Goal: Communication & Community: Ask a question

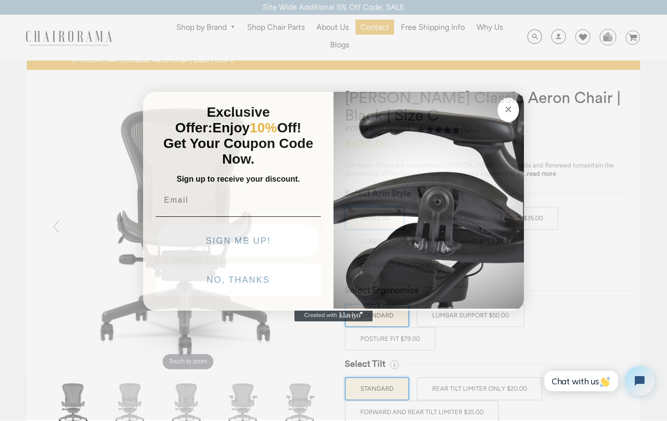
click at [362, 255] on img "POPUP Form" at bounding box center [429, 199] width 190 height 219
click at [364, 254] on img "POPUP Form" at bounding box center [429, 199] width 190 height 219
click at [394, 217] on img "POPUP Form" at bounding box center [429, 199] width 190 height 219
click at [400, 203] on img "POPUP Form" at bounding box center [429, 199] width 190 height 219
click at [501, 121] on button "Close dialog" at bounding box center [508, 110] width 21 height 24
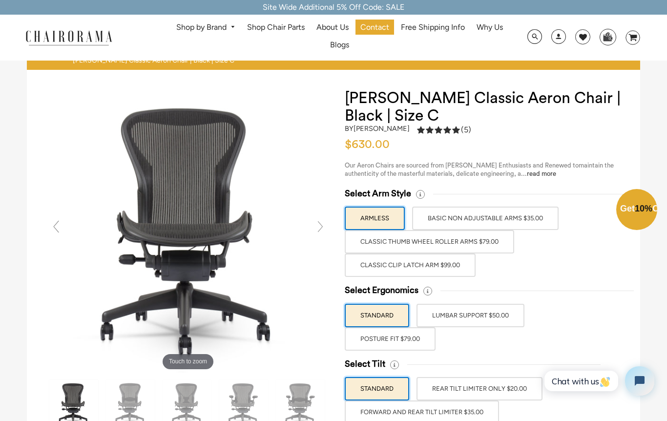
click at [504, 126] on icon "Close dialog" at bounding box center [509, 132] width 12 height 12
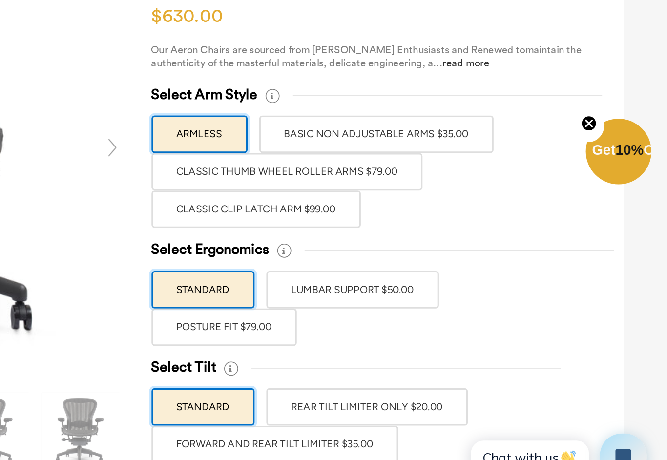
click at [345, 327] on label "POSTURE FIT $79.00" at bounding box center [390, 338] width 91 height 23
click at [0, 0] on input "POSTURE FIT $79.00" at bounding box center [0, 0] width 0 height 0
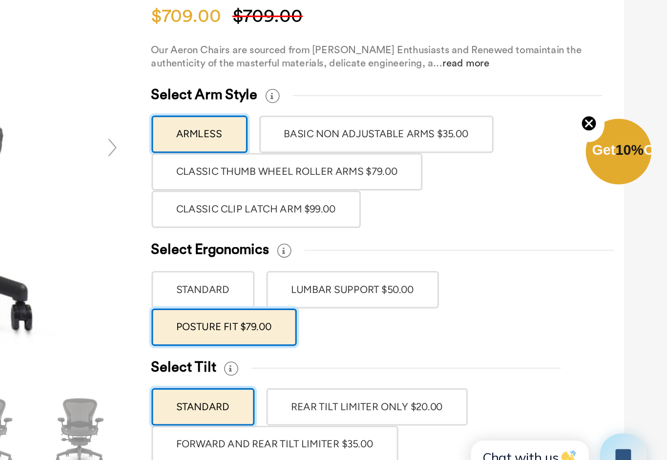
click at [345, 327] on label "POSTURE FIT $79.00" at bounding box center [390, 338] width 91 height 23
click at [0, 0] on input "POSTURE FIT $79.00" at bounding box center [0, 0] width 0 height 0
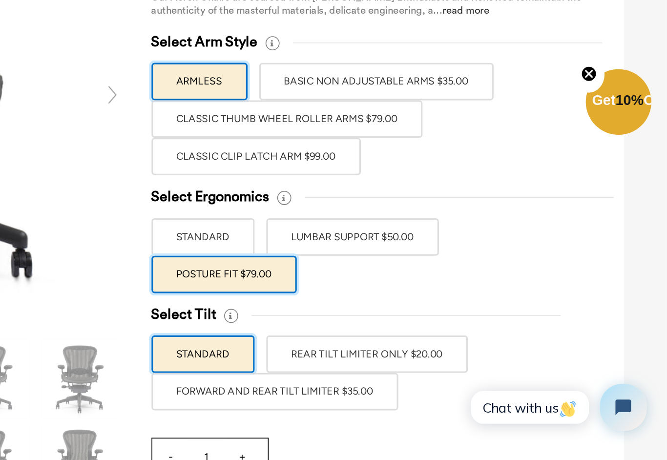
scroll to position [5, 0]
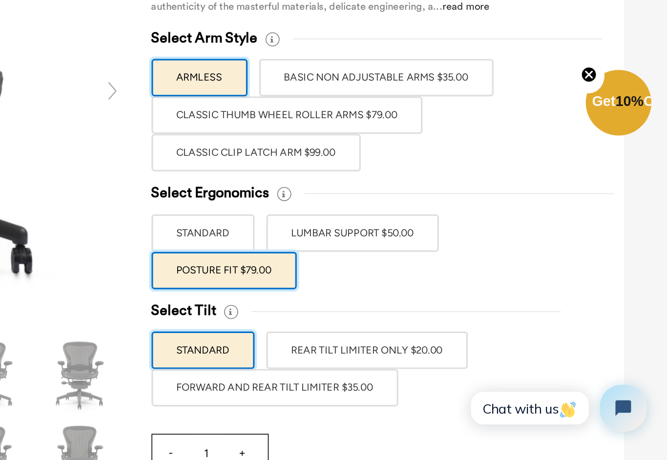
click at [417, 372] on label "REAR TILT LIMITER ONLY $20.00" at bounding box center [480, 383] width 126 height 23
click at [0, 0] on input "REAR TILT LIMITER ONLY $20.00" at bounding box center [0, 0] width 0 height 0
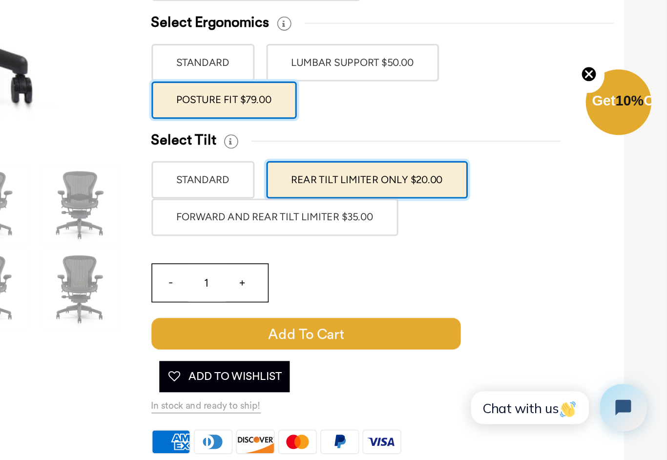
scroll to position [112, 0]
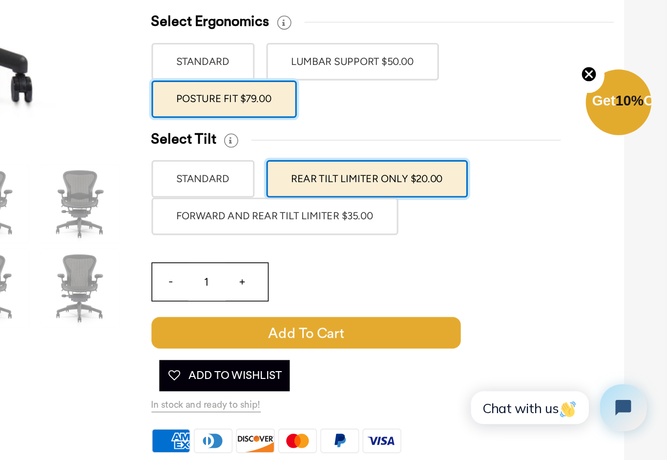
click at [345, 289] on label "FORWARD AND REAR TILT LIMITER $35.00" at bounding box center [422, 300] width 154 height 23
click at [0, 0] on input "FORWARD AND REAR TILT LIMITER $35.00" at bounding box center [0, 0] width 0 height 0
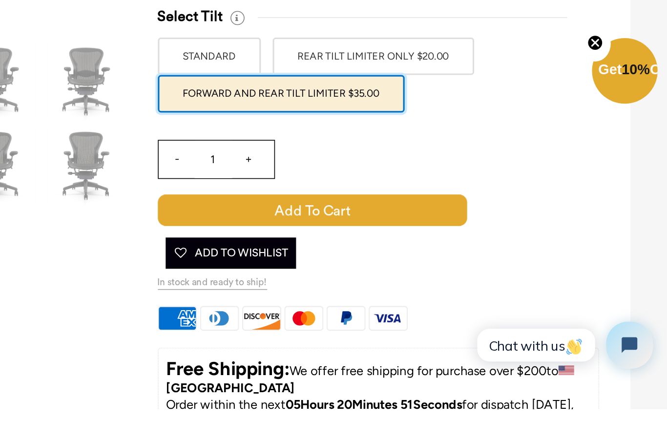
scroll to position [204, 0]
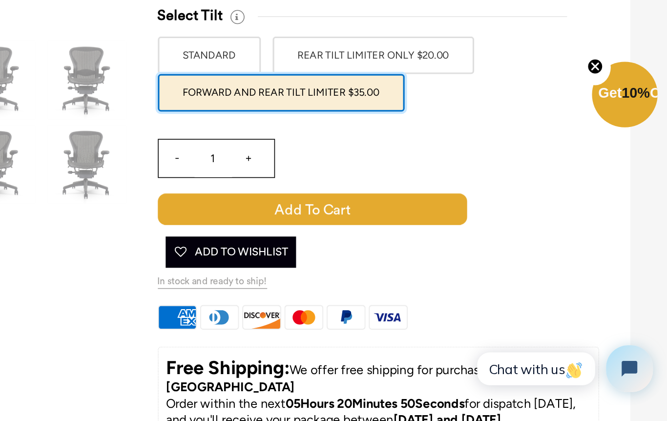
click at [345, 272] on div "Cart Error Add to Cart Added Add To Wishlist" at bounding box center [441, 297] width 193 height 51
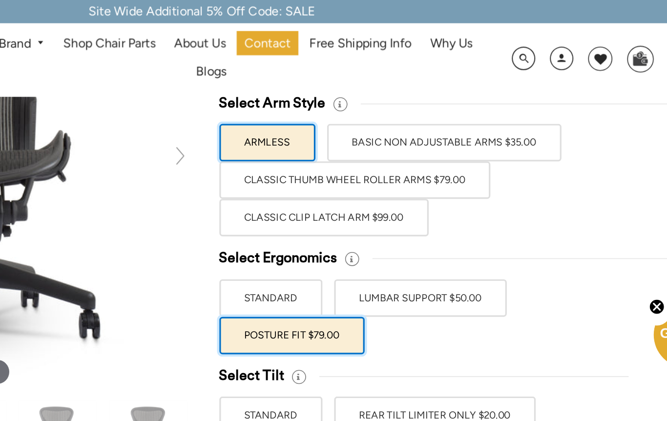
scroll to position [120, 0]
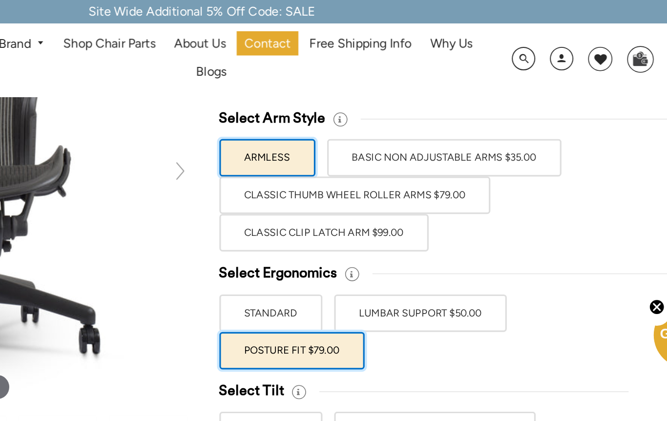
click at [345, 144] on label "Classic Clip Latch Arm $99.00" at bounding box center [410, 145] width 131 height 23
click at [0, 0] on input "Classic Clip Latch Arm $99.00" at bounding box center [0, 0] width 0 height 0
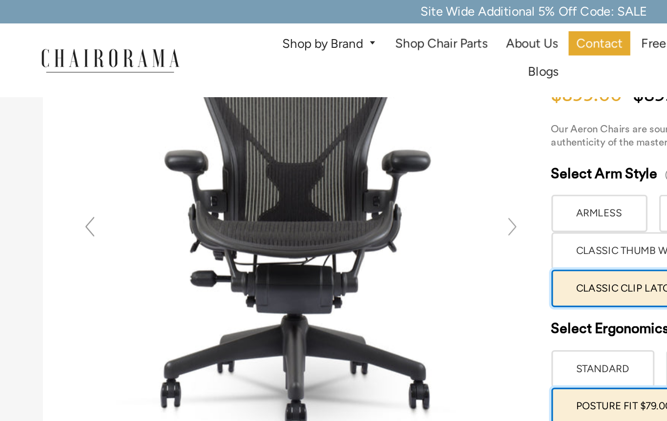
scroll to position [84, 0]
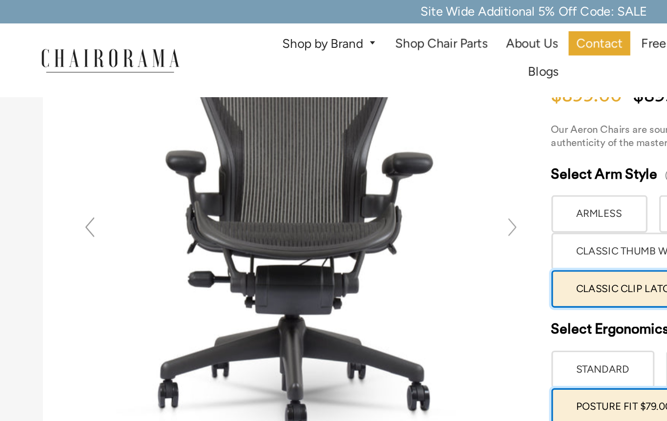
scroll to position [84, 0]
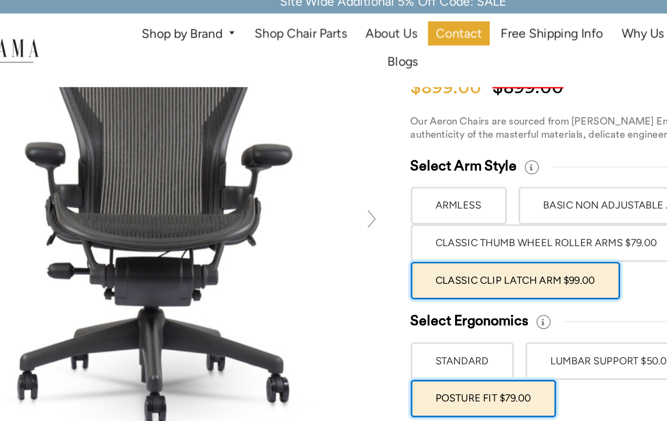
click at [345, 147] on label "Classic Thumb Wheel Roller Arms $79.00" at bounding box center [429, 158] width 169 height 23
click at [0, 0] on input "Classic Thumb Wheel Roller Arms $79.00" at bounding box center [0, 0] width 0 height 0
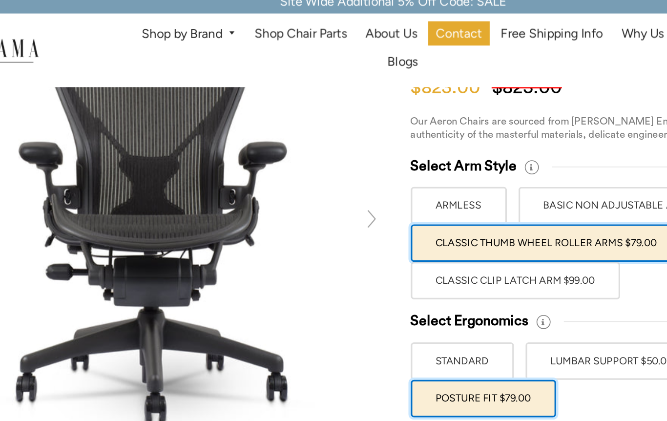
click at [345, 174] on label "Classic Clip Latch Arm $99.00" at bounding box center [410, 181] width 131 height 23
click at [0, 0] on input "Classic Clip Latch Arm $99.00" at bounding box center [0, 0] width 0 height 0
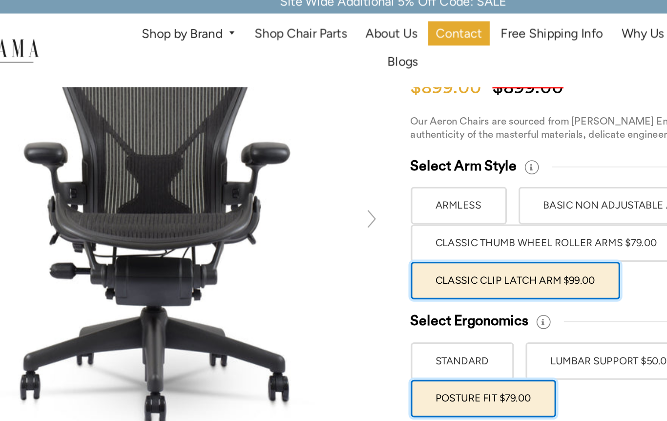
click at [345, 173] on label "Classic Clip Latch Arm $99.00" at bounding box center [410, 181] width 131 height 23
click at [0, 0] on input "Classic Clip Latch Arm $99.00" at bounding box center [0, 0] width 0 height 0
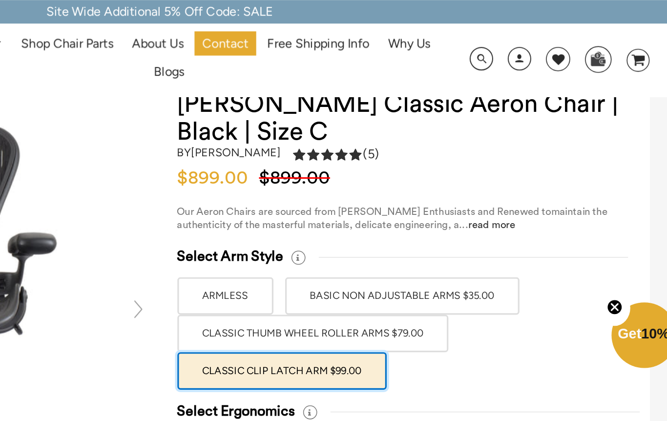
scroll to position [33, 0]
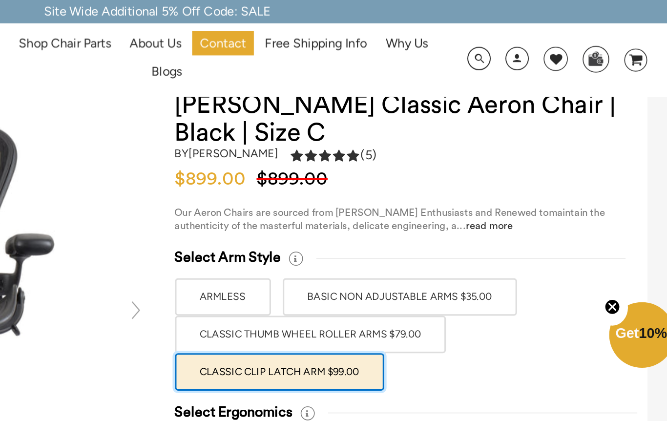
click at [527, 143] on link "read more" at bounding box center [541, 141] width 29 height 6
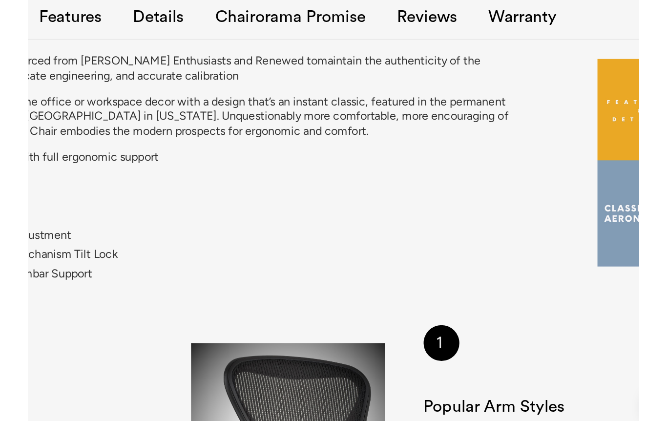
scroll to position [739, 0]
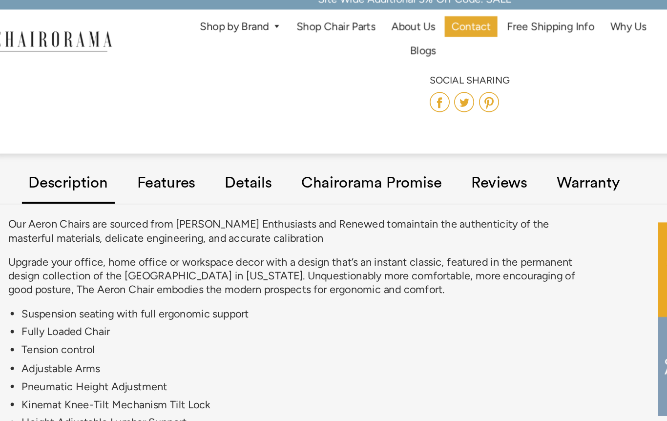
click at [405, 175] on p "Our Aeron Chairs are sourced from Herman Miller Enthusiasts and Renewed to main…" at bounding box center [245, 177] width 416 height 21
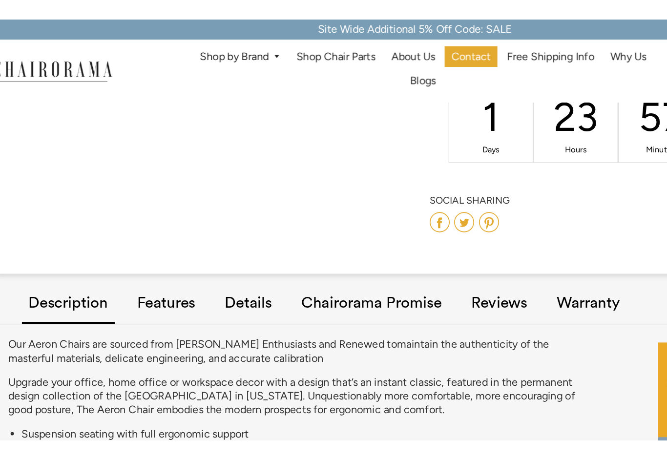
scroll to position [674, 0]
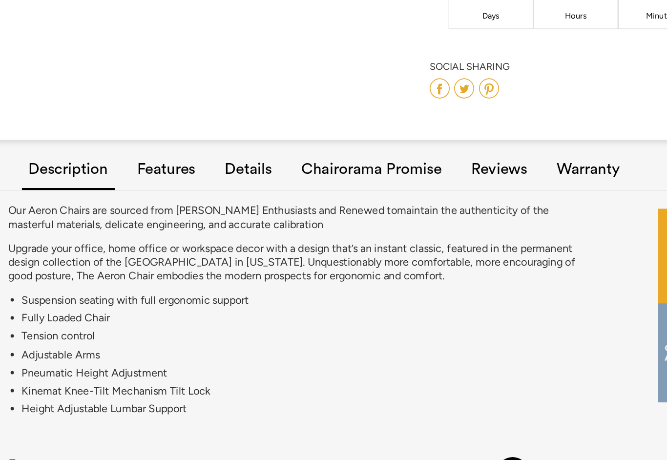
click at [219, 338] on li "Adjustable Arms" at bounding box center [254, 343] width 416 height 10
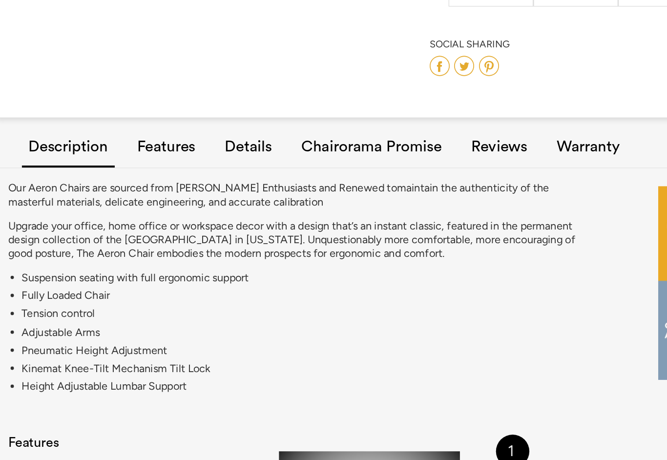
click at [206, 298] on ul "Suspension seating with full ergonomic support Fully Loaded Chair Tension contr…" at bounding box center [254, 344] width 416 height 93
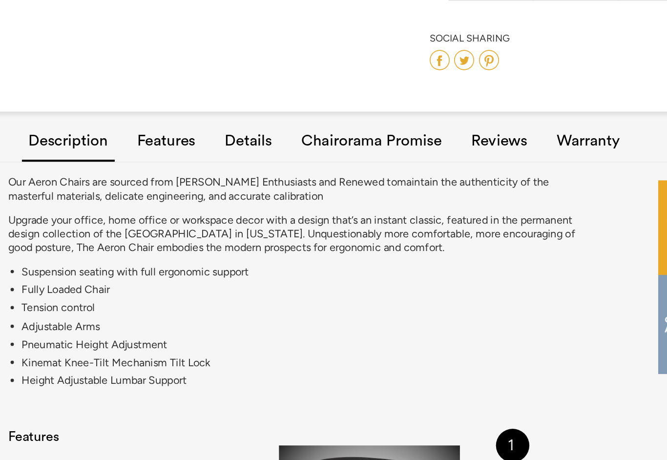
click at [206, 365] on li "Kinemat Knee-Tilt Mechanism Tilt Lock" at bounding box center [254, 370] width 416 height 10
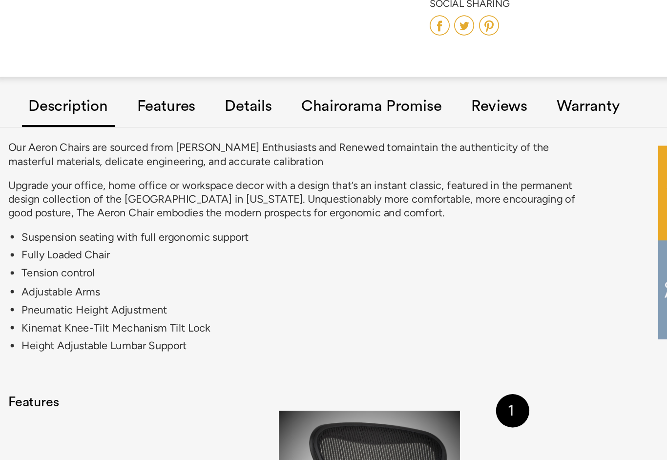
click at [206, 283] on ul "Suspension seating with full ergonomic support Fully Loaded Chair Tension contr…" at bounding box center [254, 329] width 416 height 93
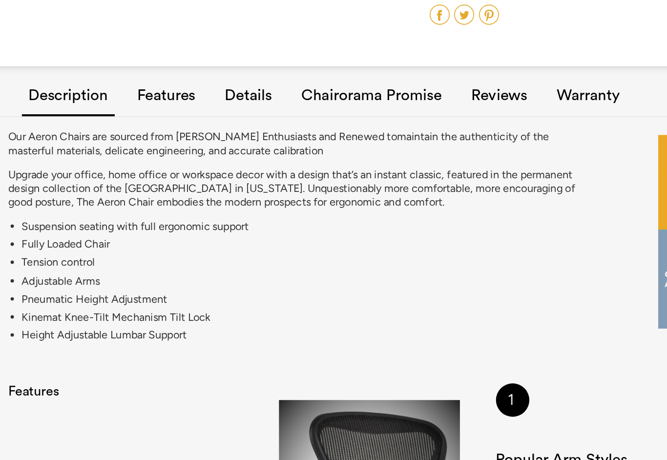
click at [208, 251] on "Our Aeron Chairs are sourced from [PERSON_NAME] Enthusiasts and Renewed to main…" at bounding box center [334, 292] width 614 height 185
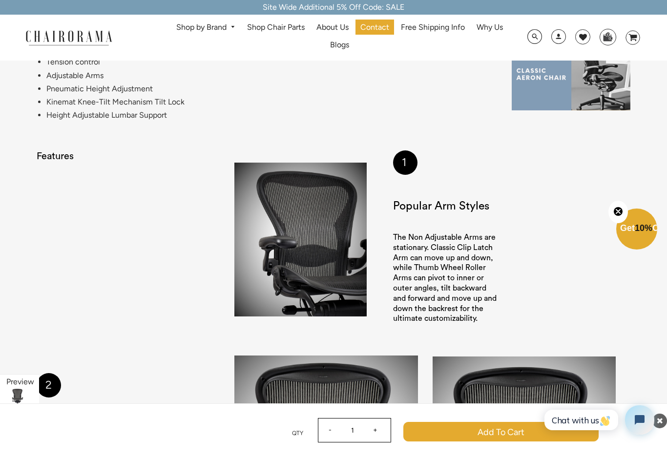
scroll to position [950, 0]
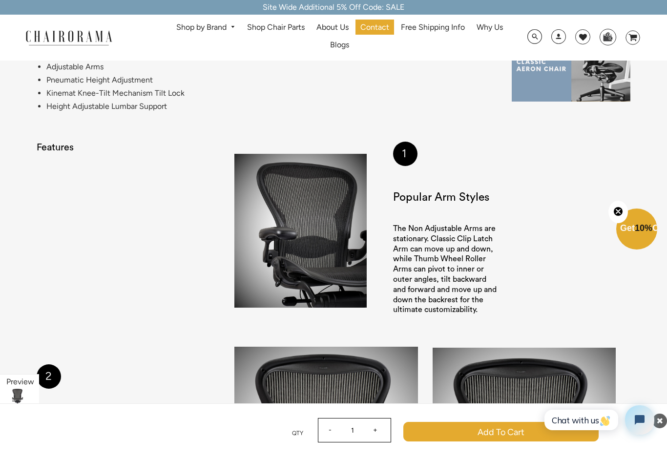
click at [473, 246] on p "The Non Adjustable Arms are stationary. Classic Clip Latch Arm can move up and …" at bounding box center [445, 269] width 105 height 91
click at [470, 246] on p "The Non Adjustable Arms are stationary. Classic Clip Latch Arm can move up and …" at bounding box center [445, 269] width 105 height 91
click at [489, 258] on p "The Non Adjustable Arms are stationary. Classic Clip Latch Arm can move up and …" at bounding box center [445, 269] width 105 height 91
click at [503, 263] on div "1 Popular Arm Styles The Non Adjustable Arms are stationary. Classic Clip Latch…" at bounding box center [432, 232] width 396 height 181
click at [506, 266] on div "1 Popular Arm Styles The Non Adjustable Arms are stationary. Classic Clip Latch…" at bounding box center [432, 232] width 396 height 181
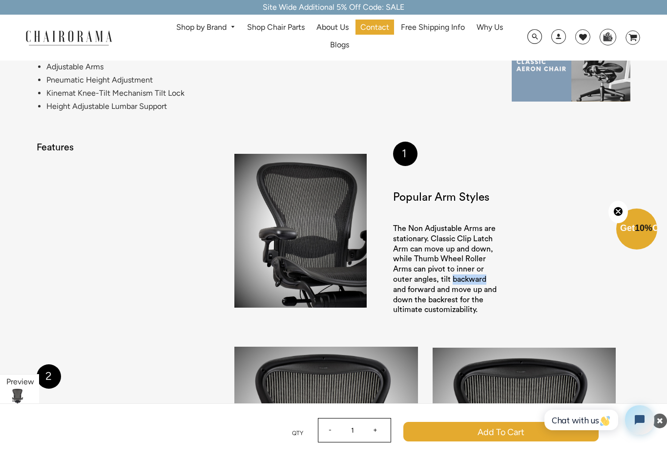
click at [503, 272] on div "1 Popular Arm Styles The Non Adjustable Arms are stationary. Classic Clip Latch…" at bounding box center [432, 232] width 396 height 181
click at [493, 308] on div "1 Popular Arm Styles The Non Adjustable Arms are stationary. Classic Clip Latch…" at bounding box center [433, 232] width 132 height 181
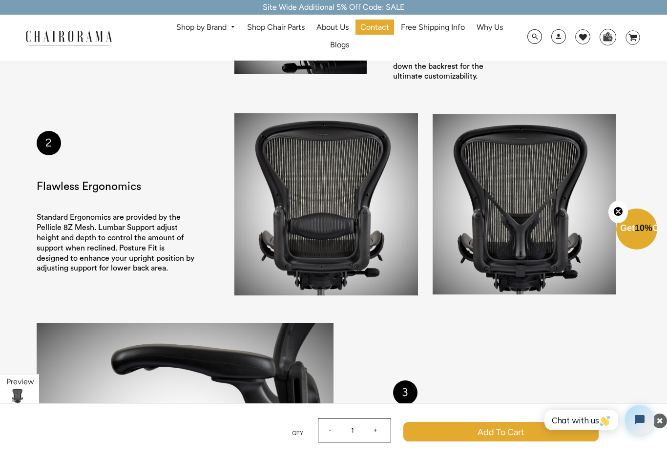
scroll to position [1184, 0]
click at [479, 326] on section "3 Accurate Tilt Standard Tilt uses a simple tension knob for manual adjustment,…" at bounding box center [334, 439] width 594 height 235
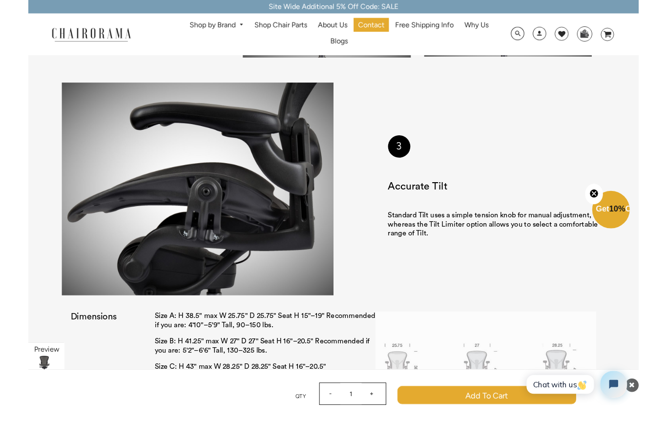
scroll to position [1416, 0]
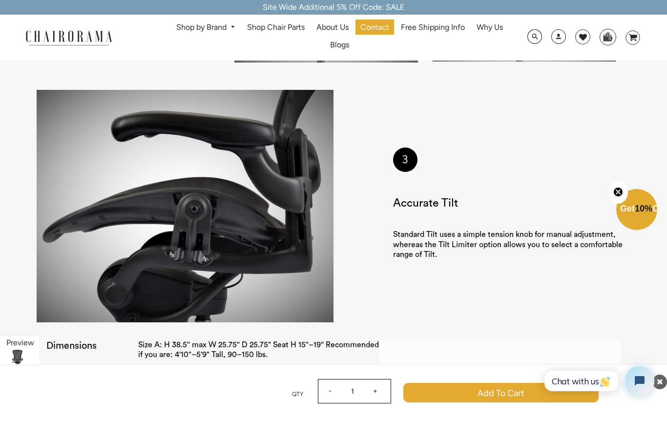
click at [478, 230] on p "Standard Tilt uses a simple tension knob for manual adjustment, whereas the Til…" at bounding box center [512, 245] width 238 height 30
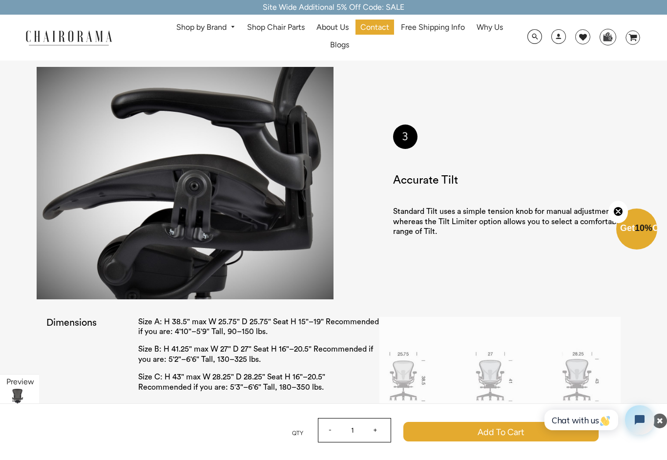
scroll to position [1445, 0]
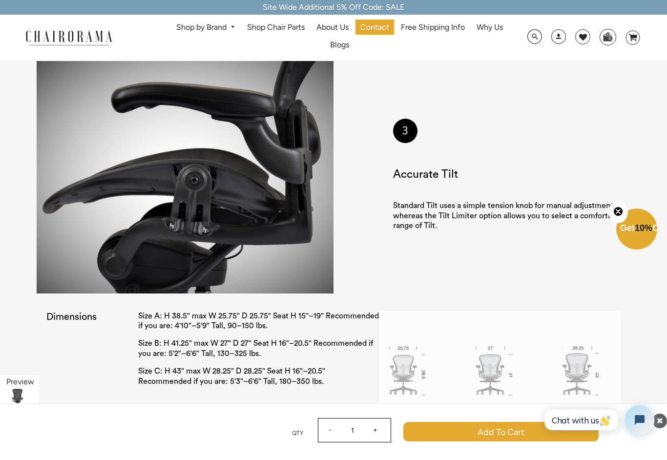
click at [354, 366] on p "Size C: H 43" max W 28.25" D 28.25" Seat H 16"–20.5" Recommended if you are: 5'…" at bounding box center [258, 376] width 241 height 21
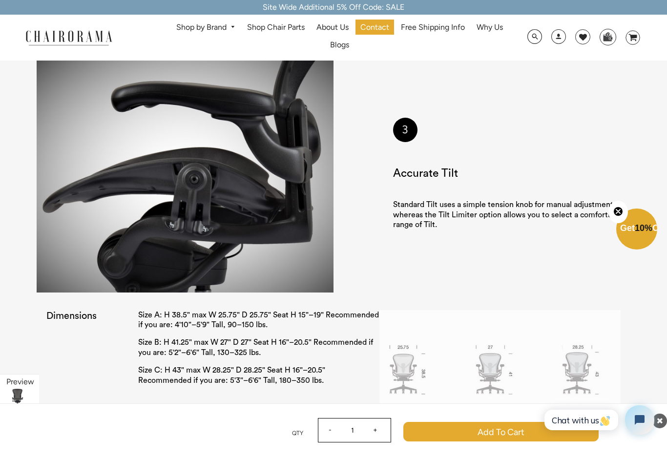
click at [96, 357] on div "Dimensions Size A: H 38.5" max W 25.75" D 25.75" Seat H 15"–19" Recommended if …" at bounding box center [333, 396] width 575 height 173
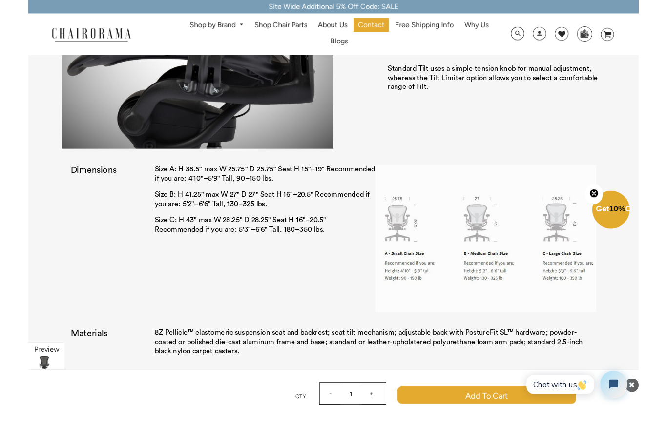
scroll to position [1577, 0]
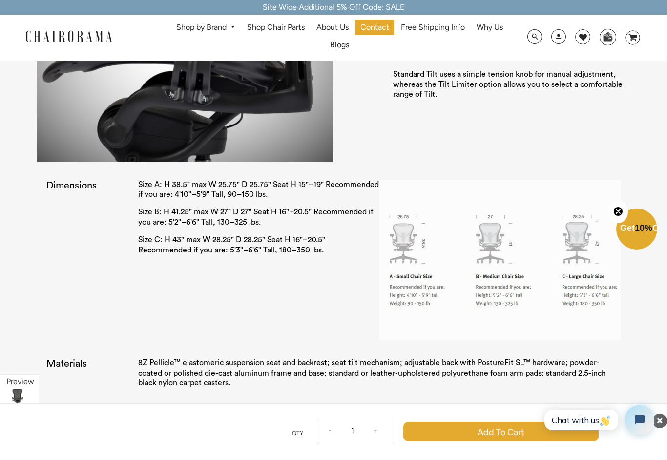
click at [90, 329] on div "Dimensions Size A: H 38.5" max W 25.75" D 25.75" Seat H 15"–19" Recommended if …" at bounding box center [333, 266] width 575 height 173
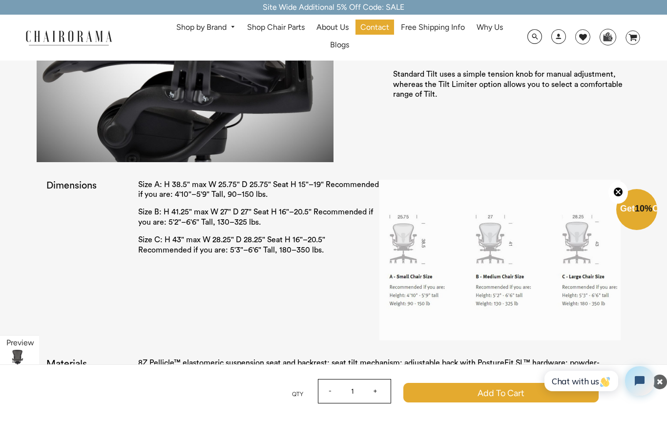
click at [91, 290] on div "Dimensions Size A: H 38.5" max W 25.75" D 25.75" Seat H 15"–19" Recommended if …" at bounding box center [333, 266] width 575 height 173
click at [92, 293] on div "Dimensions Size A: H 38.5" max W 25.75" D 25.75" Seat H 15"–19" Recommended if …" at bounding box center [333, 266] width 575 height 173
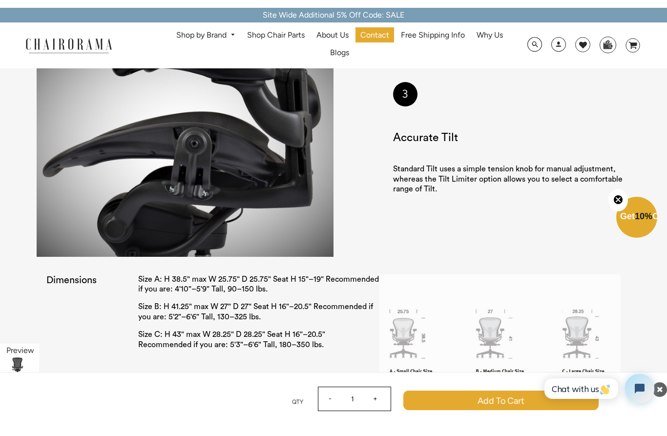
scroll to position [1489, 0]
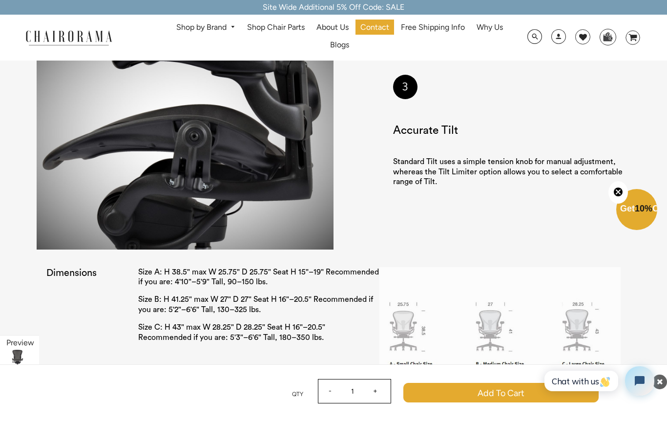
click at [96, 324] on div "Dimensions Size A: H 38.5" max W 25.75" D 25.75" Seat H 15"–19" Recommended if …" at bounding box center [333, 353] width 575 height 173
click at [98, 323] on div "Dimensions Size A: H 38.5" max W 25.75" D 25.75" Seat H 15"–19" Recommended if …" at bounding box center [333, 353] width 575 height 173
click at [99, 331] on div "Dimensions Size A: H 38.5" max W 25.75" D 25.75" Seat H 15"–19" Recommended if …" at bounding box center [333, 353] width 575 height 173
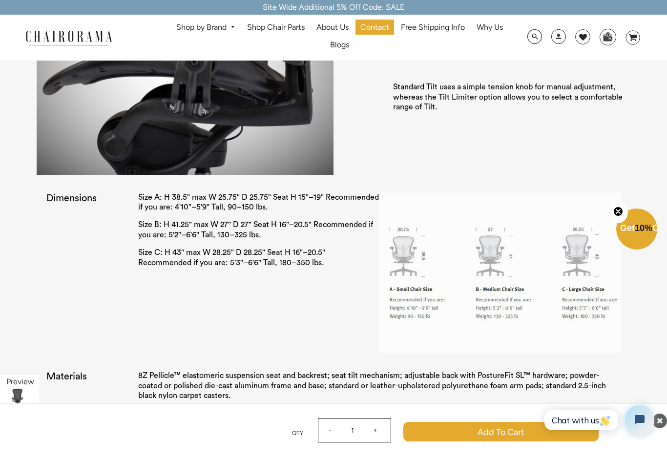
scroll to position [1564, 0]
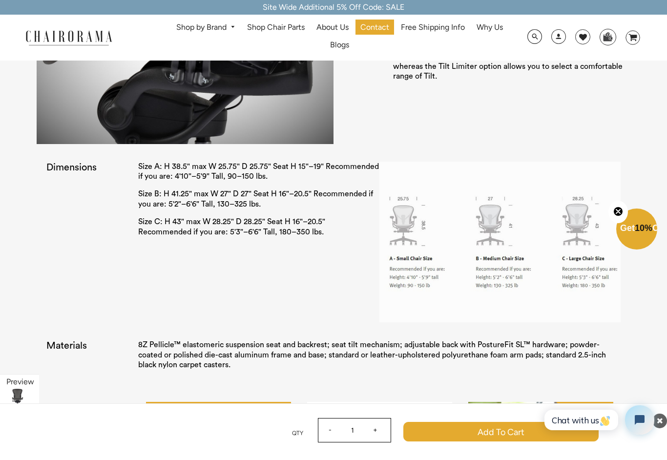
click at [595, 301] on img at bounding box center [499, 242] width 241 height 161
click at [593, 304] on img at bounding box center [499, 242] width 241 height 161
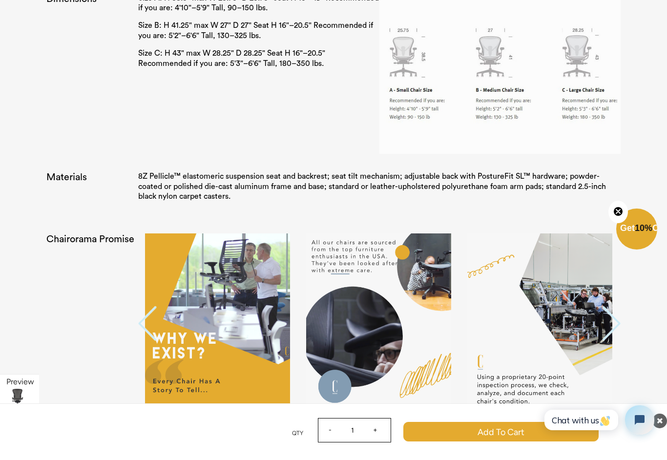
scroll to position [1764, 0]
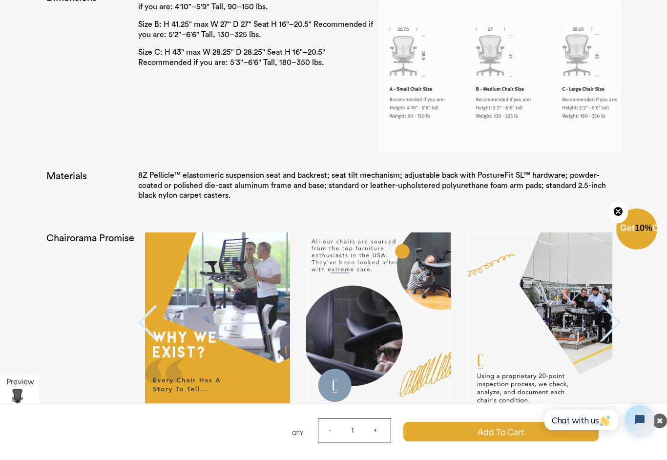
click at [109, 371] on div "Chairorama Promise Previous Next" at bounding box center [334, 331] width 594 height 216
click at [111, 383] on div "Chairorama Promise Previous Next" at bounding box center [334, 331] width 594 height 216
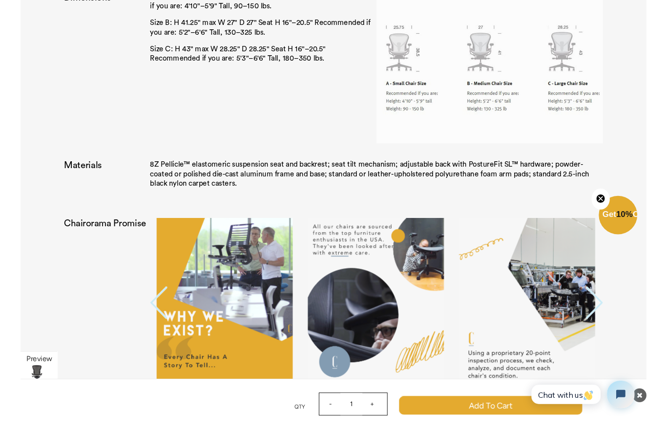
scroll to position [1769, 0]
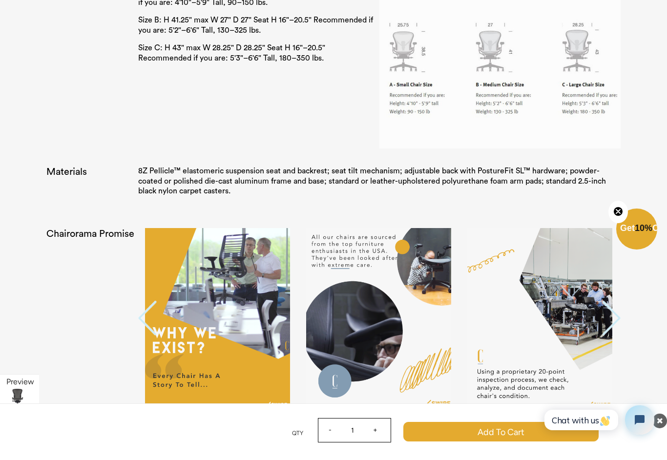
click at [113, 391] on div "Chairorama Promise Previous Next" at bounding box center [334, 326] width 594 height 216
click at [114, 389] on div "Chairorama Promise Previous Next" at bounding box center [334, 326] width 594 height 216
click at [577, 358] on img at bounding box center [540, 318] width 145 height 181
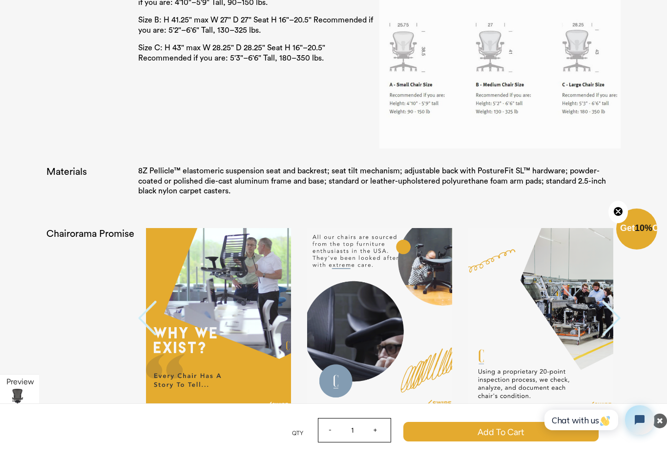
click at [575, 360] on img at bounding box center [540, 318] width 145 height 181
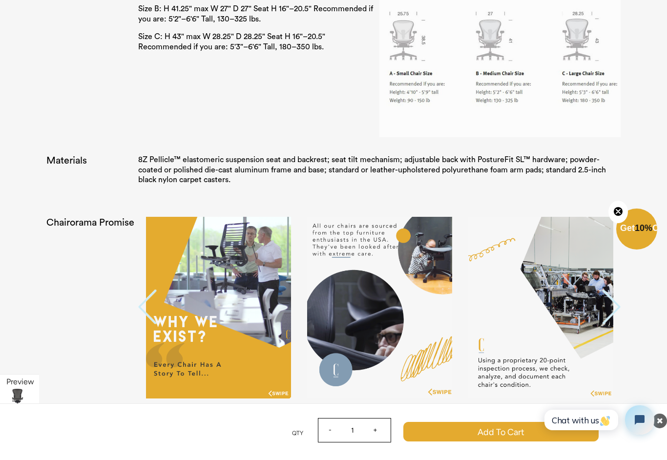
scroll to position [1782, 0]
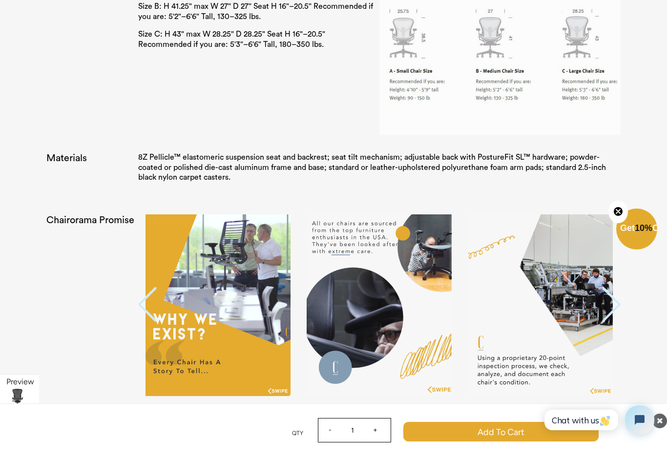
click at [560, 369] on img at bounding box center [540, 304] width 145 height 181
click at [560, 371] on img at bounding box center [540, 304] width 145 height 181
click at [557, 372] on img at bounding box center [540, 304] width 145 height 181
click at [556, 375] on img at bounding box center [540, 304] width 145 height 181
click at [554, 374] on img at bounding box center [540, 304] width 145 height 181
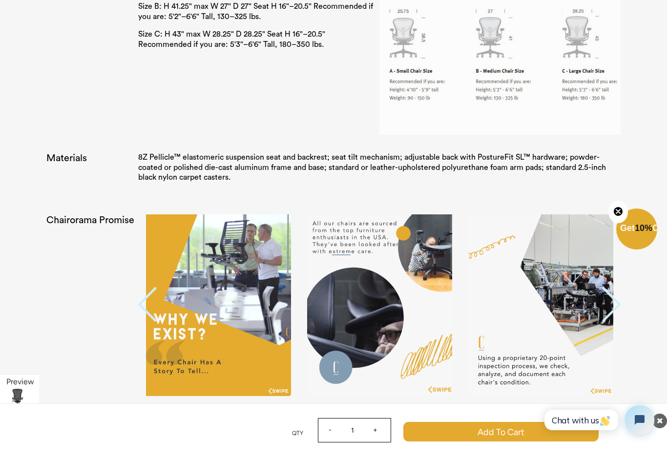
click at [554, 373] on img at bounding box center [540, 304] width 145 height 181
click at [555, 374] on img at bounding box center [540, 304] width 145 height 181
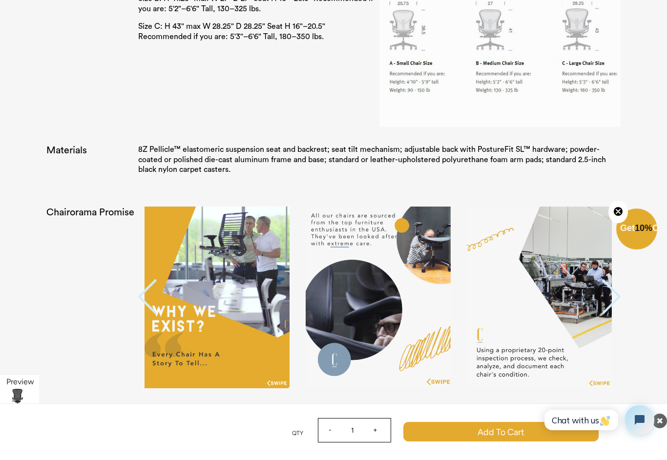
click at [553, 372] on img at bounding box center [539, 297] width 145 height 181
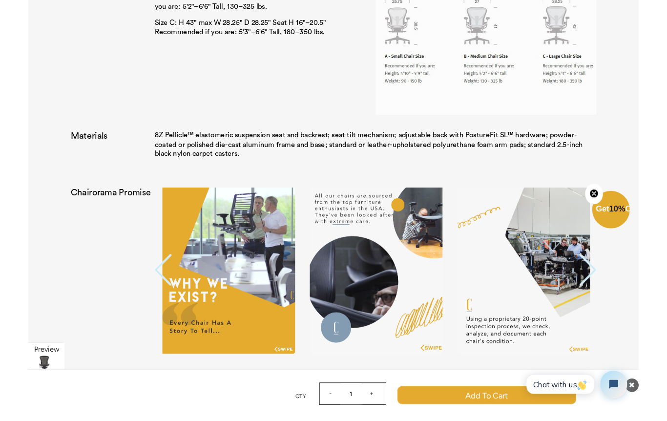
scroll to position [1792, 0]
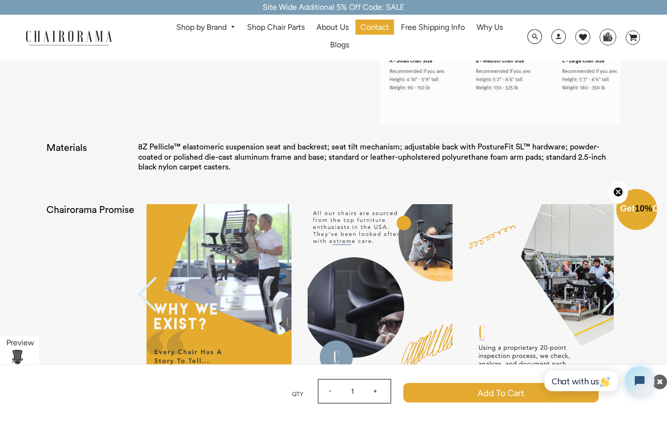
click at [552, 327] on img at bounding box center [541, 294] width 145 height 181
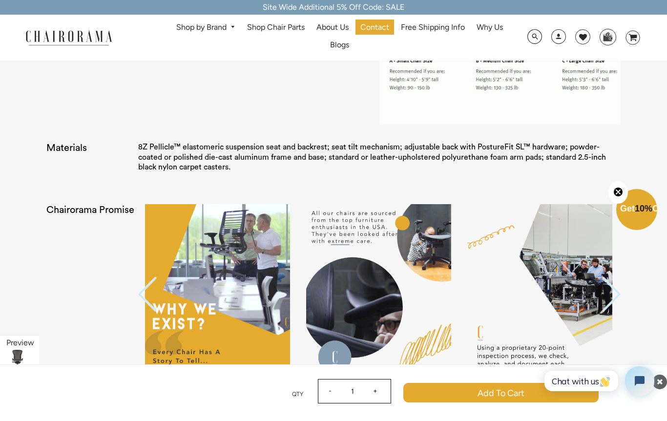
click at [552, 331] on img at bounding box center [539, 294] width 145 height 181
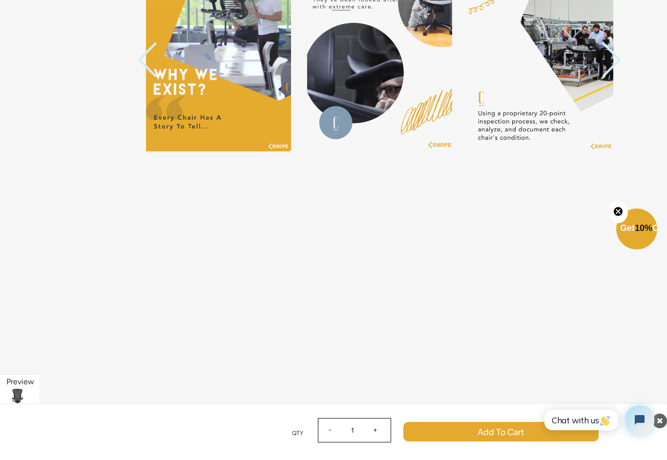
scroll to position [2027, 0]
click at [595, 419] on span "Chat with us" at bounding box center [581, 420] width 59 height 10
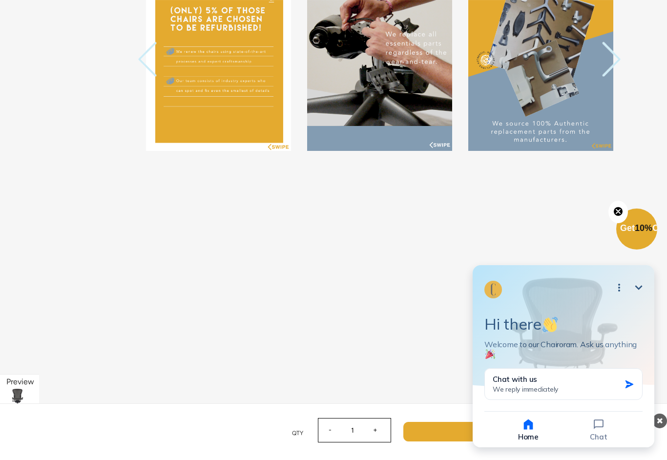
click at [554, 393] on span "We reply immediately" at bounding box center [525, 389] width 65 height 9
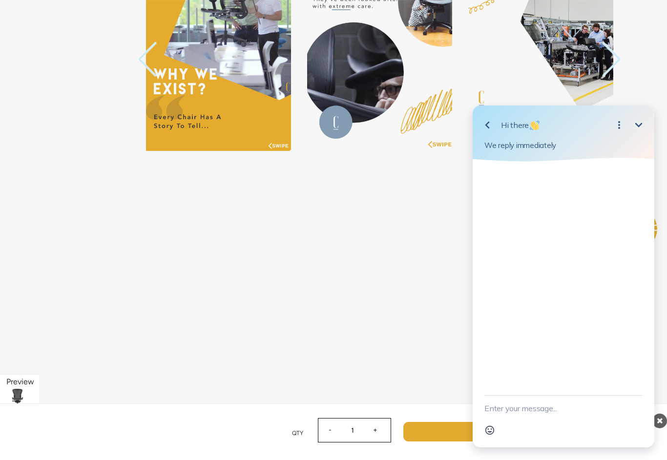
click at [541, 405] on textarea "New message" at bounding box center [564, 408] width 158 height 25
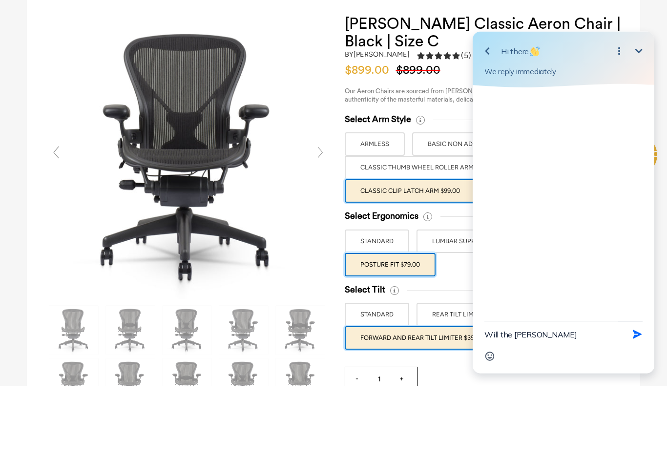
scroll to position [48, 0]
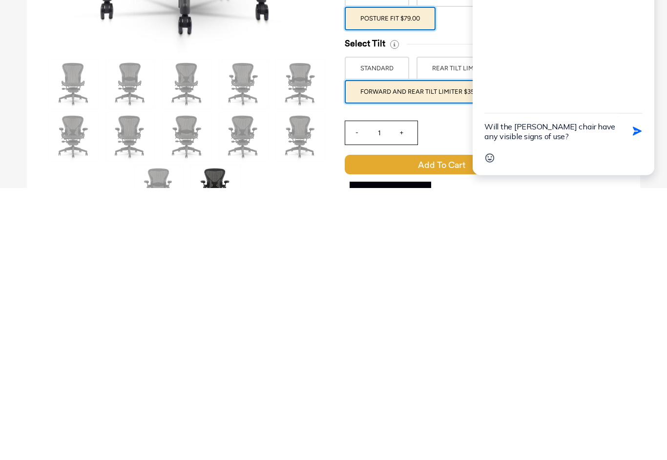
type textarea "Will the [PERSON_NAME] chair have any visible signs of use?"
click at [639, 136] on icon "button" at bounding box center [637, 131] width 11 height 11
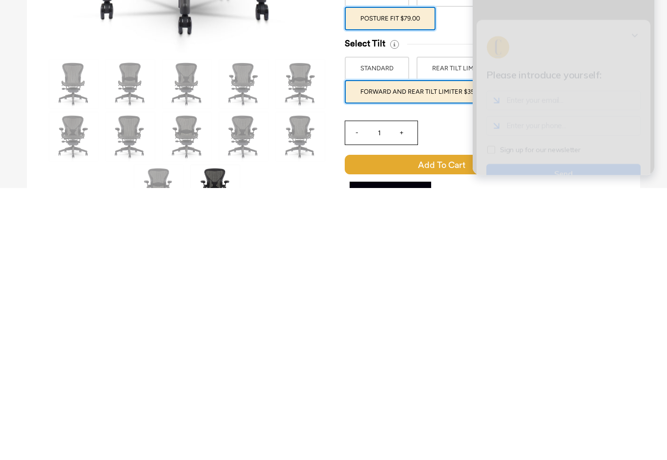
scroll to position [56, 0]
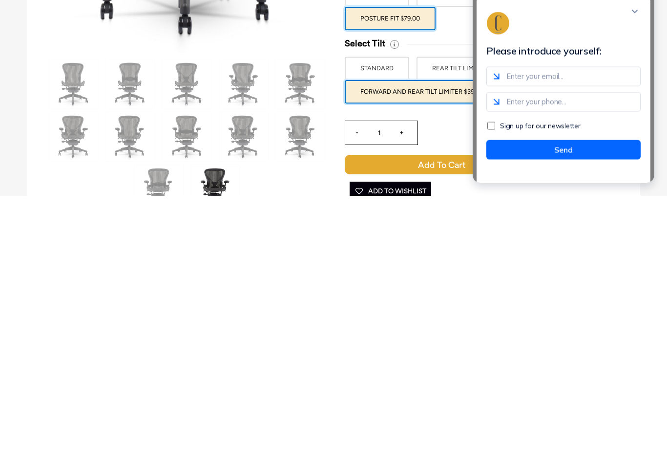
click at [577, 86] on input "email" at bounding box center [563, 77] width 154 height 20
click at [583, 86] on input "email" at bounding box center [563, 77] width 154 height 20
type input "[EMAIL_ADDRESS][DOMAIN_NAME]"
click at [504, 112] on input "tel" at bounding box center [563, 102] width 154 height 20
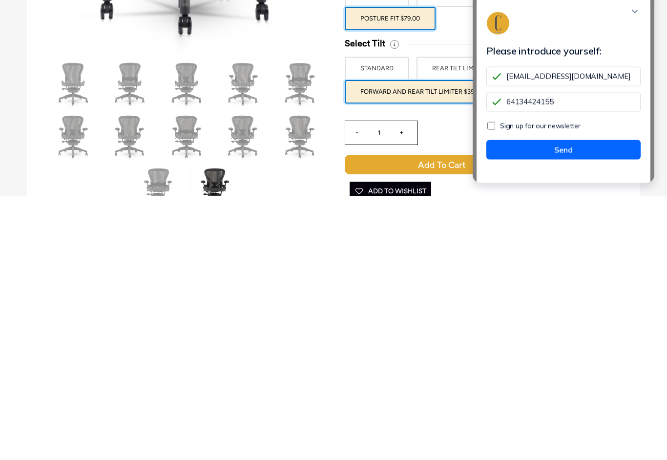
scroll to position [1, 0]
type input "6413442415"
click at [573, 130] on span "Sign up for our newsletter" at bounding box center [540, 126] width 81 height 9
click at [495, 130] on input "Sign up for our newsletter" at bounding box center [491, 126] width 8 height 8
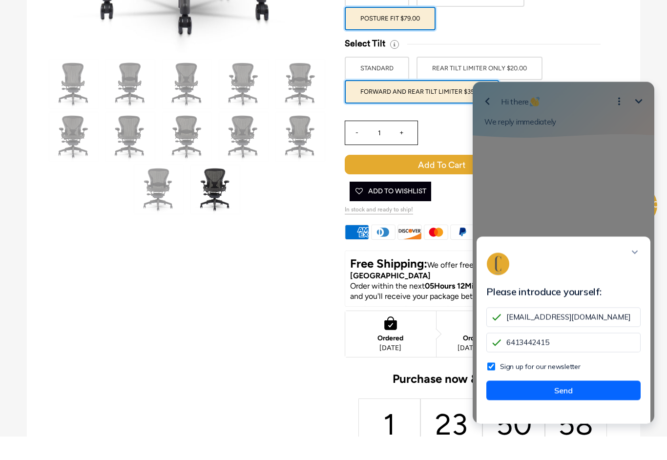
click at [574, 137] on div "Please introduce yourself: ksharp@swdist.biz 6413442415 Sign up for our newslet…" at bounding box center [564, 253] width 182 height 342
click at [493, 370] on input "Sign up for our newsletter" at bounding box center [491, 366] width 8 height 8
checkbox input "false"
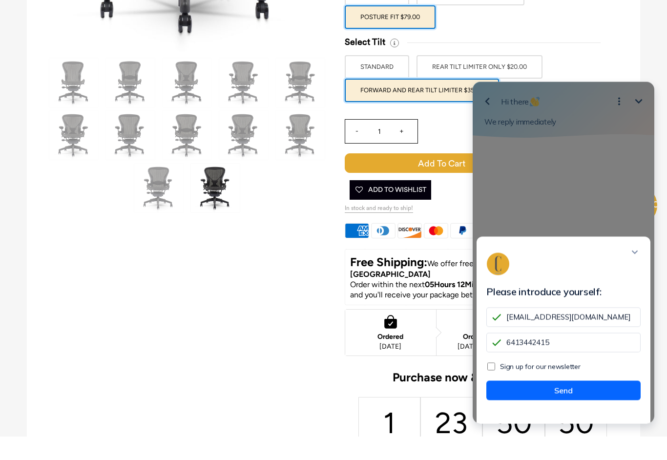
scroll to position [300, 0]
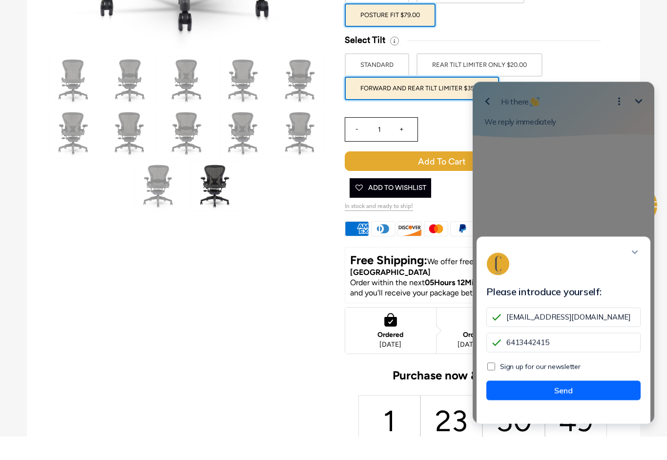
click at [567, 399] on button "Send" at bounding box center [563, 390] width 154 height 20
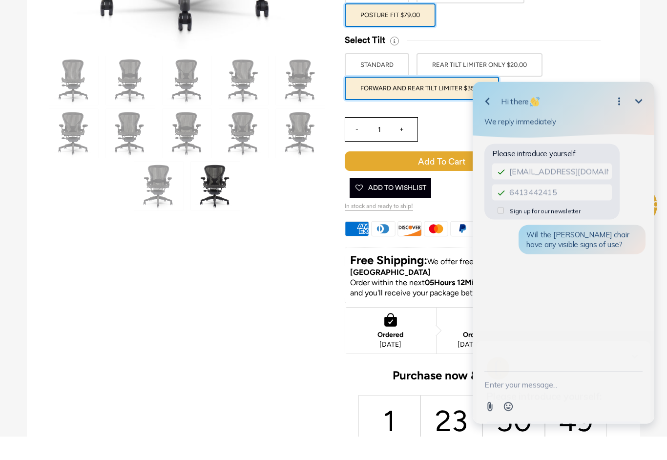
scroll to position [300, 0]
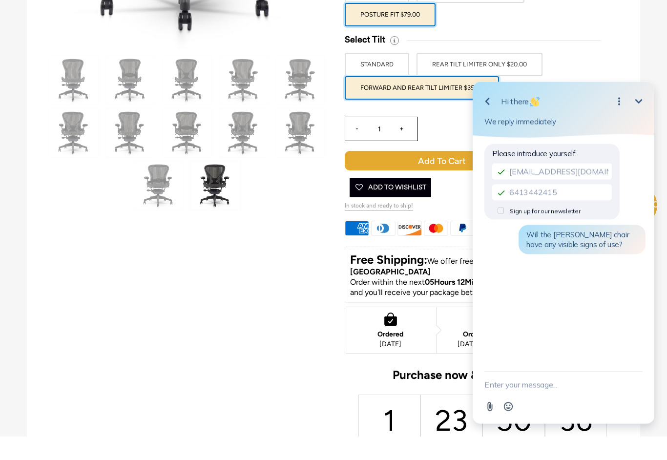
click at [599, 240] on span "Will the [PERSON_NAME] chair have any visible signs of use?" at bounding box center [578, 239] width 103 height 19
click at [595, 307] on div "Please introduce yourself: ksharp@swdist.biz 6413442415 Sign up for our newslet…" at bounding box center [565, 254] width 185 height 233
click at [515, 394] on textarea "New message" at bounding box center [564, 384] width 158 height 25
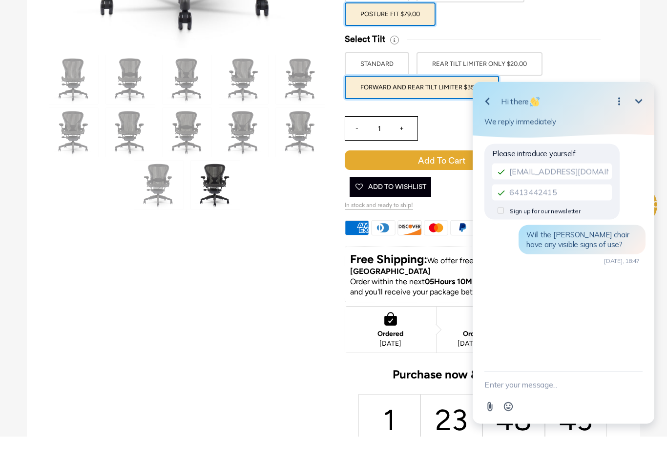
scroll to position [352, 0]
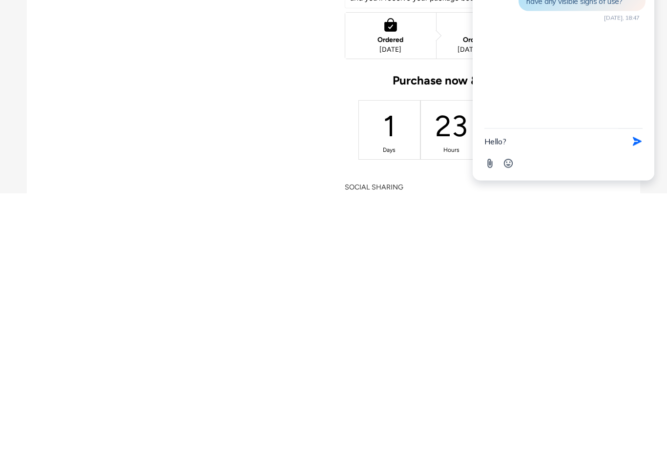
type textarea "Hello?"
click at [629, 153] on div "Hello? Send Shortcut" at bounding box center [564, 141] width 158 height 25
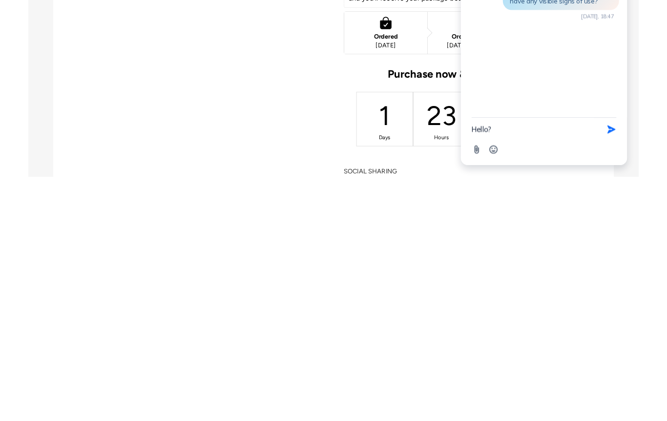
scroll to position [595, 0]
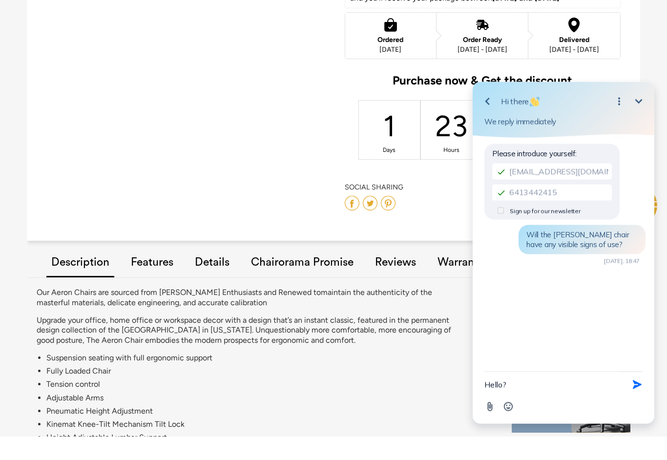
click at [621, 102] on icon "Open options" at bounding box center [619, 101] width 12 height 12
click at [638, 98] on icon "Minimize" at bounding box center [639, 101] width 12 height 12
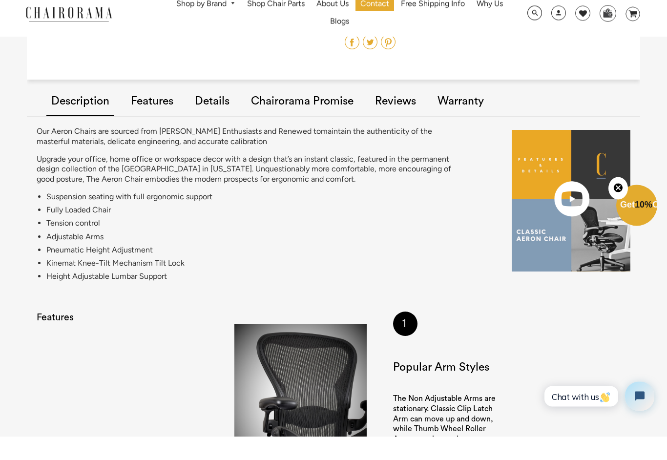
scroll to position [757, 0]
click at [590, 391] on span "Chat with us" at bounding box center [581, 396] width 59 height 10
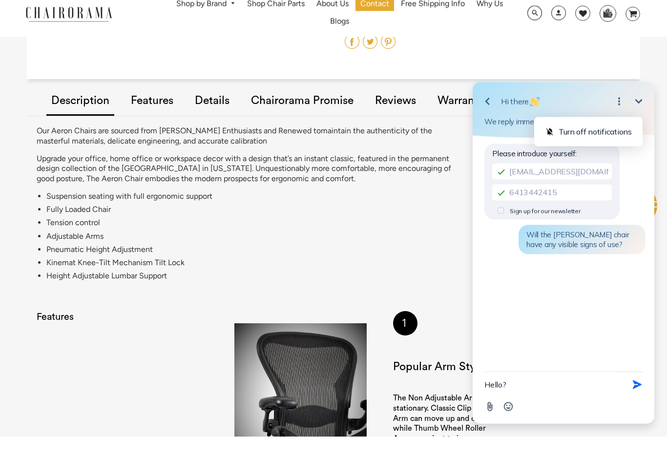
click at [609, 126] on button "Turn off notifications" at bounding box center [588, 132] width 103 height 18
click at [513, 387] on textarea "Hello?" at bounding box center [552, 384] width 134 height 25
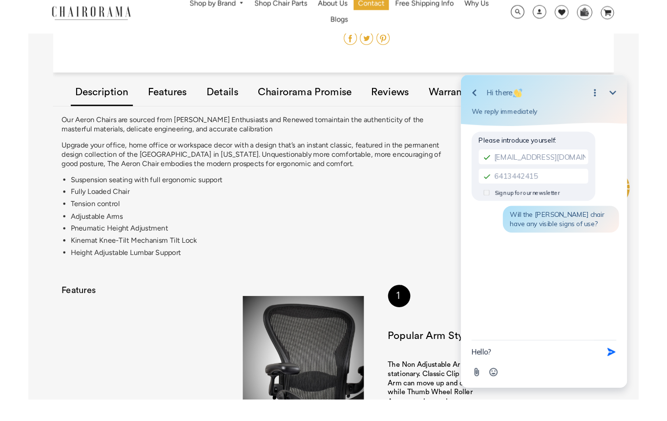
scroll to position [807, 0]
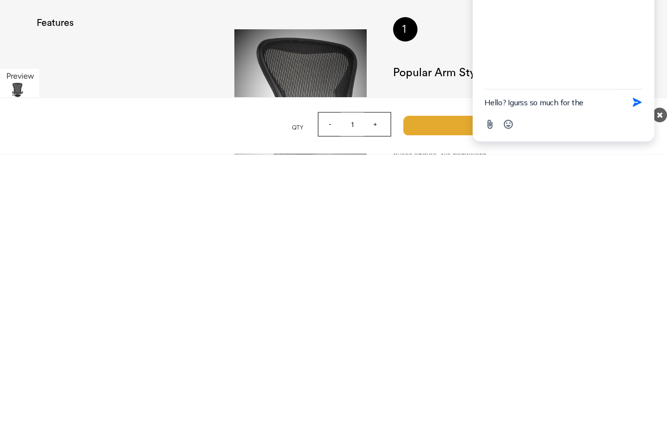
click at [478, 138] on div "Hello? Igurss so much for the Send Shortcut Attachment Emoji" at bounding box center [564, 115] width 182 height 52
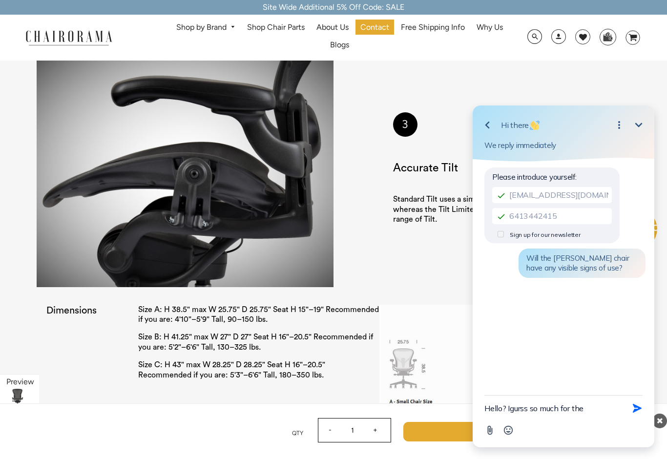
scroll to position [1452, 0]
click at [585, 389] on div "Please introduce yourself: ksharp@swdist.biz 6413442415 Sign up for our newslet…" at bounding box center [565, 278] width 185 height 233
click at [590, 385] on div "Please introduce yourself: ksharp@swdist.biz 6413442415 Sign up for our newslet…" at bounding box center [565, 278] width 185 height 233
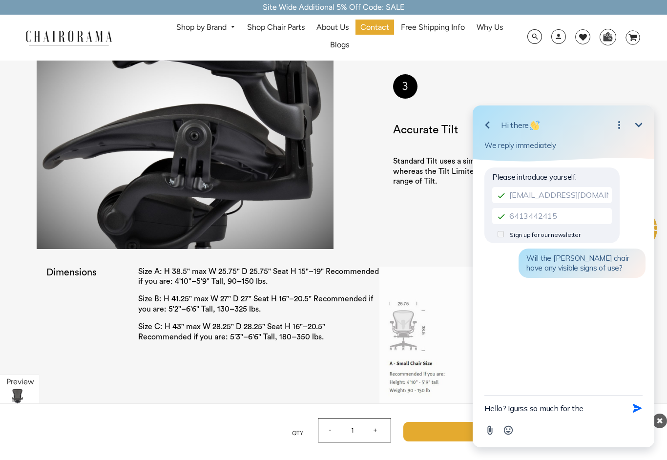
scroll to position [1495, 0]
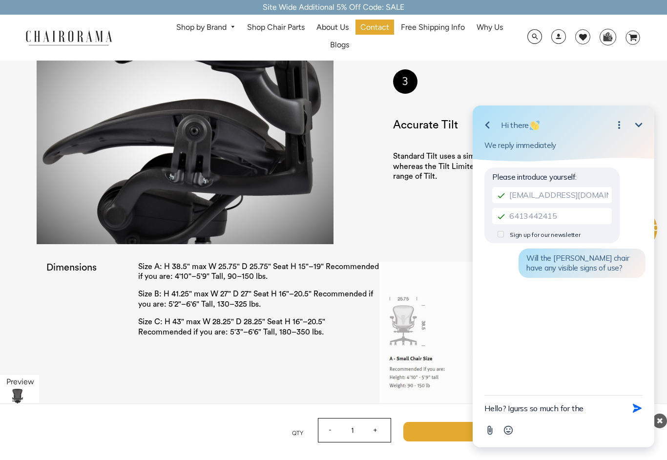
click at [590, 381] on div "Please introduce yourself: ksharp@swdist.biz 6413442415 Sign up for our newslet…" at bounding box center [565, 278] width 185 height 233
click at [591, 387] on div "Please introduce yourself: ksharp@swdist.biz 6413442415 Sign up for our newslet…" at bounding box center [565, 278] width 185 height 233
click at [591, 386] on div "Please introduce yourself: ksharp@swdist.biz 6413442415 Sign up for our newslet…" at bounding box center [565, 278] width 185 height 233
click at [590, 389] on div "Please introduce yourself: ksharp@swdist.biz 6413442415 Sign up for our newslet…" at bounding box center [565, 278] width 185 height 233
click at [589, 388] on div "Please introduce yourself: ksharp@swdist.biz 6413442415 Sign up for our newslet…" at bounding box center [565, 278] width 185 height 233
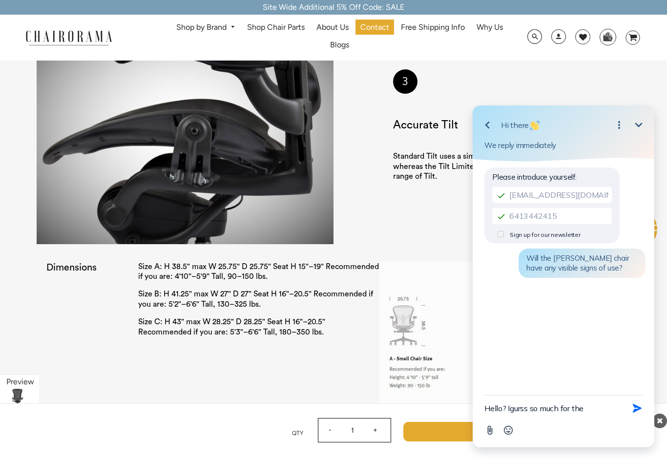
click at [590, 388] on div "Please introduce yourself: ksharp@swdist.biz 6413442415 Sign up for our newslet…" at bounding box center [565, 278] width 185 height 233
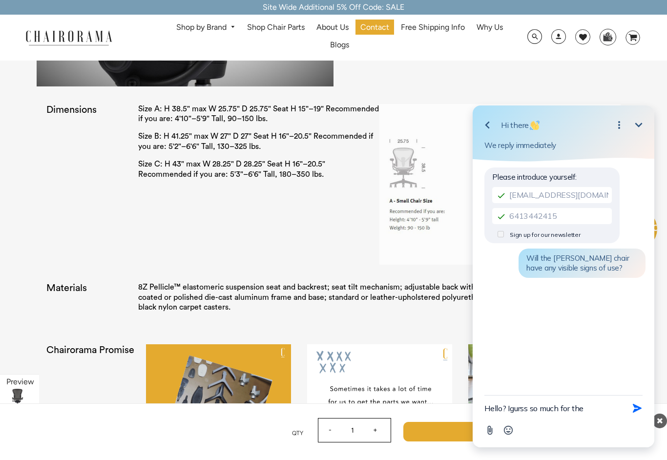
scroll to position [1653, 0]
click at [592, 384] on div "Please introduce yourself: ksharp@swdist.biz 6413442415 Sign up for our newslet…" at bounding box center [565, 278] width 185 height 233
click at [591, 383] on div "Please introduce yourself: ksharp@swdist.biz 6413442415 Sign up for our newslet…" at bounding box center [565, 278] width 185 height 233
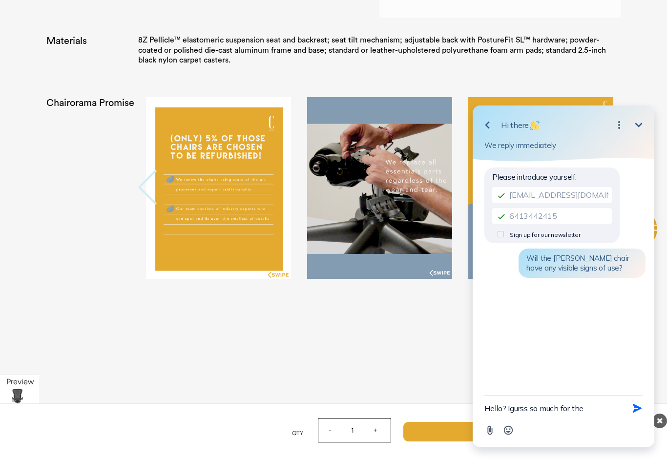
scroll to position [1901, 0]
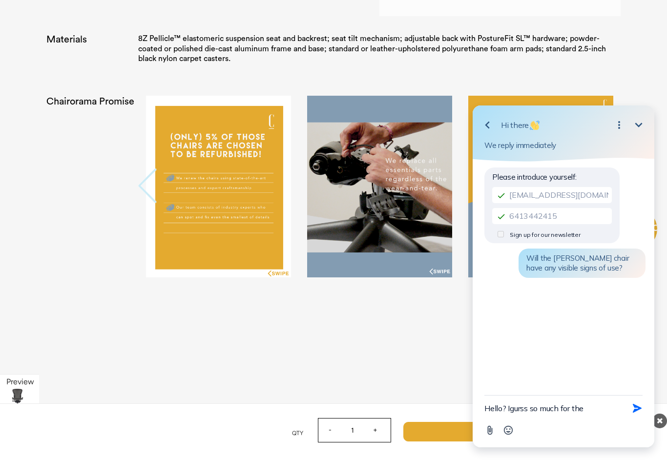
click at [590, 385] on div "Please introduce yourself: ksharp@swdist.biz 6413442415 Sign up for our newslet…" at bounding box center [565, 278] width 185 height 233
click at [590, 384] on div "Please introduce yourself: ksharp@swdist.biz 6413442415 Sign up for our newslet…" at bounding box center [565, 278] width 185 height 233
click at [594, 382] on div "Please introduce yourself: ksharp@swdist.biz 6413442415 Sign up for our newslet…" at bounding box center [565, 278] width 185 height 233
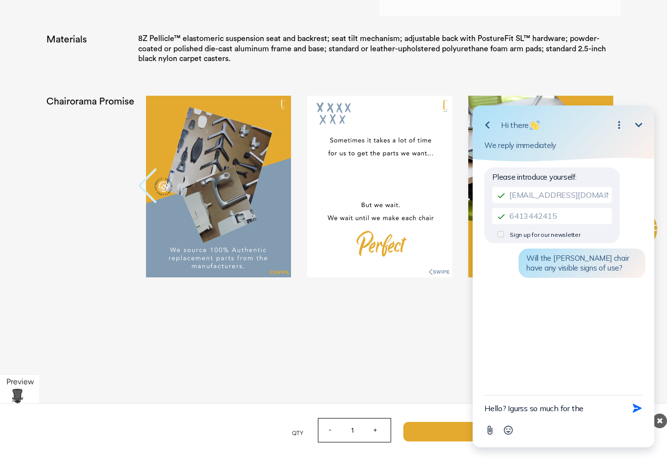
click at [510, 385] on div "Please introduce yourself: ksharp@swdist.biz 6413442415 Sign up for our newslet…" at bounding box center [565, 278] width 185 height 233
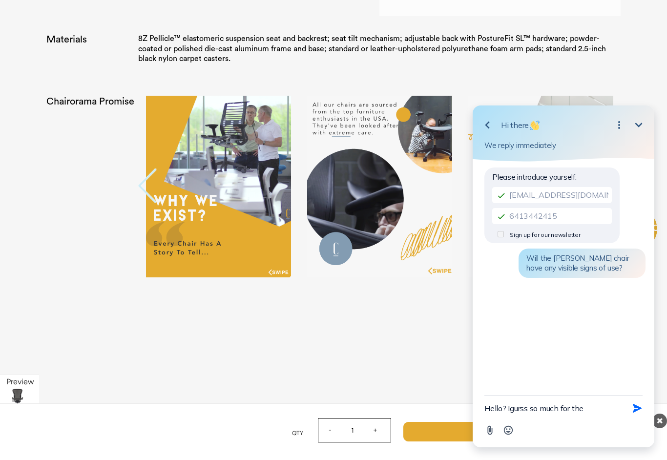
click at [510, 384] on div "Please introduce yourself: ksharp@swdist.biz 6413442415 Sign up for our newslet…" at bounding box center [565, 278] width 185 height 233
click at [512, 386] on div "Please introduce yourself: ksharp@swdist.biz 6413442415 Sign up for our newslet…" at bounding box center [565, 278] width 185 height 233
click at [511, 386] on div "Please introduce yourself: ksharp@swdist.biz 6413442415 Sign up for our newslet…" at bounding box center [565, 278] width 185 height 233
click at [511, 388] on div "Please introduce yourself: ksharp@swdist.biz 6413442415 Sign up for our newslet…" at bounding box center [565, 278] width 185 height 233
click at [510, 388] on div "Please introduce yourself: ksharp@swdist.biz 6413442415 Sign up for our newslet…" at bounding box center [565, 278] width 185 height 233
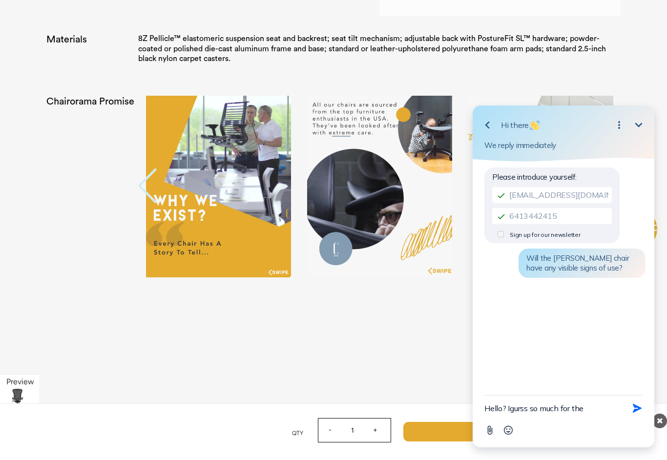
click at [510, 386] on div "Please introduce yourself: ksharp@swdist.biz 6413442415 Sign up for our newslet…" at bounding box center [565, 278] width 185 height 233
click at [515, 379] on div "Please introduce yourself: ksharp@swdist.biz 6413442415 Sign up for our newslet…" at bounding box center [565, 278] width 185 height 233
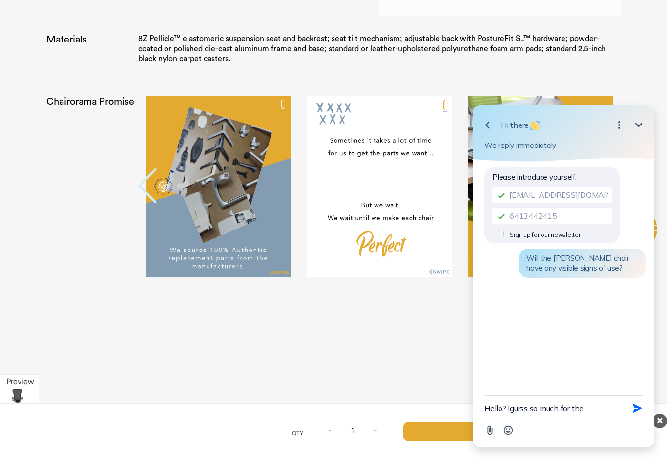
click at [619, 109] on div "Go back Hi there Minimize Open options We reply immediately" at bounding box center [564, 133] width 182 height 56
click at [623, 106] on div "Go back Hi there Minimize Open options We reply immediately" at bounding box center [564, 133] width 182 height 56
click at [620, 106] on div "Go back Hi there Minimize Open options We reply immediately" at bounding box center [564, 133] width 182 height 56
click at [633, 106] on div "Go back Hi there Minimize Open options We reply immediately" at bounding box center [564, 133] width 182 height 56
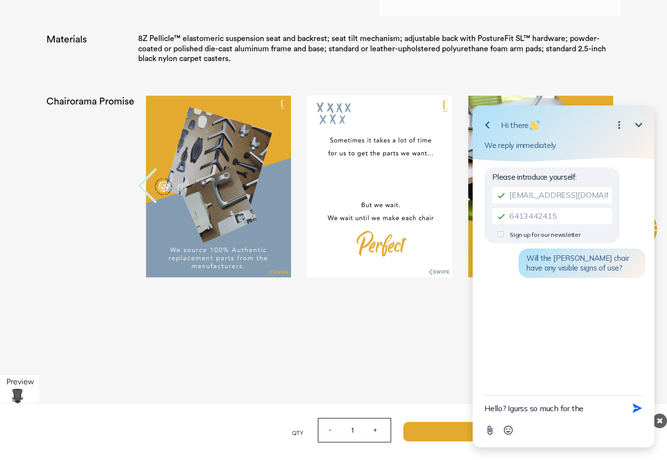
click at [633, 106] on div "Go back Hi there Minimize Open options We reply immediately" at bounding box center [564, 133] width 182 height 56
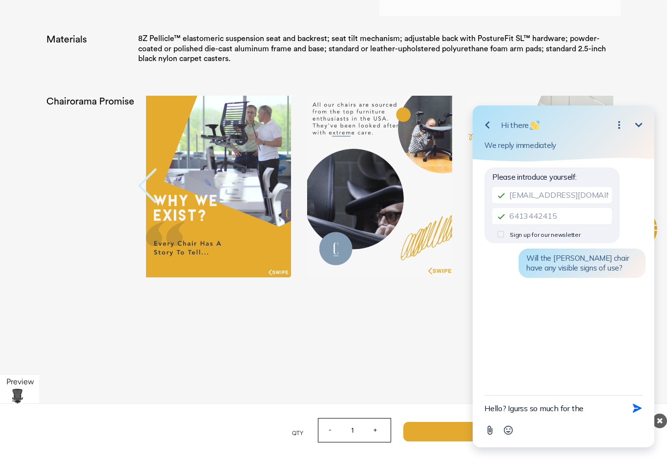
click at [625, 106] on div "Go back Hi there Minimize Open options We reply immediately" at bounding box center [564, 133] width 182 height 56
click at [618, 111] on div "Go back Hi there Minimize Open options We reply immediately" at bounding box center [564, 133] width 182 height 56
click at [618, 110] on div "Go back Hi there Minimize Open options We reply immediately" at bounding box center [564, 133] width 182 height 56
click at [620, 109] on div "Go back Hi there Minimize Open options We reply immediately" at bounding box center [564, 133] width 182 height 56
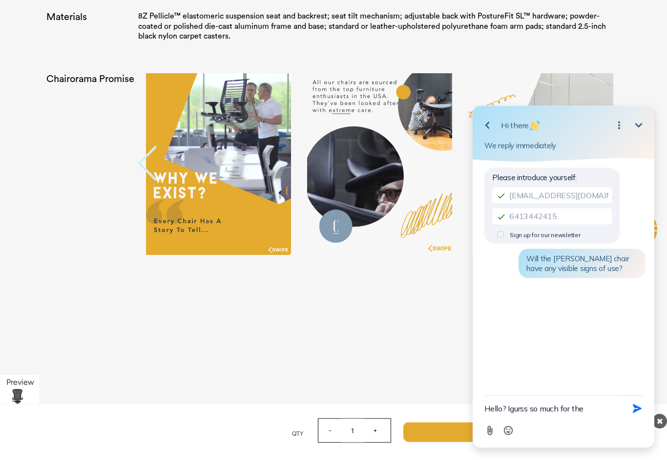
scroll to position [1933, 0]
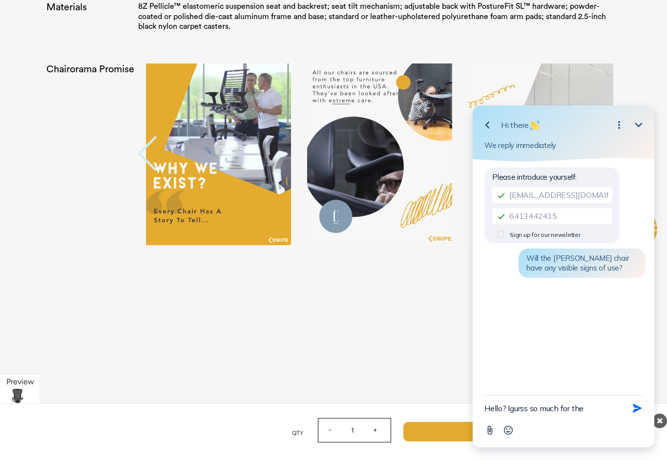
click at [590, 386] on div "Please introduce yourself: ksharp@swdist.biz 6413442415 Sign up for our newslet…" at bounding box center [565, 278] width 185 height 233
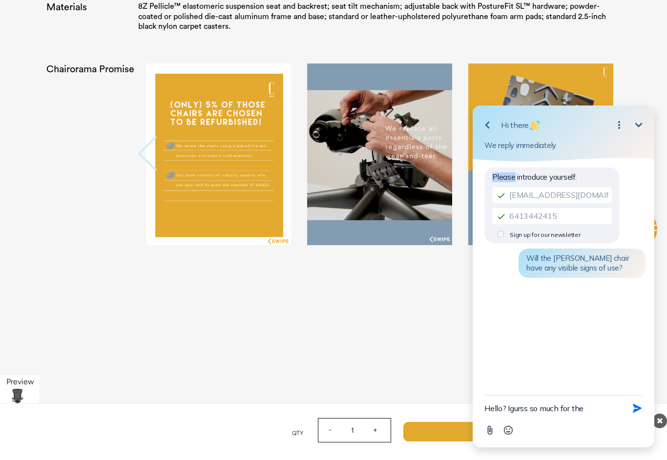
click at [592, 387] on div "Please introduce yourself: ksharp@swdist.biz 6413442415 Sign up for our newslet…" at bounding box center [565, 278] width 185 height 233
click at [593, 384] on div "Please introduce yourself: ksharp@swdist.biz 6413442415 Sign up for our newslet…" at bounding box center [565, 278] width 185 height 233
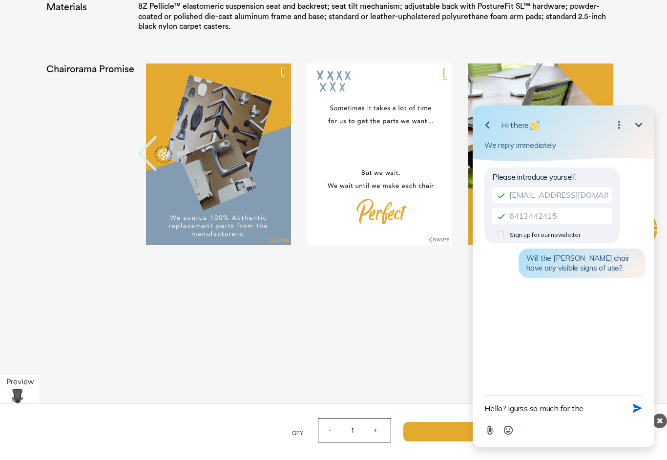
click at [591, 385] on div "Please introduce yourself: ksharp@swdist.biz 6413442415 Sign up for our newslet…" at bounding box center [565, 278] width 185 height 233
click at [512, 401] on textarea "Hello? Igurss so much for the" at bounding box center [552, 408] width 134 height 25
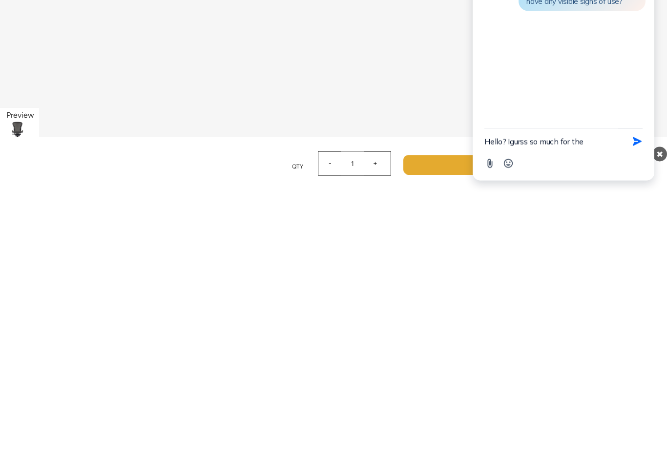
click at [587, 150] on textarea "Hello? Igurss so much for the" at bounding box center [552, 141] width 134 height 25
click at [586, 150] on textarea "Hello? Igurss so much for the" at bounding box center [552, 141] width 134 height 25
click at [510, 134] on textarea "Hello? Igurss so much for theimmediate reply." at bounding box center [552, 136] width 134 height 35
type textarea "Hello? I guess so much for the immediate reply."
click at [641, 132] on icon "button" at bounding box center [637, 136] width 11 height 11
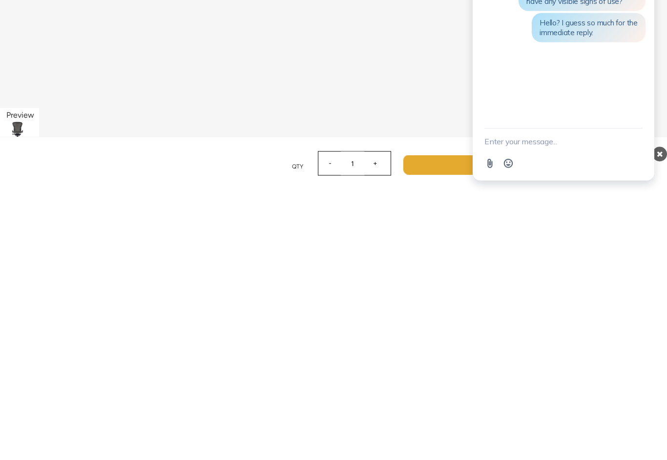
scroll to position [2251, 0]
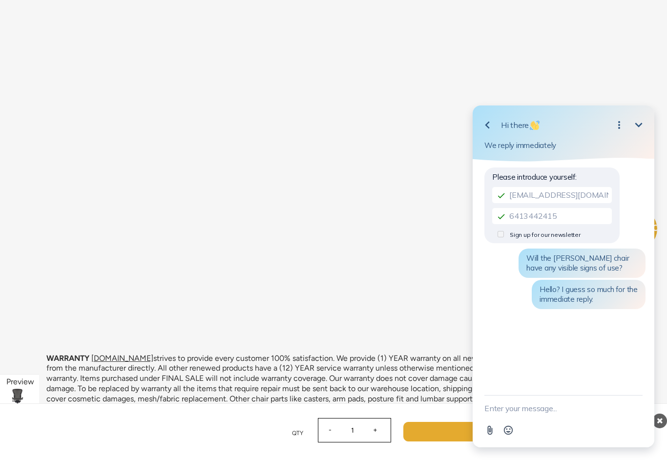
click at [617, 106] on div "Go back Hi there Minimize Open options We reply immediately" at bounding box center [564, 133] width 182 height 56
click at [615, 107] on div "Go back Hi there Minimize Open options We reply immediately" at bounding box center [564, 133] width 182 height 56
click at [618, 106] on div "Go back Hi there Minimize Open options We reply immediately" at bounding box center [564, 133] width 182 height 56
click at [579, 124] on div "Hi there" at bounding box center [553, 125] width 105 height 10
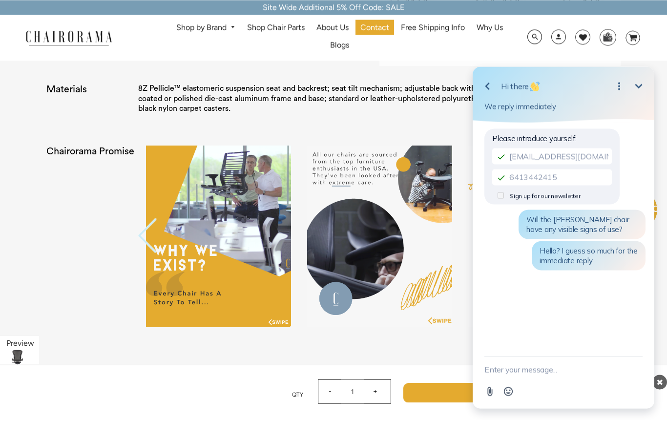
scroll to position [1850, 0]
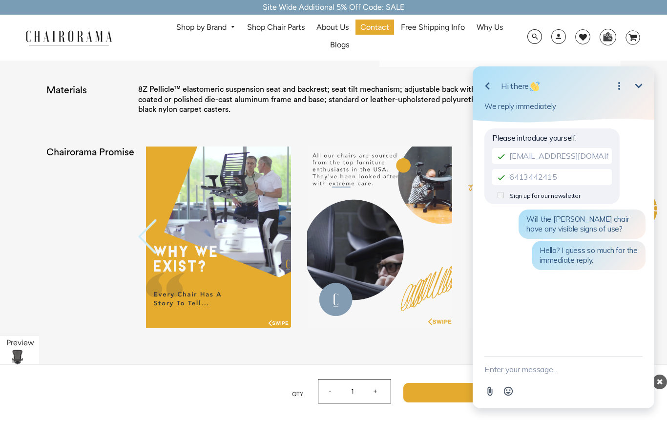
click at [639, 86] on icon "Minimize" at bounding box center [639, 86] width 12 height 12
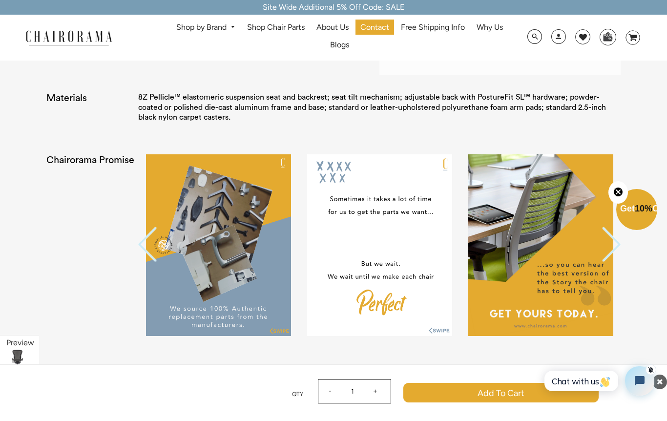
scroll to position [1842, 0]
click at [540, 259] on img at bounding box center [540, 245] width 145 height 181
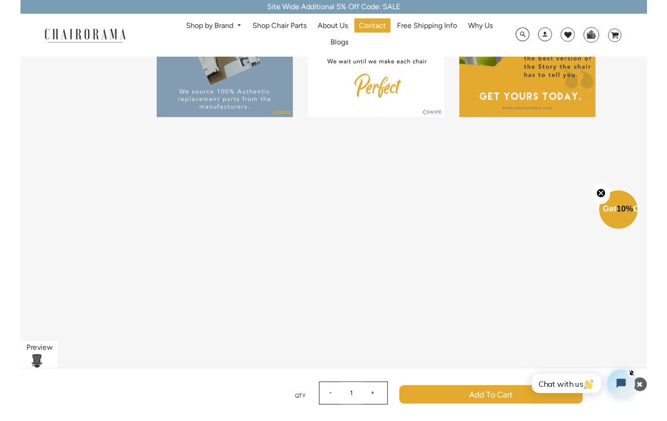
scroll to position [2070, 0]
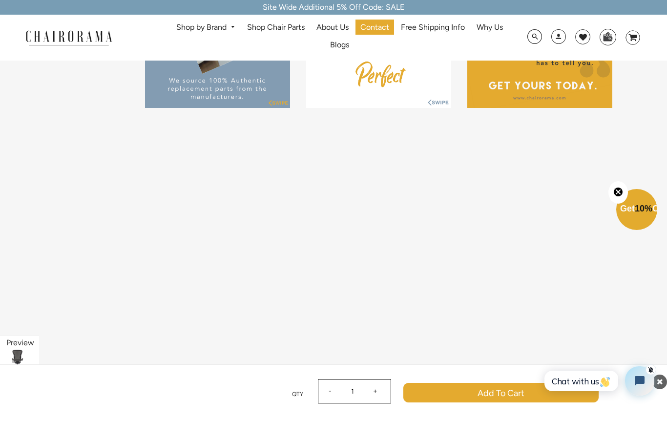
click at [634, 360] on html "Chat with us" at bounding box center [598, 381] width 129 height 46
click at [641, 358] on html "Chat with us" at bounding box center [598, 381] width 129 height 46
click at [642, 359] on html "Chat with us" at bounding box center [598, 381] width 129 height 46
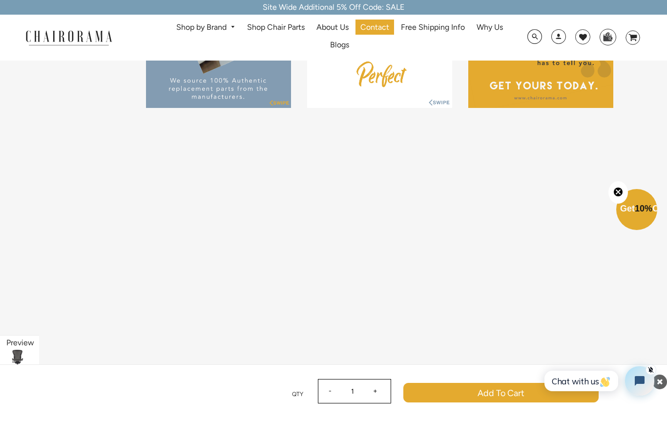
click at [637, 360] on html "Chat with us" at bounding box center [598, 381] width 129 height 46
click at [638, 359] on html "Chat with us" at bounding box center [598, 381] width 129 height 46
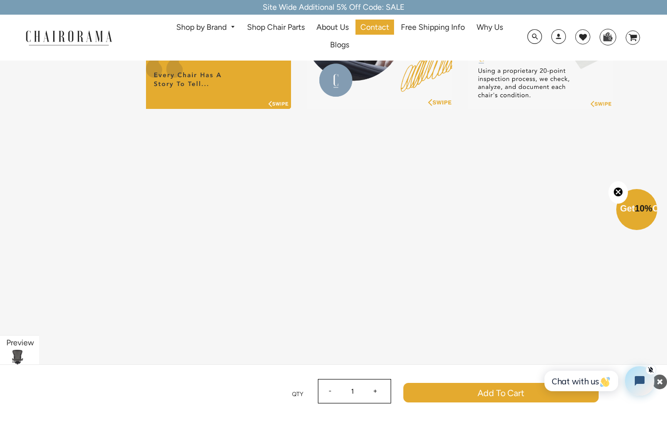
click at [592, 360] on html "Chat with us" at bounding box center [598, 381] width 129 height 46
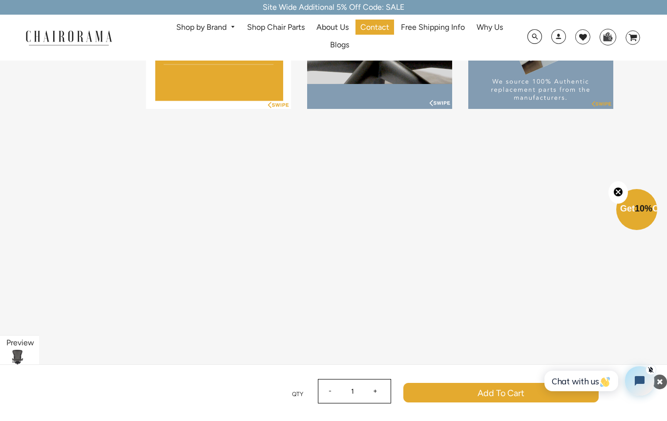
click at [599, 363] on html "Chat with us" at bounding box center [598, 381] width 129 height 46
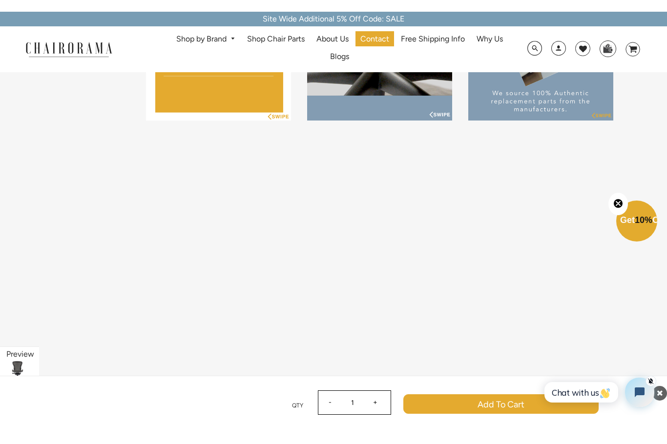
scroll to position [2068, 0]
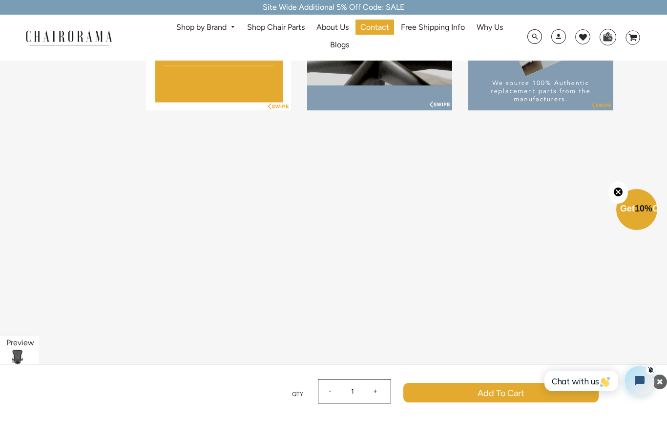
click at [638, 359] on html "Chat with us" at bounding box center [598, 381] width 129 height 46
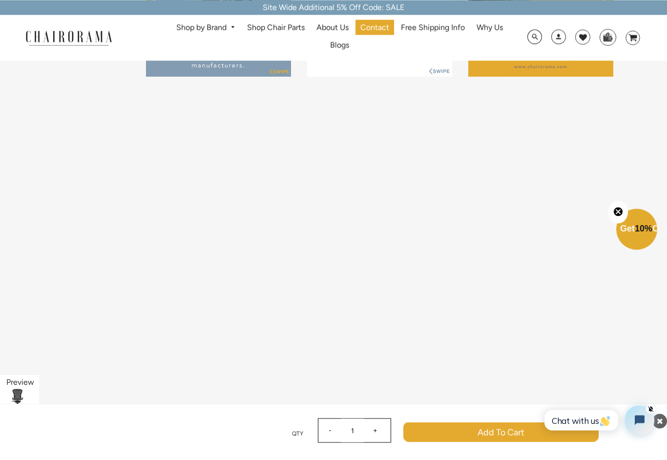
click at [595, 398] on html "Chat with us" at bounding box center [598, 420] width 129 height 46
click at [599, 399] on html "Chat with us" at bounding box center [598, 420] width 129 height 46
click at [598, 402] on html "Chat with us" at bounding box center [598, 420] width 129 height 46
click at [598, 400] on html "Chat with us" at bounding box center [598, 420] width 129 height 46
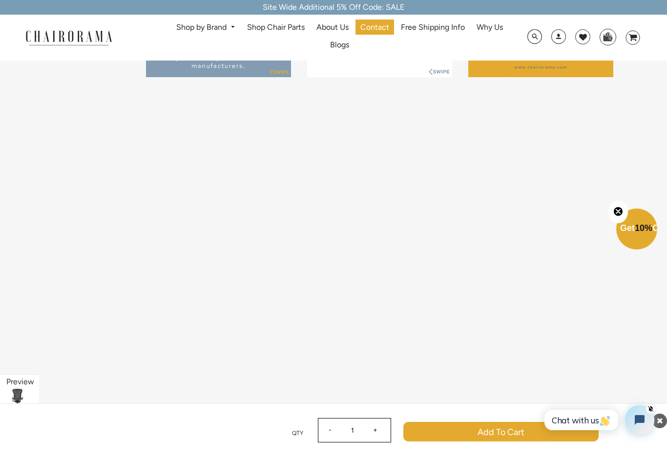
click at [597, 399] on html "Chat with us" at bounding box center [598, 420] width 129 height 46
click at [633, 399] on html "Chat with us" at bounding box center [598, 420] width 129 height 46
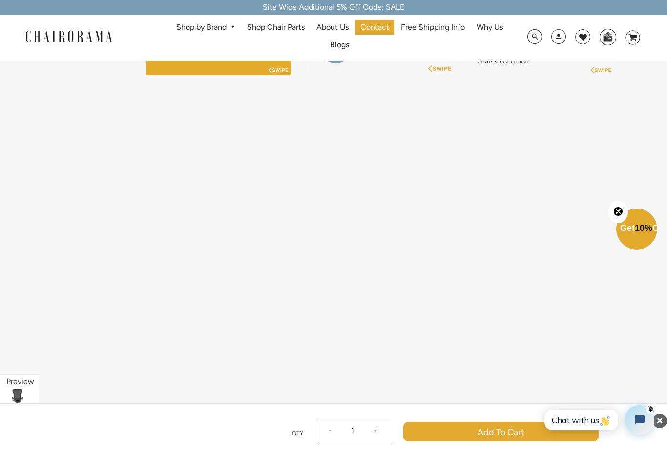
click at [646, 400] on html "Chat with us" at bounding box center [598, 420] width 129 height 46
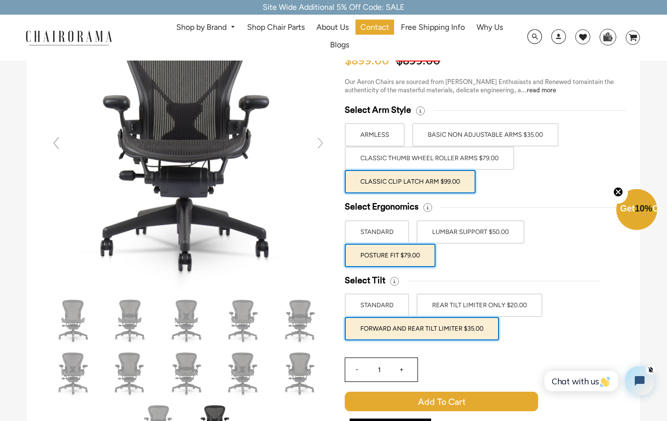
scroll to position [83, 0]
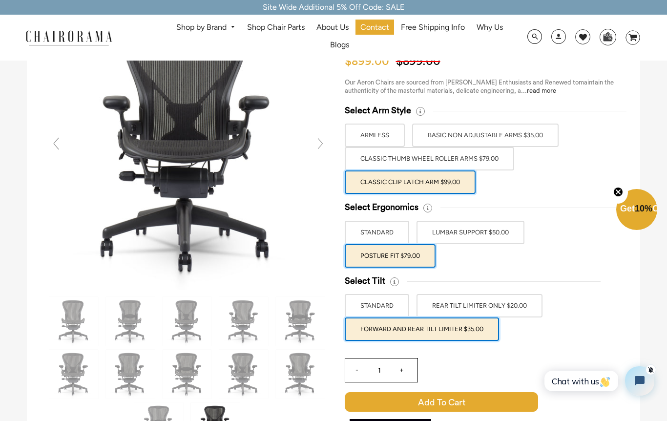
click at [334, 33] on link "About Us" at bounding box center [333, 27] width 42 height 15
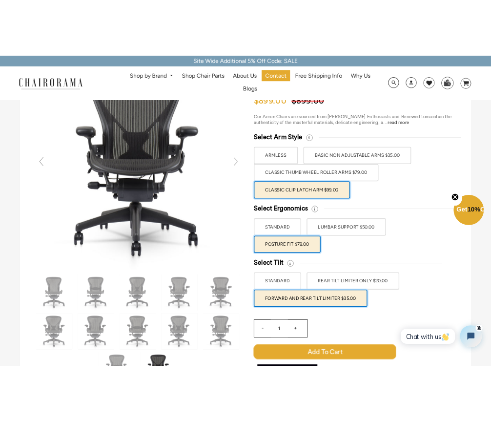
scroll to position [72, 0]
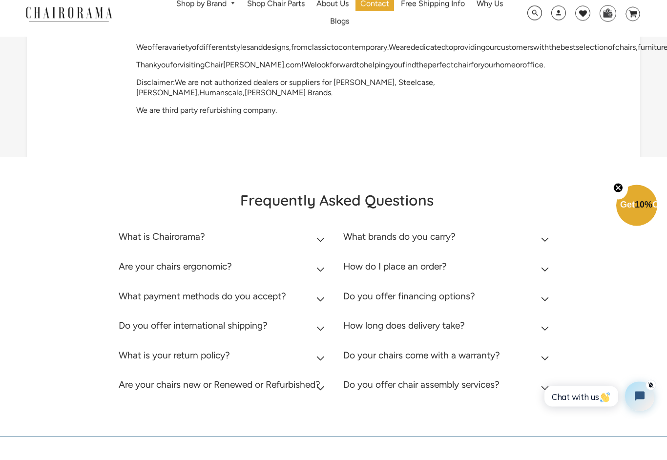
scroll to position [122, 0]
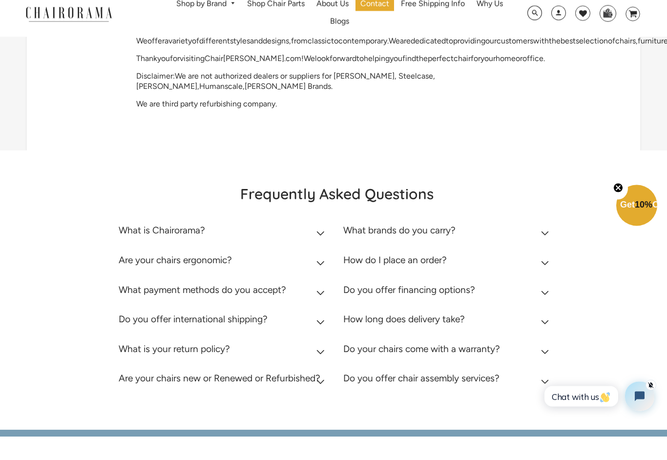
click at [86, 342] on div "Frequently Asked Questions What is Chairorama? Chairorama is your go-to destina…" at bounding box center [333, 313] width 667 height 279
click at [87, 338] on div "Frequently Asked Questions What is Chairorama? Chairorama is your go-to destina…" at bounding box center [333, 313] width 667 height 279
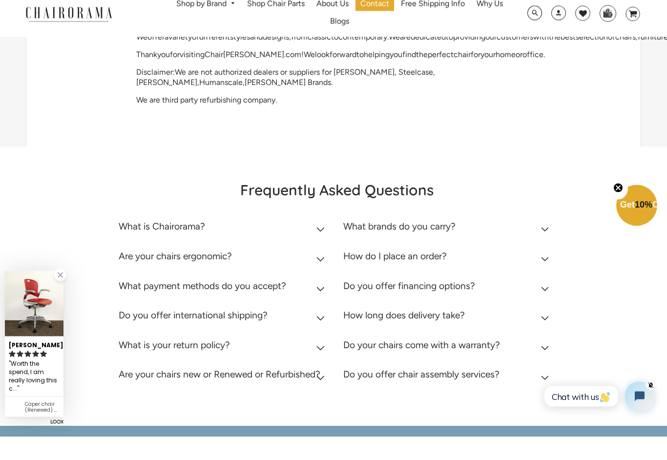
scroll to position [157, 0]
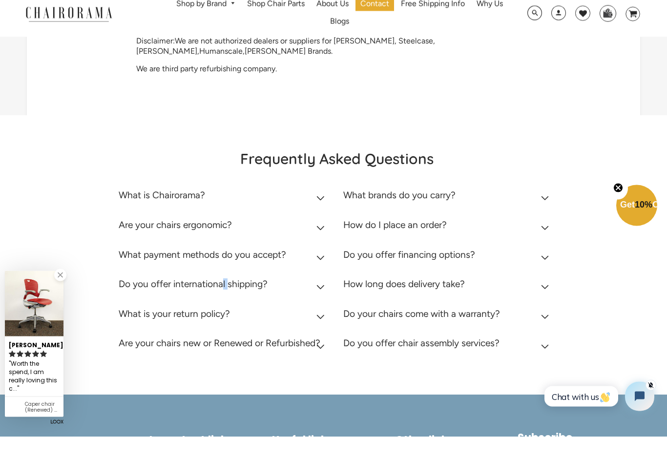
click at [88, 342] on div "Frequently Asked Questions What is Chairorama? Chairorama is your go-to destina…" at bounding box center [333, 278] width 667 height 279
click at [86, 336] on div "Frequently Asked Questions What is Chairorama? Chairorama is your go-to destina…" at bounding box center [333, 278] width 667 height 279
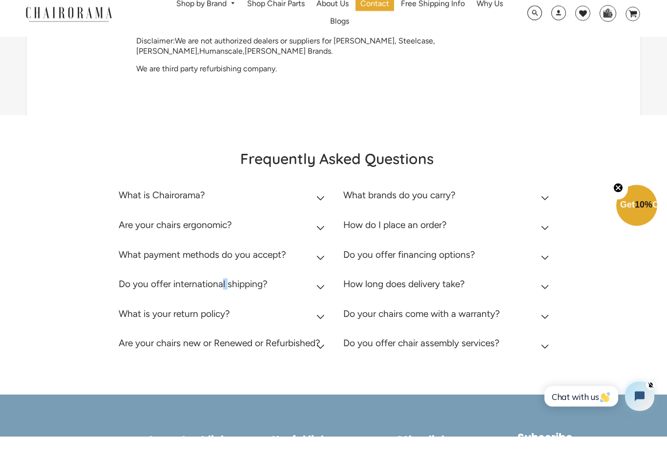
click at [86, 373] on div "Frequently Asked Questions What is Chairorama? Chairorama is your go-to destina…" at bounding box center [333, 278] width 667 height 279
click at [324, 355] on summary "What is your return policy?" at bounding box center [224, 340] width 210 height 30
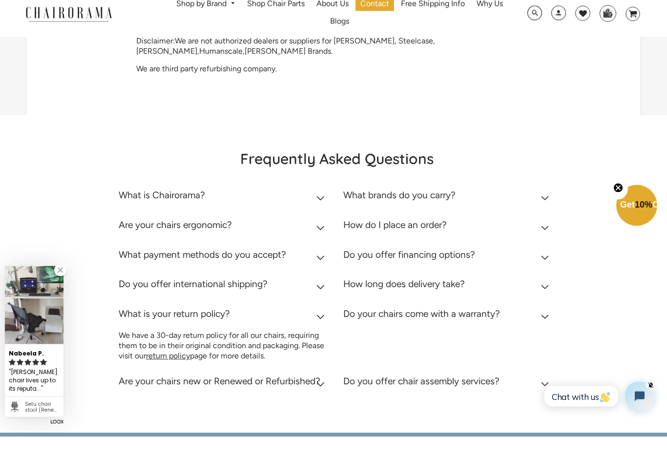
click at [323, 343] on icon at bounding box center [320, 340] width 8 height 5
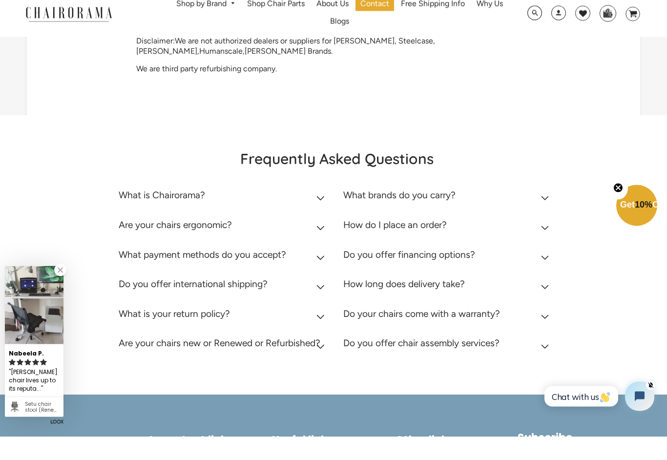
click at [321, 343] on icon at bounding box center [320, 340] width 8 height 5
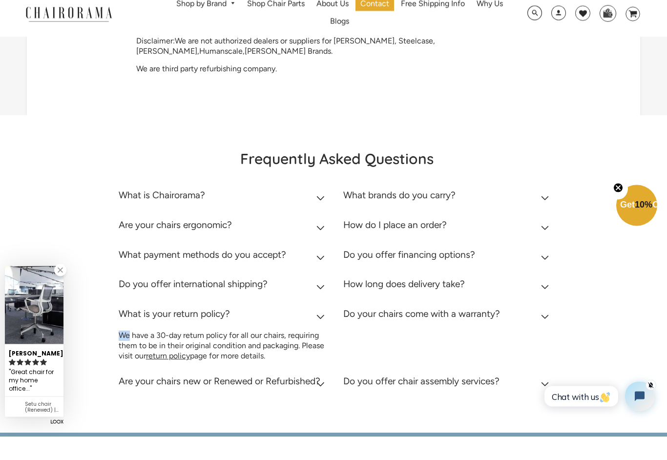
click at [186, 384] on link "return policy" at bounding box center [168, 379] width 44 height 9
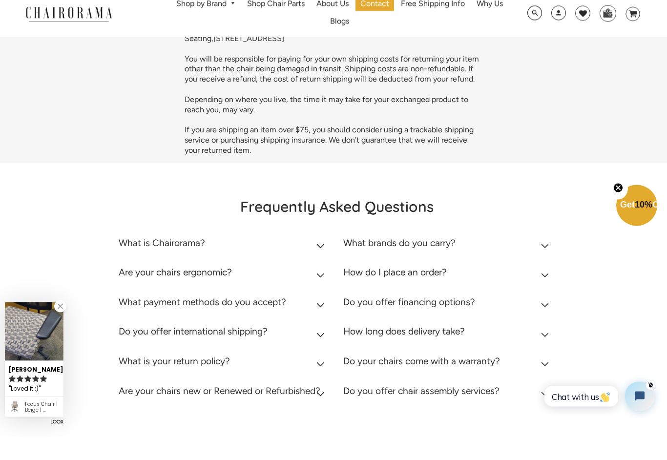
click at [479, 314] on summary "Do you offer financing options?" at bounding box center [448, 329] width 210 height 30
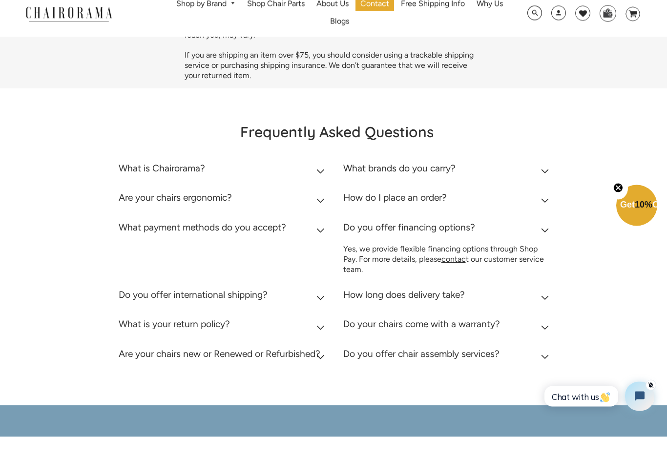
scroll to position [113, 0]
click at [323, 335] on summary "What is your return policy?" at bounding box center [224, 350] width 210 height 30
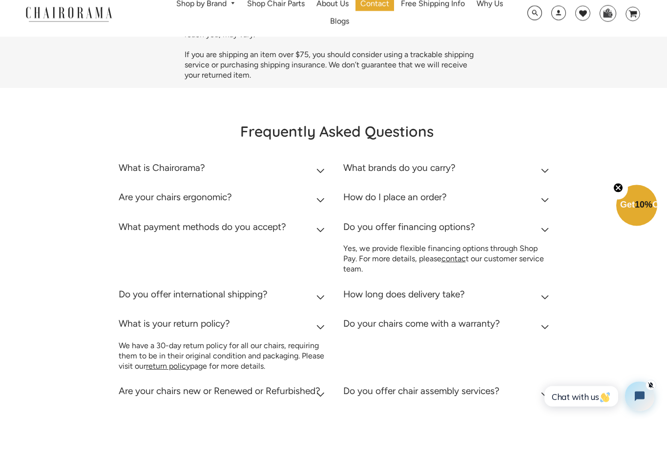
click at [189, 385] on link "return policy" at bounding box center [168, 389] width 44 height 9
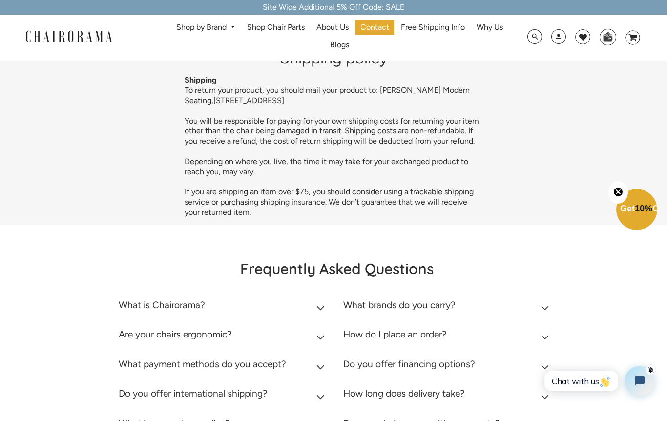
click at [465, 371] on summary "Do you offer financing options?" at bounding box center [448, 367] width 210 height 30
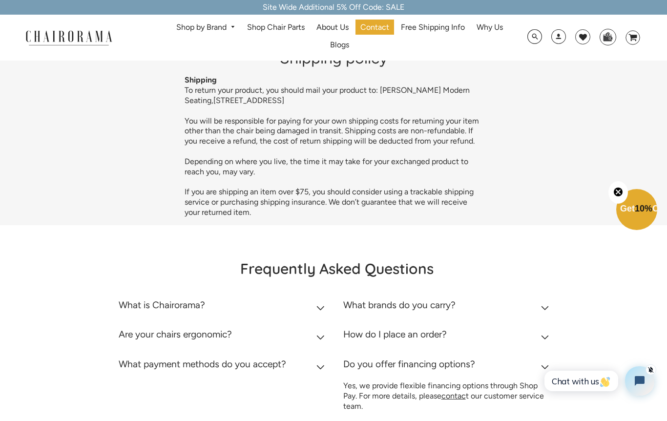
click at [468, 375] on summary "Do you offer financing options?" at bounding box center [448, 367] width 210 height 30
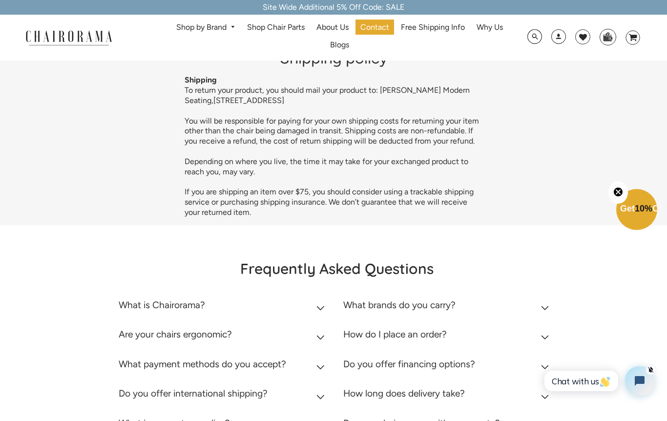
click at [470, 381] on summary "How long does delivery take?" at bounding box center [448, 396] width 210 height 30
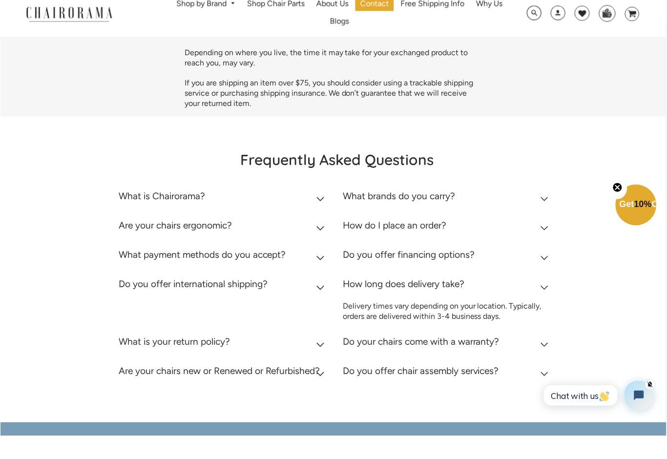
scroll to position [86, 0]
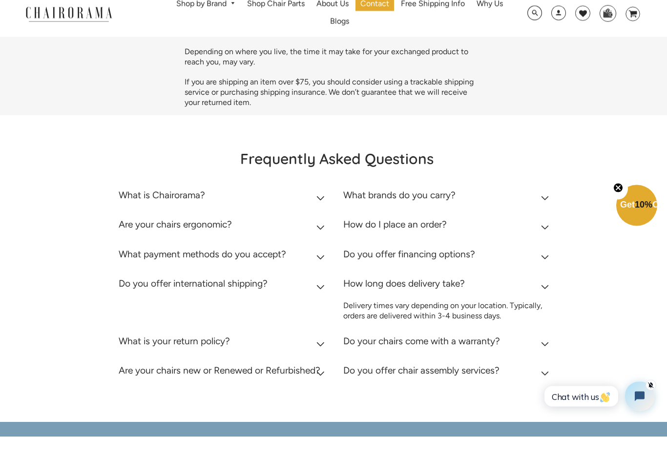
click at [532, 382] on summary "Do you offer chair assembly services?" at bounding box center [448, 397] width 210 height 30
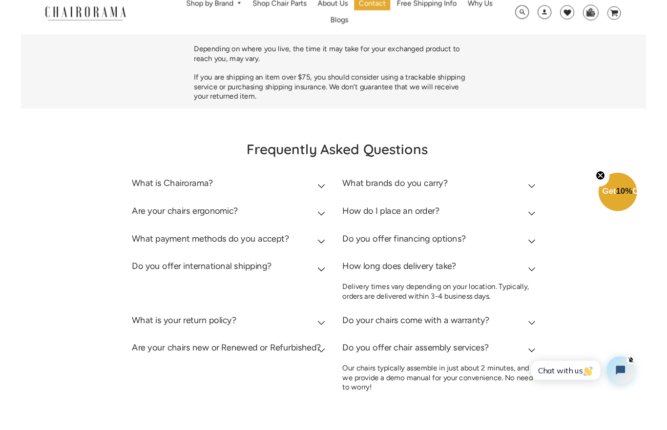
scroll to position [98, 0]
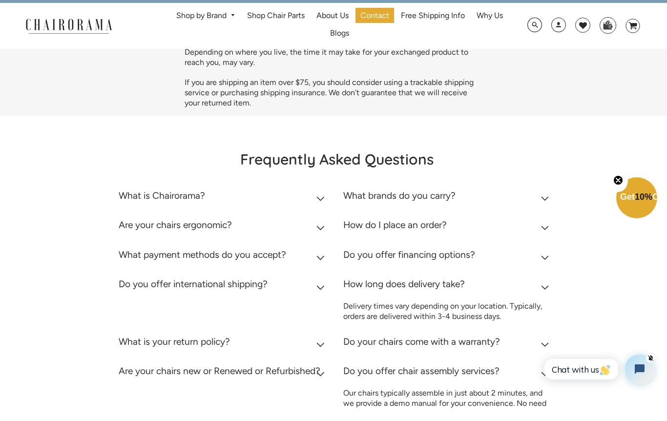
click at [543, 341] on summary "Do your chairs come with a warranty?" at bounding box center [448, 356] width 210 height 30
click at [496, 401] on p "Our chairs typically assemble in just about 2 minutes, and we provide a demo ma…" at bounding box center [448, 415] width 210 height 30
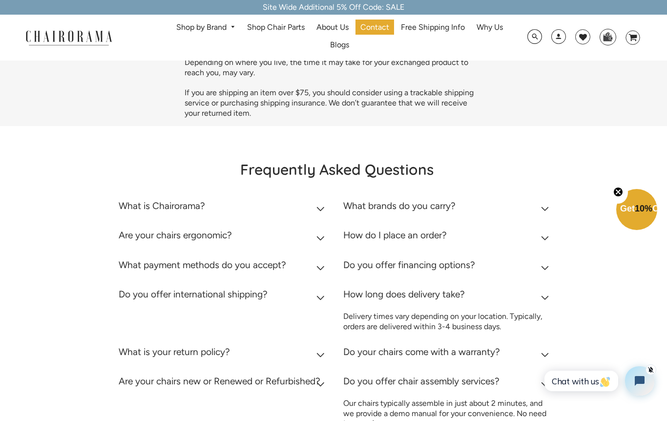
scroll to position [87, 0]
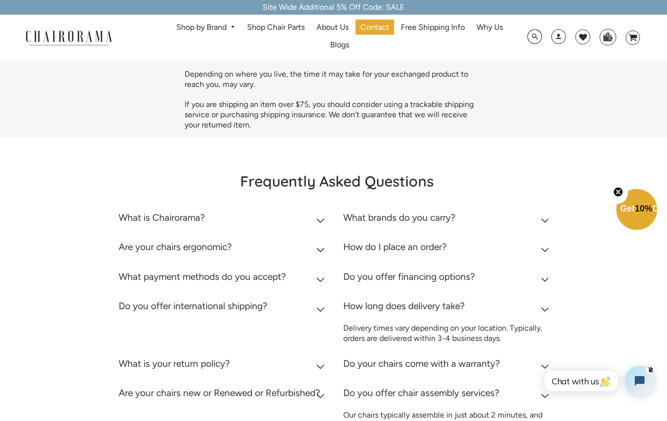
click at [521, 358] on summary "Do your chairs come with a warranty?" at bounding box center [448, 366] width 210 height 30
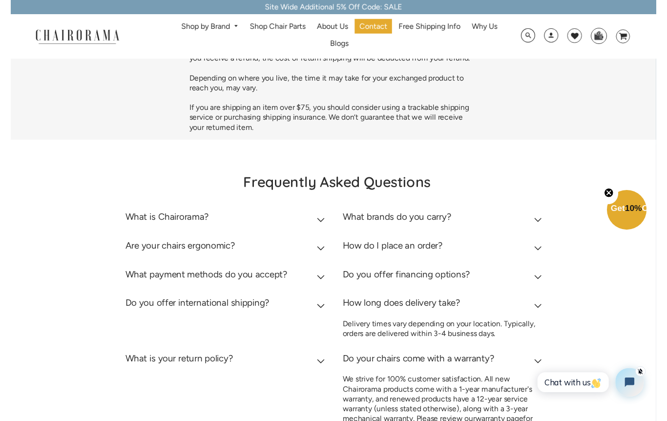
scroll to position [80, 0]
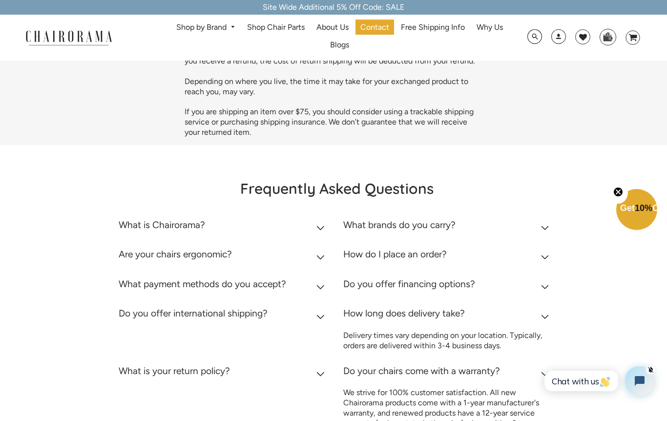
click at [551, 358] on summary "Do your chairs come with a warranty?" at bounding box center [448, 373] width 210 height 30
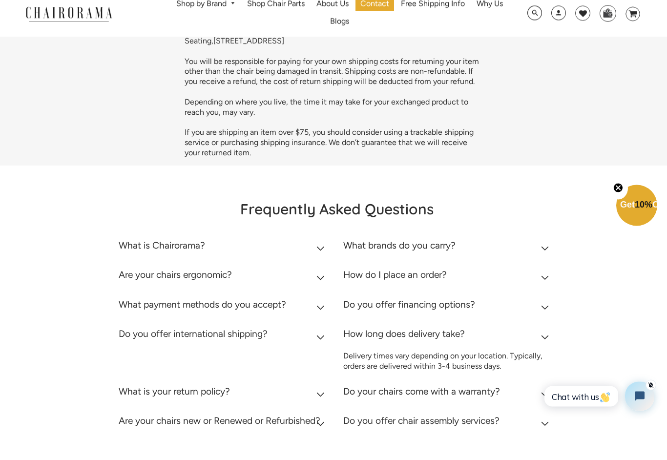
scroll to position [44, 0]
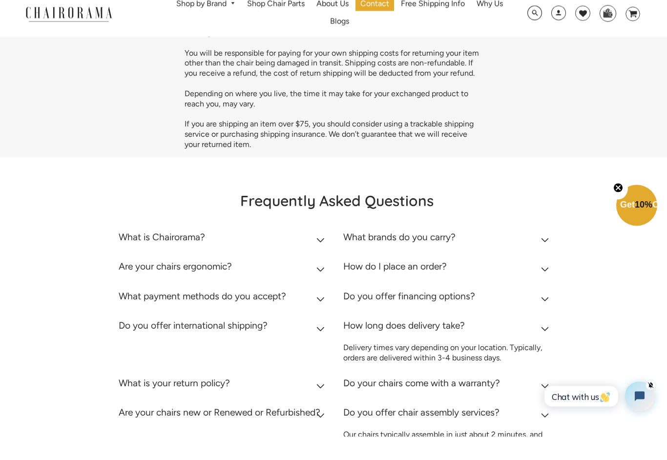
click at [562, 421] on div "Frequently Asked Questions What is Chairorama? Chairorama is your go-to destina…" at bounding box center [333, 353] width 667 height 345
click at [584, 398] on span "Chat with us" at bounding box center [581, 396] width 59 height 10
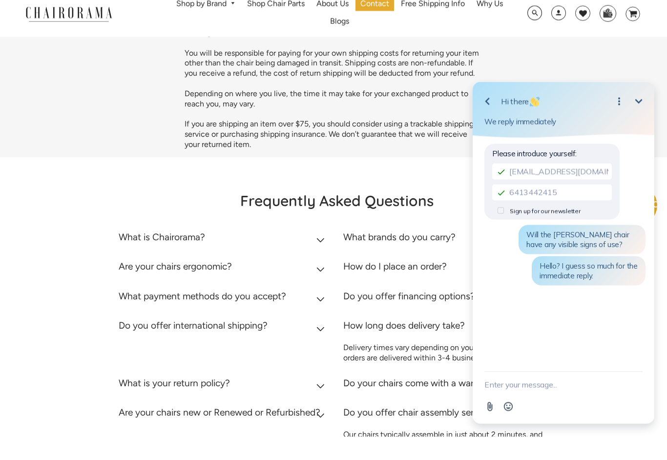
click at [528, 386] on textarea "New message" at bounding box center [564, 384] width 158 height 25
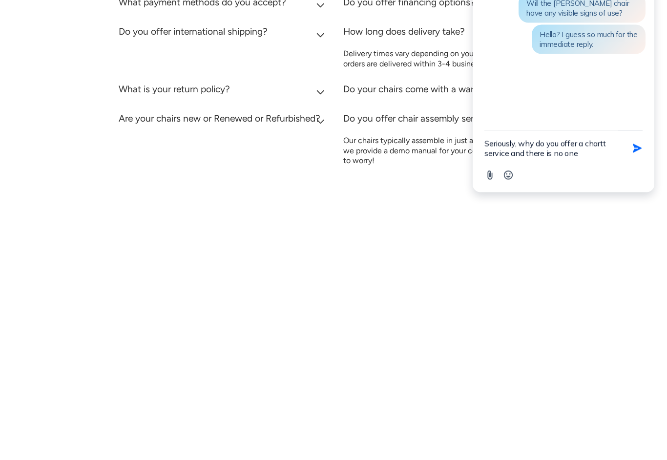
click at [557, 158] on textarea "Seriously, why do you offer a chartt service and there is no one" at bounding box center [552, 148] width 134 height 35
click at [515, 152] on textarea "Seriously, why do you offer a chartt service and there is no one to respond/?" at bounding box center [552, 143] width 134 height 45
click at [514, 152] on textarea "Seriously, why do you offer a chartt service and there is no one to respond/?" at bounding box center [552, 143] width 134 height 45
click at [530, 159] on textarea "Seriously, why do you offer a chartt service and there is no one to respond/?" at bounding box center [552, 143] width 134 height 45
click at [530, 158] on textarea "Seriously, why do you offer a chartt service and there is no one to respond/?" at bounding box center [552, 143] width 134 height 45
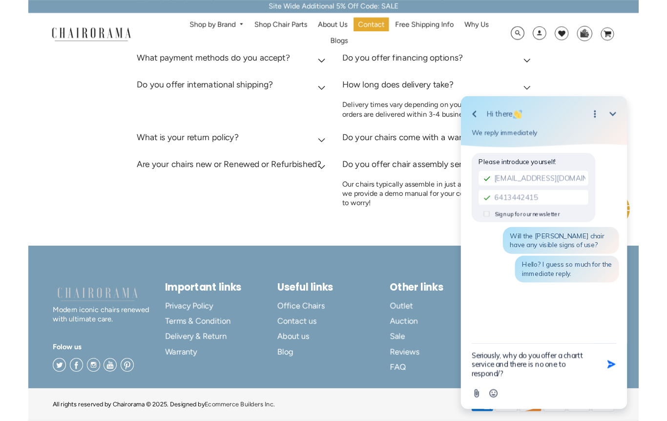
scroll to position [295, 0]
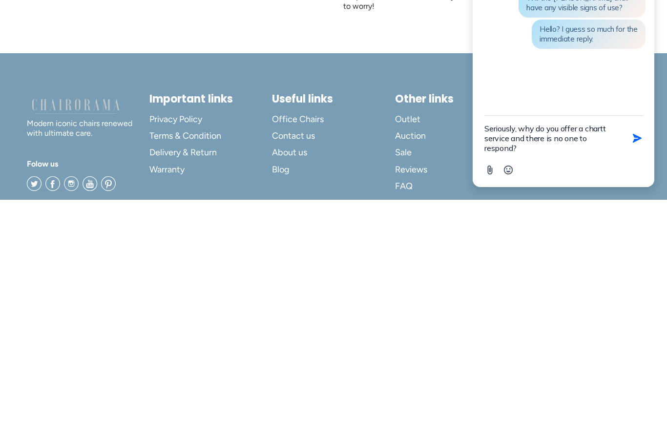
type textarea "Seriously, why do you offer a chartt service and there is no one to respond?"
click at [637, 142] on icon "button" at bounding box center [637, 138] width 11 height 11
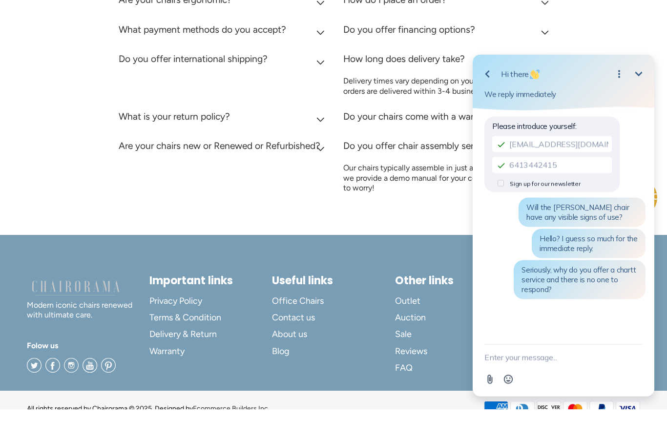
click at [633, 274] on span "Seriously, why do you offer a chartt service and there is no one to respond?" at bounding box center [579, 279] width 114 height 29
click at [630, 274] on span "Seriously, why do you offer a chartt service and there is no one to respond?" at bounding box center [579, 279] width 114 height 29
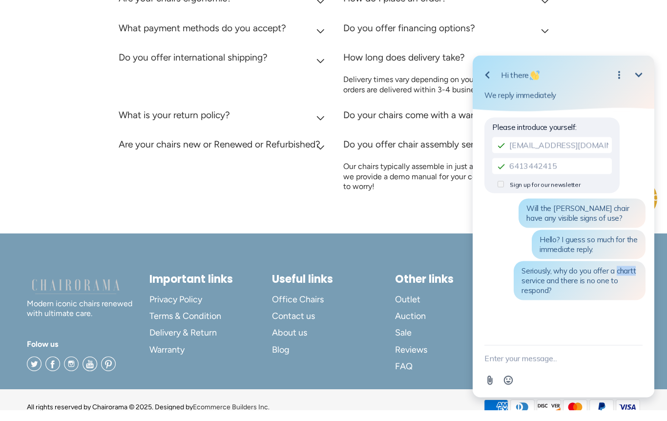
scroll to position [335, 0]
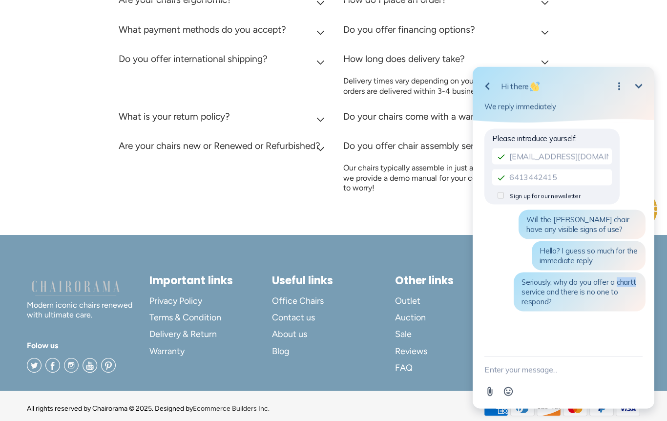
click at [642, 76] on div "Go back Hi there Minimize Open options We reply immediately" at bounding box center [564, 94] width 182 height 56
click at [640, 74] on div "Go back Hi there Minimize Open options We reply immediately" at bounding box center [564, 94] width 182 height 56
click at [639, 76] on button "Minimize" at bounding box center [639, 86] width 20 height 20
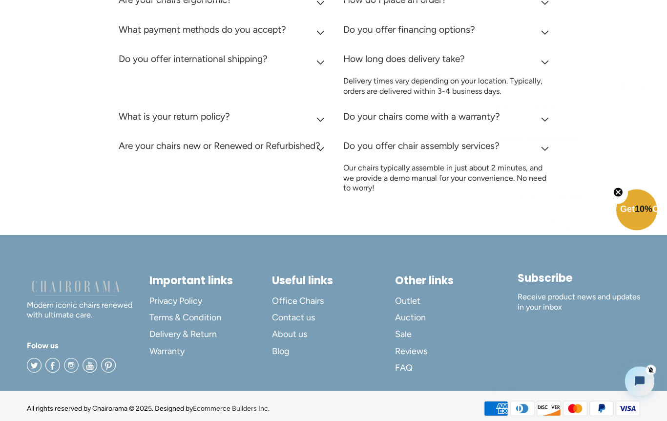
click at [640, 78] on button "Minimize" at bounding box center [643, 86] width 20 height 20
click at [639, 204] on span "Get 10% Off" at bounding box center [642, 209] width 45 height 10
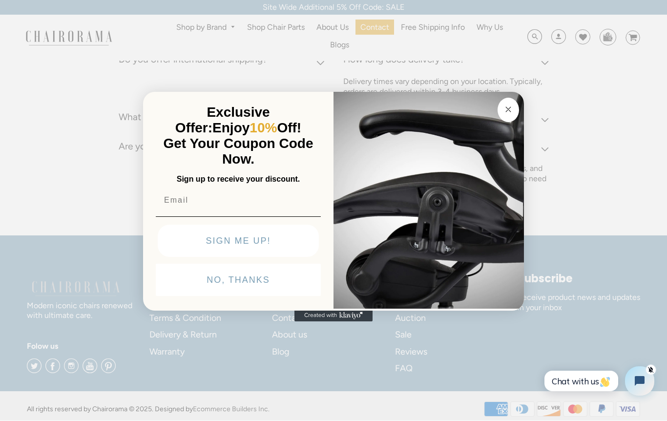
click at [239, 196] on input "Email" at bounding box center [238, 200] width 165 height 20
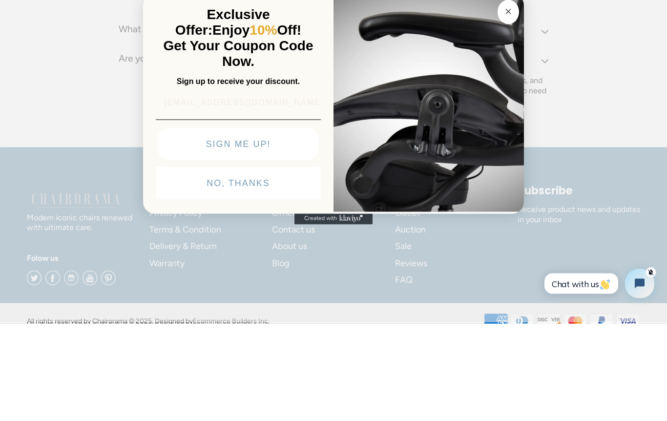
click at [202, 190] on input "ksharp@swdist.biz" at bounding box center [238, 200] width 165 height 20
click at [195, 190] on input "ksharp@swdist.biz" at bounding box center [238, 200] width 165 height 20
click at [185, 190] on input "ksharp@swdist.biz" at bounding box center [238, 200] width 165 height 20
click at [176, 190] on input "ksharp@swdist.biz" at bounding box center [238, 200] width 165 height 20
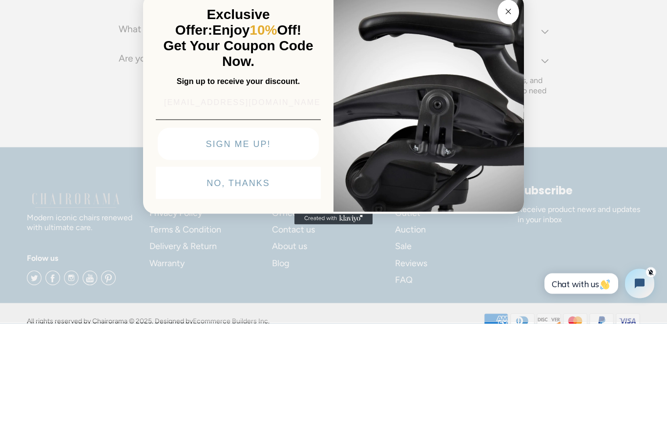
click at [174, 190] on input "ksharp@swdist.biz" at bounding box center [238, 200] width 165 height 20
click at [173, 190] on input "ksharp@swdist.biz" at bounding box center [238, 200] width 165 height 20
click at [171, 190] on input "ksharp@swdist.biz" at bounding box center [238, 200] width 165 height 20
click at [176, 190] on input "ksharp@swdist.biz" at bounding box center [238, 200] width 165 height 20
type input "k"
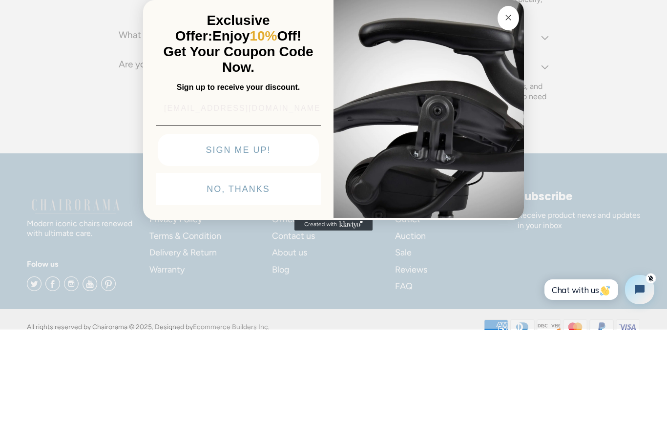
type input "ksharp@swdist.biz"
click at [251, 225] on button "SIGN ME UP!" at bounding box center [238, 241] width 161 height 32
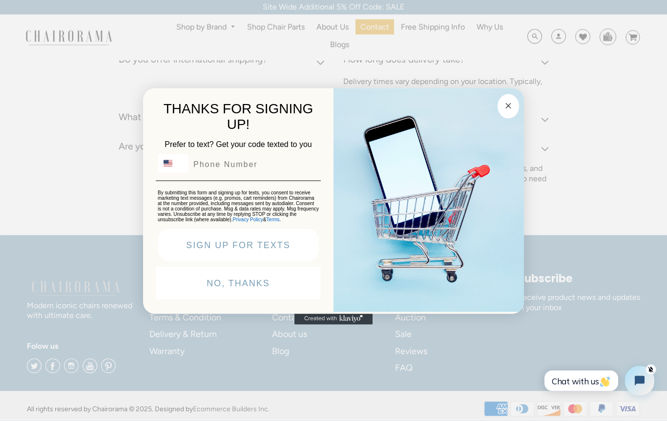
click at [291, 277] on button "NO, THANKS" at bounding box center [238, 283] width 165 height 32
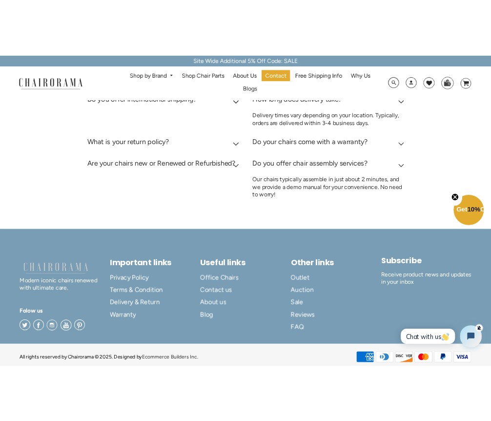
scroll to position [322, 0]
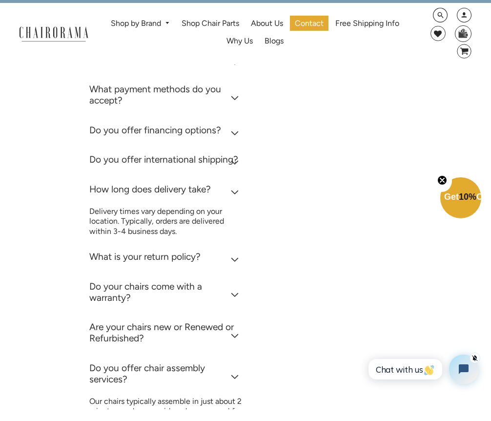
click at [222, 106] on summary "What payment methods do you accept?" at bounding box center [166, 108] width 154 height 41
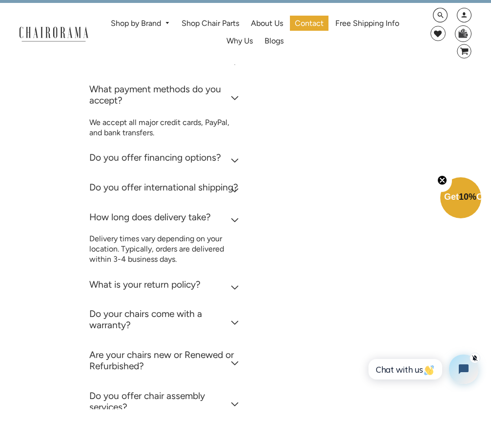
click at [226, 102] on div "What payment methods do you accept?" at bounding box center [166, 108] width 154 height 27
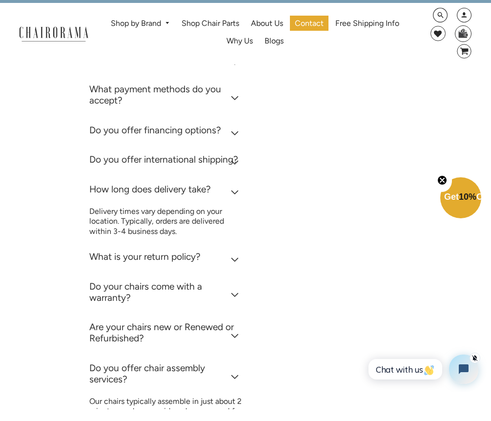
click at [229, 99] on h2 "What payment methods do you accept?" at bounding box center [166, 106] width 154 height 22
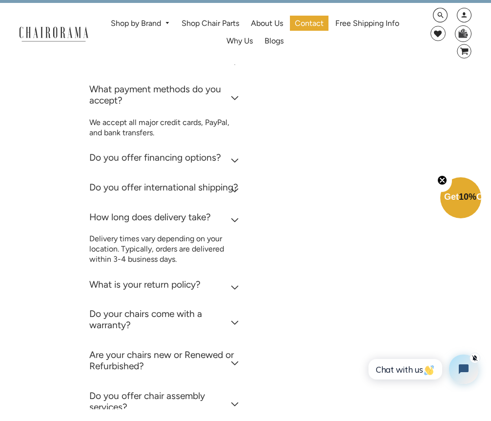
click at [231, 98] on h2 "What payment methods do you accept?" at bounding box center [166, 106] width 154 height 22
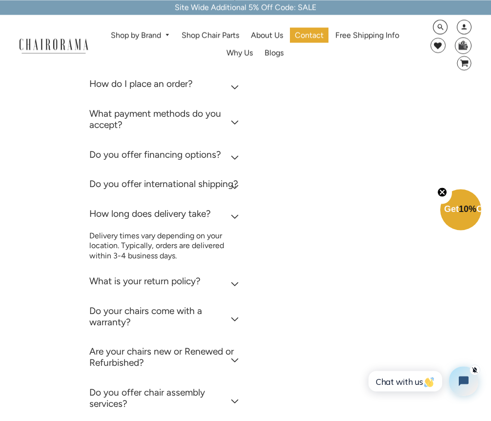
click at [233, 110] on h2 "What payment methods do you accept?" at bounding box center [166, 119] width 154 height 22
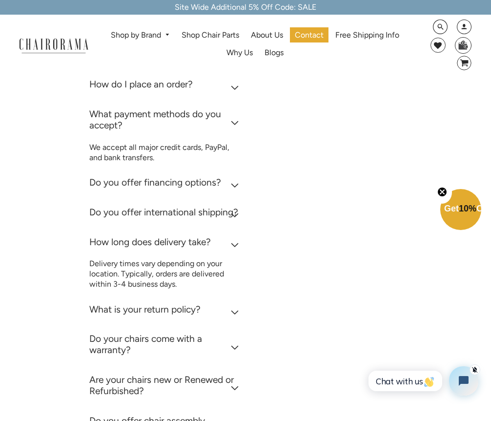
click at [230, 117] on h2 "What payment methods do you accept?" at bounding box center [166, 119] width 154 height 22
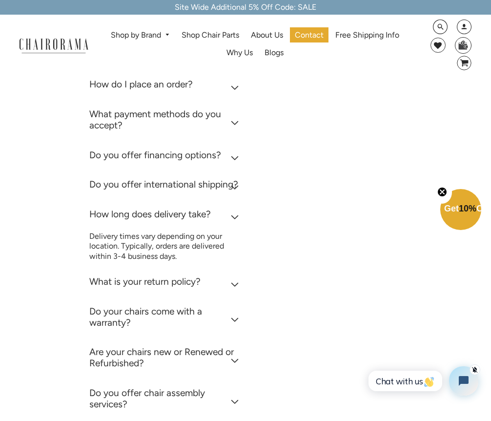
click at [235, 126] on div "What payment methods do you accept?" at bounding box center [166, 121] width 154 height 27
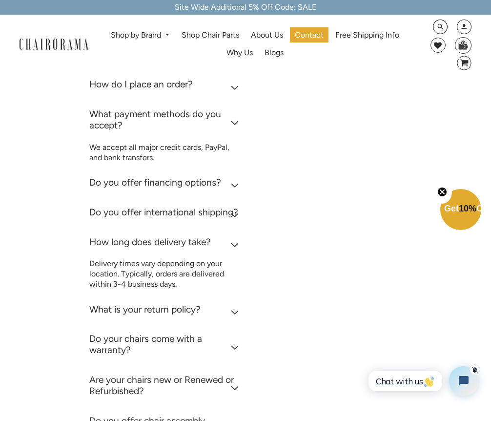
click at [235, 122] on h2 "What payment methods do you accept?" at bounding box center [166, 119] width 154 height 22
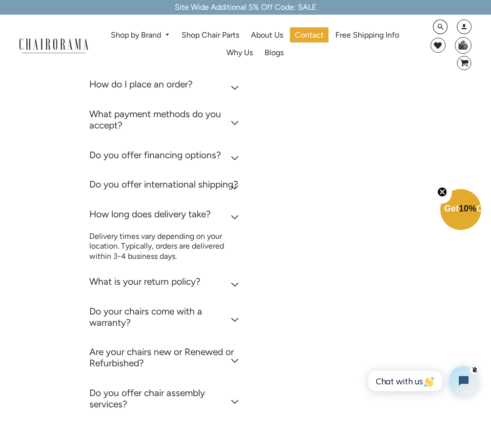
click at [235, 121] on h2 "What payment methods do you accept?" at bounding box center [166, 119] width 154 height 22
click at [235, 122] on h2 "What payment methods do you accept?" at bounding box center [166, 119] width 154 height 22
click at [234, 123] on h2 "What payment methods do you accept?" at bounding box center [166, 119] width 154 height 22
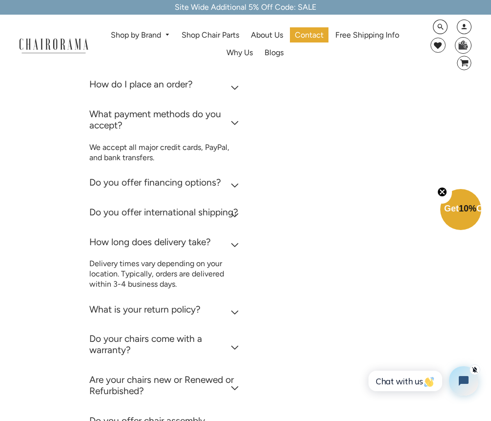
click at [234, 121] on h2 "What payment methods do you accept?" at bounding box center [166, 119] width 154 height 22
click at [233, 123] on h2 "What payment methods do you accept?" at bounding box center [166, 119] width 154 height 22
click at [234, 122] on h2 "What payment methods do you accept?" at bounding box center [166, 119] width 154 height 22
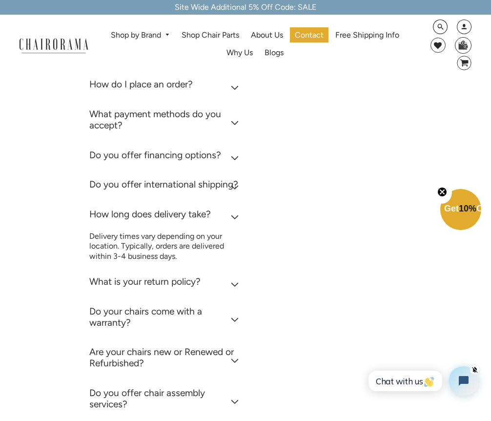
click at [232, 123] on h2 "What payment methods do you accept?" at bounding box center [166, 119] width 154 height 22
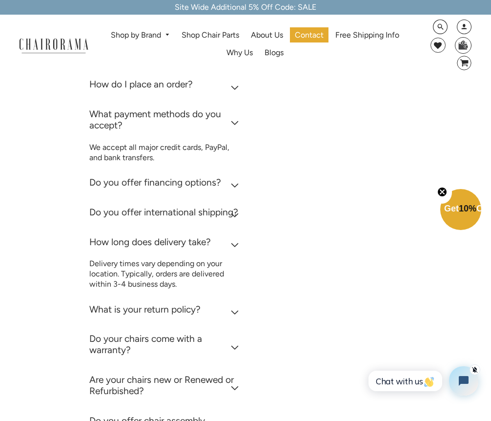
click at [236, 120] on h2 "What payment methods do you accept?" at bounding box center [166, 119] width 154 height 22
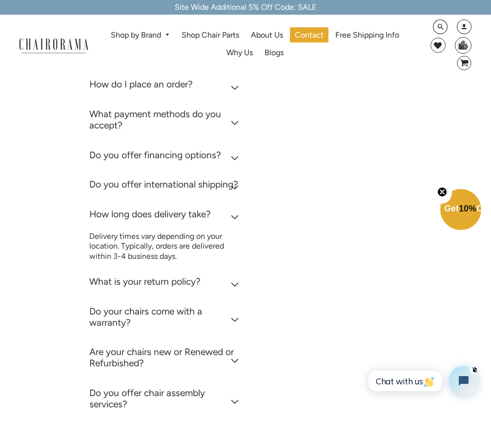
click at [237, 121] on icon at bounding box center [235, 123] width 8 height 5
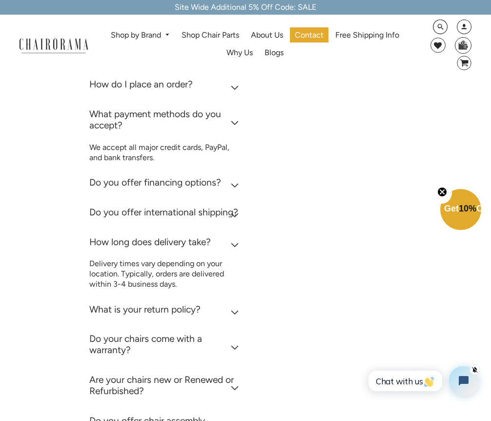
click at [227, 117] on h2 "What payment methods do you accept?" at bounding box center [166, 119] width 154 height 22
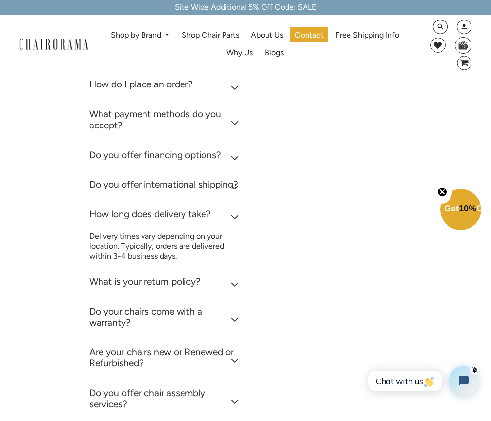
click at [224, 117] on h2 "What payment methods do you accept?" at bounding box center [166, 119] width 154 height 22
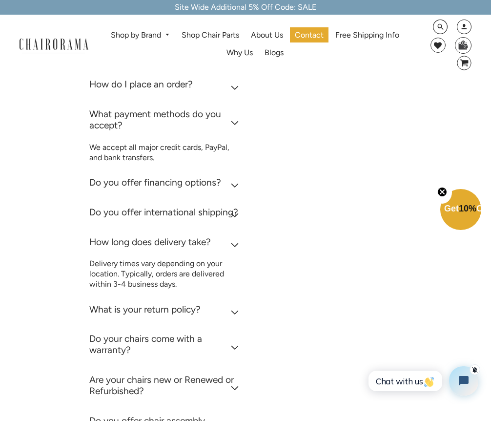
click at [221, 118] on h2 "What payment methods do you accept?" at bounding box center [166, 119] width 154 height 22
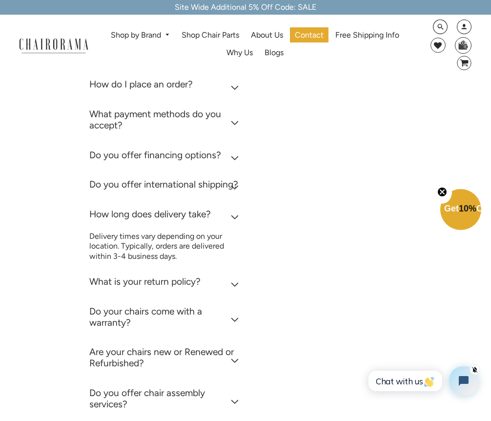
click at [219, 122] on h2 "What payment methods do you accept?" at bounding box center [166, 119] width 154 height 22
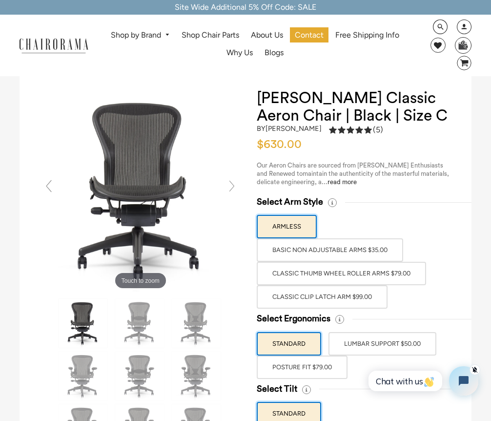
scroll to position [72, 0]
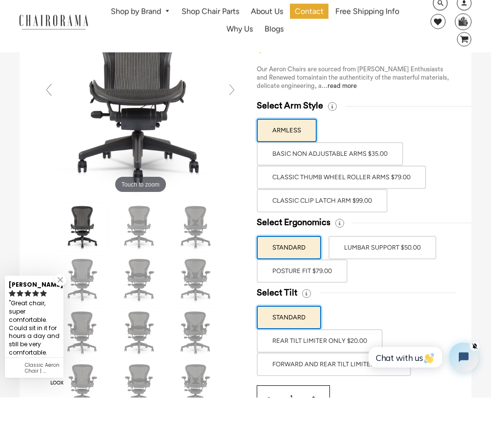
click at [368, 213] on label "Classic Clip Latch Arm $99.00" at bounding box center [322, 224] width 131 height 23
click at [0, 0] on input "Classic Clip Latch Arm $99.00" at bounding box center [0, 0] width 0 height 0
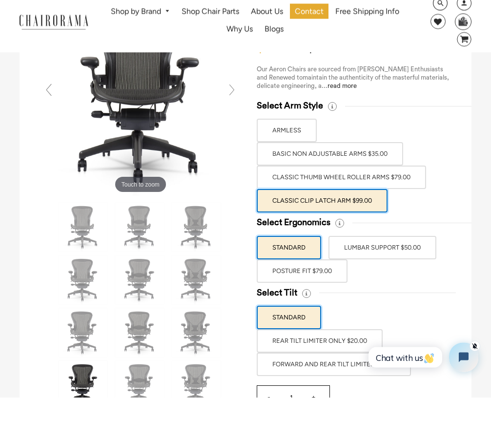
click at [327, 283] on label "POSTURE FIT $79.00" at bounding box center [302, 294] width 91 height 23
click at [0, 0] on input "POSTURE FIT $79.00" at bounding box center [0, 0] width 0 height 0
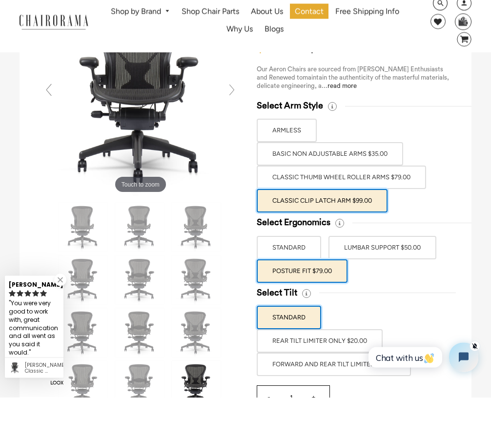
click at [354, 377] on label "FORWARD AND REAR TILT LIMITER $35.00" at bounding box center [334, 388] width 154 height 23
click at [0, 0] on input "FORWARD AND REAR TILT LIMITER $35.00" at bounding box center [0, 0] width 0 height 0
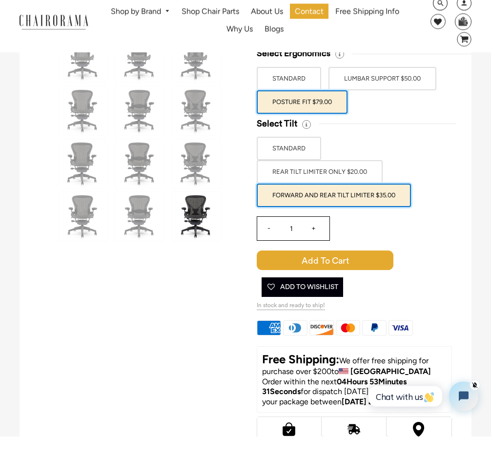
scroll to position [243, 0]
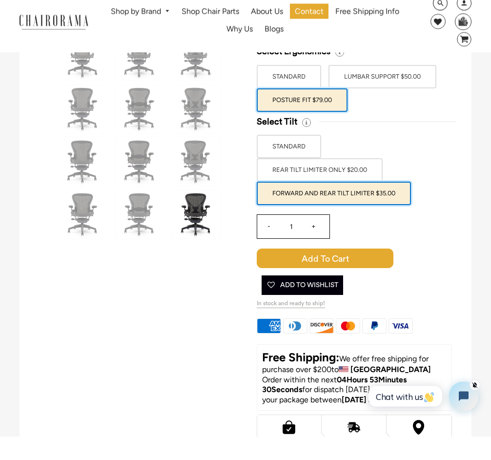
click at [374, 206] on label "FORWARD AND REAR TILT LIMITER $35.00" at bounding box center [334, 217] width 154 height 23
click at [0, 0] on input "FORWARD AND REAR TILT LIMITER $35.00" at bounding box center [0, 0] width 0 height 0
click at [373, 206] on label "FORWARD AND REAR TILT LIMITER $35.00" at bounding box center [334, 217] width 154 height 23
click at [0, 0] on input "FORWARD AND REAR TILT LIMITER $35.00" at bounding box center [0, 0] width 0 height 0
click at [372, 206] on label "FORWARD AND REAR TILT LIMITER $35.00" at bounding box center [334, 217] width 154 height 23
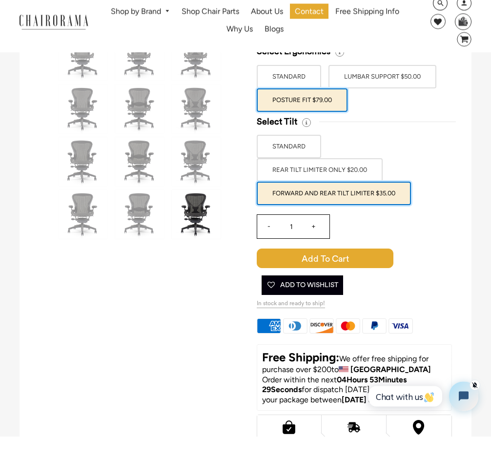
click at [0, 0] on input "FORWARD AND REAR TILT LIMITER $35.00" at bounding box center [0, 0] width 0 height 0
click at [371, 206] on label "FORWARD AND REAR TILT LIMITER $35.00" at bounding box center [334, 217] width 154 height 23
click at [0, 0] on input "FORWARD AND REAR TILT LIMITER $35.00" at bounding box center [0, 0] width 0 height 0
click at [370, 206] on label "FORWARD AND REAR TILT LIMITER $35.00" at bounding box center [334, 217] width 154 height 23
click at [0, 0] on input "FORWARD AND REAR TILT LIMITER $35.00" at bounding box center [0, 0] width 0 height 0
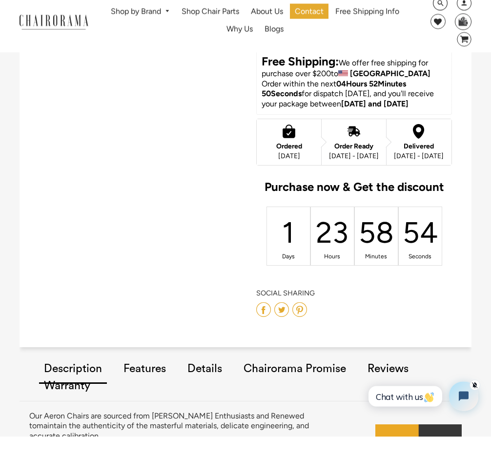
scroll to position [546, 0]
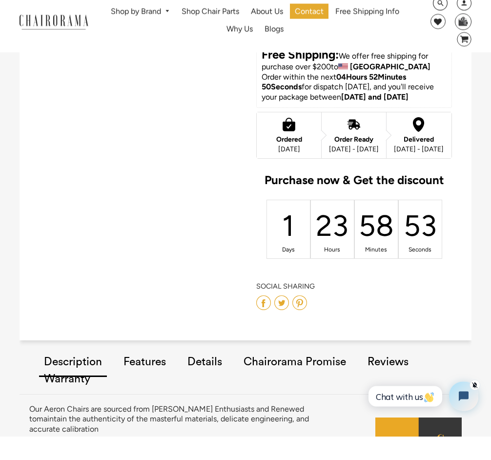
click at [413, 318] on div "Share on Facebook Share on Twitter Share on Pinterest" at bounding box center [353, 327] width 195 height 19
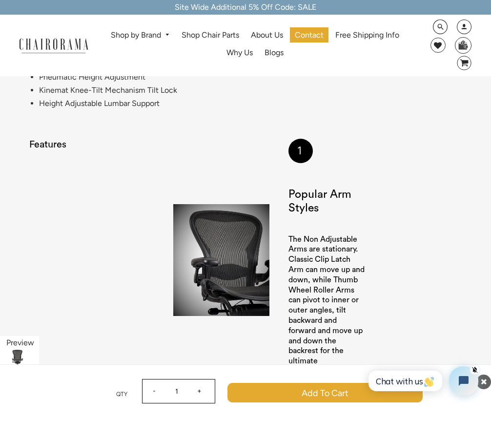
scroll to position [1040, 0]
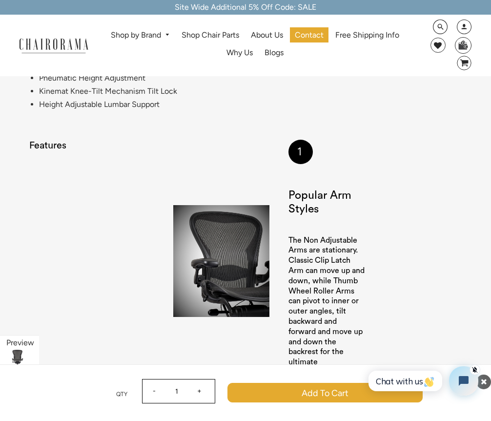
click at [367, 281] on div "1 Popular Arm Styles The Non Adjustable Arms are stationary. Classic Clip Latch…" at bounding box center [317, 262] width 288 height 245
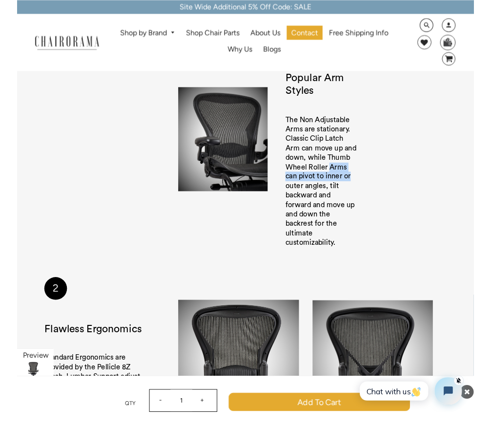
scroll to position [1151, 0]
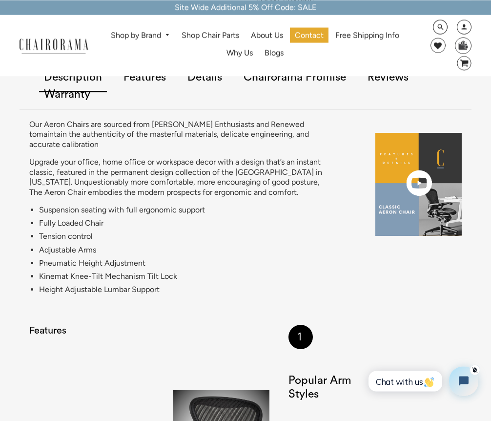
click at [356, 255] on "Our Aeron Chairs are sourced from [PERSON_NAME] Enthusiasts and Renewed to main…" at bounding box center [246, 213] width 452 height 206
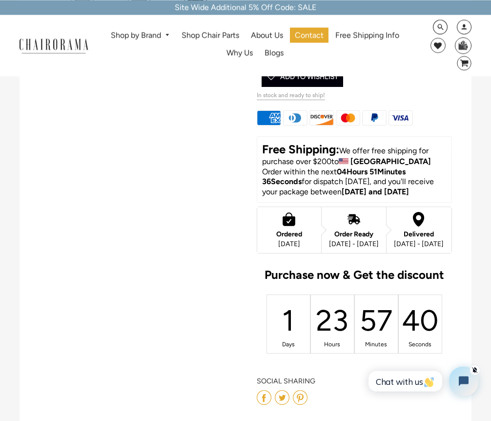
scroll to position [475, 0]
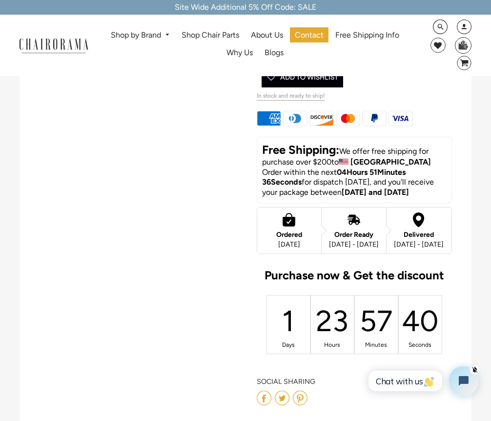
click at [375, 309] on div "57" at bounding box center [376, 321] width 9 height 38
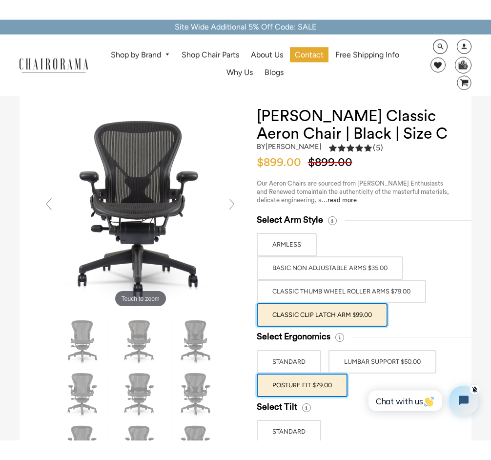
scroll to position [0, 0]
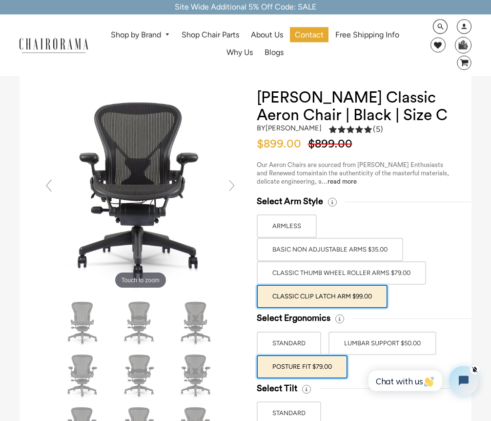
click at [380, 298] on label "Classic Clip Latch Arm $99.00" at bounding box center [322, 296] width 131 height 23
click at [0, 0] on input "Classic Clip Latch Arm $99.00" at bounding box center [0, 0] width 0 height 0
click at [378, 302] on label "Classic Clip Latch Arm $99.00" at bounding box center [322, 296] width 131 height 23
click at [0, 0] on input "Classic Clip Latch Arm $99.00" at bounding box center [0, 0] width 0 height 0
click at [399, 300] on div "Select Arm Style ARMLESS BASIC NON ADJUSTABLE ARMS $35.00 Classic Thumb Wheel R…" at bounding box center [354, 252] width 195 height 112
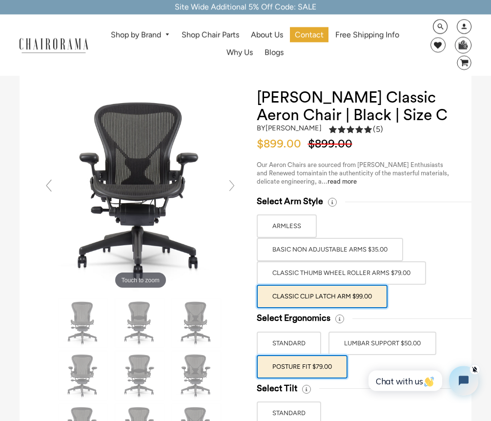
click at [405, 276] on label "Classic Thumb Wheel Roller Arms $79.00" at bounding box center [341, 273] width 169 height 23
click at [0, 0] on input "Classic Thumb Wheel Roller Arms $79.00" at bounding box center [0, 0] width 0 height 0
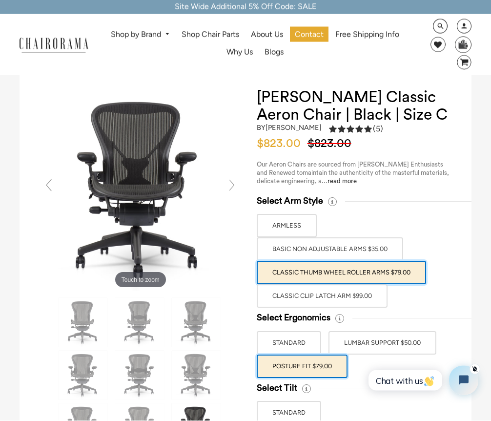
click at [402, 337] on label "LUMBAR SUPPORT $50.00" at bounding box center [383, 343] width 108 height 23
click at [0, 0] on input "LUMBAR SUPPORT $50.00" at bounding box center [0, 0] width 0 height 0
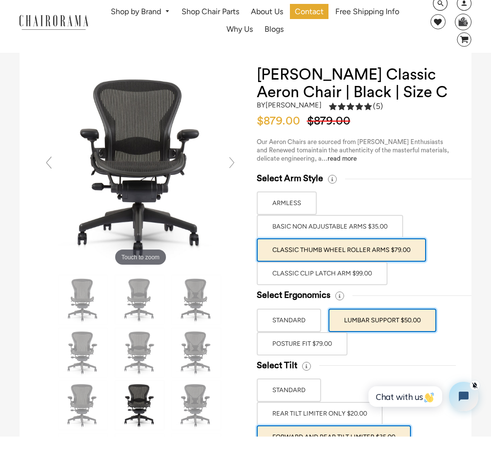
scroll to position [1, 0]
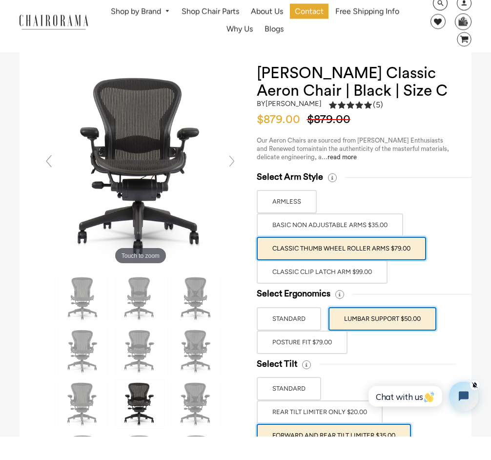
click at [322, 355] on label "POSTURE FIT $79.00" at bounding box center [302, 366] width 91 height 23
click at [0, 0] on input "POSTURE FIT $79.00" at bounding box center [0, 0] width 0 height 0
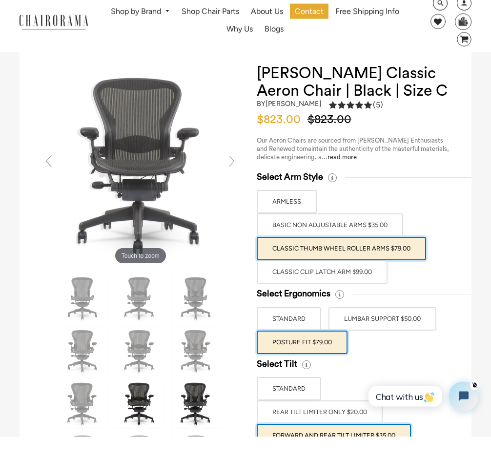
click at [323, 355] on label "POSTURE FIT $79.00" at bounding box center [302, 366] width 91 height 23
click at [0, 0] on input "POSTURE FIT $79.00" at bounding box center [0, 0] width 0 height 0
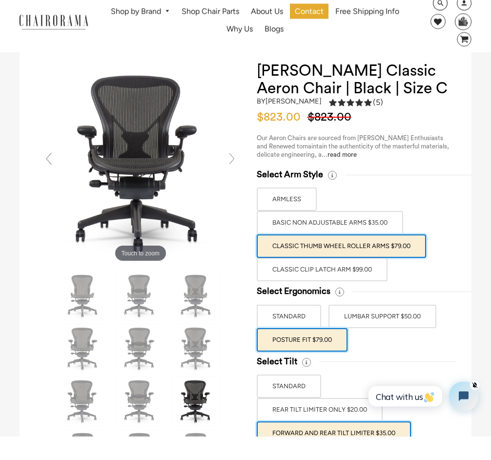
click at [424, 405] on button "Chat with us" at bounding box center [406, 396] width 74 height 21
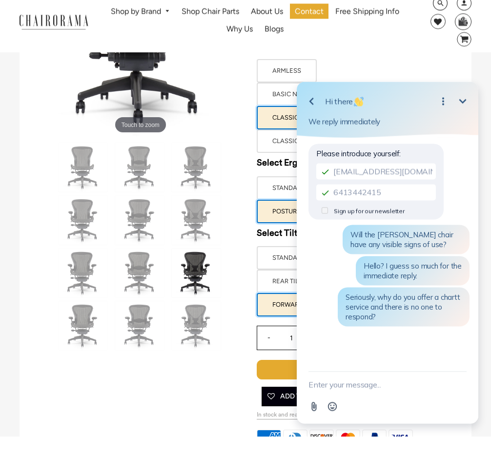
scroll to position [132, 0]
click at [463, 106] on icon "Minimize" at bounding box center [463, 101] width 12 height 12
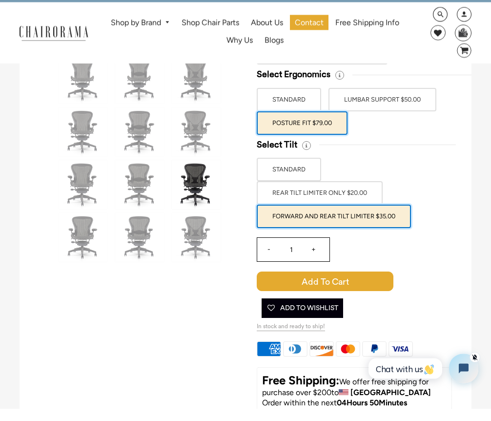
scroll to position [226, 0]
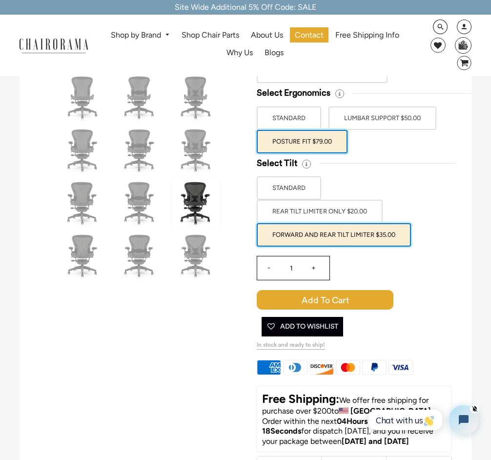
click at [419, 284] on div "- 1 +" at bounding box center [354, 271] width 195 height 39
click at [400, 265] on div "- 1 +" at bounding box center [354, 271] width 195 height 39
click at [400, 269] on div "- 1 +" at bounding box center [354, 271] width 195 height 39
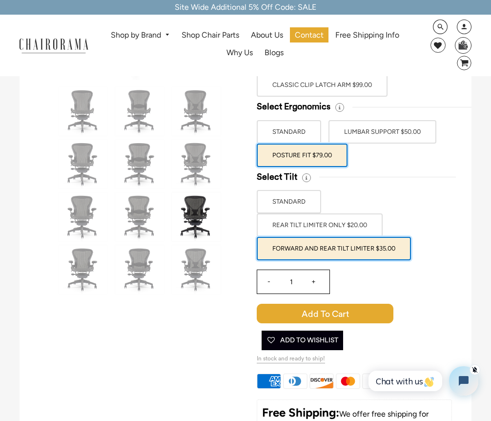
click at [425, 279] on div "- 1 +" at bounding box center [354, 284] width 195 height 39
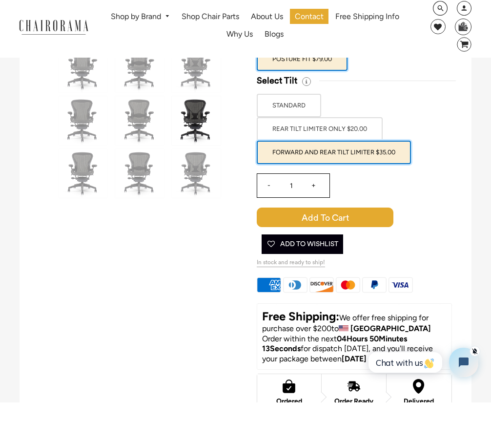
click at [431, 259] on div "- 1 + Cart Error Add to Cart Added More payment options This item is a recurrin…" at bounding box center [354, 237] width 195 height 98
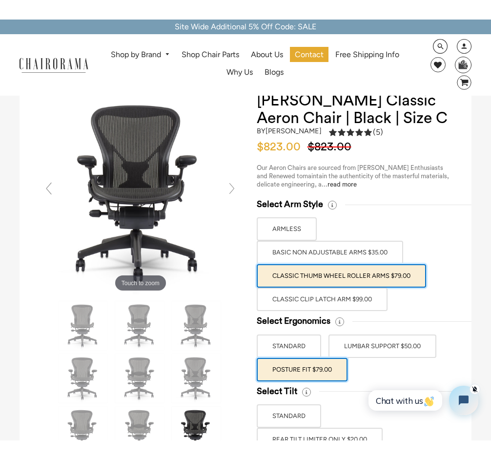
scroll to position [0, 0]
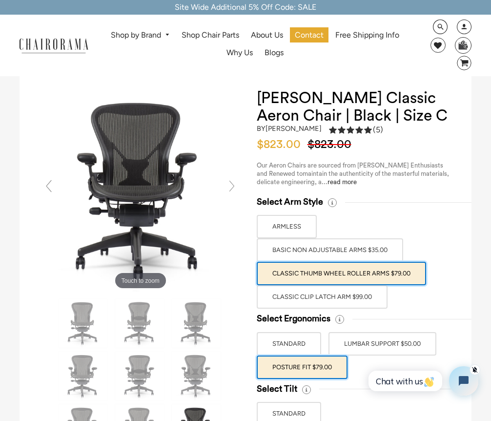
click at [394, 200] on div at bounding box center [387, 201] width 129 height 11
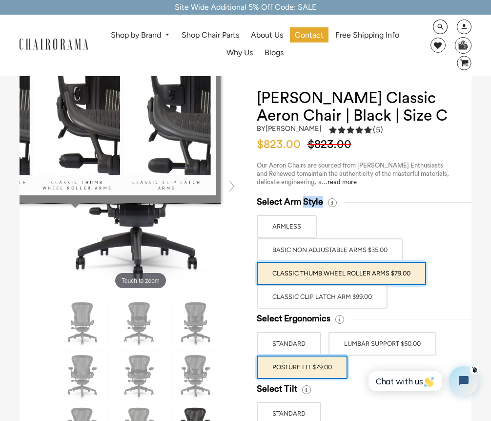
click at [396, 213] on div "Select Arm Style ARMLESS BASIC NON ADJUSTABLE ARMS $35.00 Classic Thumb Wheel R…" at bounding box center [354, 252] width 195 height 112
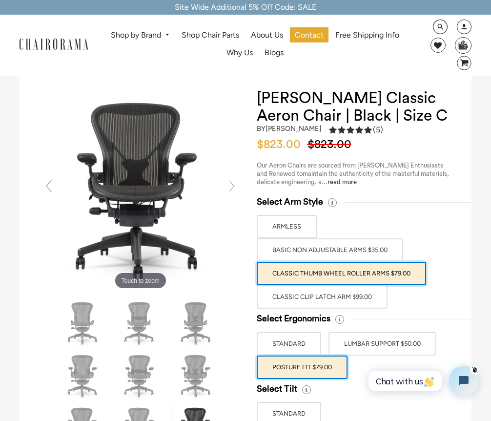
click at [398, 212] on div "Select Arm Style ARMLESS BASIC NON ADJUSTABLE ARMS $35.00 Classic Thumb Wheel R…" at bounding box center [354, 252] width 195 height 112
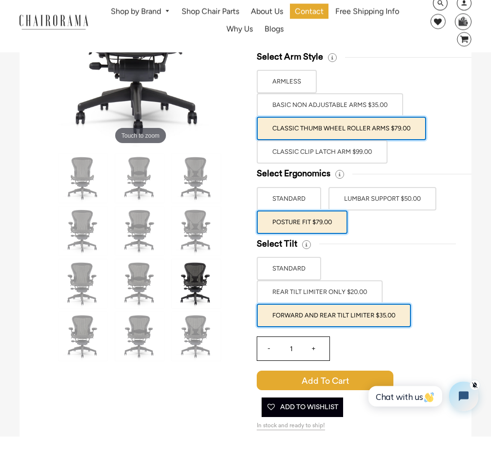
scroll to position [122, 0]
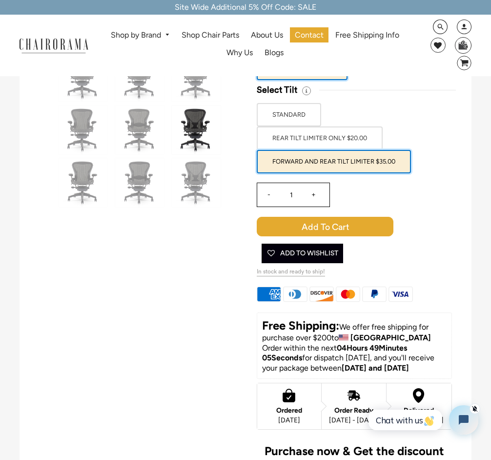
click at [436, 337] on p "Free Shipping: We offer free shipping for purchase over $200 to [GEOGRAPHIC_DAT…" at bounding box center [354, 330] width 185 height 25
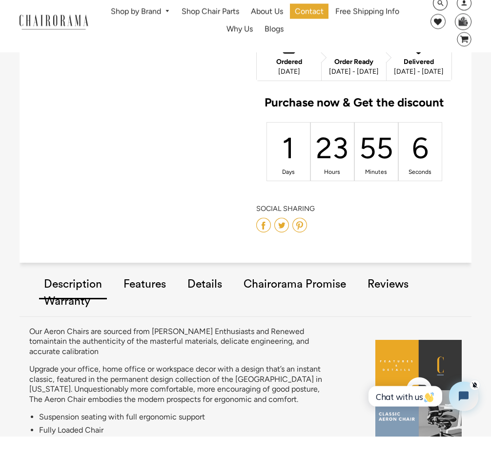
scroll to position [624, 0]
click at [338, 341] on "Our Aeron Chairs are sourced from [PERSON_NAME] Enthusiasts and Renewed to main…" at bounding box center [246, 444] width 452 height 206
click at [161, 283] on link "Features" at bounding box center [145, 308] width 52 height 55
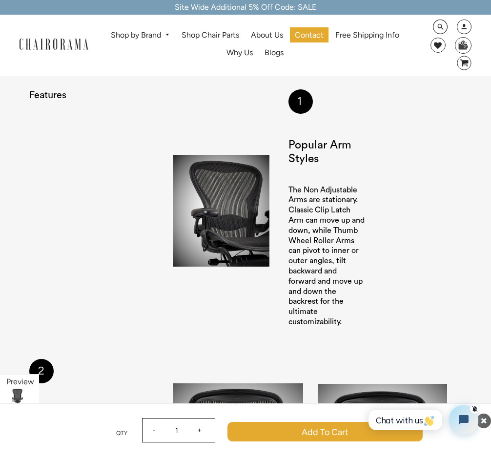
scroll to position [1159, 0]
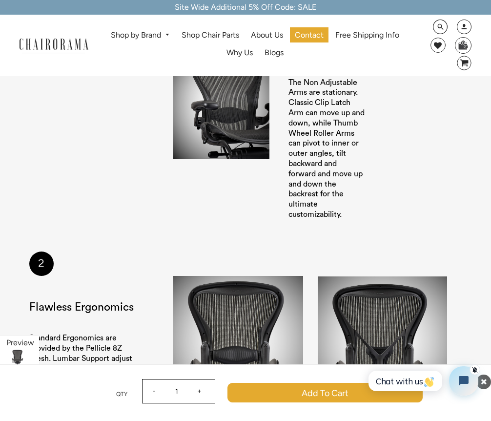
click at [151, 328] on div "2 Flawless Ergonomics Standard Ergonomics are provided by the Pellicle 8Z Mesh.…" at bounding box center [101, 338] width 144 height 173
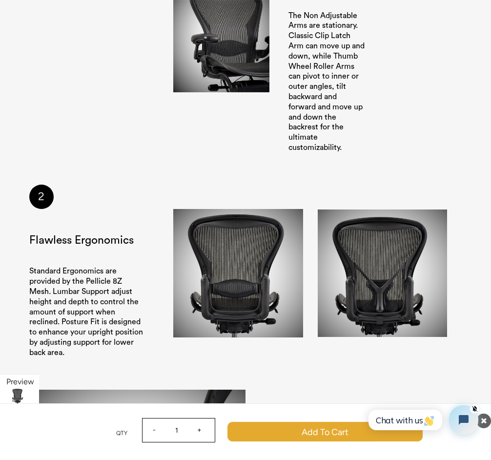
scroll to position [1272, 0]
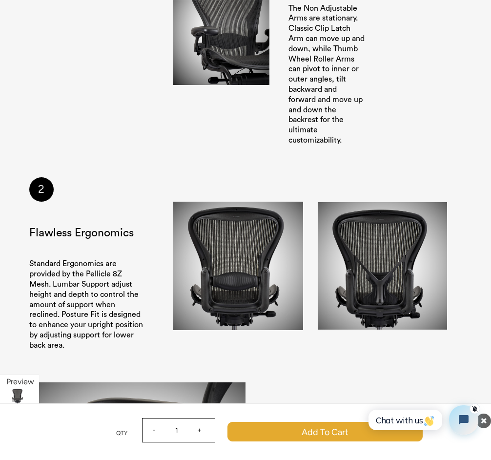
click at [273, 332] on section "2 Flawless Ergonomics Standard Ergonomics are provided by the Pellicle 8Z Mesh.…" at bounding box center [245, 267] width 433 height 181
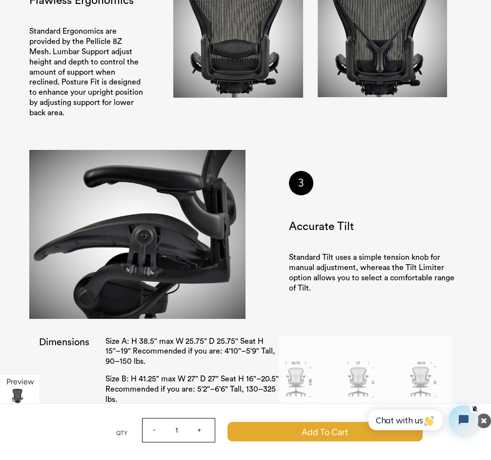
scroll to position [1504, 0]
click at [391, 253] on p "Standard Tilt uses a simple tension knob for manual adjustment, whereas the Til…" at bounding box center [375, 273] width 173 height 41
click at [37, 380] on div "Dimensions Size A: H 38.5" max W 25.75" D 25.75" Seat H 15"–19" Recommended if …" at bounding box center [245, 424] width 433 height 195
click at [31, 380] on div "Dimensions Size A: H 38.5" max W 25.75" D 25.75" Seat H 15"–19" Recommended if …" at bounding box center [245, 424] width 433 height 195
click at [28, 378] on div "Features 1 Popular Arm Styles The Non Adjustable Arms are stationary. Classic C…" at bounding box center [246, 438] width 452 height 1547
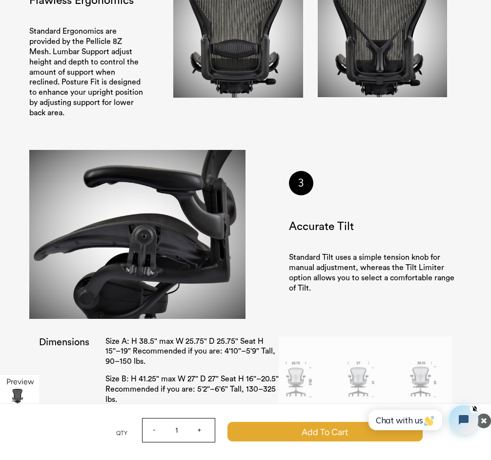
click at [26, 378] on div "Features 1 Popular Arm Styles The Non Adjustable Arms are stationary. Classic C…" at bounding box center [246, 438] width 452 height 1547
click at [25, 379] on div "Features 1 Popular Arm Styles The Non Adjustable Arms are stationary. Classic C…" at bounding box center [246, 438] width 452 height 1547
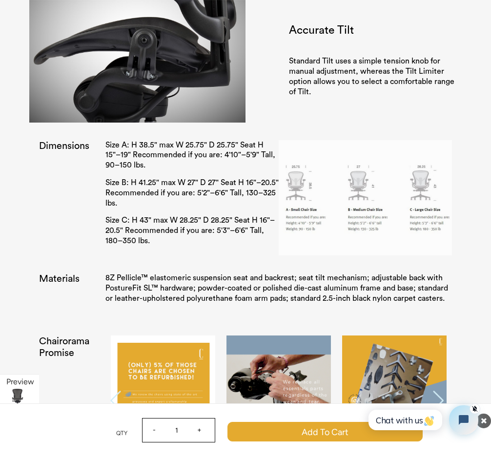
scroll to position [1701, 0]
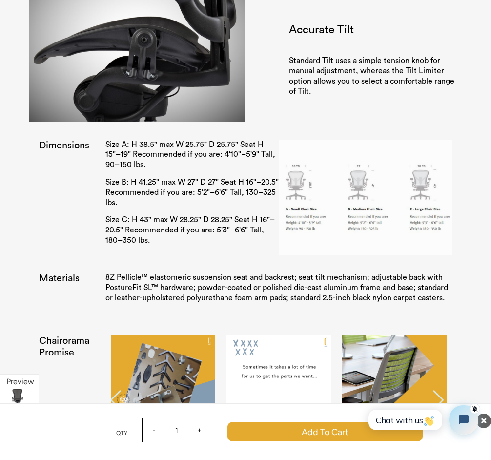
click at [461, 337] on div "Chairorama Promise Previous Next" at bounding box center [245, 408] width 433 height 166
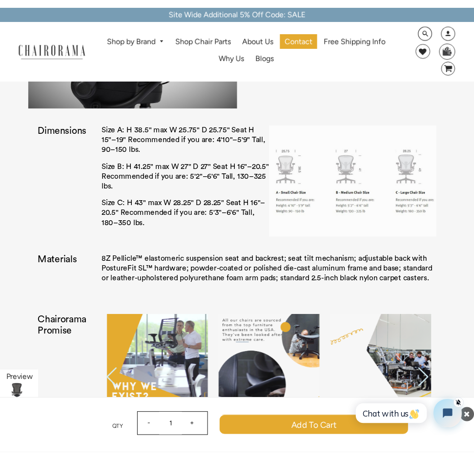
scroll to position [1719, 0]
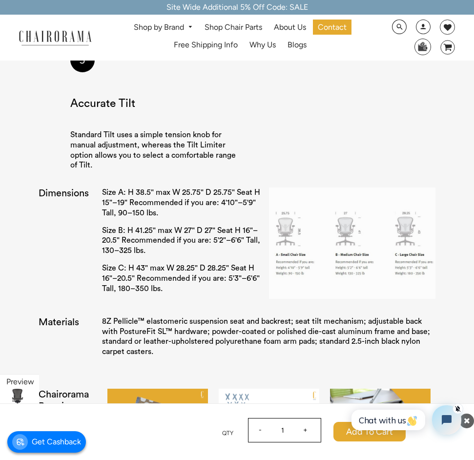
click at [384, 319] on p "8Z Pellicle™ elastomeric suspension seat and backrest; seat tilt mechanism; adj…" at bounding box center [269, 336] width 334 height 41
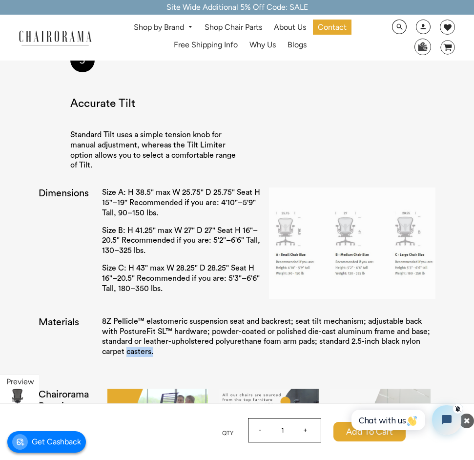
click at [380, 321] on p "8Z Pellicle™ elastomeric suspension seat and backrest; seat tilt mechanism; adj…" at bounding box center [269, 336] width 334 height 41
click at [379, 331] on div "8Z Pellicle™ elastomeric suspension seat and backrest; seat tilt mechanism; adj…" at bounding box center [269, 340] width 334 height 48
click at [364, 389] on img at bounding box center [380, 451] width 100 height 125
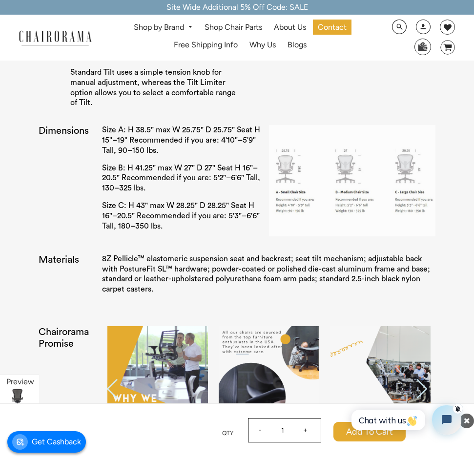
scroll to position [1784, 0]
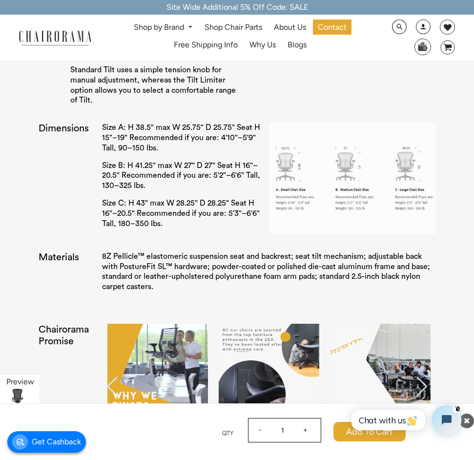
click at [346, 379] on img at bounding box center [380, 386] width 100 height 125
click at [347, 379] on img at bounding box center [380, 386] width 100 height 125
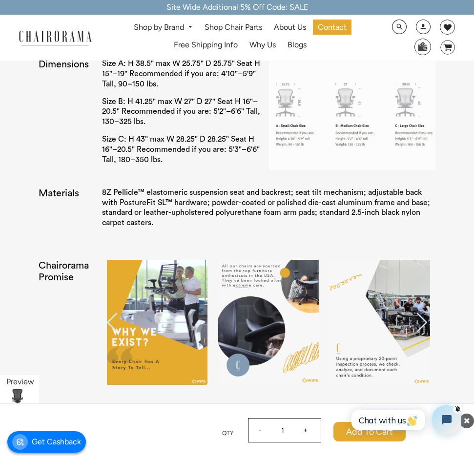
scroll to position [1849, 0]
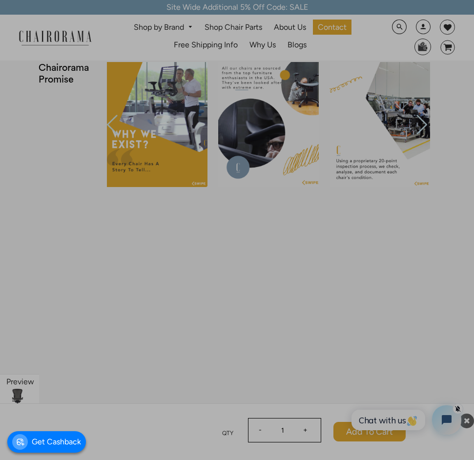
scroll to position [2049, 0]
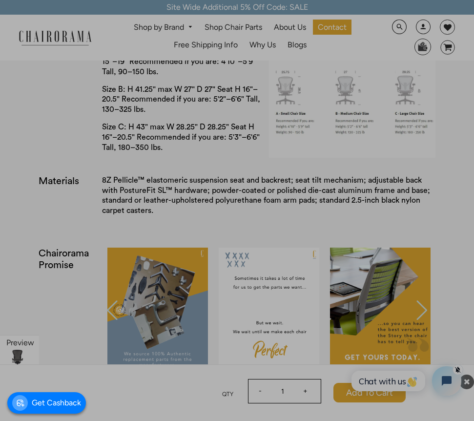
scroll to position [1930, 0]
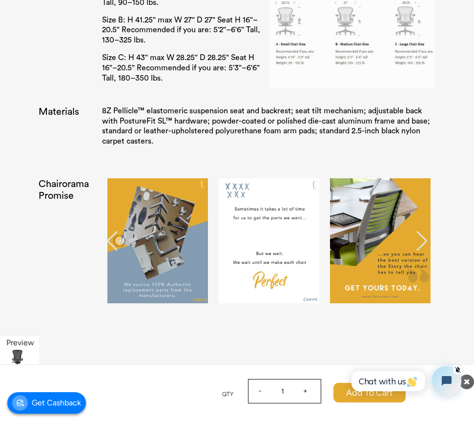
click at [448, 306] on div "Features 1 Popular Arm Styles The Non Adjustable Arms are stationary. Classic C…" at bounding box center [237, 104] width 436 height 1499
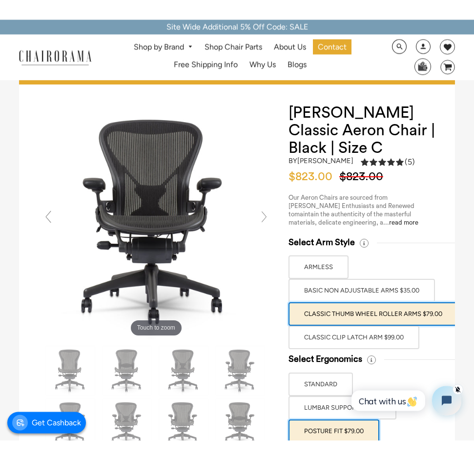
scroll to position [0, 0]
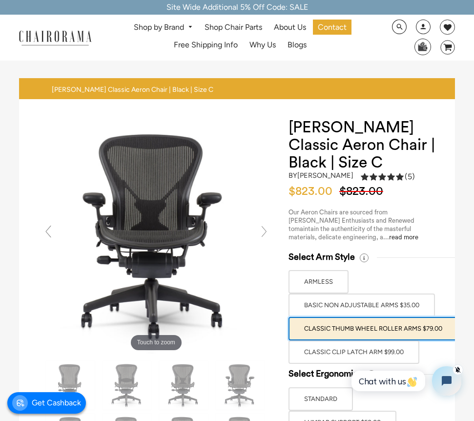
click at [402, 345] on label "Classic Clip Latch Arm $99.00" at bounding box center [354, 351] width 131 height 23
click at [0, 0] on input "Classic Clip Latch Arm $99.00" at bounding box center [0, 0] width 0 height 0
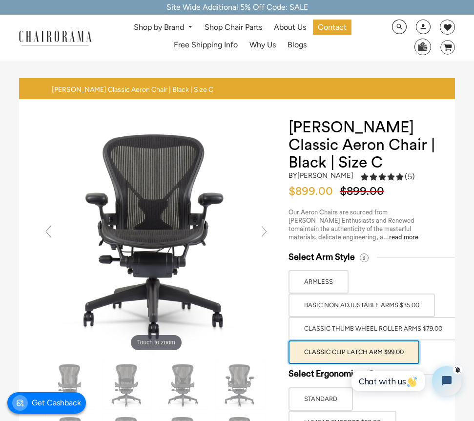
click at [380, 333] on label "Classic Thumb Wheel Roller Arms $79.00" at bounding box center [373, 328] width 169 height 23
click at [0, 0] on input "Classic Thumb Wheel Roller Arms $79.00" at bounding box center [0, 0] width 0 height 0
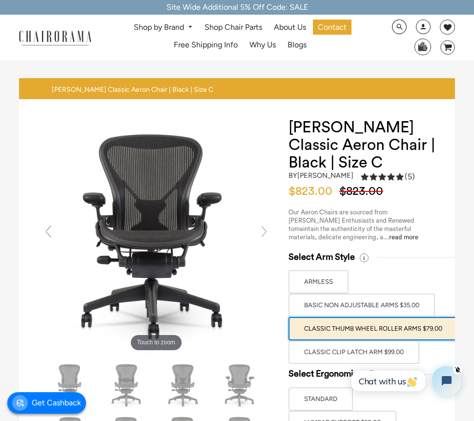
click at [385, 350] on label "Classic Clip Latch Arm $99.00" at bounding box center [354, 351] width 131 height 23
click at [0, 0] on input "Classic Clip Latch Arm $99.00" at bounding box center [0, 0] width 0 height 0
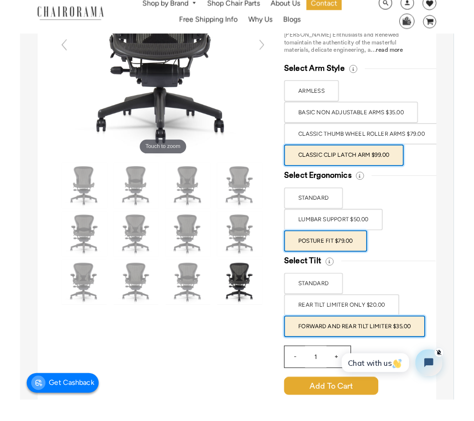
scroll to position [160, 0]
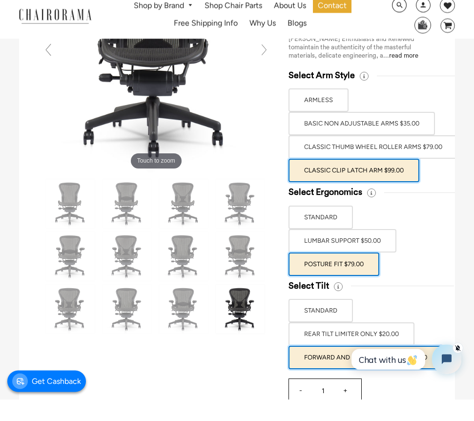
click at [409, 356] on img "button" at bounding box center [412, 360] width 10 height 10
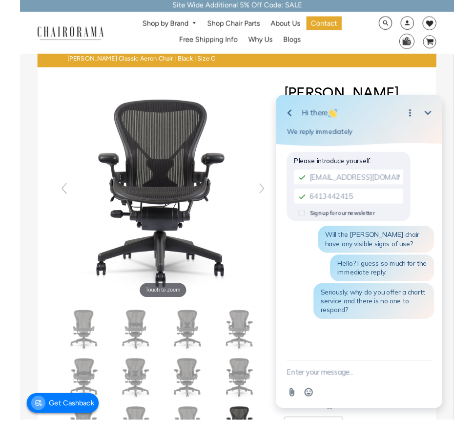
scroll to position [24, 0]
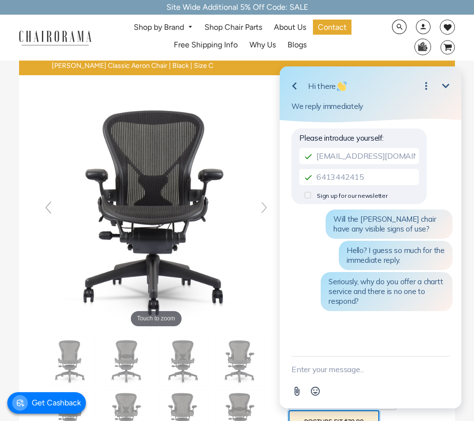
click at [438, 95] on button "Minimize" at bounding box center [446, 86] width 20 height 20
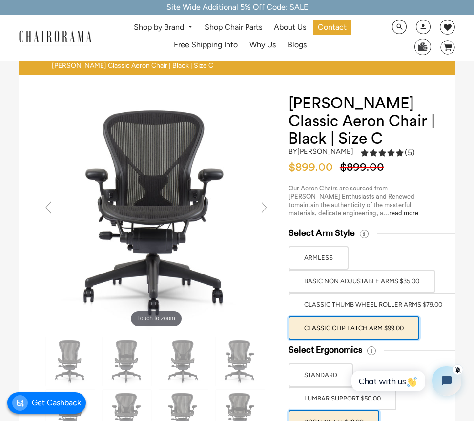
click at [421, 378] on button "Chat with us" at bounding box center [389, 381] width 74 height 21
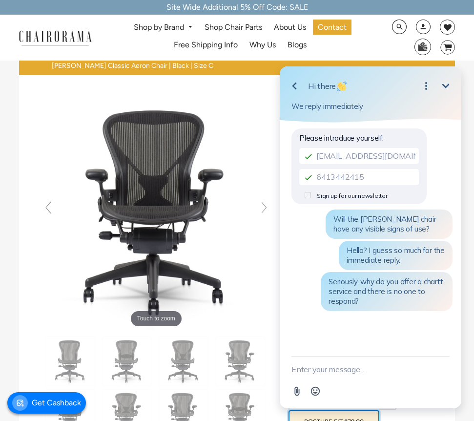
click at [419, 95] on button "Open options" at bounding box center [427, 86] width 20 height 20
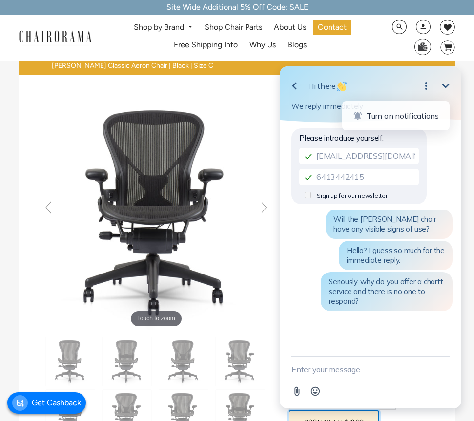
click at [424, 100] on div "Go back Hi there Minimize Close options Turn on notifications We reply immediat…" at bounding box center [371, 94] width 182 height 56
click at [428, 91] on icon "Close options" at bounding box center [427, 86] width 12 height 12
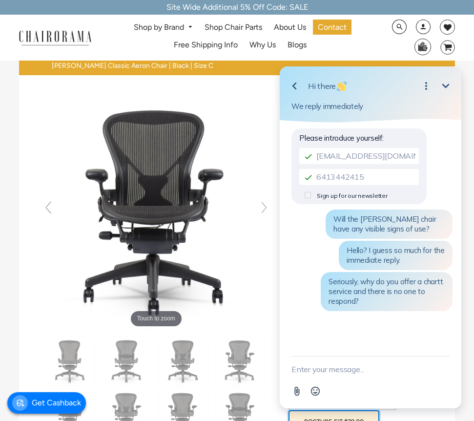
click at [427, 91] on icon "Open options" at bounding box center [427, 86] width 12 height 12
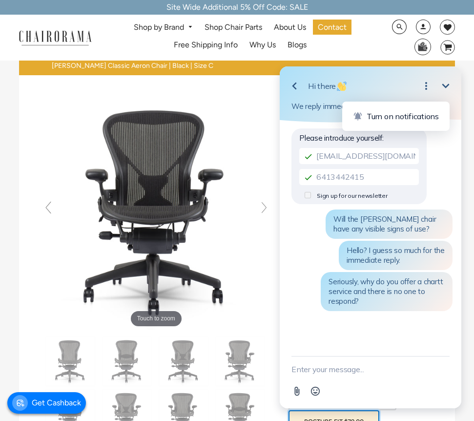
click at [430, 87] on icon "Close options" at bounding box center [427, 86] width 12 height 12
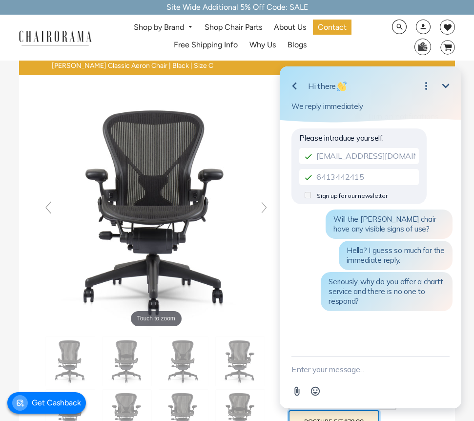
click at [427, 89] on icon "Open options" at bounding box center [427, 86] width 12 height 12
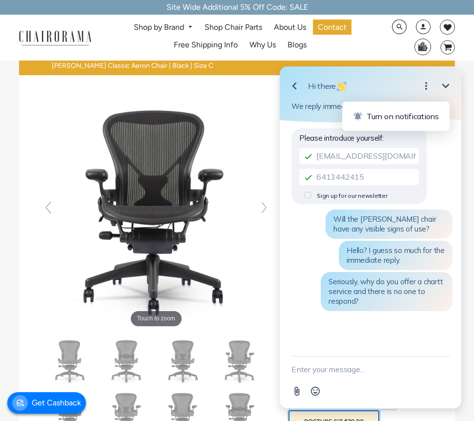
click at [419, 117] on span "Turn on notifications" at bounding box center [403, 116] width 72 height 10
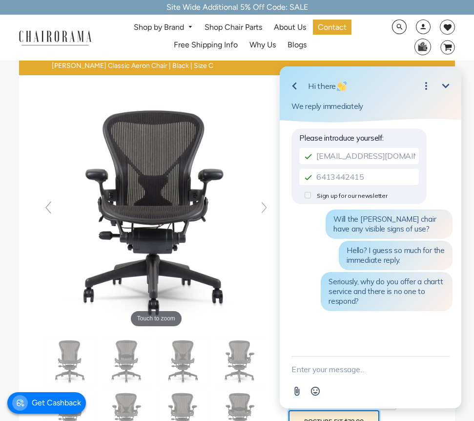
click at [449, 85] on icon "Minimize" at bounding box center [445, 86] width 7 height 4
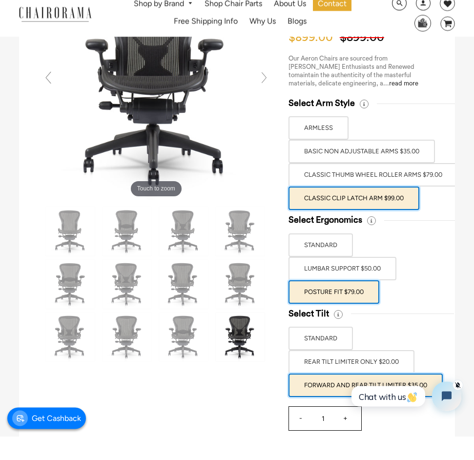
click at [406, 421] on div "- 1 +" at bounding box center [362, 445] width 147 height 39
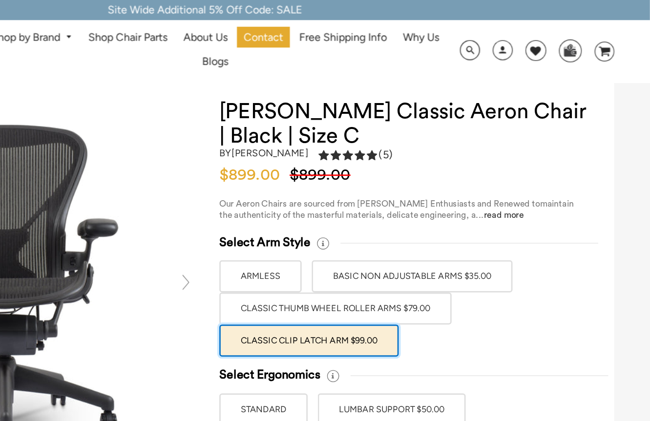
scroll to position [17, 0]
click at [491, 42] on icon "image/svg+xml Layer 1" at bounding box center [617, 38] width 15 height 16
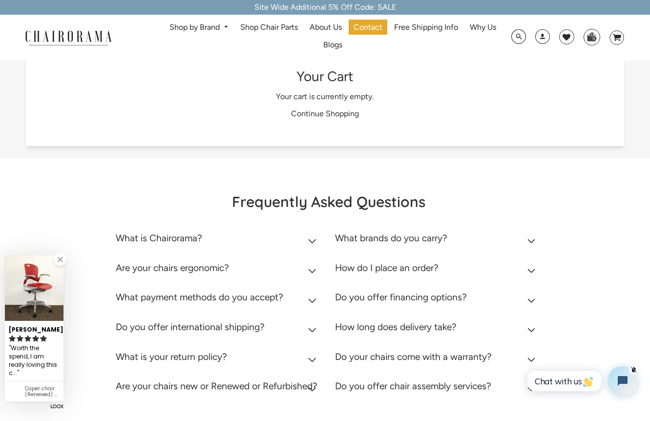
click at [231, 29] on link "Shop by Brand" at bounding box center [199, 27] width 69 height 15
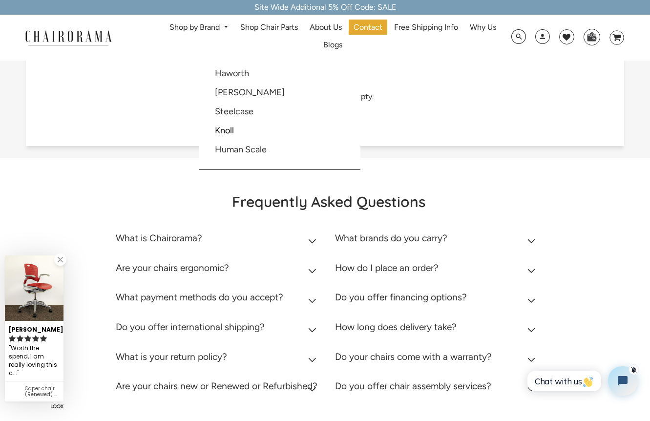
click at [221, 35] on link "Shop by Brand" at bounding box center [199, 27] width 69 height 15
click at [250, 92] on link "[PERSON_NAME]" at bounding box center [250, 92] width 70 height 11
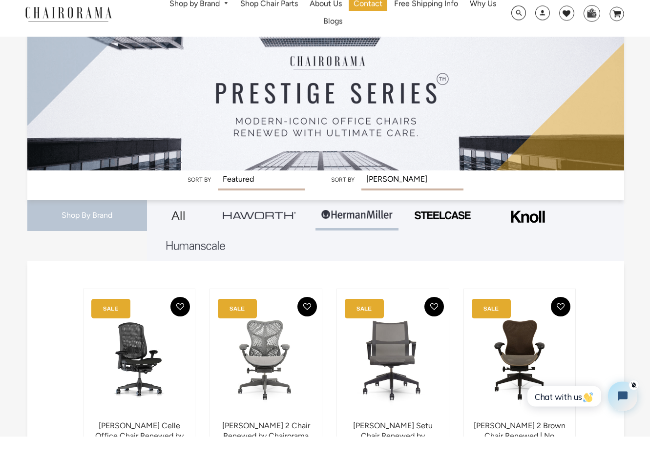
scroll to position [24, 0]
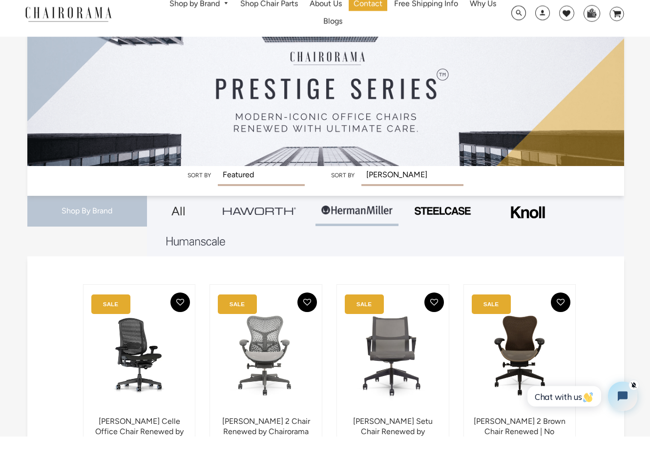
click at [251, 220] on link at bounding box center [259, 235] width 83 height 30
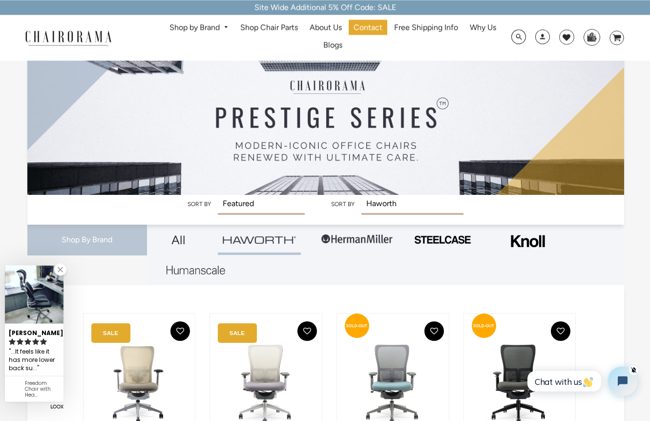
scroll to position [19, 0]
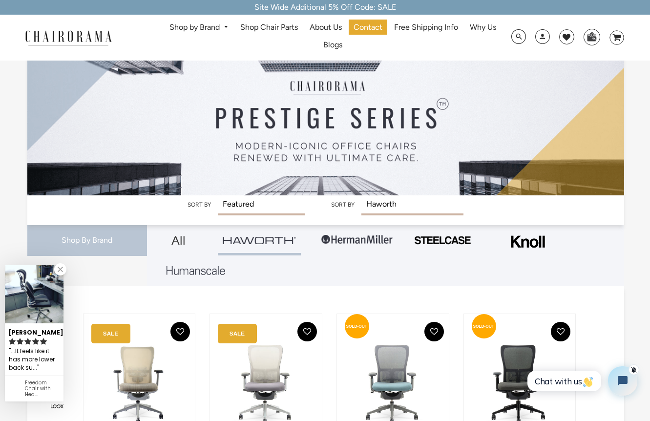
click at [354, 245] on img at bounding box center [356, 239] width 73 height 29
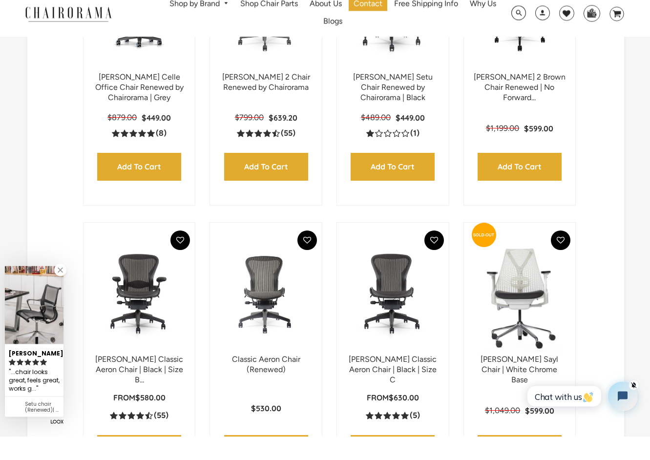
scroll to position [370, 0]
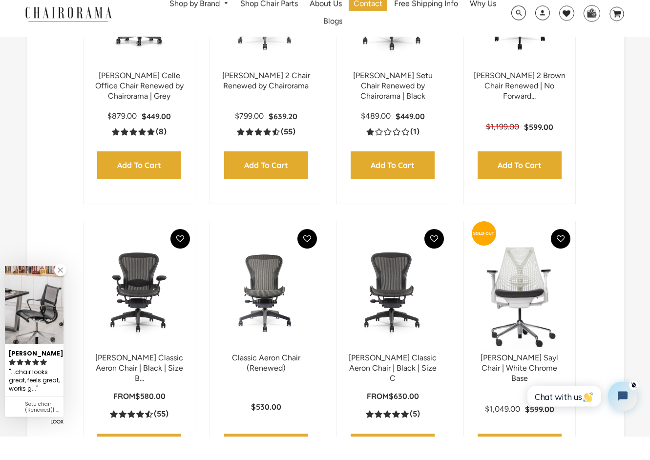
click at [429, 411] on div "From $630.00 5.0 rating (5 votes) (5) Add to Cart Quick View" at bounding box center [393, 448] width 92 height 74
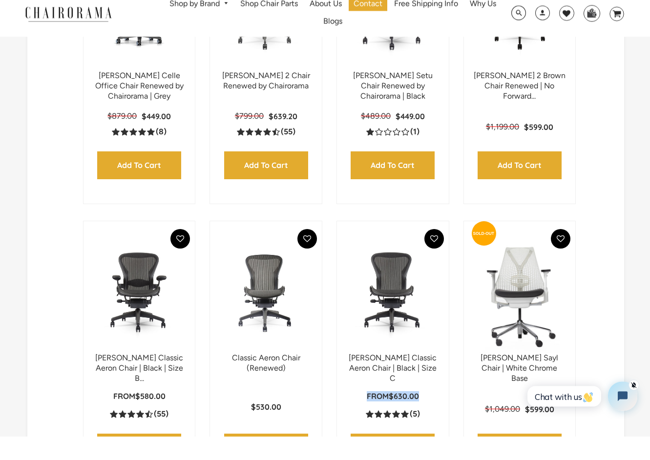
click at [0, 0] on img at bounding box center [0, 0] width 0 height 0
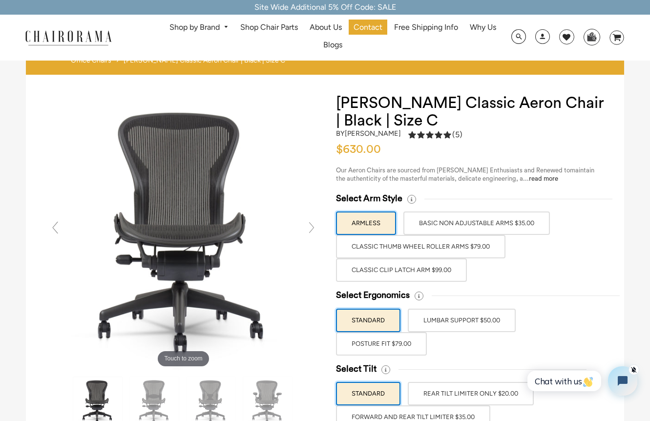
click at [408, 275] on label "Classic Clip Latch Arm $99.00" at bounding box center [401, 269] width 131 height 23
click at [0, 0] on input "Classic Clip Latch Arm $99.00" at bounding box center [0, 0] width 0 height 0
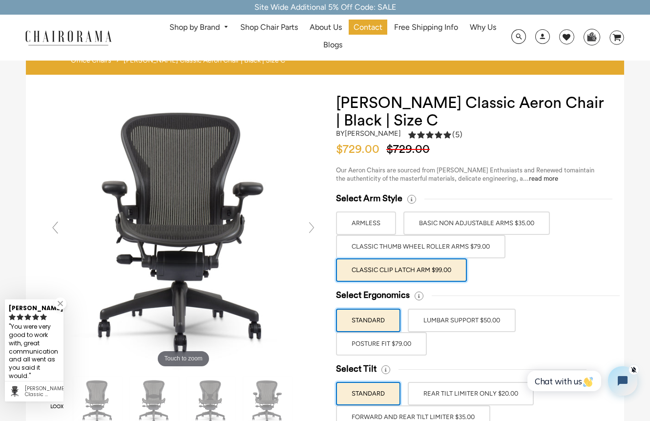
click at [398, 345] on label "POSTURE FIT $79.00" at bounding box center [381, 343] width 91 height 23
click at [0, 0] on input "POSTURE FIT $79.00" at bounding box center [0, 0] width 0 height 0
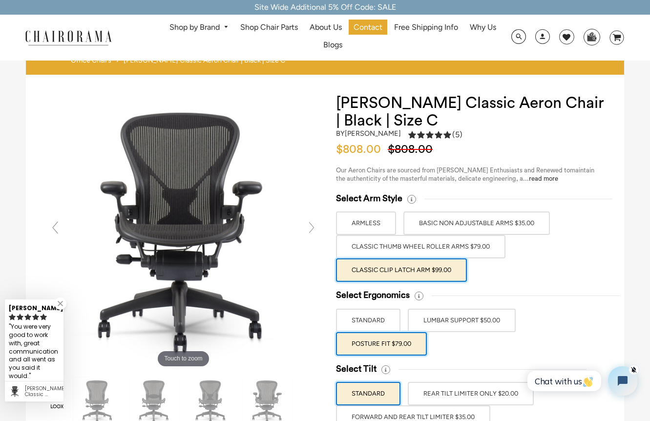
click at [440, 415] on label "FORWARD AND REAR TILT LIMITER $35.00" at bounding box center [413, 416] width 154 height 23
click at [0, 0] on input "FORWARD AND REAR TILT LIMITER $35.00" at bounding box center [0, 0] width 0 height 0
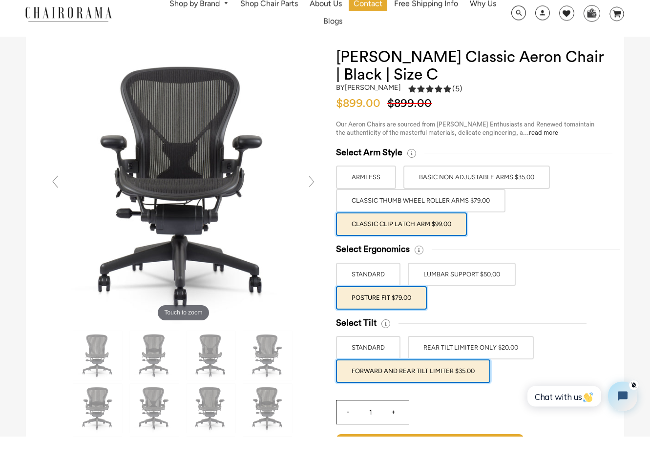
click at [444, 420] on div "- 1 +" at bounding box center [470, 439] width 269 height 39
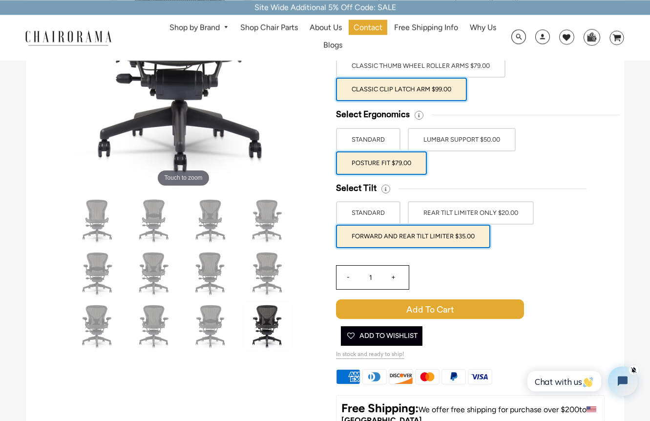
scroll to position [180, 0]
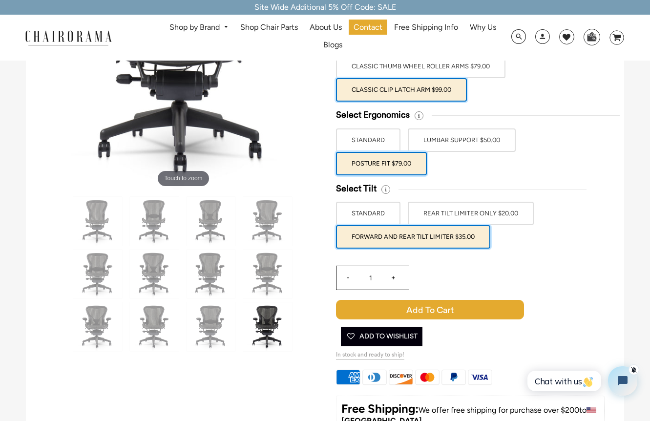
click at [412, 310] on span "Add to Cart" at bounding box center [430, 310] width 188 height 20
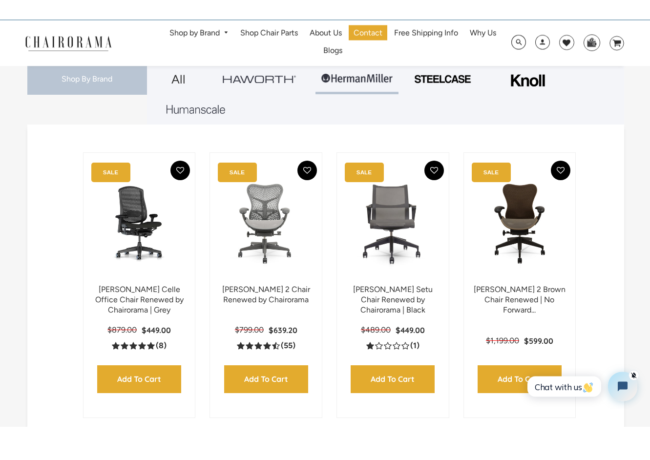
scroll to position [175, 0]
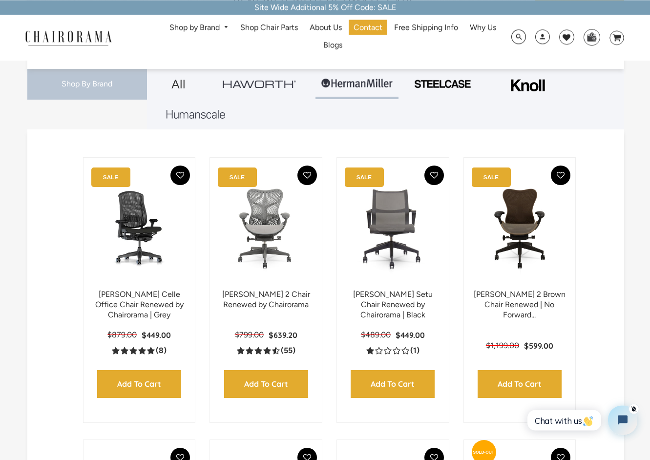
click at [379, 398] on input "Add to Cart" at bounding box center [393, 384] width 84 height 28
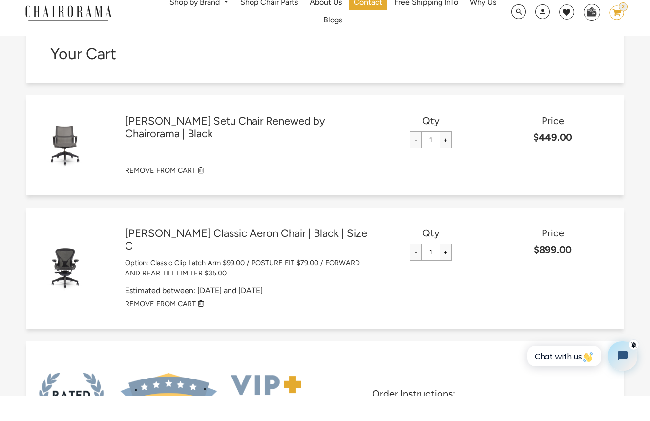
scroll to position [5, 0]
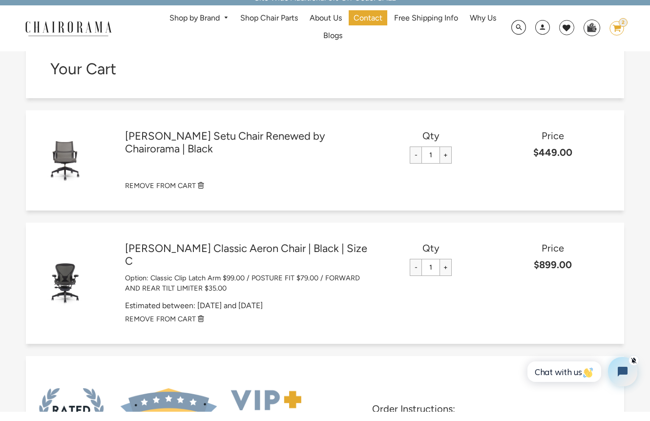
click at [346, 323] on link "REMOVE FROM CART" at bounding box center [369, 328] width 489 height 10
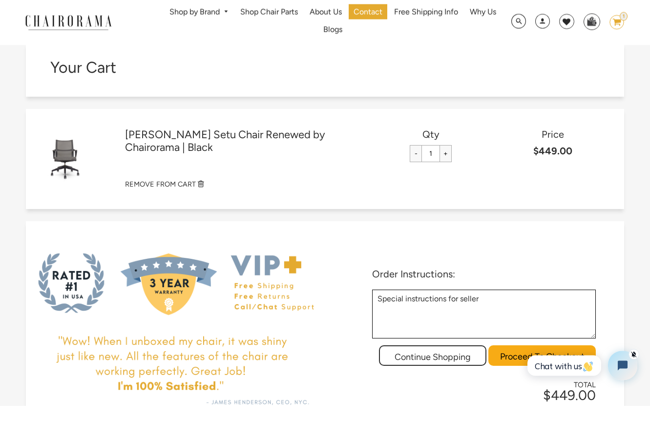
click at [297, 150] on link "Herman Miller Setu Chair Renewed by Chairorama | Black" at bounding box center [247, 157] width 245 height 26
click at [299, 146] on link "Herman Miller Setu Chair Renewed by Chairorama | Black" at bounding box center [247, 157] width 245 height 26
click at [299, 148] on link "Herman Miller Setu Chair Renewed by Chairorama | Black" at bounding box center [247, 157] width 245 height 26
click at [299, 147] on link "Herman Miller Setu Chair Renewed by Chairorama | Black" at bounding box center [247, 157] width 245 height 26
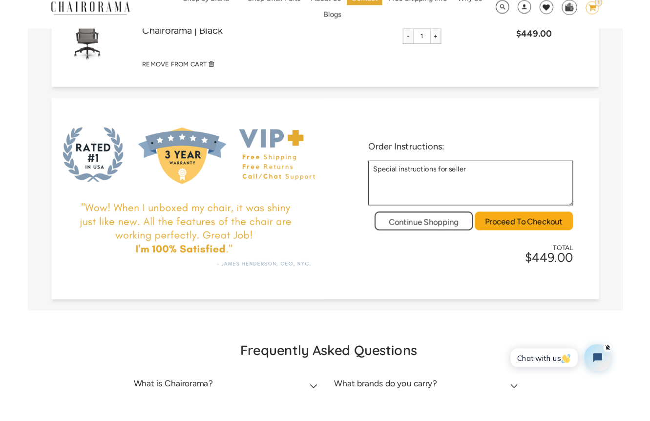
scroll to position [112, 0]
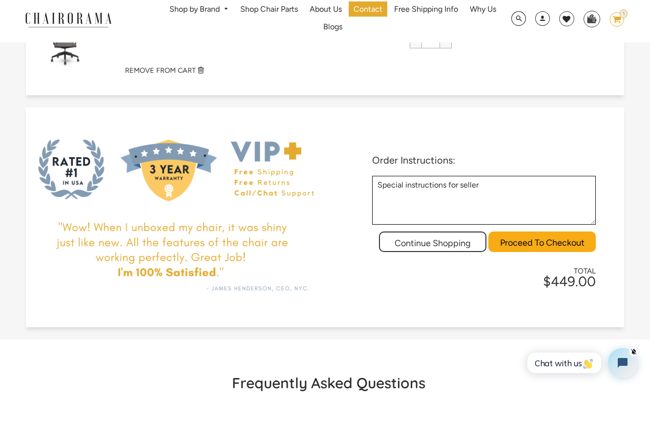
click at [315, 305] on div "Enjoy Free Shipping, Today Only! Offer Ends Midnight today." at bounding box center [174, 236] width 297 height 220
click at [321, 307] on div "Enjoy Free Shipping, Today Only! Offer Ends Midnight today." at bounding box center [174, 236] width 297 height 220
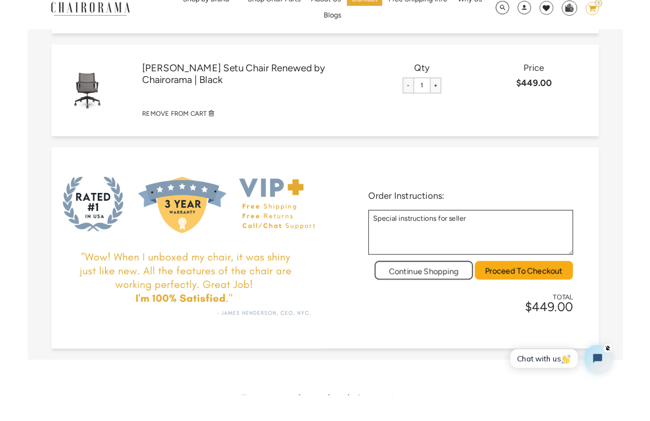
scroll to position [58, 0]
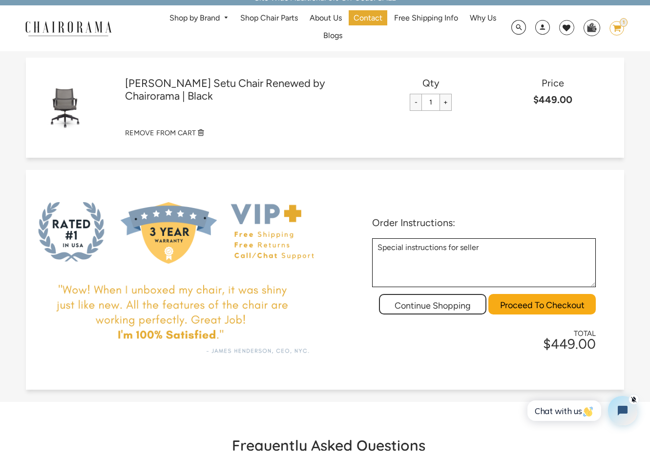
click at [355, 356] on div "Order Instructions: Order Instructions: Continue Shopping Proceed To Checkout T…" at bounding box center [471, 289] width 297 height 174
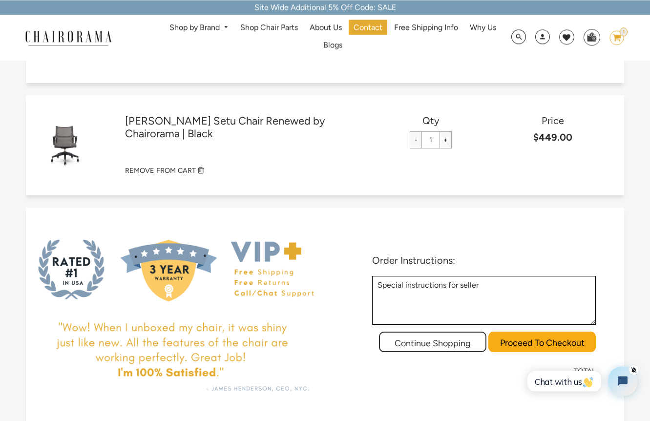
scroll to position [0, 0]
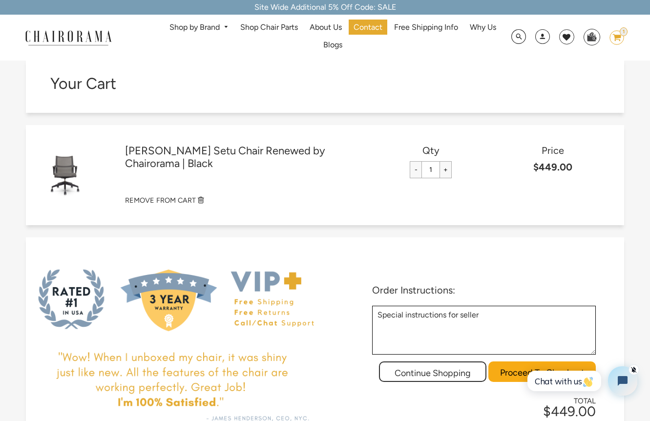
click at [185, 205] on small "REMOVE FROM CART" at bounding box center [160, 200] width 71 height 9
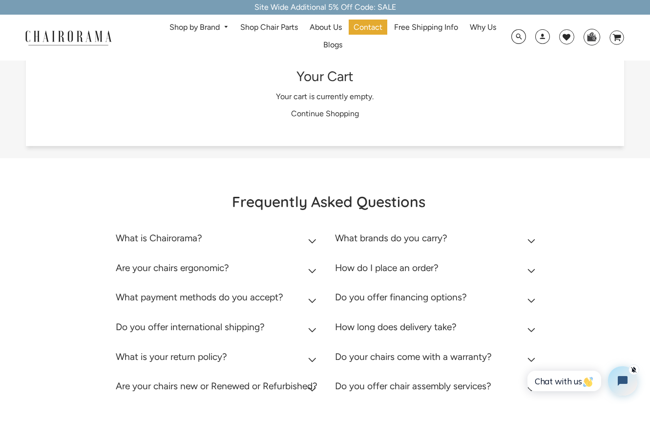
click at [616, 42] on icon "image/svg+xml Layer 1" at bounding box center [617, 38] width 15 height 16
click at [595, 42] on img at bounding box center [591, 36] width 15 height 15
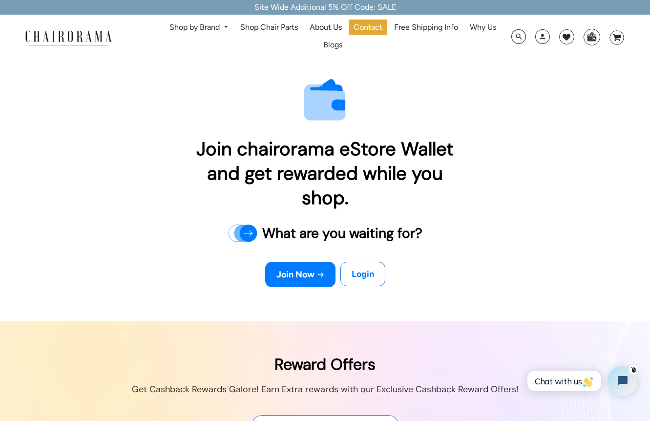
click at [421, 268] on div "Join Now Login" at bounding box center [325, 267] width 278 height 40
click at [425, 263] on div "Join Now Login" at bounding box center [325, 267] width 278 height 40
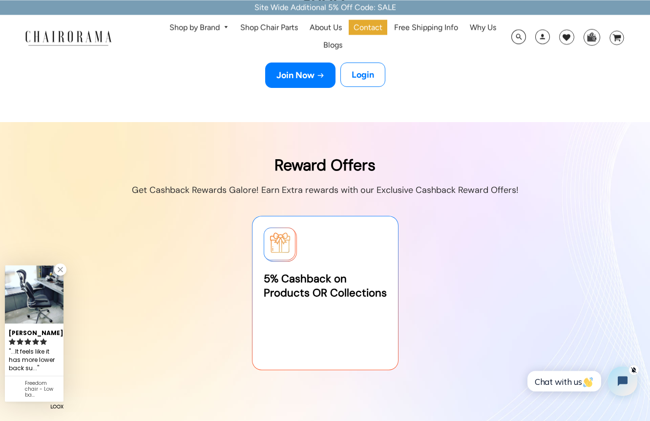
scroll to position [201, 0]
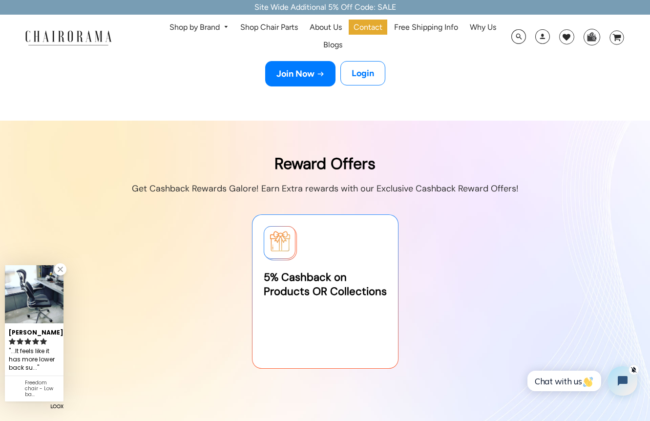
click at [572, 382] on span "Chat with us" at bounding box center [564, 381] width 59 height 10
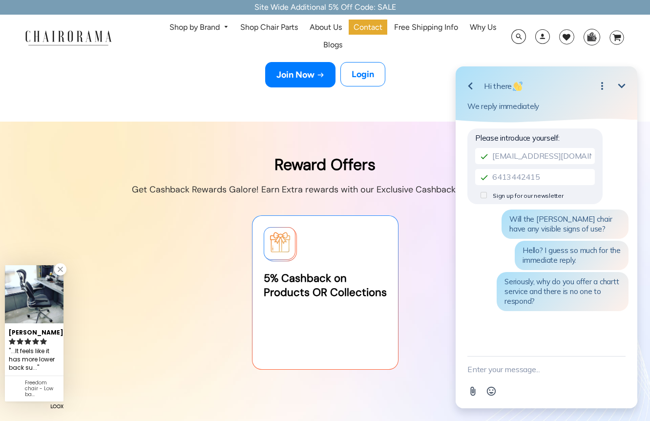
scroll to position [199, 0]
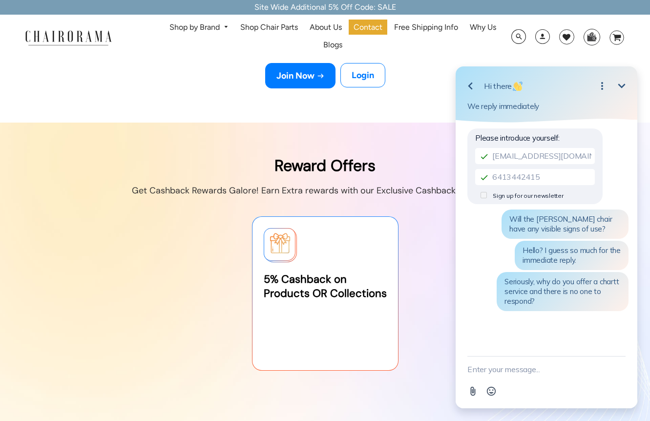
click at [478, 86] on button "Go back" at bounding box center [471, 86] width 20 height 20
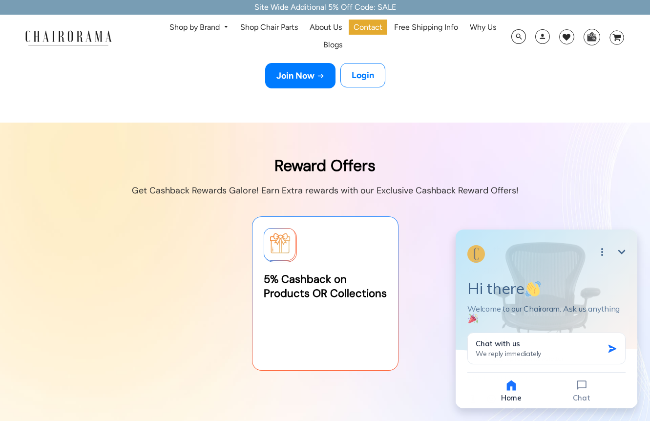
click at [477, 89] on html "Go back Hi there Minimize Open options We reply immediately Please introduce yo…" at bounding box center [546, 238] width 207 height 365
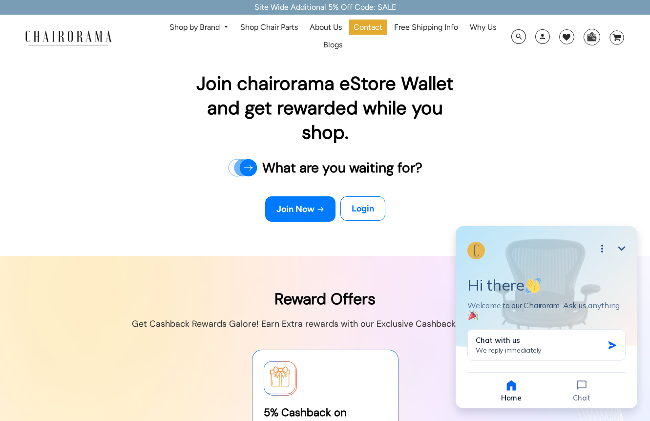
scroll to position [64, 0]
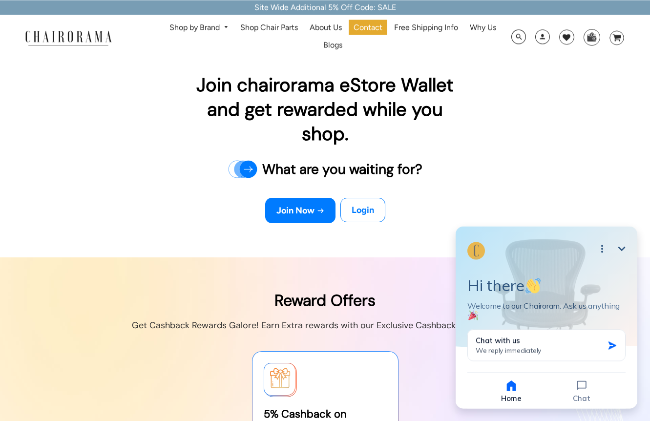
click at [370, 209] on link "Login" at bounding box center [362, 210] width 45 height 24
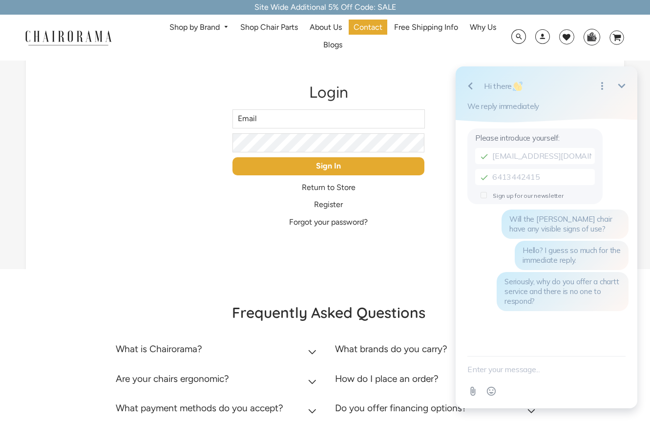
click at [371, 120] on input "Email" at bounding box center [328, 118] width 192 height 19
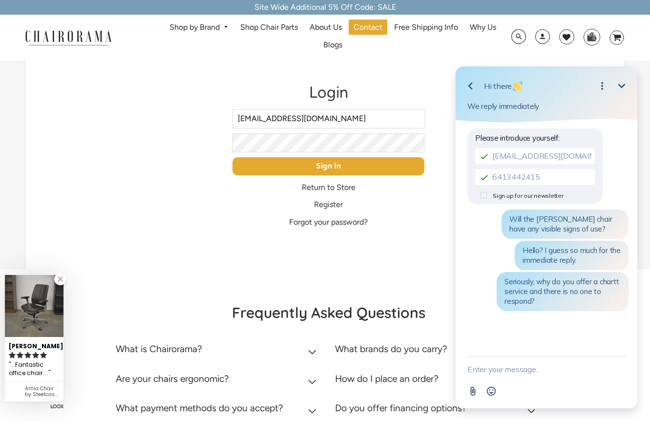
type input "[EMAIL_ADDRESS][DOMAIN_NAME]"
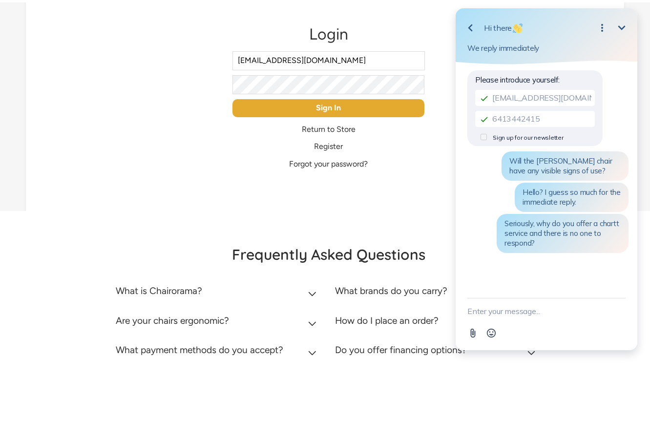
click at [357, 200] on p "Register" at bounding box center [328, 205] width 192 height 10
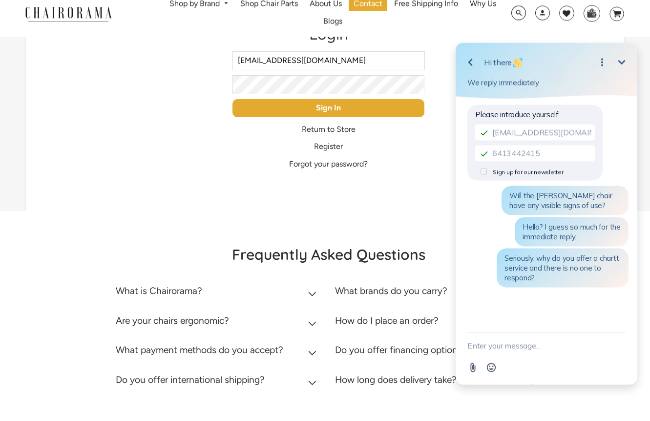
click at [327, 166] on link "Register" at bounding box center [328, 170] width 29 height 9
click at [331, 183] on link "Forgot your password?" at bounding box center [328, 187] width 79 height 9
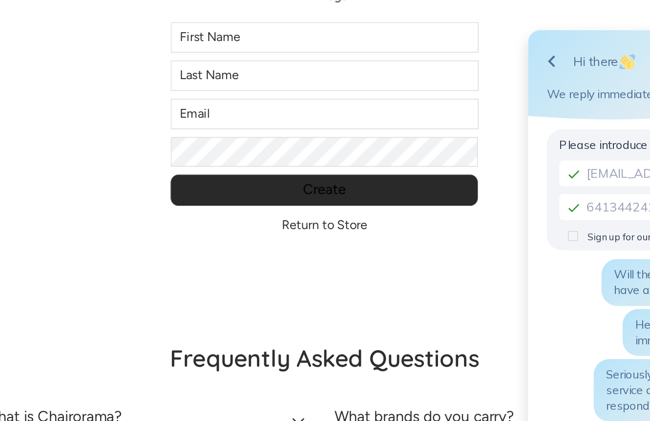
click at [232, 80] on input "First Name" at bounding box center [328, 71] width 192 height 19
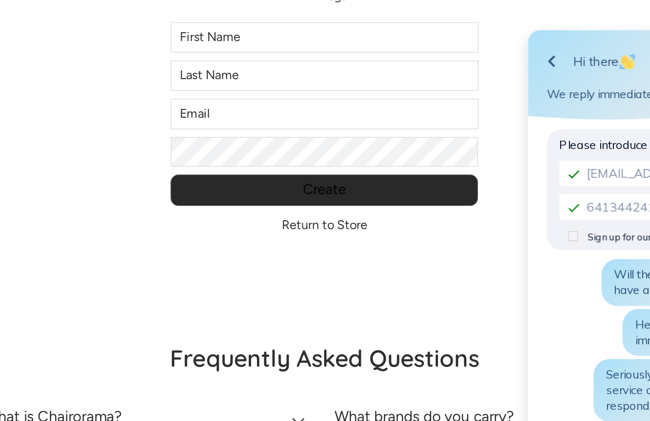
click at [232, 77] on input "First Name" at bounding box center [328, 71] width 192 height 19
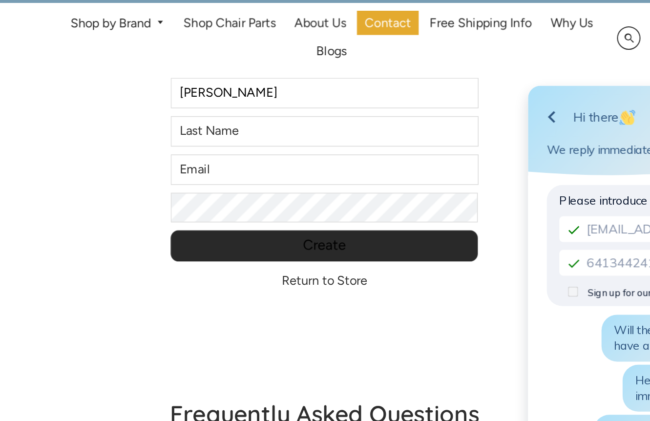
type input "Ken"
click at [232, 54] on h1 "Create Account" at bounding box center [328, 44] width 192 height 19
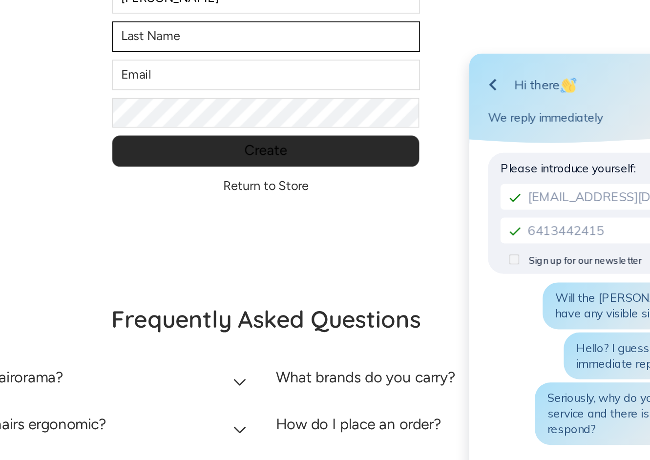
click at [232, 85] on input "Last Name" at bounding box center [328, 94] width 192 height 19
type input "Sharp"
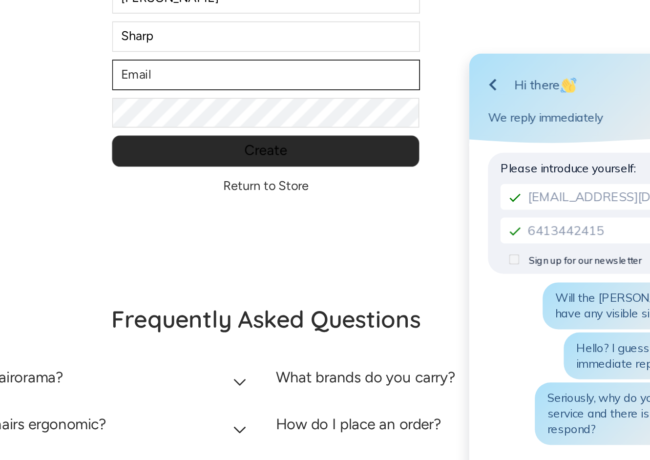
click at [232, 109] on input "email" at bounding box center [328, 118] width 192 height 19
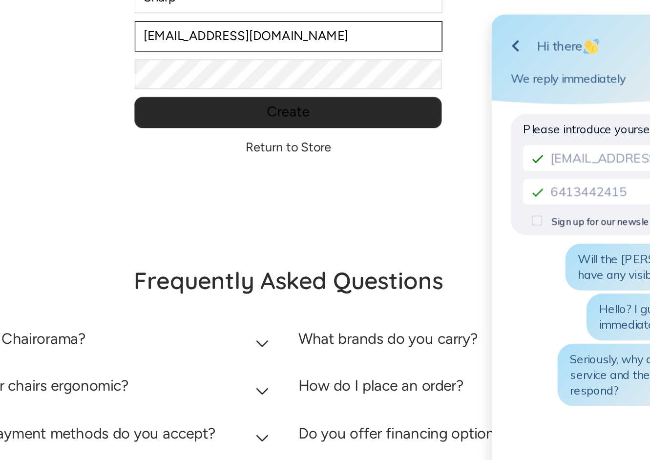
type input "[EMAIL_ADDRESS][DOMAIN_NAME]"
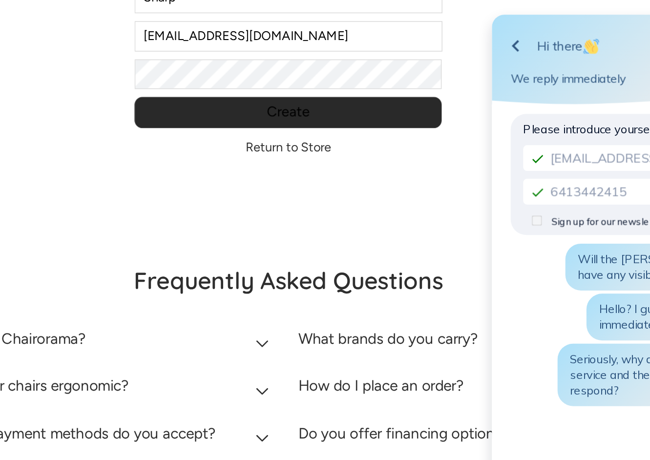
click at [232, 157] on input "Create" at bounding box center [328, 167] width 192 height 20
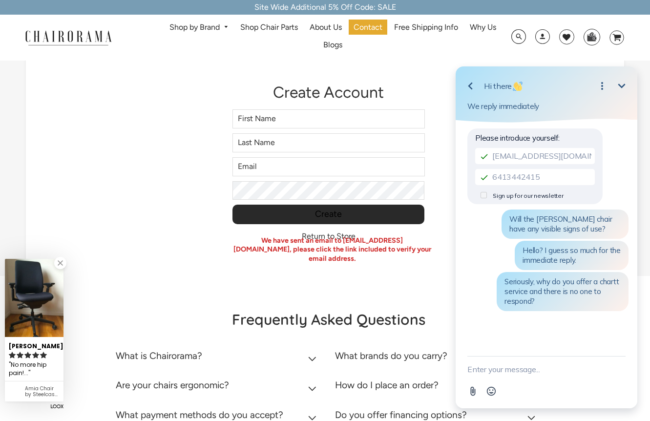
click at [337, 238] on link "Return to Store" at bounding box center [329, 236] width 54 height 9
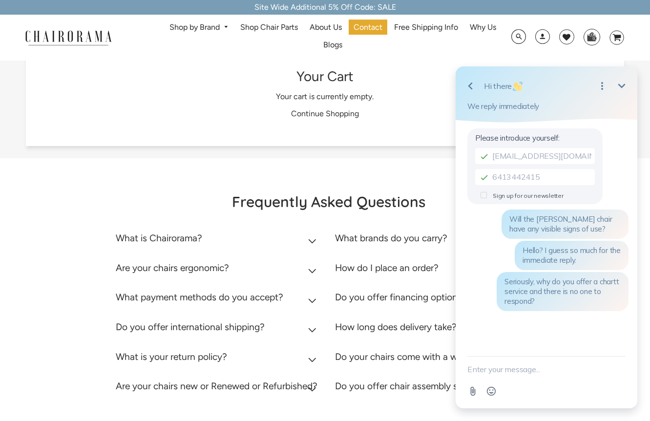
click at [546, 55] on div "Shop by Brand [GEOGRAPHIC_DATA] [PERSON_NAME] Steelcase [PERSON_NAME] Human Sca…" at bounding box center [325, 38] width 650 height 46
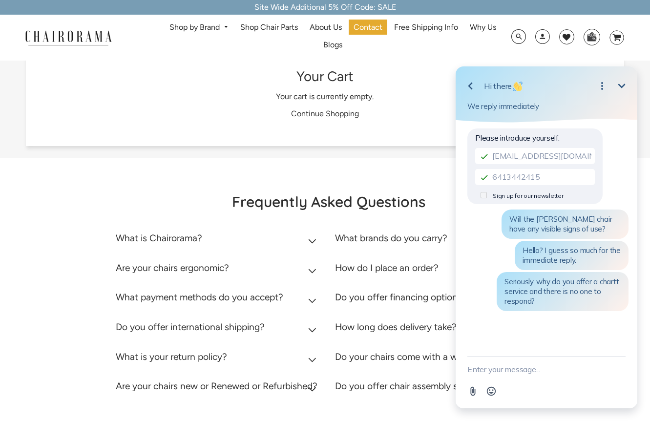
click at [540, 43] on span at bounding box center [542, 38] width 15 height 18
click at [543, 41] on span at bounding box center [542, 38] width 15 height 18
click at [544, 41] on span at bounding box center [542, 38] width 15 height 18
click at [542, 40] on span at bounding box center [542, 38] width 15 height 18
click at [543, 39] on span at bounding box center [542, 38] width 15 height 18
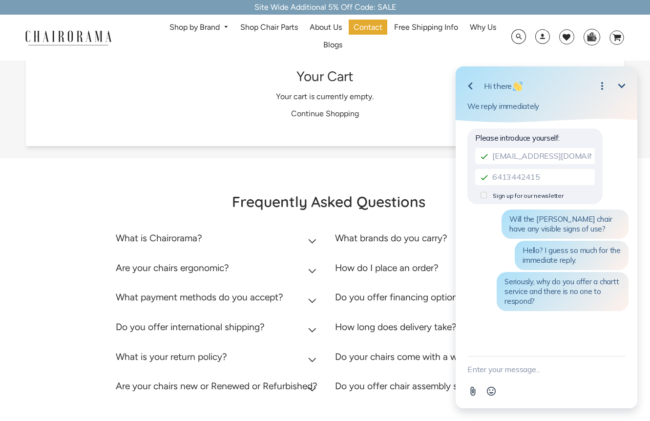
click at [544, 38] on span at bounding box center [542, 38] width 15 height 18
click at [542, 39] on span at bounding box center [542, 38] width 15 height 18
click at [542, 37] on span at bounding box center [542, 38] width 15 height 18
click at [540, 38] on span at bounding box center [542, 38] width 15 height 18
click at [539, 39] on span at bounding box center [542, 38] width 15 height 18
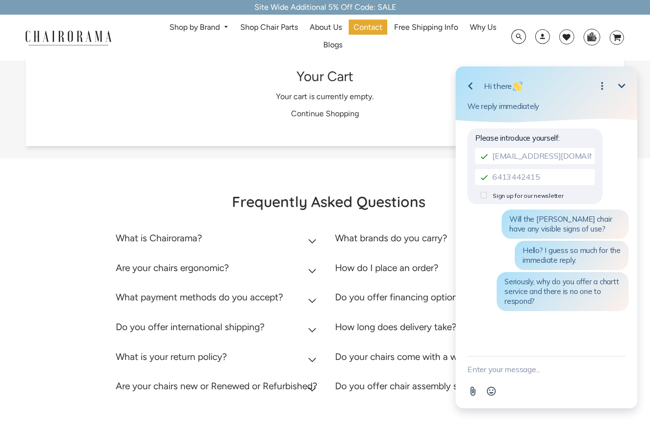
click at [538, 40] on span at bounding box center [542, 38] width 15 height 18
click at [540, 38] on span at bounding box center [542, 38] width 15 height 18
click at [540, 37] on span at bounding box center [542, 38] width 15 height 18
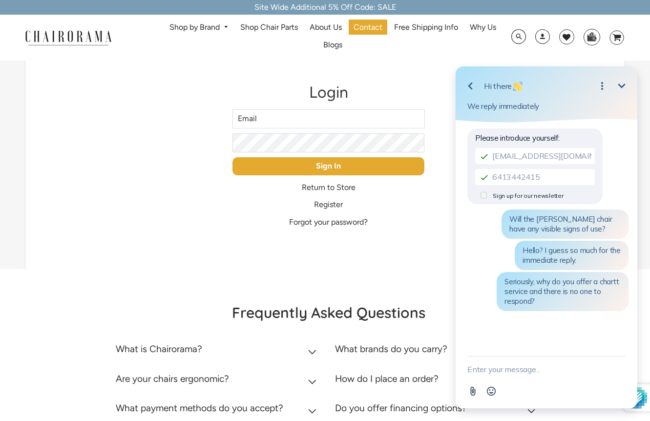
click at [353, 121] on input "Email" at bounding box center [328, 118] width 192 height 19
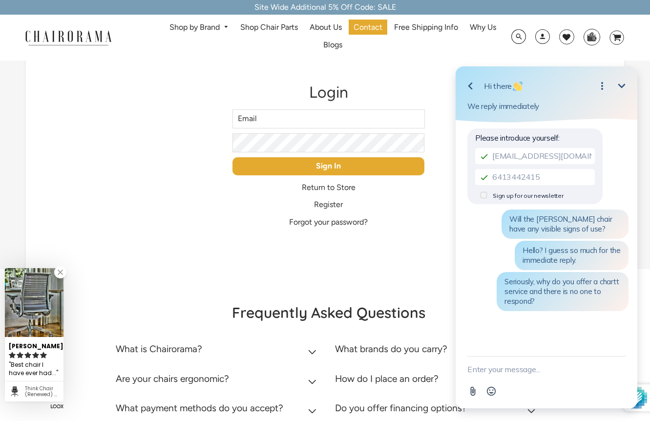
type input "[EMAIL_ADDRESS][DOMAIN_NAME]"
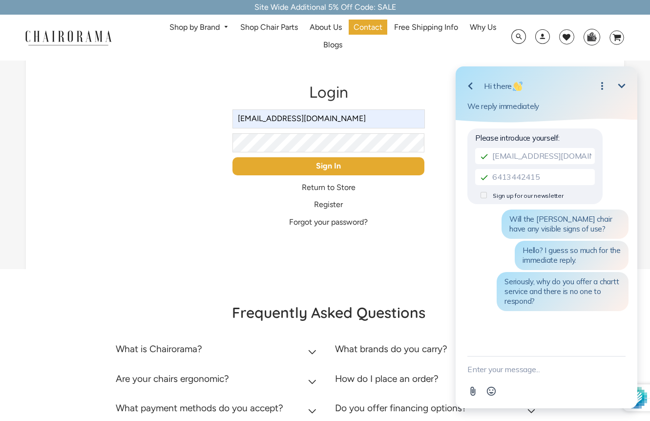
click at [136, 179] on div "We've sent you an email with a link to update your password. Login Email ksharp…" at bounding box center [325, 159] width 598 height 220
click at [337, 207] on link "Register" at bounding box center [328, 204] width 29 height 9
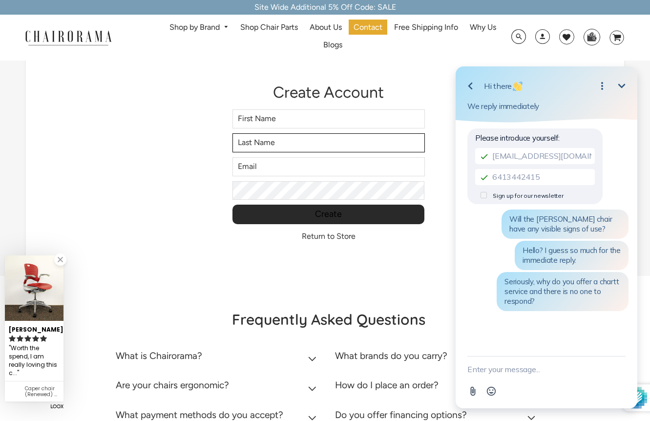
click at [302, 134] on input "Last Name" at bounding box center [328, 142] width 192 height 19
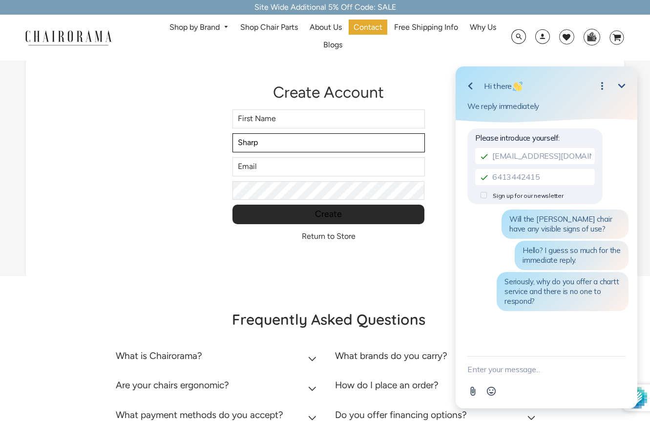
type input "Sharp"
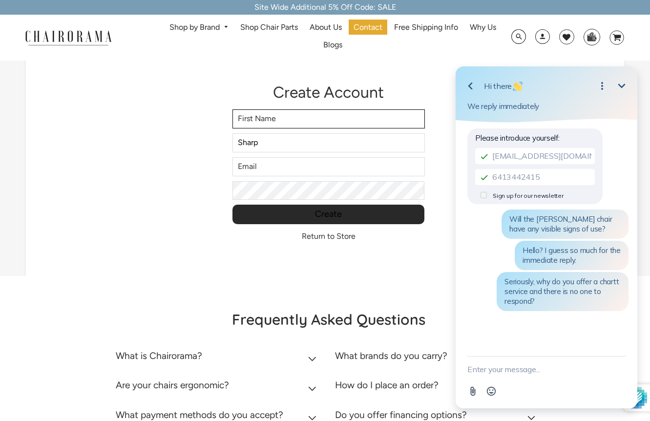
click at [279, 127] on input "First Name" at bounding box center [328, 118] width 192 height 19
click at [278, 124] on input "First Name" at bounding box center [328, 118] width 192 height 19
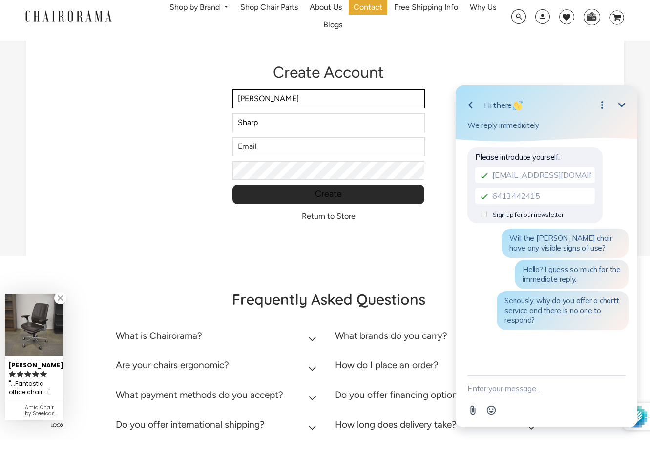
type input "[PERSON_NAME]"
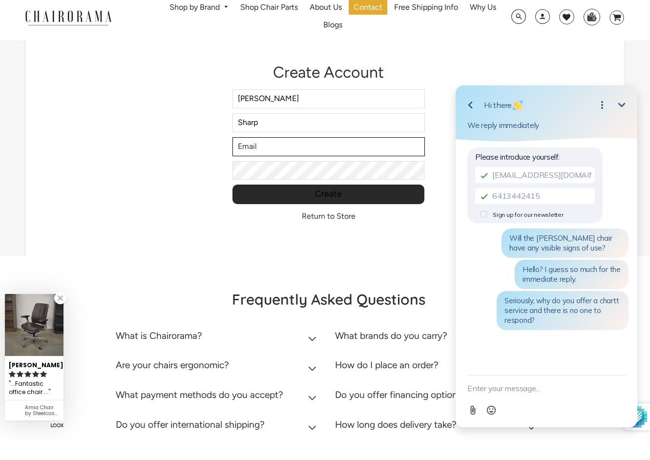
click at [293, 157] on input "email" at bounding box center [328, 166] width 192 height 19
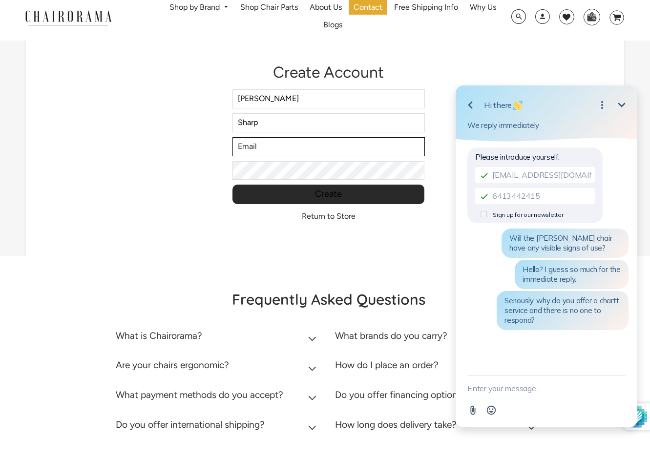
type input "[EMAIL_ADDRESS][DOMAIN_NAME]"
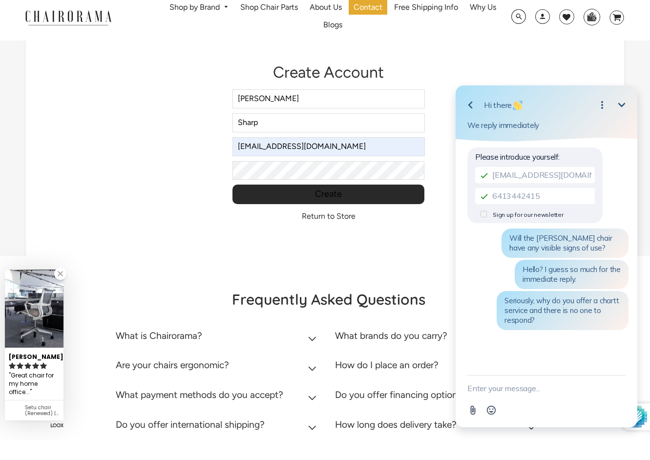
click at [321, 205] on input "Create" at bounding box center [328, 215] width 192 height 20
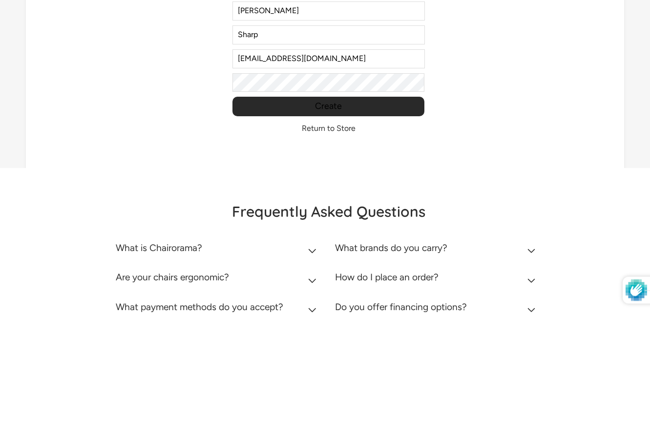
click at [390, 154] on div "Create Account First Name [PERSON_NAME] Last Name [PERSON_NAME] Email [EMAIL_AD…" at bounding box center [325, 162] width 598 height 227
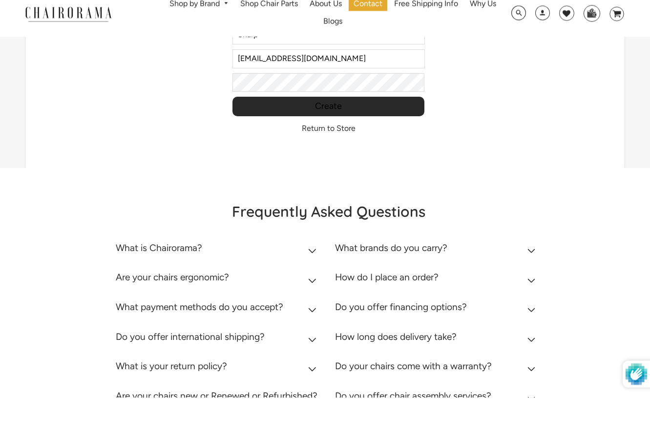
click at [379, 161] on div "Create Account First Name [PERSON_NAME] Last Name [PERSON_NAME] Email [EMAIL_AD…" at bounding box center [325, 78] width 598 height 227
click at [346, 121] on input "Create" at bounding box center [328, 131] width 192 height 20
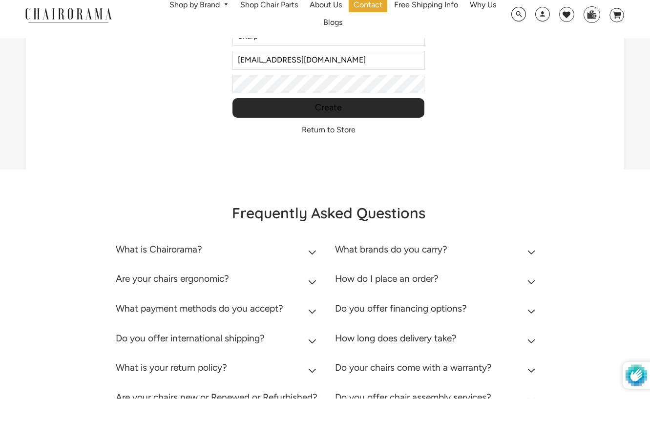
click at [342, 121] on input "Create" at bounding box center [328, 131] width 192 height 20
click at [344, 121] on input "Create" at bounding box center [328, 131] width 192 height 20
click at [342, 121] on input "Create" at bounding box center [328, 131] width 192 height 20
click at [343, 121] on input "Create" at bounding box center [328, 131] width 192 height 20
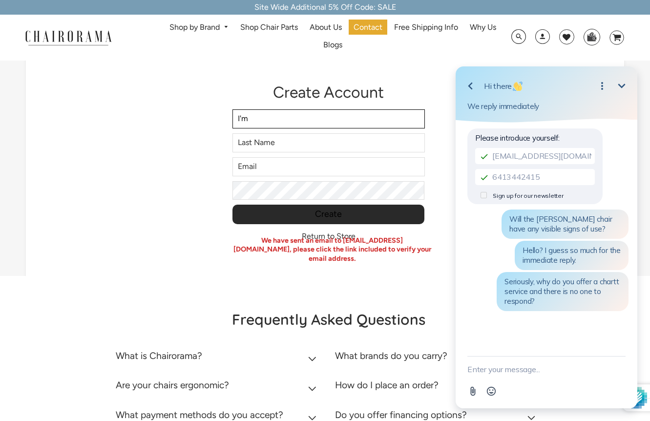
type input "I'm"
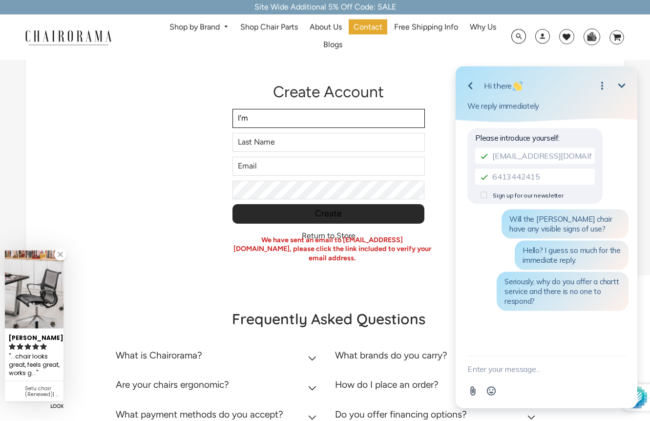
click at [306, 116] on input "I'm" at bounding box center [328, 118] width 192 height 19
click at [305, 117] on input "I'm" at bounding box center [328, 118] width 192 height 19
click at [308, 122] on input "I'm" at bounding box center [328, 118] width 192 height 19
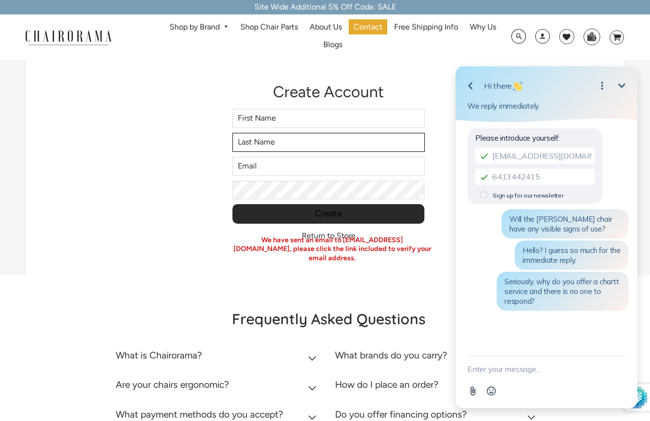
click at [375, 137] on input "Last Name" at bounding box center [328, 142] width 192 height 19
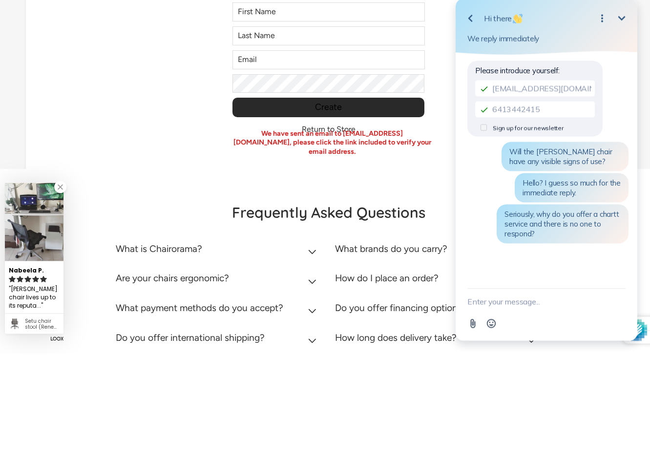
click at [378, 167] on div "Create Account We have sent an email to [EMAIL_ADDRESS][DOMAIN_NAME], please cl…" at bounding box center [325, 162] width 598 height 227
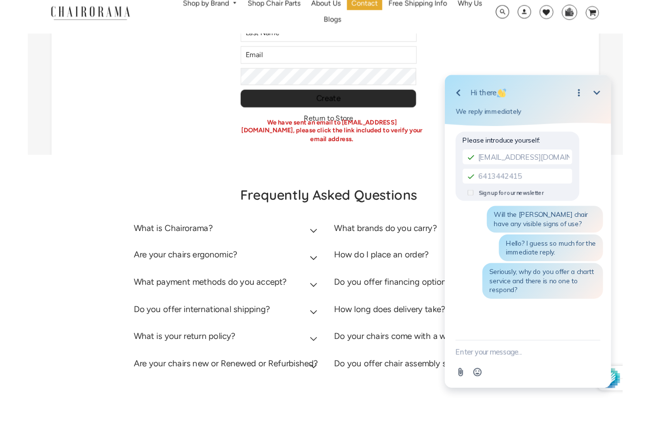
scroll to position [122, 0]
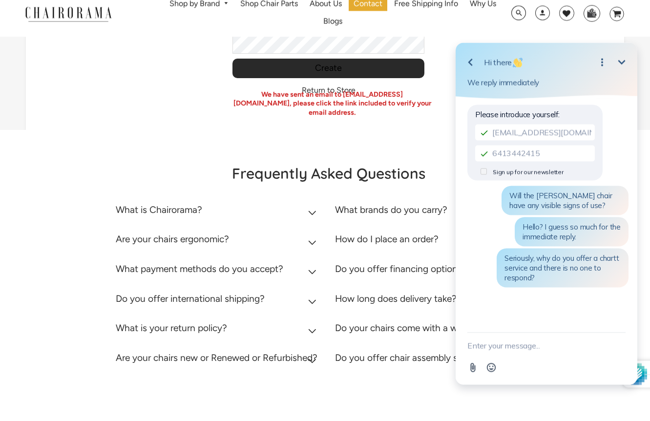
click at [405, 83] on input "Create" at bounding box center [328, 93] width 192 height 20
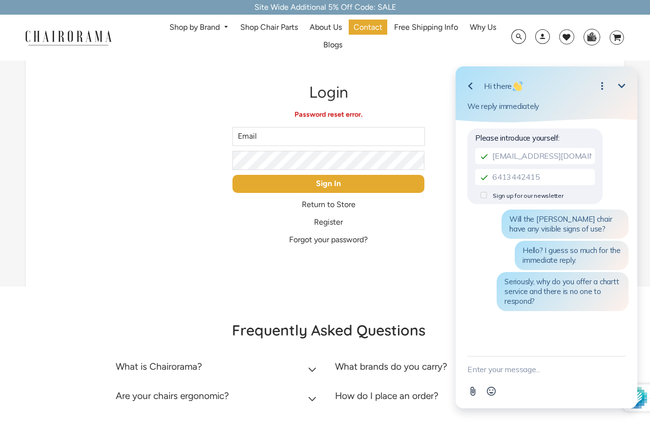
click at [359, 138] on input "Email" at bounding box center [328, 136] width 192 height 19
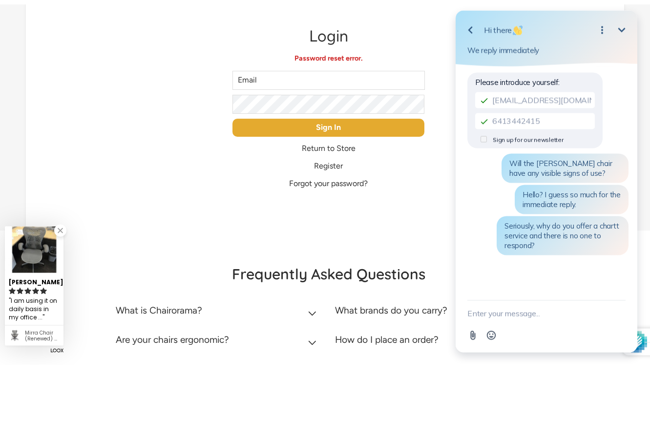
type input "[EMAIL_ADDRESS][DOMAIN_NAME]"
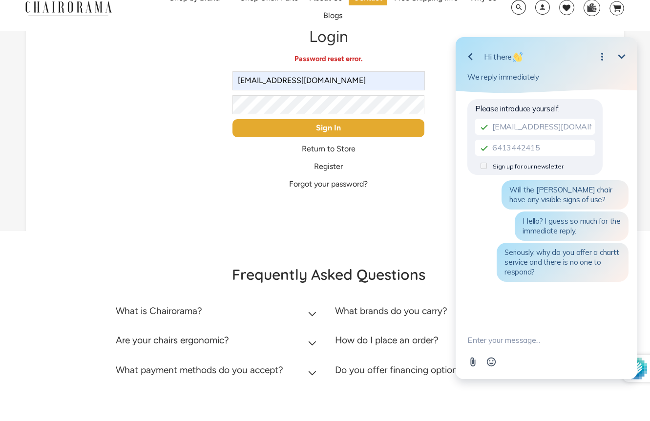
click at [317, 148] on input "Sign In" at bounding box center [328, 157] width 192 height 18
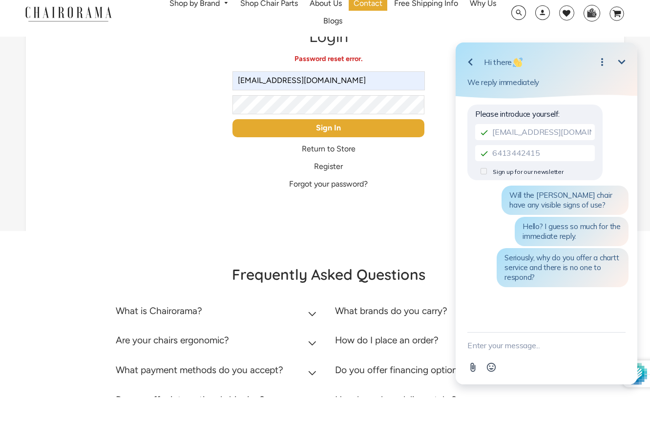
click at [327, 143] on input "Sign In" at bounding box center [328, 152] width 192 height 18
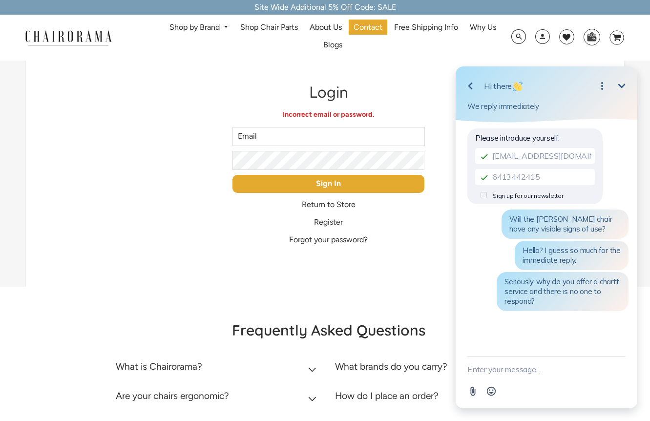
click at [314, 140] on input "Email" at bounding box center [328, 136] width 192 height 19
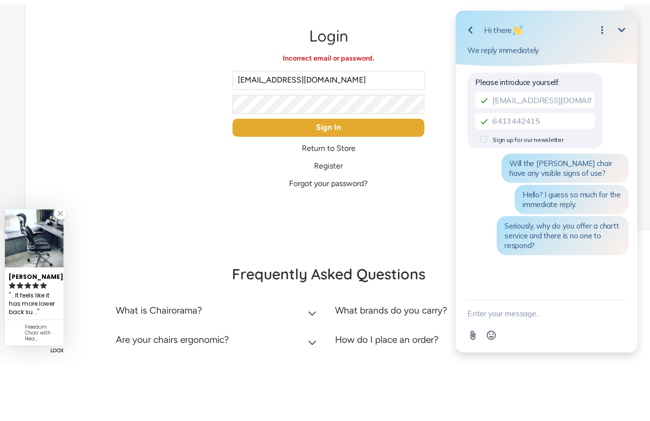
type input "[EMAIL_ADDRESS][DOMAIN_NAME]"
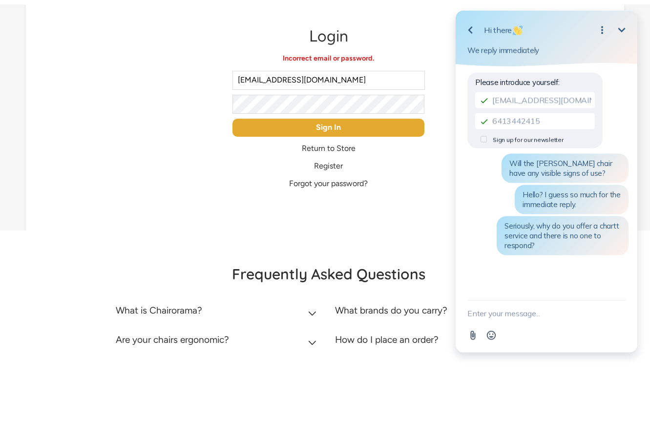
click at [321, 175] on input "Sign In" at bounding box center [328, 184] width 192 height 18
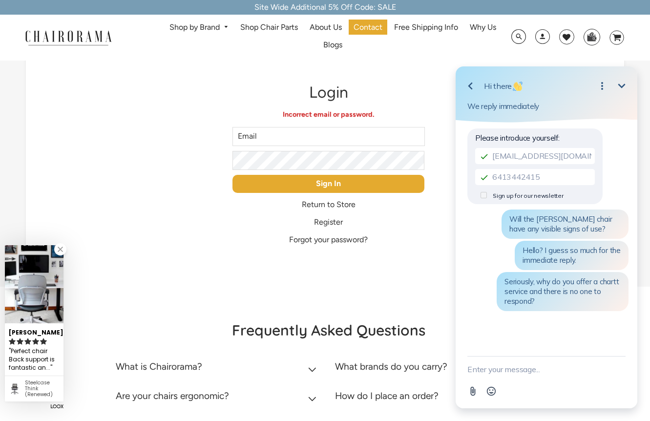
click at [344, 191] on input "Sign In" at bounding box center [328, 184] width 192 height 18
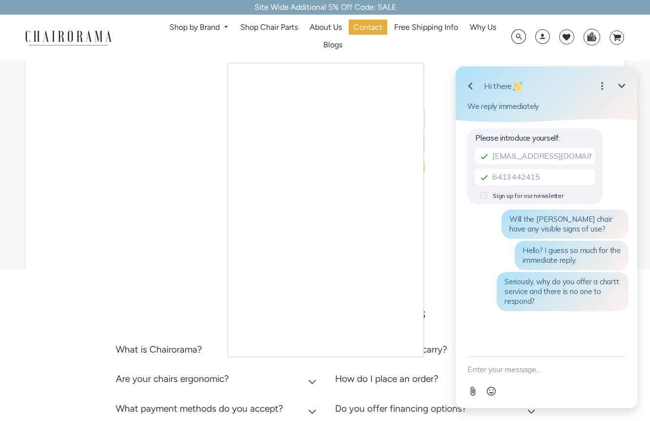
scroll to position [5, 0]
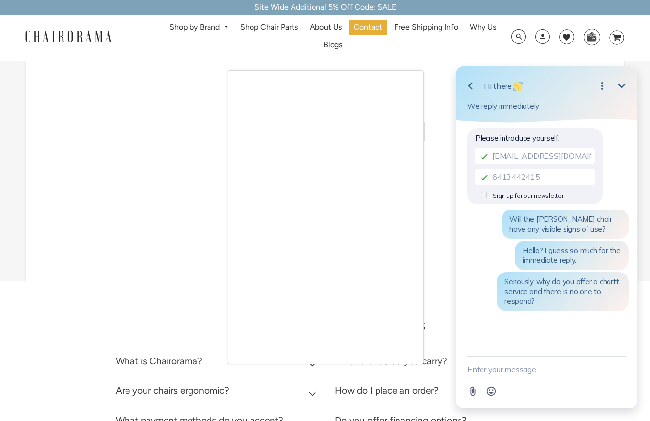
click at [545, 38] on div at bounding box center [325, 210] width 650 height 421
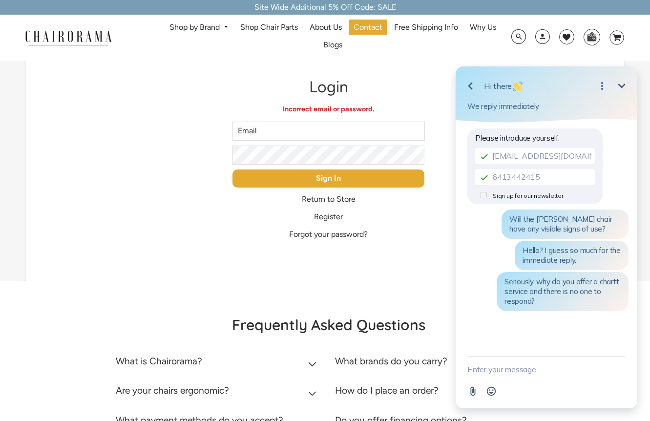
click at [542, 40] on span at bounding box center [542, 38] width 15 height 18
click at [539, 42] on span at bounding box center [542, 38] width 15 height 18
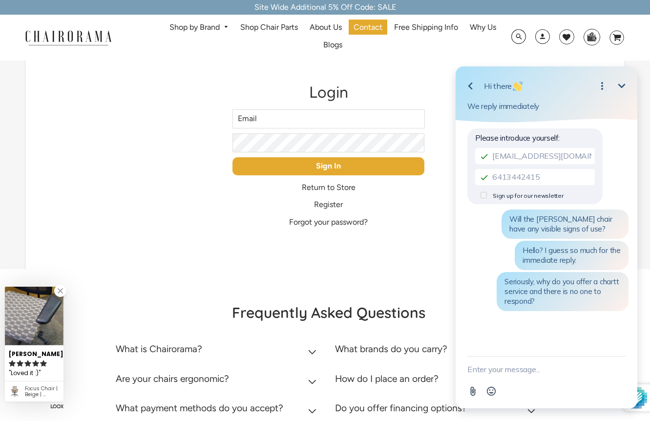
click at [351, 126] on input "Email" at bounding box center [328, 118] width 192 height 19
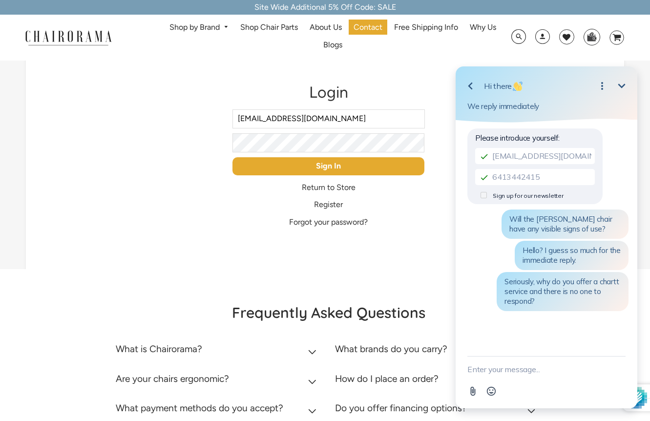
type input "[EMAIL_ADDRESS][DOMAIN_NAME]"
click at [322, 163] on input "Sign In" at bounding box center [328, 166] width 192 height 18
click at [323, 160] on input "Sign In" at bounding box center [328, 166] width 192 height 18
click at [324, 163] on input "Sign In" at bounding box center [328, 166] width 192 height 18
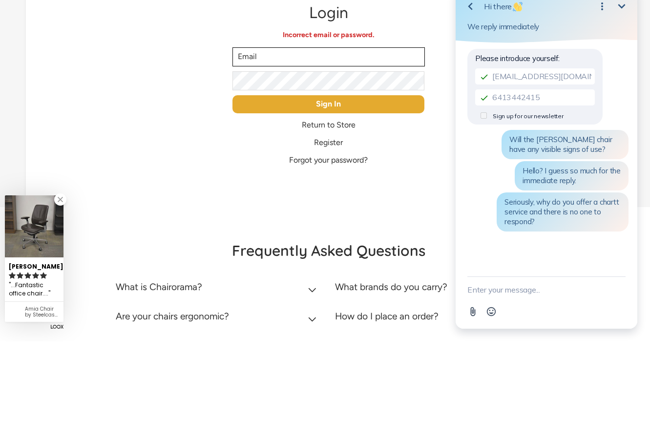
click at [274, 127] on input "Email" at bounding box center [328, 136] width 192 height 19
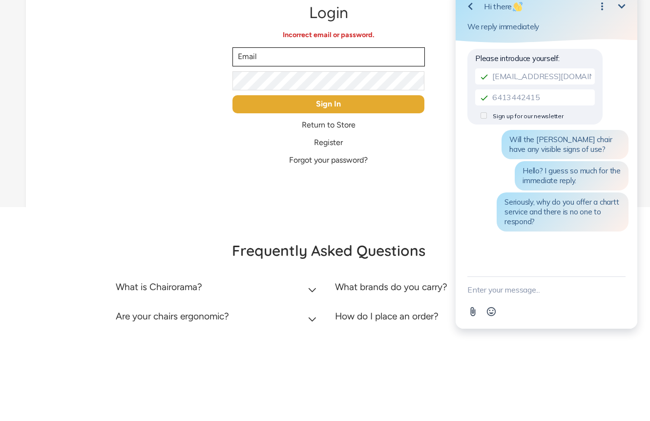
type input "[EMAIL_ADDRESS][DOMAIN_NAME]"
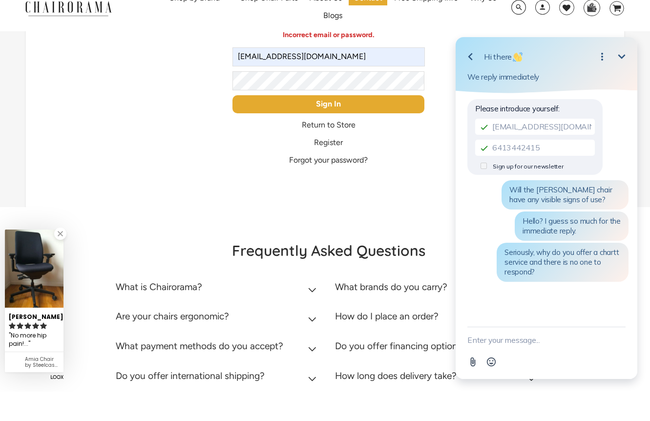
click at [334, 125] on input "Sign In" at bounding box center [328, 134] width 192 height 18
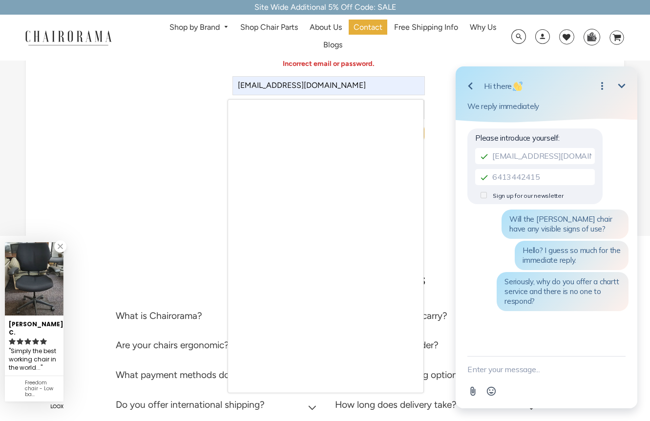
scroll to position [49, 0]
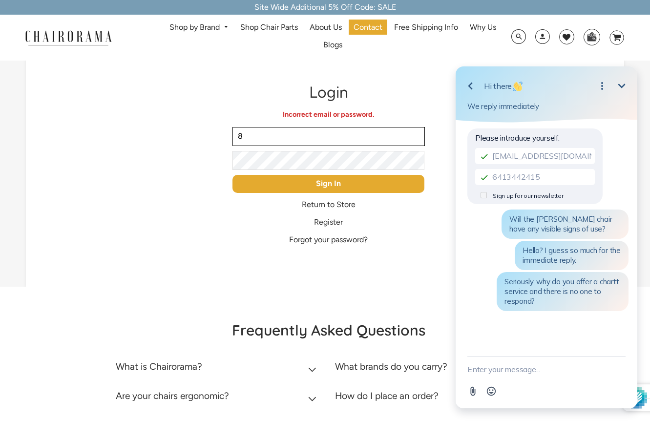
click at [276, 138] on input "8" at bounding box center [328, 136] width 192 height 19
type input "[EMAIL_ADDRESS][DOMAIN_NAME]"
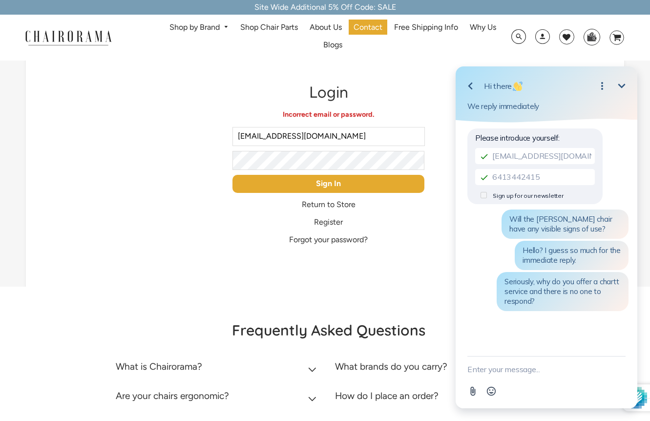
click at [436, 151] on div "We've sent you an email with a link to update your password. Login Incorrect em…" at bounding box center [325, 168] width 598 height 238
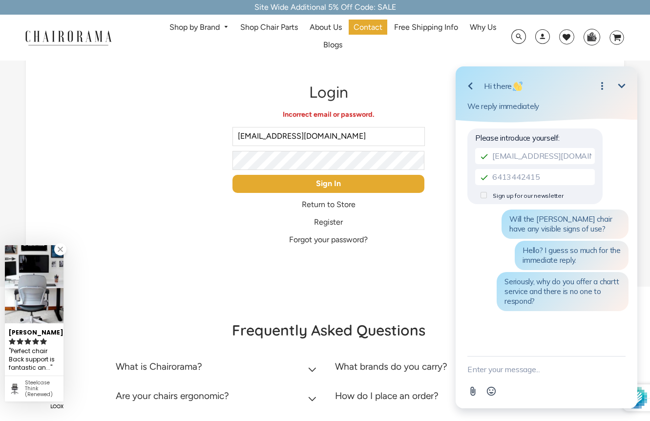
click at [342, 189] on input "Sign In" at bounding box center [328, 184] width 192 height 18
click at [343, 190] on input "Sign In" at bounding box center [328, 184] width 192 height 18
click at [337, 186] on input "Sign In" at bounding box center [328, 184] width 192 height 18
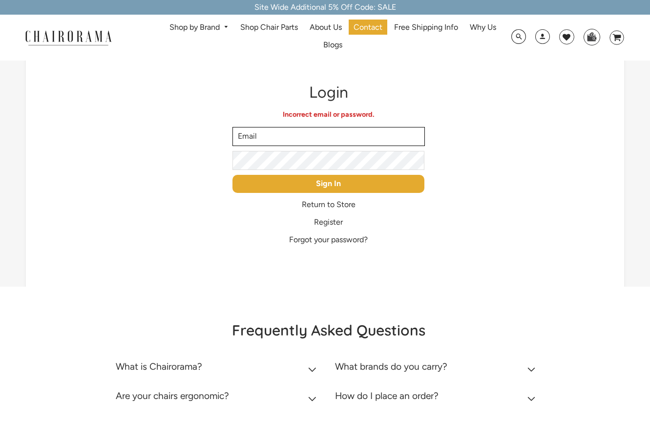
type input "[EMAIL_ADDRESS][DOMAIN_NAME]"
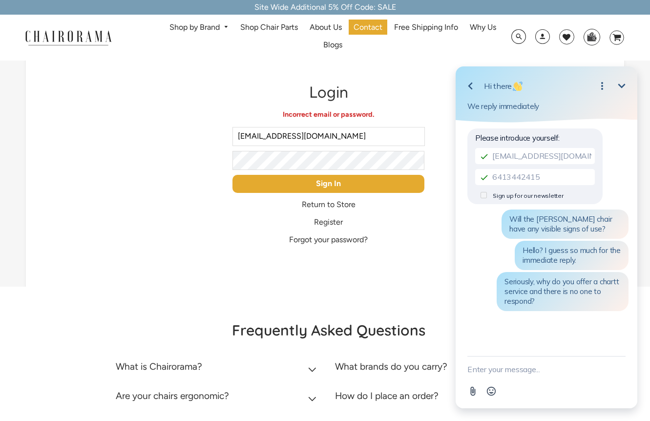
click at [334, 184] on input "Sign In" at bounding box center [328, 184] width 192 height 18
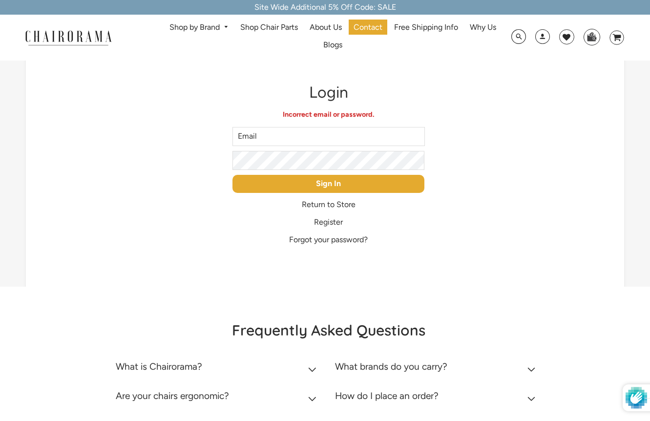
type input "[EMAIL_ADDRESS][DOMAIN_NAME]"
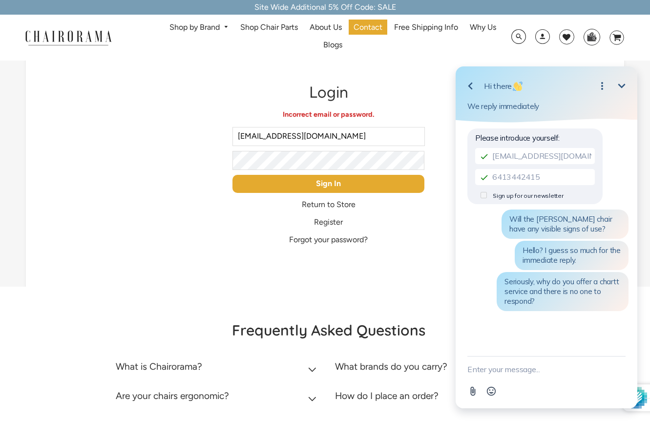
click at [351, 186] on input "Sign In" at bounding box center [328, 184] width 192 height 18
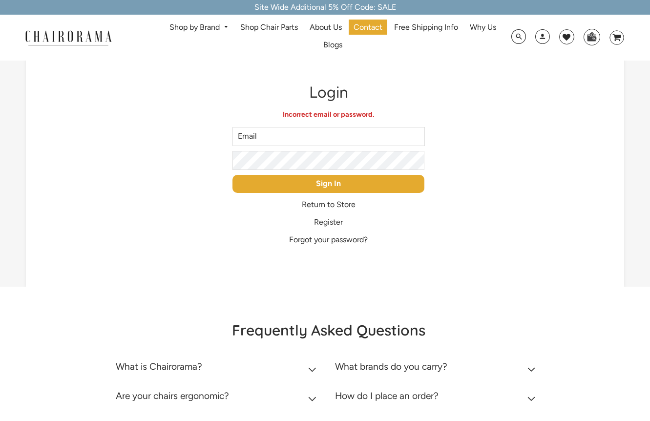
type input "[EMAIL_ADDRESS][DOMAIN_NAME]"
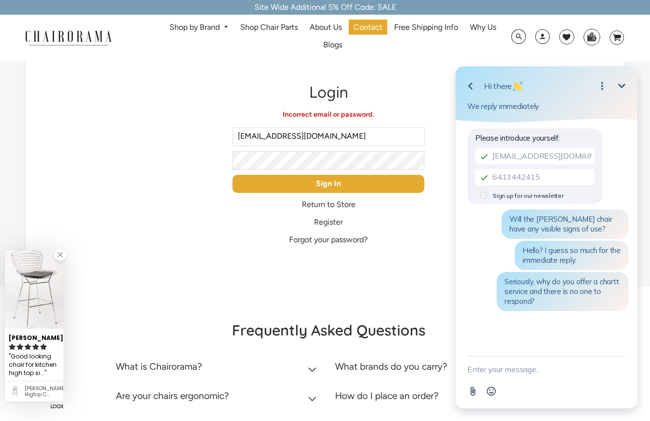
click at [360, 185] on input "Sign In" at bounding box center [328, 184] width 192 height 18
click at [358, 185] on input "Sign In" at bounding box center [328, 184] width 192 height 18
click at [347, 183] on input "Sign In" at bounding box center [328, 184] width 192 height 18
click at [343, 189] on input "Sign In" at bounding box center [328, 184] width 192 height 18
click at [337, 186] on input "Sign In" at bounding box center [328, 184] width 192 height 18
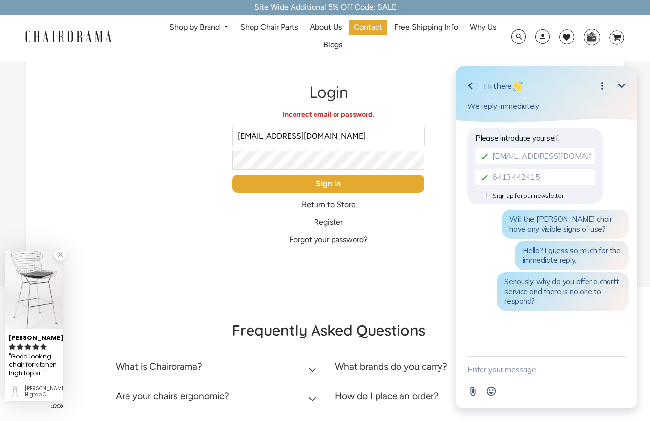
click at [337, 185] on input "Sign In" at bounding box center [328, 184] width 192 height 18
click at [339, 184] on input "Sign In" at bounding box center [328, 184] width 192 height 18
click at [340, 184] on input "Sign In" at bounding box center [328, 184] width 192 height 18
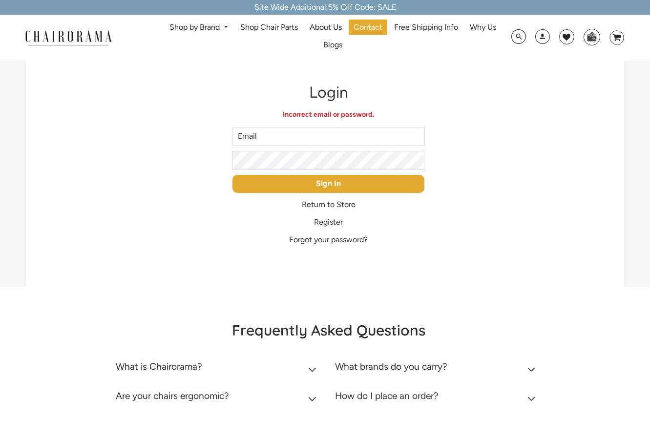
click at [339, 185] on input "Sign In" at bounding box center [328, 184] width 192 height 18
type input "[EMAIL_ADDRESS][DOMAIN_NAME]"
click at [340, 185] on input "Sign In" at bounding box center [328, 184] width 192 height 18
click at [341, 184] on input "Sign In" at bounding box center [328, 184] width 192 height 18
click at [341, 185] on input "Sign In" at bounding box center [328, 184] width 192 height 18
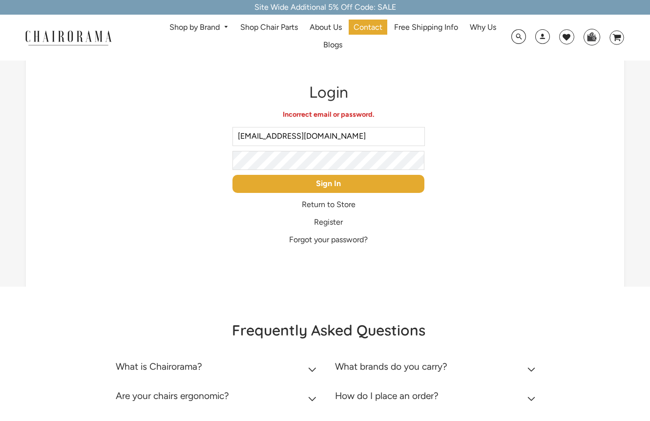
click at [340, 187] on input "Sign In" at bounding box center [328, 184] width 192 height 18
click at [337, 189] on input "Sign In" at bounding box center [328, 184] width 192 height 18
click at [339, 186] on input "Sign In" at bounding box center [328, 184] width 192 height 18
click at [343, 183] on input "Sign In" at bounding box center [328, 184] width 192 height 18
click at [343, 185] on input "Sign In" at bounding box center [328, 184] width 192 height 18
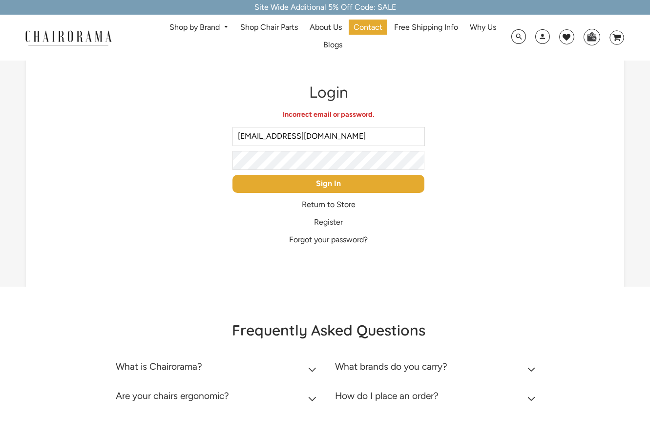
click at [342, 186] on input "Sign In" at bounding box center [328, 184] width 192 height 18
click at [341, 185] on input "Sign In" at bounding box center [328, 184] width 192 height 18
click at [341, 182] on input "Sign In" at bounding box center [328, 184] width 192 height 18
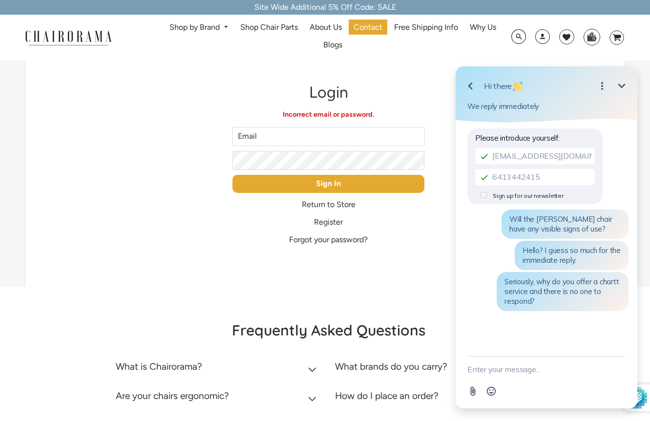
click at [310, 139] on input "Email" at bounding box center [328, 136] width 192 height 19
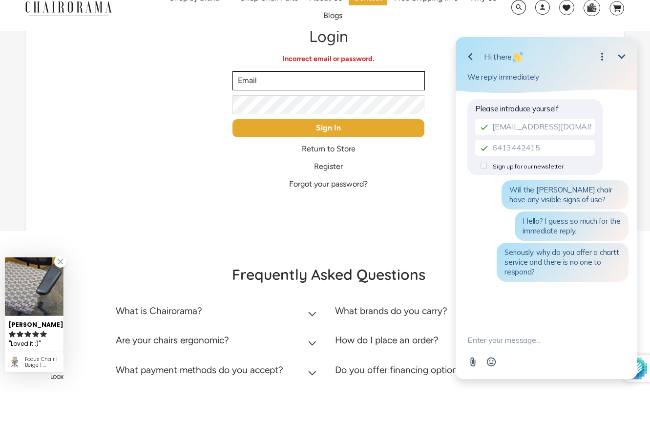
scroll to position [34, 0]
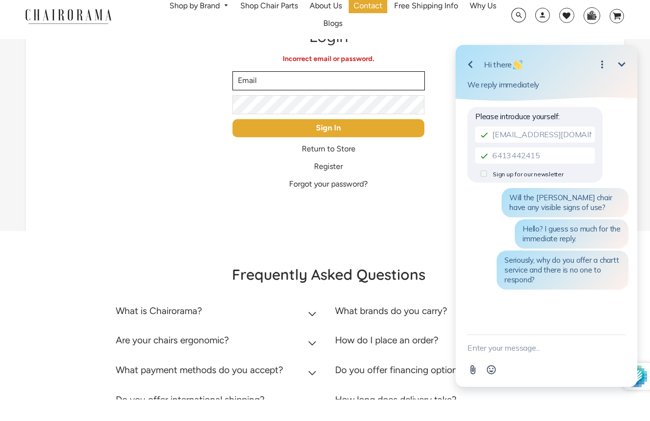
click at [313, 93] on input "Email" at bounding box center [328, 102] width 192 height 19
type input "[EMAIL_ADDRESS][DOMAIN_NAME]"
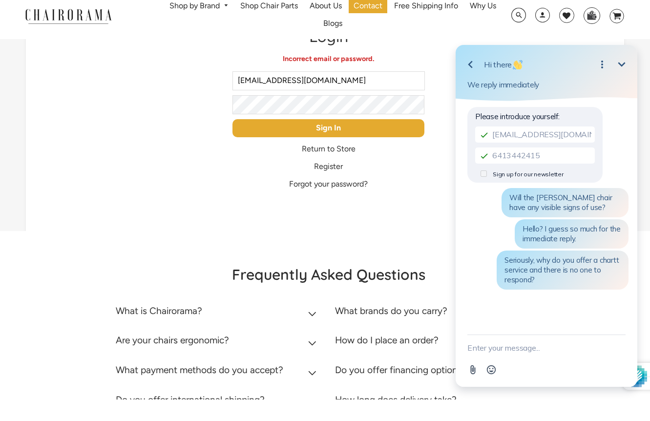
click at [337, 141] on input "Sign In" at bounding box center [328, 150] width 192 height 18
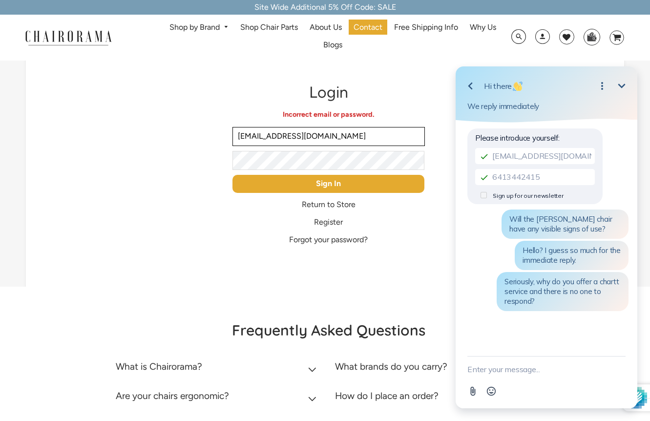
click at [326, 141] on input "[EMAIL_ADDRESS][DOMAIN_NAME]" at bounding box center [328, 136] width 192 height 19
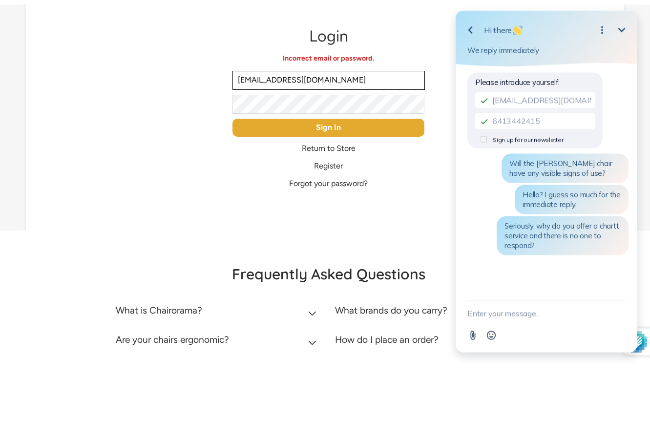
type input "[EMAIL_ADDRESS][DOMAIN_NAME]"
click at [332, 175] on input "Sign In" at bounding box center [328, 184] width 192 height 18
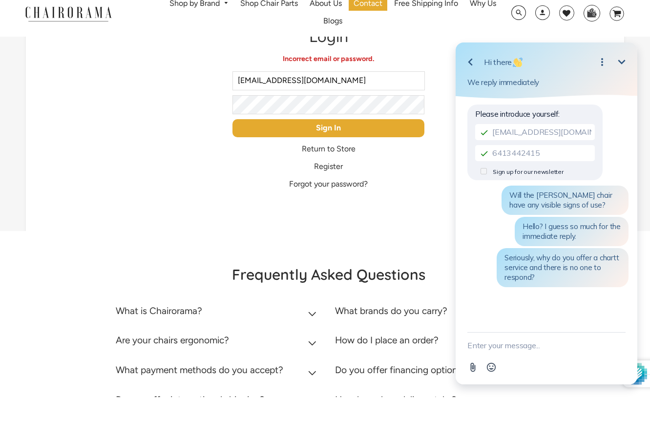
click at [336, 143] on input "Sign In" at bounding box center [328, 152] width 192 height 18
click at [338, 143] on input "Sign In" at bounding box center [328, 152] width 192 height 18
click at [339, 143] on input "Sign In" at bounding box center [328, 152] width 192 height 18
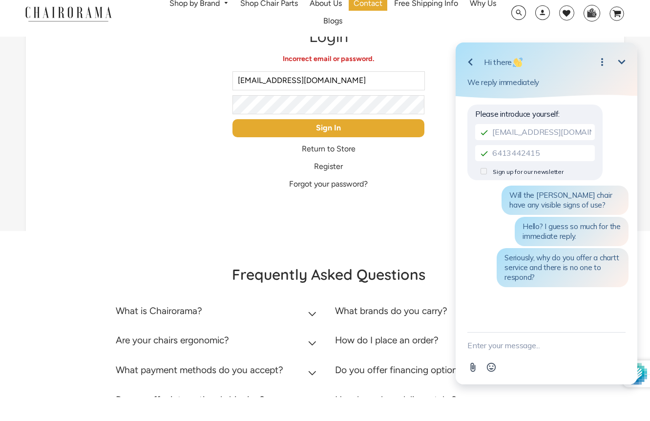
click at [351, 143] on input "Sign In" at bounding box center [328, 152] width 192 height 18
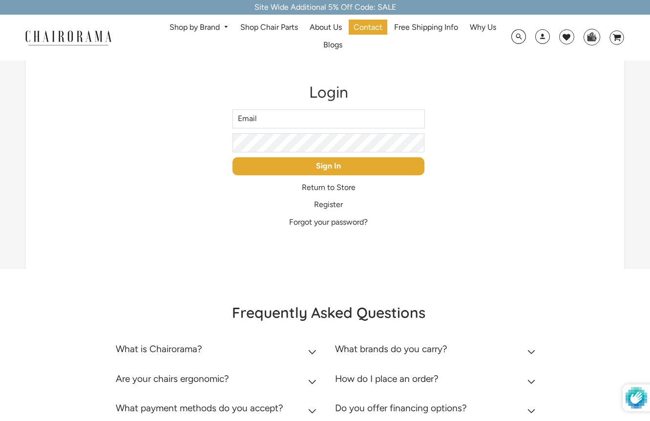
type input "[EMAIL_ADDRESS][DOMAIN_NAME]"
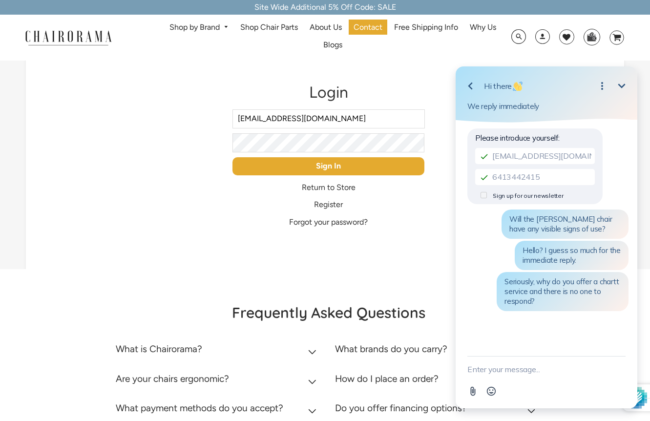
click at [339, 168] on input "Sign In" at bounding box center [328, 166] width 192 height 18
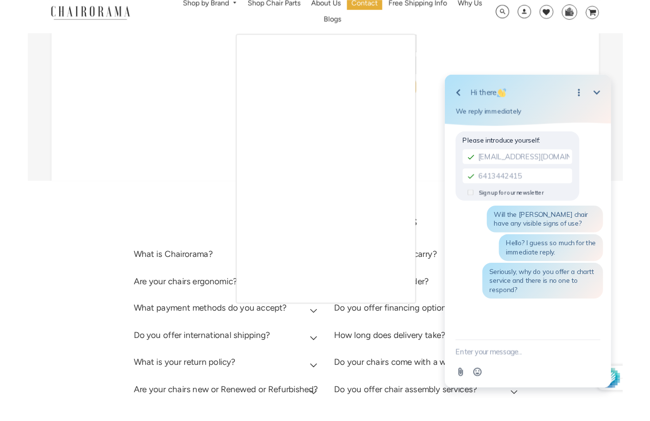
scroll to position [88, 0]
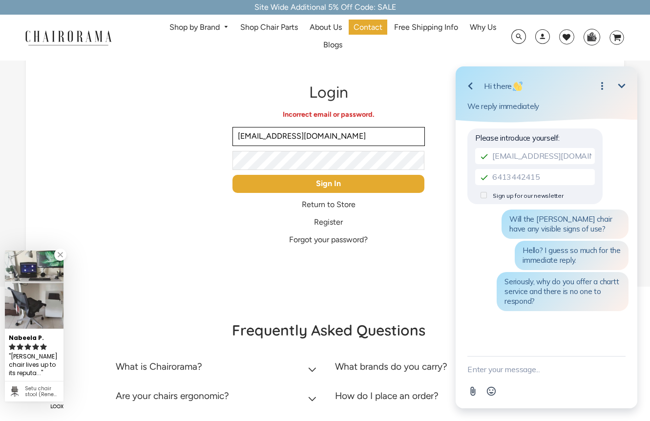
click at [311, 139] on input "[EMAIL_ADDRESS][DOMAIN_NAME]" at bounding box center [328, 136] width 192 height 19
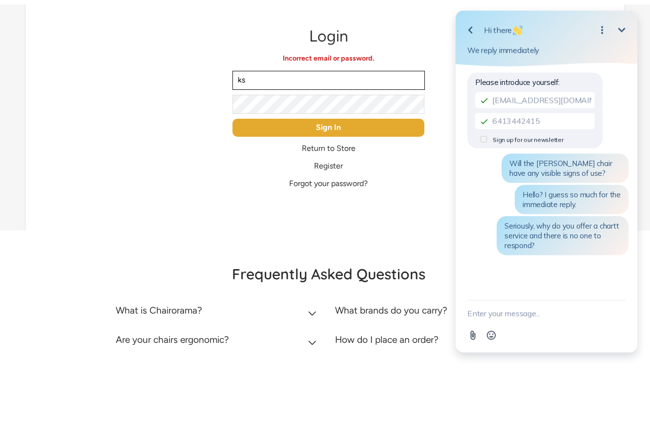
type input "k"
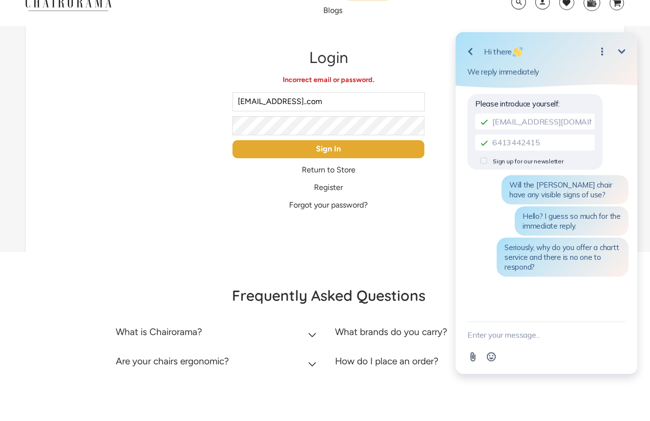
click at [331, 175] on input "Sign In" at bounding box center [328, 184] width 192 height 18
click at [332, 175] on input "Sign In" at bounding box center [328, 184] width 192 height 18
click at [329, 175] on input "Sign In" at bounding box center [328, 184] width 192 height 18
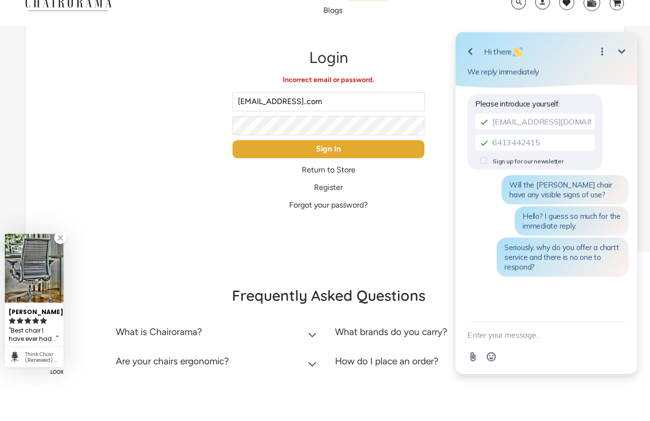
click at [329, 175] on input "Sign In" at bounding box center [328, 184] width 192 height 18
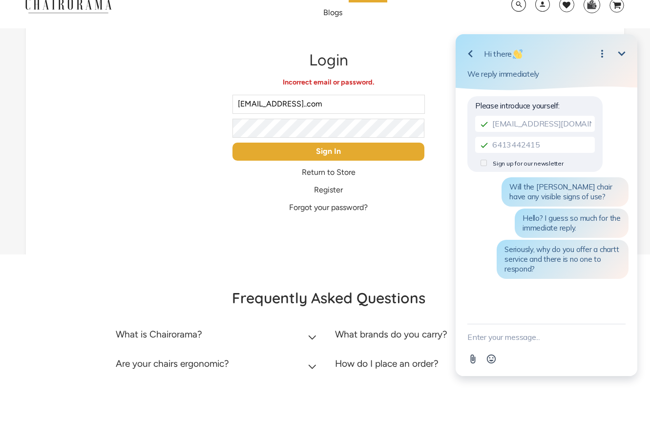
click at [334, 175] on input "Sign In" at bounding box center [328, 184] width 192 height 18
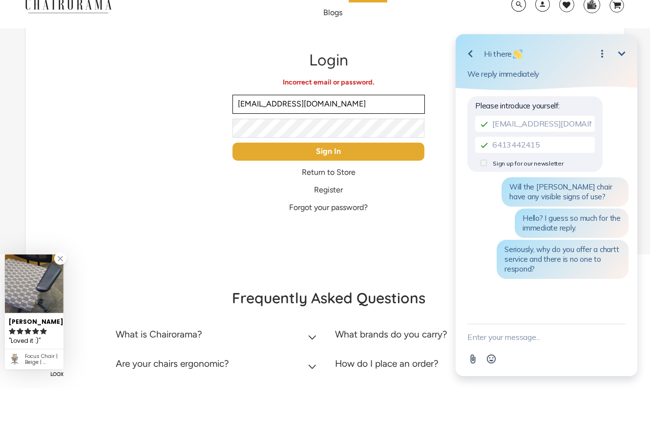
type input "kensharp13@gmail.com"
click at [336, 175] on input "Sign In" at bounding box center [328, 184] width 192 height 18
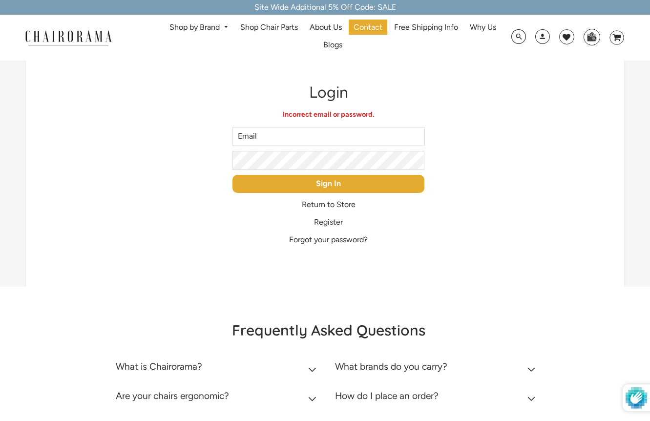
type input "[EMAIL_ADDRESS][DOMAIN_NAME]"
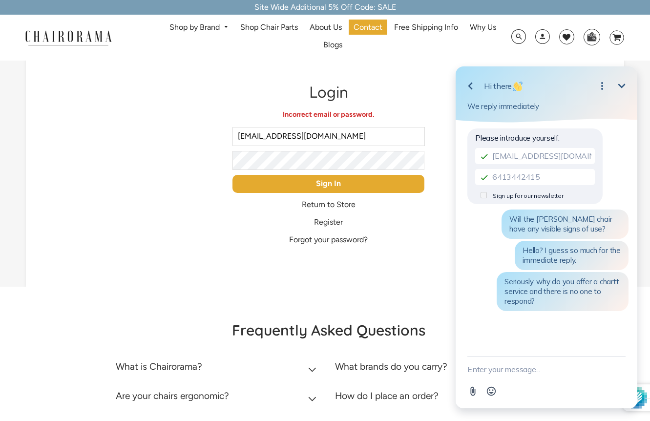
click at [345, 241] on link "Forgot your password?" at bounding box center [328, 239] width 79 height 9
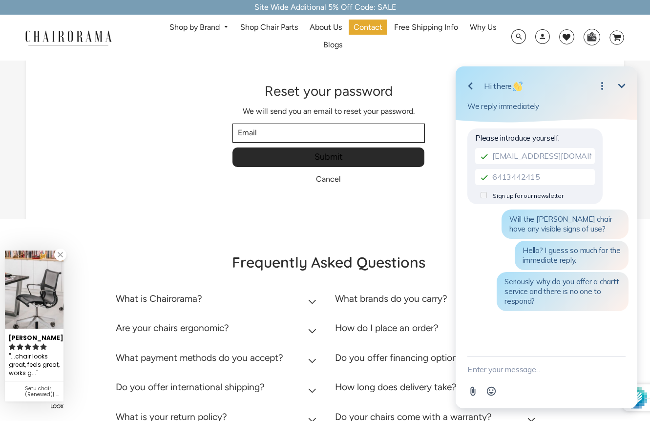
click at [296, 137] on input "Email" at bounding box center [328, 133] width 192 height 19
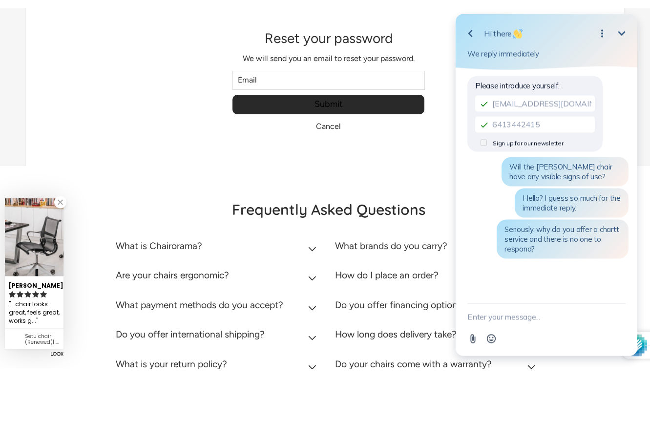
scroll to position [30, 0]
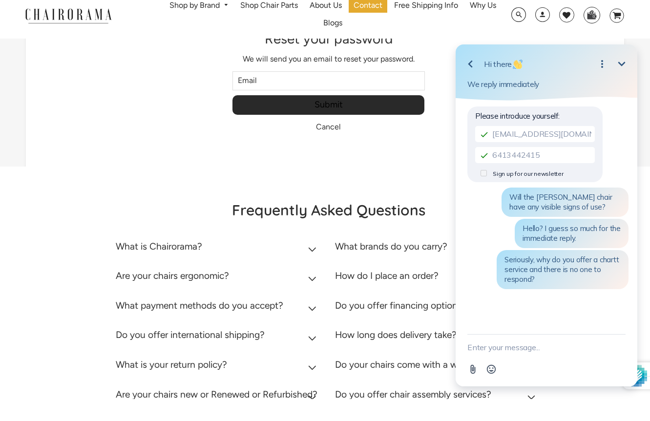
click at [297, 117] on input "Submit" at bounding box center [328, 127] width 192 height 20
click at [287, 93] on input "Email" at bounding box center [328, 102] width 192 height 19
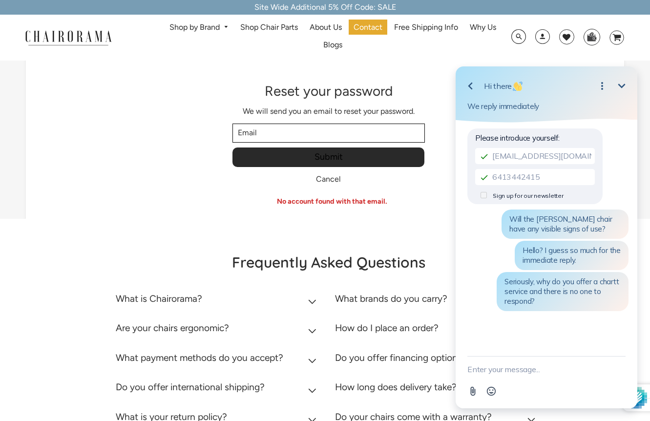
click at [271, 136] on input "Email" at bounding box center [328, 133] width 192 height 19
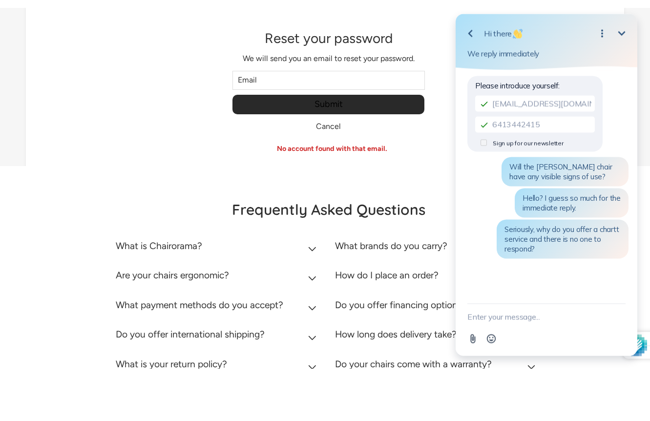
scroll to position [31, 0]
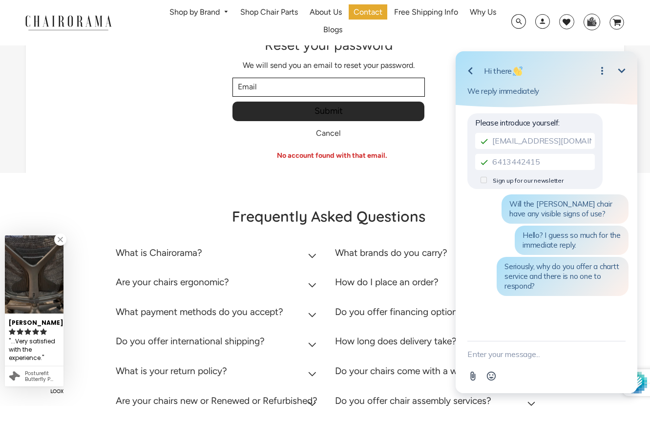
click at [270, 94] on input "Email" at bounding box center [328, 102] width 192 height 19
type input "[EMAIL_ADDRESS][DOMAIN_NAME]"
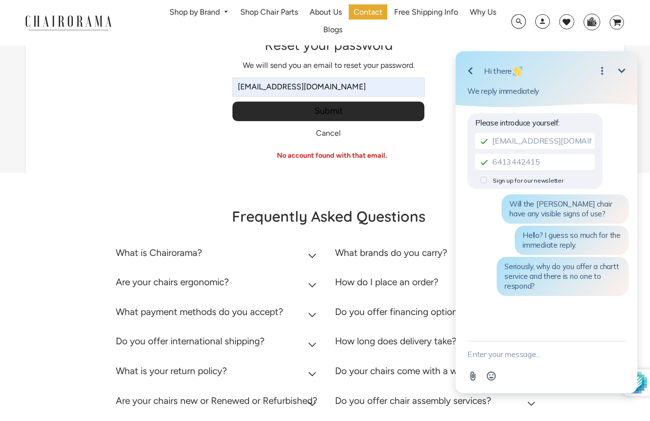
click at [333, 117] on input "Submit" at bounding box center [328, 127] width 192 height 20
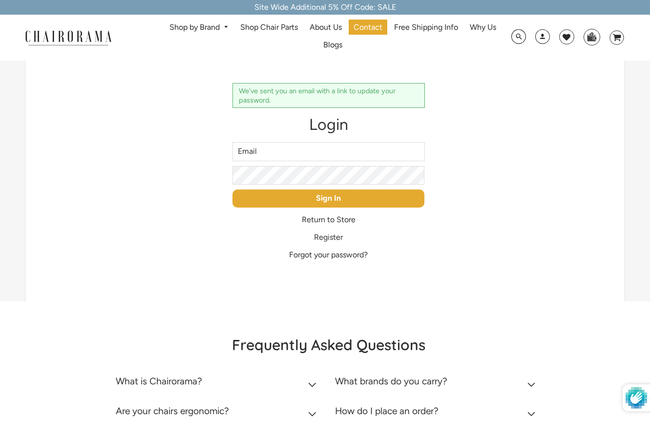
type input "[EMAIL_ADDRESS][DOMAIN_NAME]"
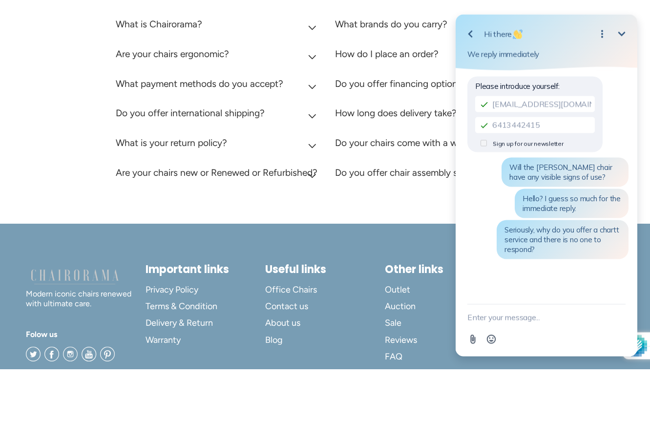
scroll to position [351, 0]
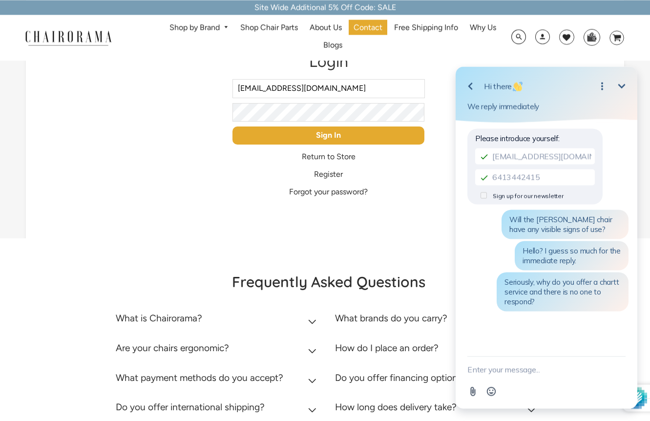
click at [628, 85] on button "Minimize" at bounding box center [622, 86] width 20 height 20
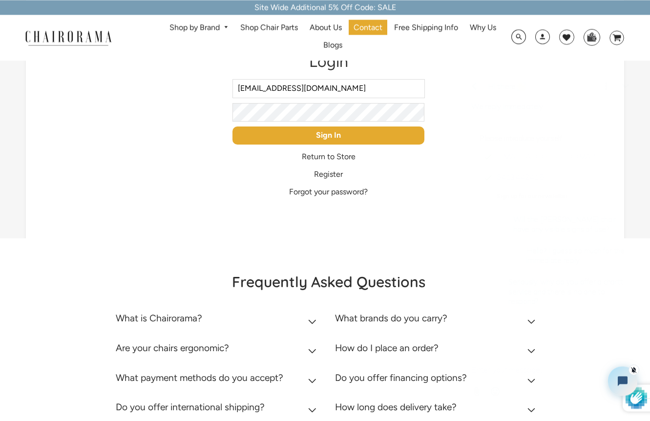
click at [627, 85] on icon "Minimize" at bounding box center [626, 86] width 12 height 12
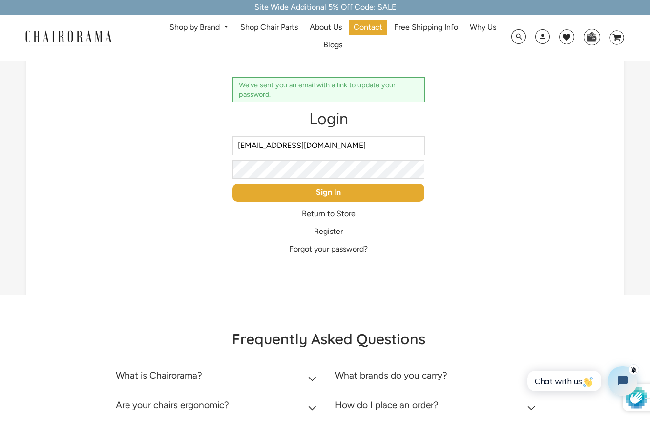
scroll to position [0, 0]
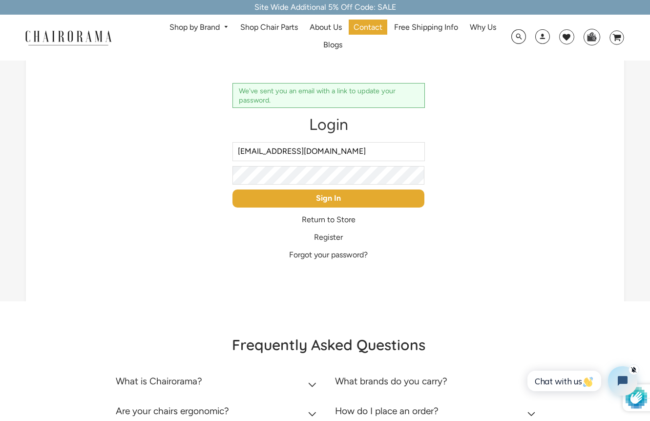
click at [341, 201] on input "Sign In" at bounding box center [328, 199] width 192 height 18
click at [340, 202] on input "Sign In" at bounding box center [328, 199] width 192 height 18
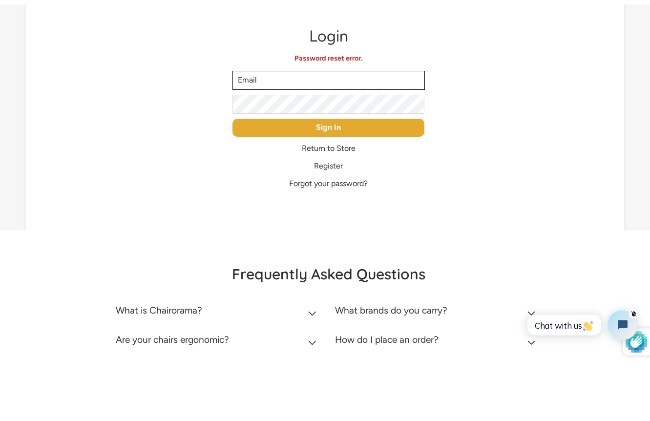
click at [316, 127] on input "Email" at bounding box center [328, 136] width 192 height 19
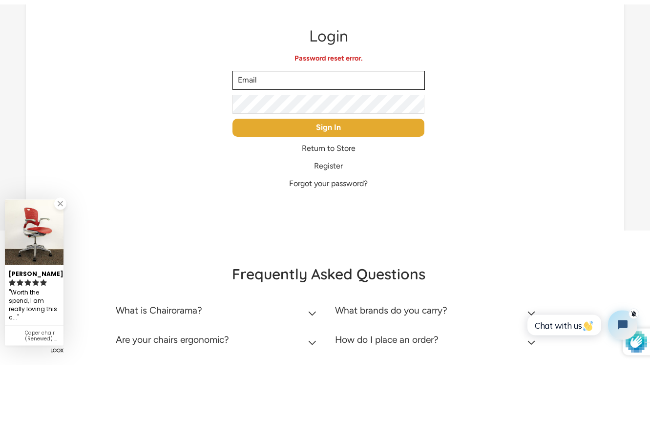
click at [316, 127] on input "Email" at bounding box center [328, 136] width 192 height 19
type input "[EMAIL_ADDRESS][DOMAIN_NAME]"
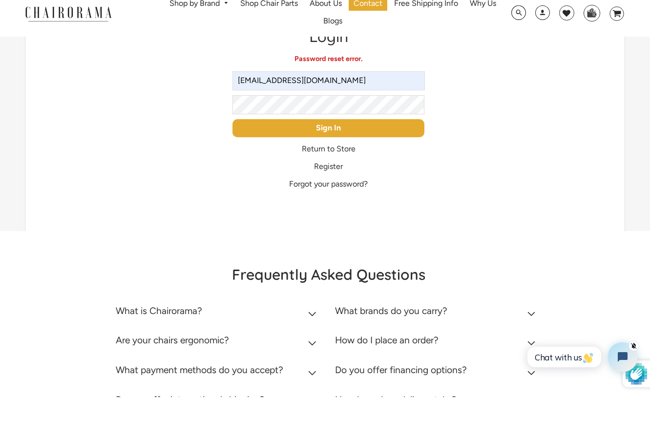
scroll to position [34, 0]
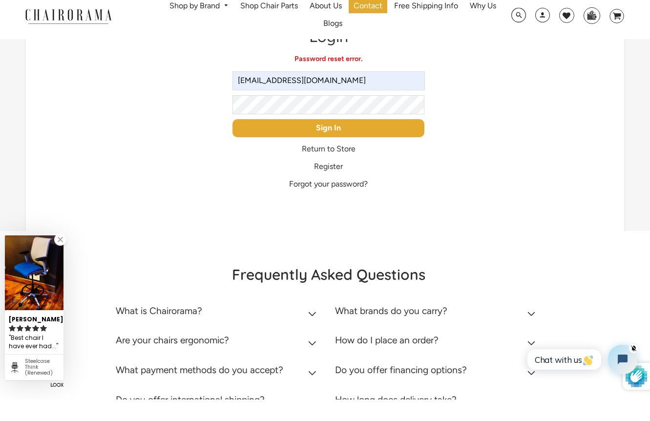
click at [335, 141] on input "Sign In" at bounding box center [328, 150] width 192 height 18
click at [343, 141] on input "Sign In" at bounding box center [328, 150] width 192 height 18
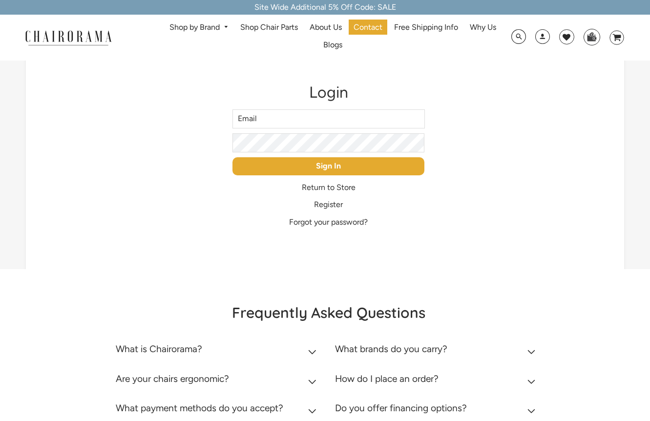
type input "[EMAIL_ADDRESS][DOMAIN_NAME]"
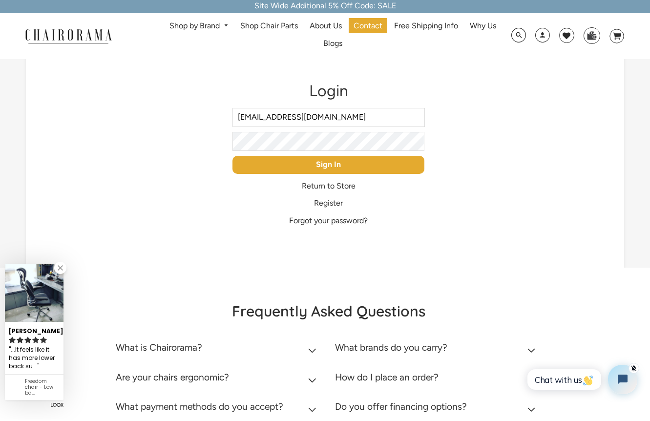
click at [356, 167] on input "Sign In" at bounding box center [328, 166] width 192 height 18
click at [353, 167] on input "Sign In" at bounding box center [328, 166] width 192 height 18
click at [351, 166] on input "Sign In" at bounding box center [328, 166] width 192 height 18
click at [350, 165] on input "Sign In" at bounding box center [328, 166] width 192 height 18
click at [349, 166] on input "Sign In" at bounding box center [328, 166] width 192 height 18
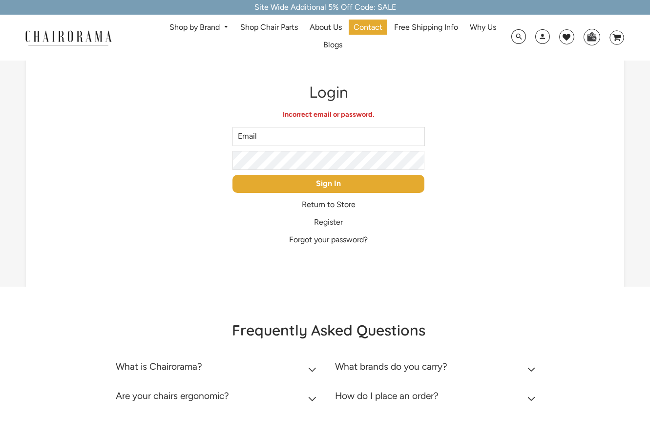
type input "[EMAIL_ADDRESS][DOMAIN_NAME]"
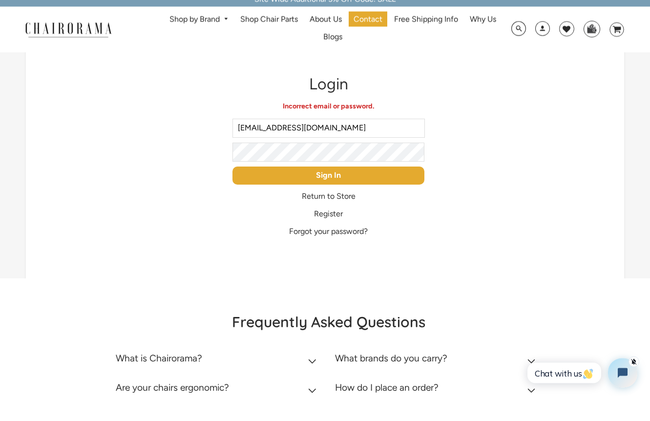
click at [355, 235] on link "Forgot your password?" at bounding box center [328, 239] width 79 height 9
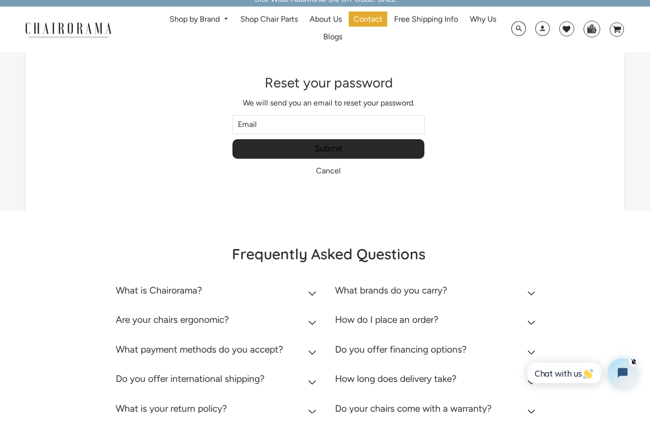
click at [355, 235] on div "Frequently Asked Questions What is Chairorama? Chairorama is your go-to destina…" at bounding box center [325, 358] width 650 height 279
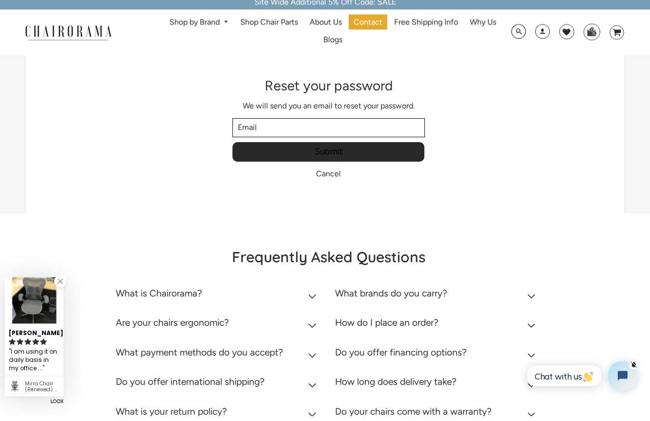
click at [369, 126] on input "Email" at bounding box center [328, 133] width 192 height 19
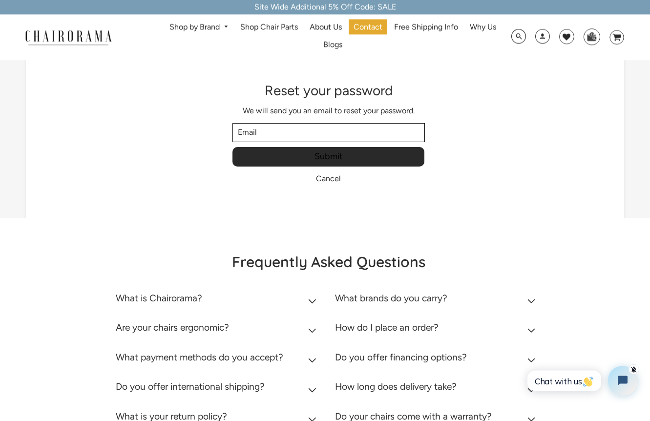
click at [337, 132] on input "Email" at bounding box center [328, 133] width 192 height 19
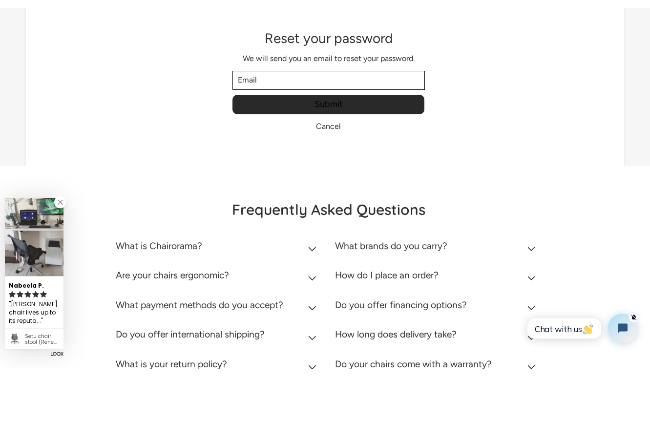
type input "[EMAIL_ADDRESS][DOMAIN_NAME]"
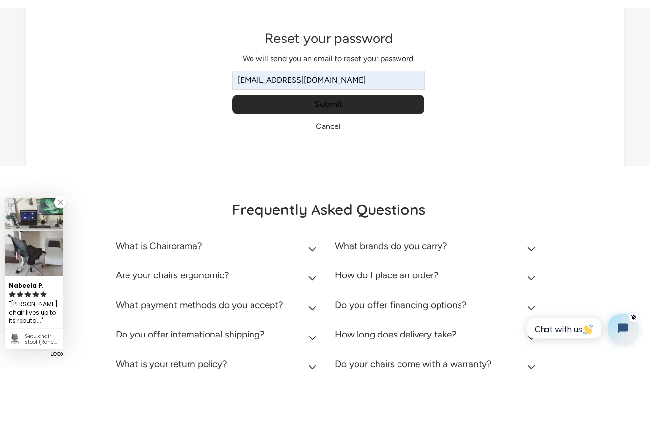
scroll to position [23, 0]
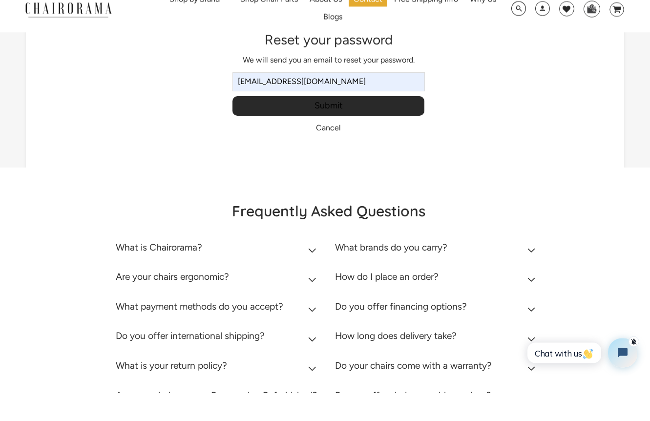
click at [332, 125] on input "Submit" at bounding box center [328, 135] width 192 height 20
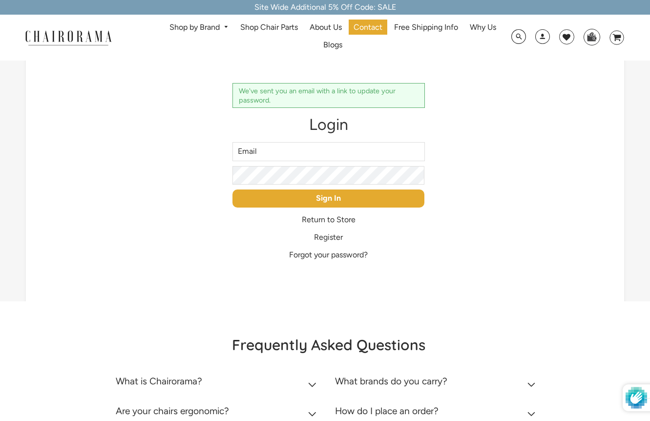
type input "[EMAIL_ADDRESS][DOMAIN_NAME]"
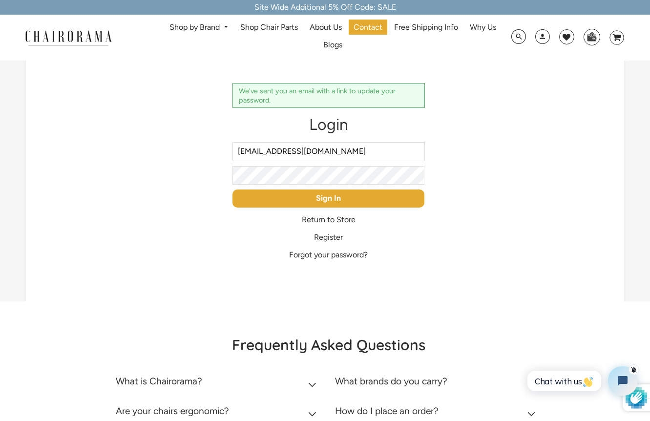
click at [543, 38] on span at bounding box center [542, 38] width 15 height 18
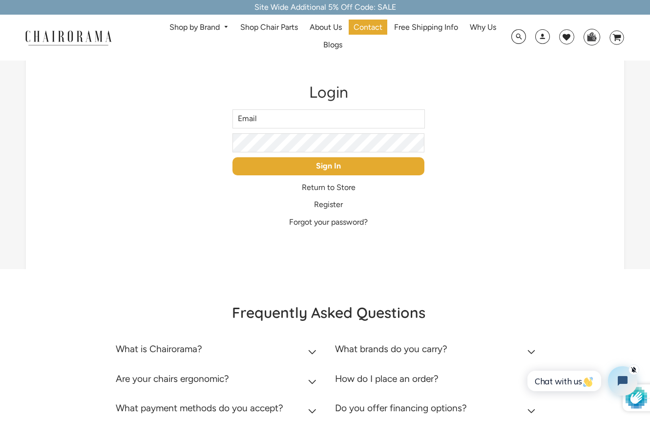
click at [342, 205] on link "Register" at bounding box center [328, 204] width 29 height 9
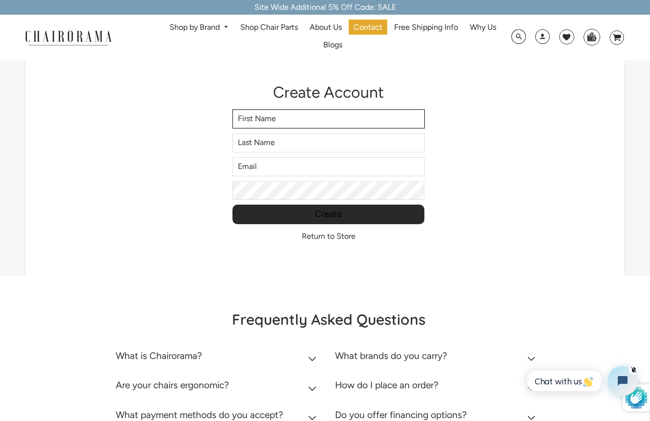
click at [321, 118] on input "First Name" at bounding box center [328, 118] width 192 height 19
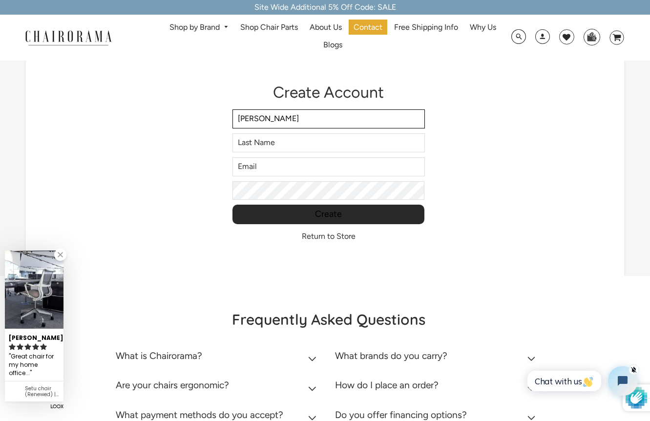
type input "[PERSON_NAME]"
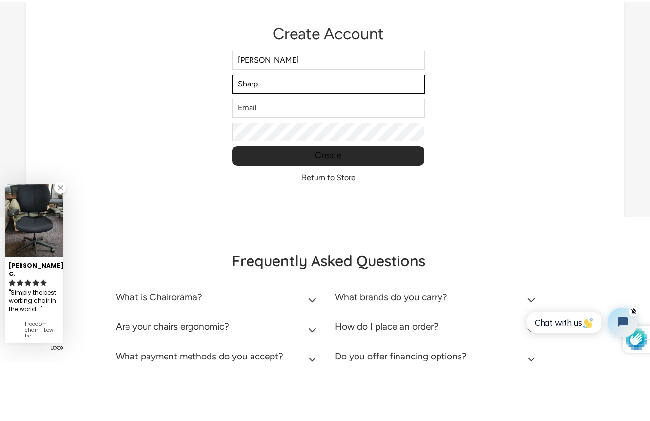
type input "Sharp"
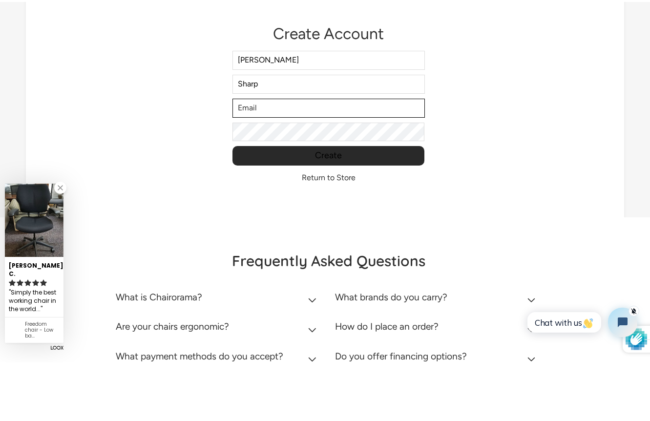
click at [270, 157] on input "email" at bounding box center [328, 166] width 192 height 19
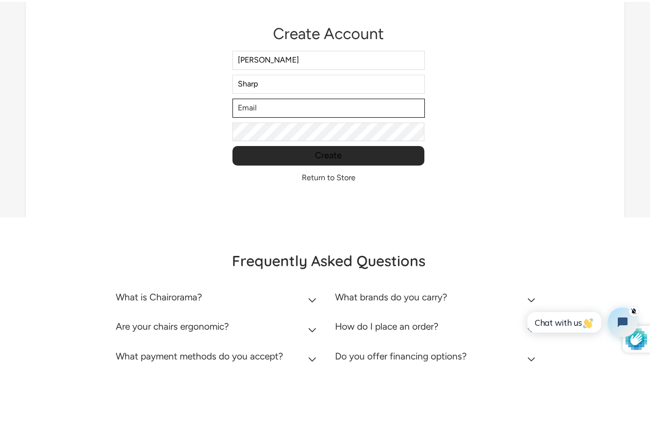
type input "[EMAIL_ADDRESS][DOMAIN_NAME]"
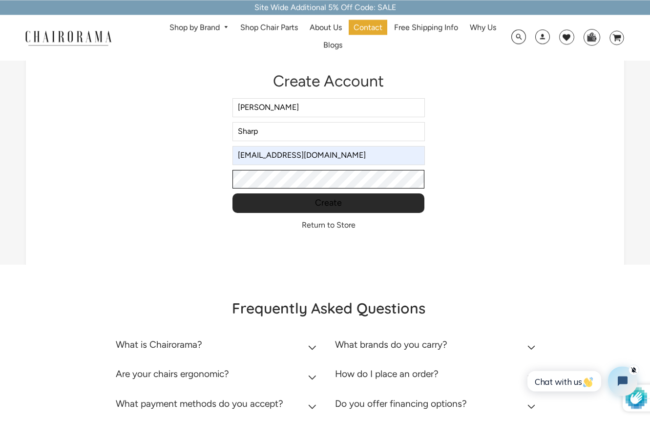
scroll to position [11, 0]
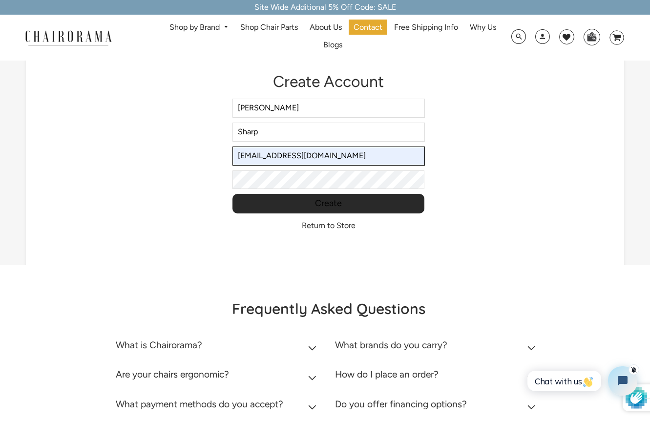
click at [303, 158] on input "[EMAIL_ADDRESS][DOMAIN_NAME]" at bounding box center [328, 156] width 192 height 19
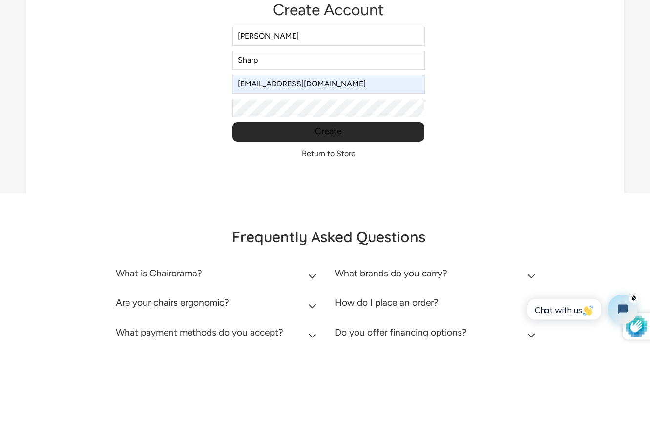
click at [314, 221] on link "Return to Store" at bounding box center [329, 225] width 54 height 9
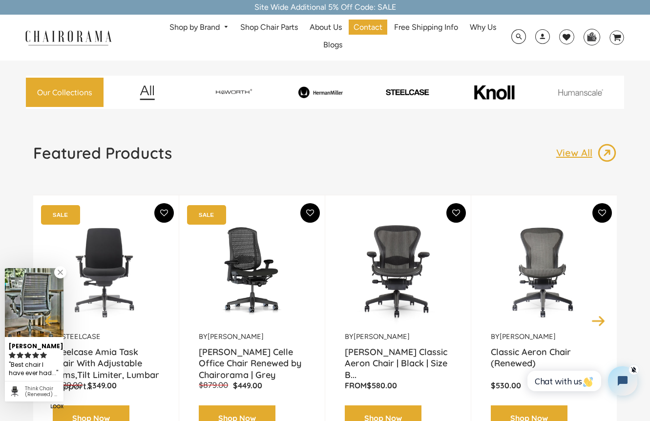
click at [542, 46] on span at bounding box center [542, 38] width 15 height 18
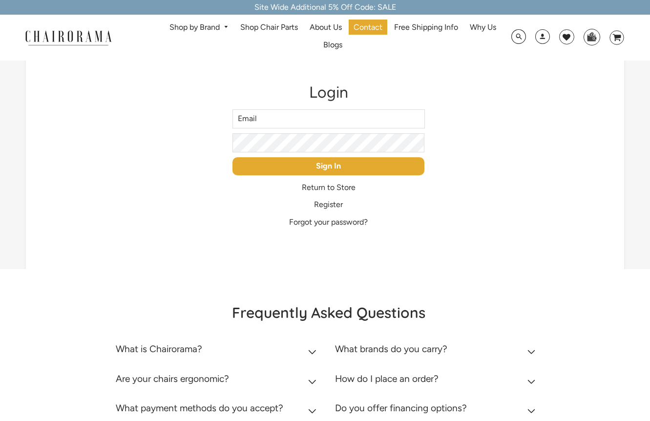
type input "[EMAIL_ADDRESS][DOMAIN_NAME]"
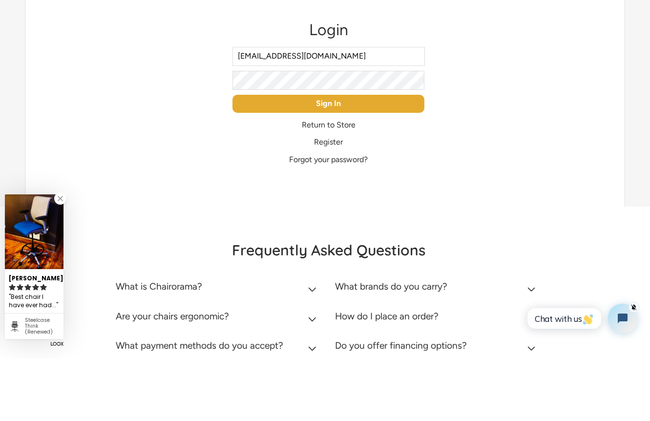
click at [333, 200] on link "Register" at bounding box center [328, 204] width 29 height 9
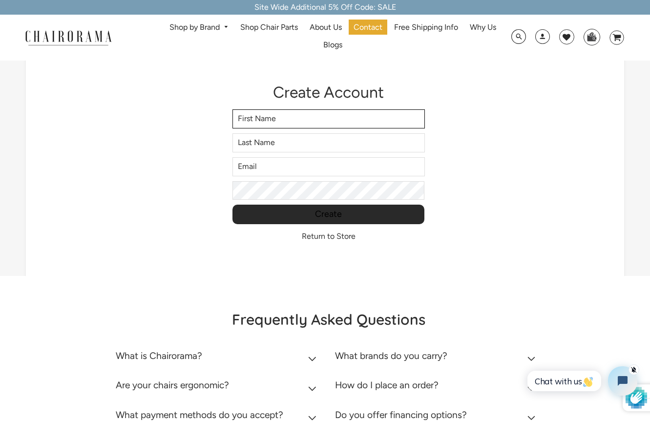
click at [324, 126] on input "First Name" at bounding box center [328, 118] width 192 height 19
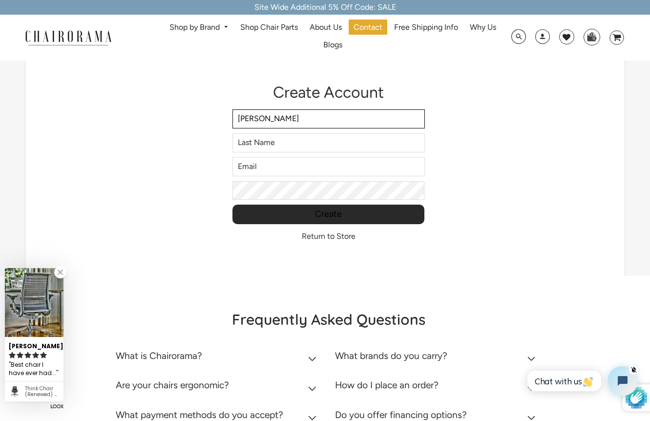
type input "[PERSON_NAME]"
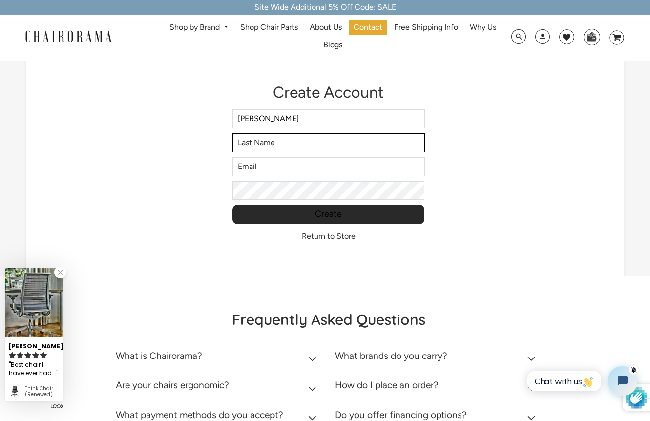
click at [278, 151] on input "Last Name" at bounding box center [328, 142] width 192 height 19
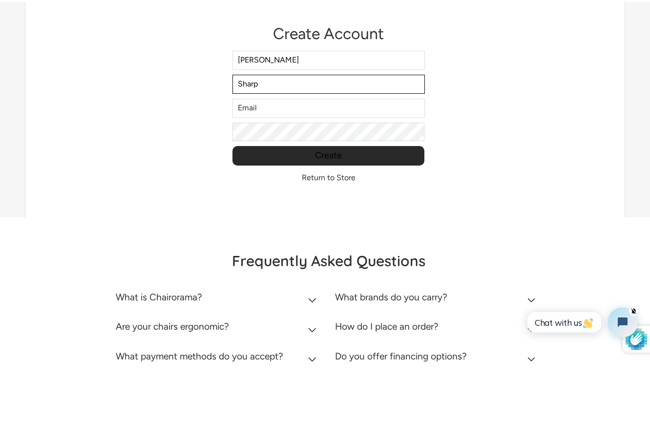
type input "Sharp"
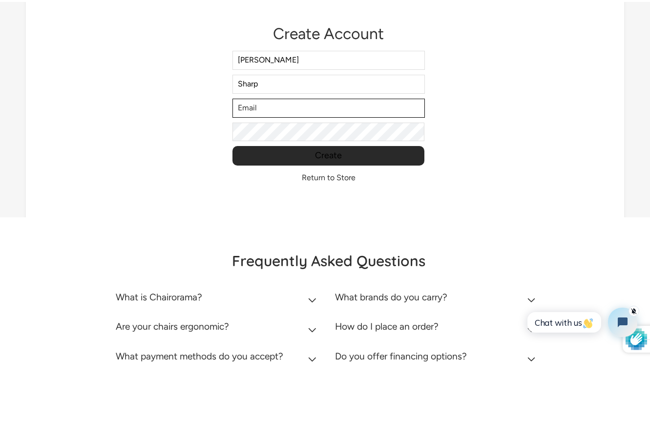
click at [283, 157] on input "email" at bounding box center [328, 166] width 192 height 19
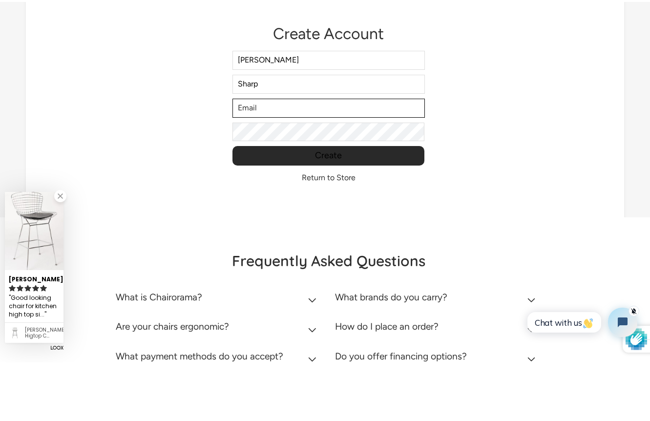
type input "[EMAIL_ADDRESS][DOMAIN_NAME]"
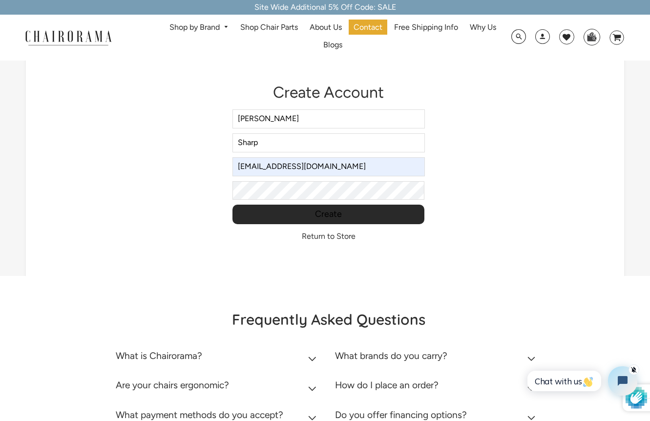
click at [340, 215] on input "Create" at bounding box center [328, 215] width 192 height 20
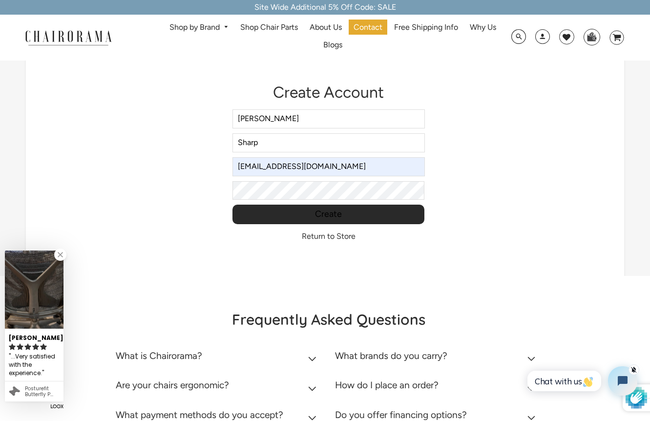
click at [343, 216] on input "Create" at bounding box center [328, 215] width 192 height 20
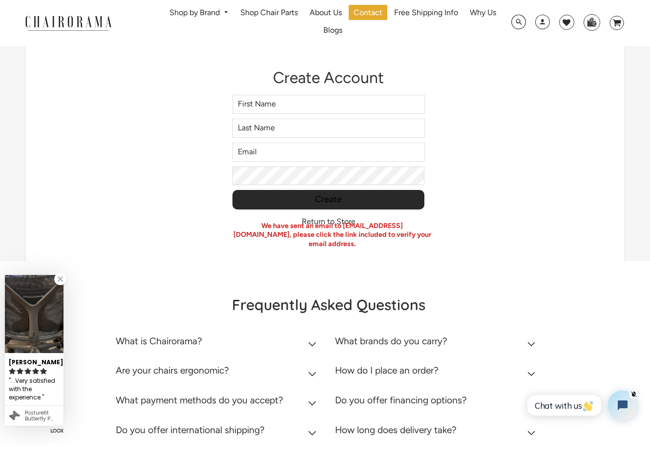
click at [385, 310] on h2 "Frequently Asked Questions" at bounding box center [329, 319] width 426 height 19
click at [384, 310] on h2 "Frequently Asked Questions" at bounding box center [329, 319] width 426 height 19
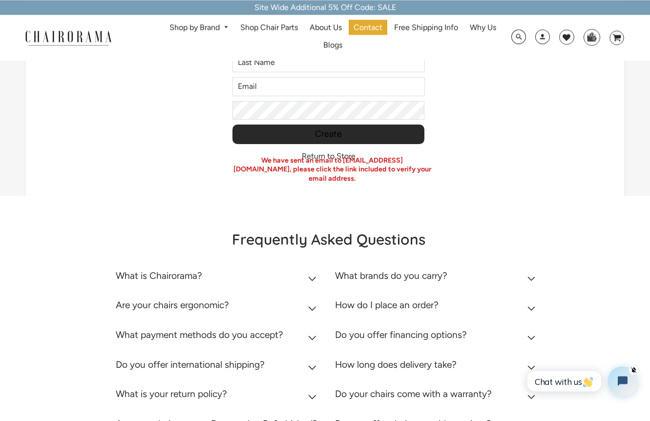
scroll to position [80, 0]
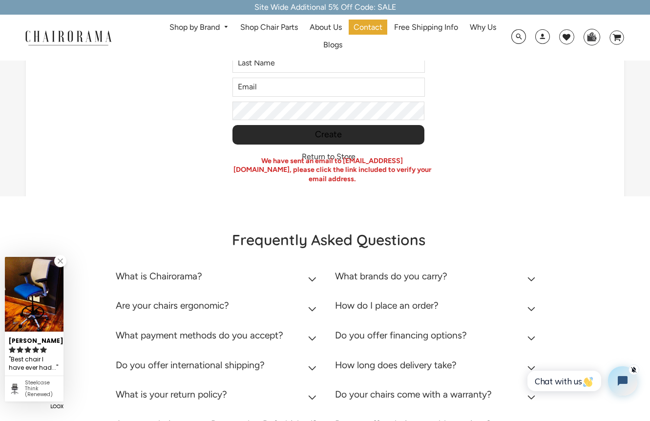
click at [342, 421] on h2 "Do you offer chair assembly services?" at bounding box center [413, 424] width 156 height 11
click at [342, 421] on div "Do you offer chair assembly services?" at bounding box center [413, 427] width 156 height 16
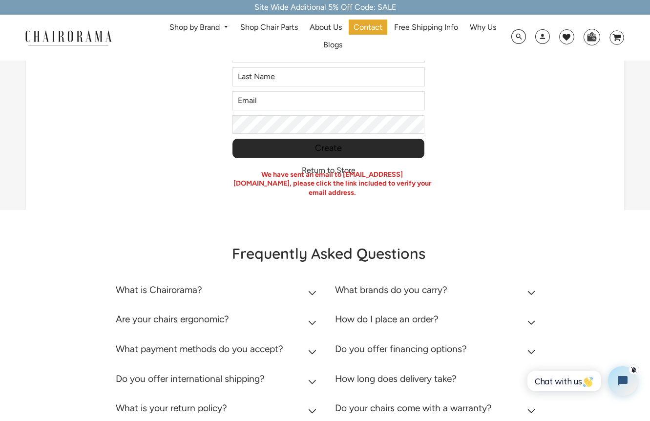
scroll to position [0, 0]
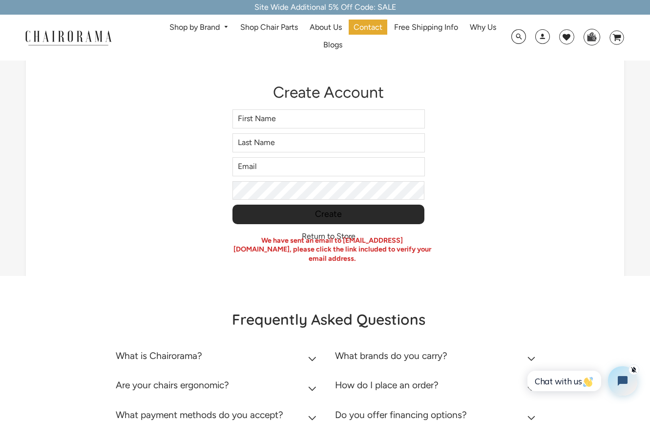
click at [541, 40] on span at bounding box center [542, 38] width 15 height 18
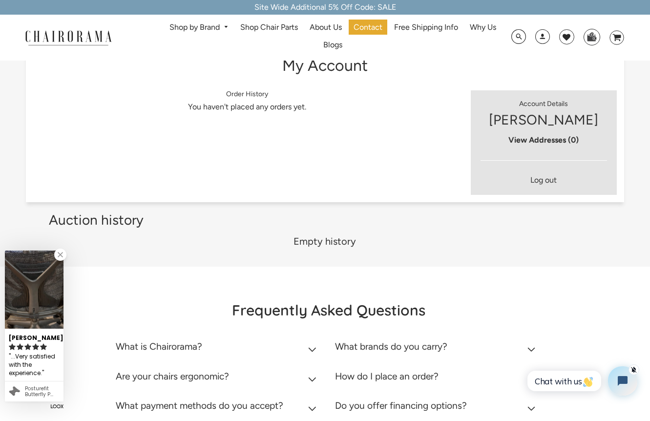
click at [535, 143] on link "View Addresses (0)" at bounding box center [543, 139] width 70 height 9
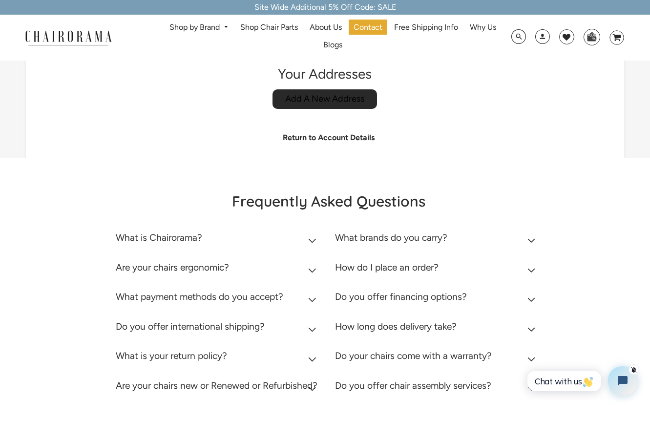
click at [365, 142] on link "Return to Account Details" at bounding box center [329, 137] width 92 height 9
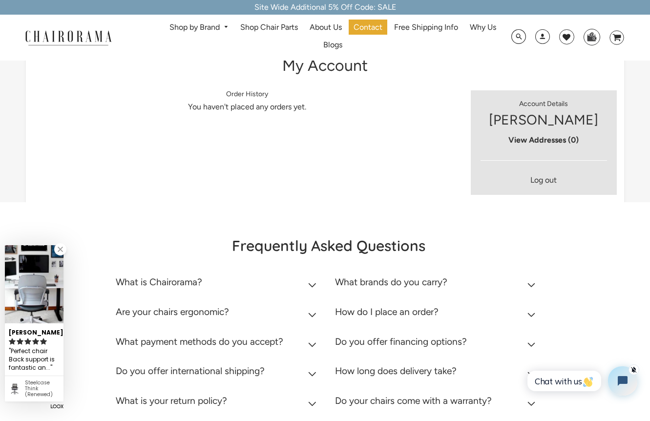
click at [525, 143] on link "View Addresses (0)" at bounding box center [543, 139] width 70 height 9
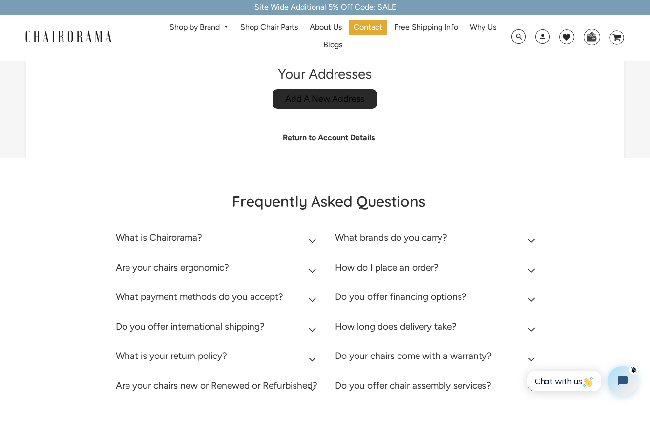
click at [356, 138] on link "Return to Account Details" at bounding box center [329, 137] width 92 height 9
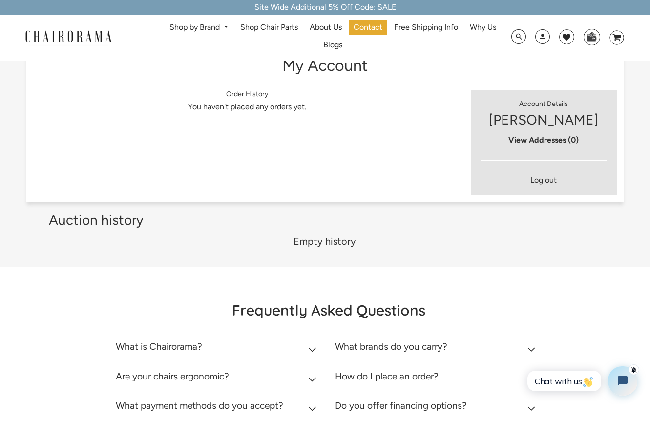
click at [545, 40] on span at bounding box center [542, 38] width 15 height 18
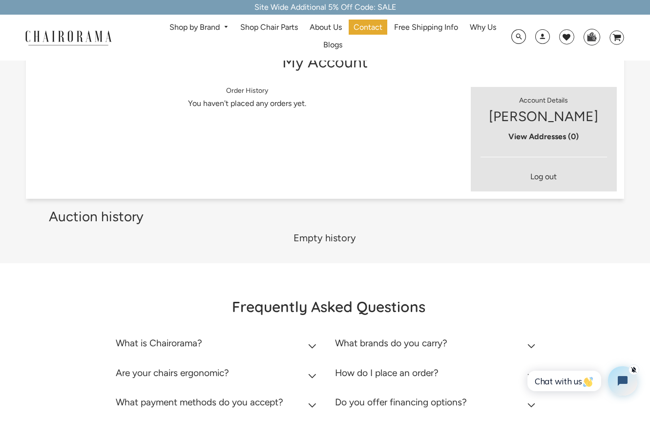
scroll to position [5, 0]
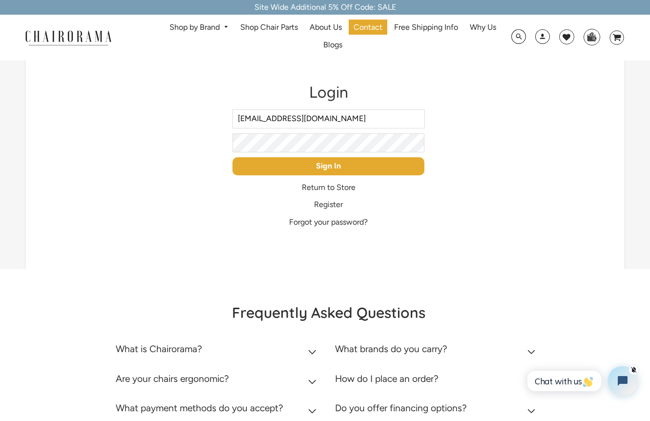
click at [362, 171] on input "Sign In" at bounding box center [328, 166] width 192 height 18
click at [356, 169] on input "Sign In" at bounding box center [328, 166] width 192 height 18
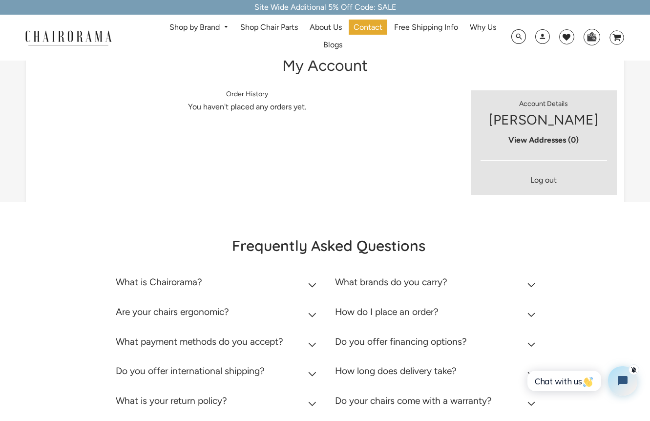
click at [539, 45] on span at bounding box center [542, 38] width 15 height 18
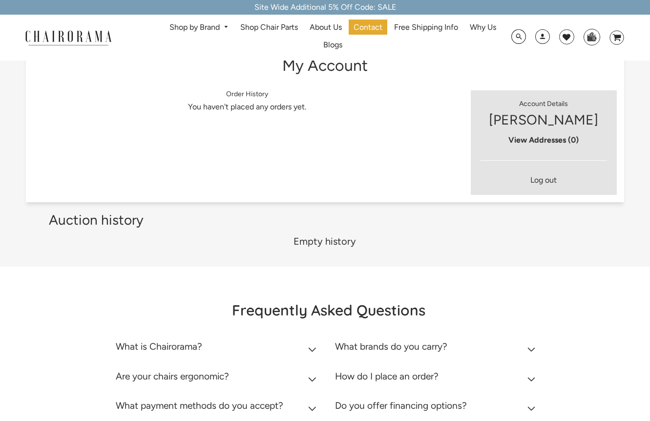
click at [545, 41] on span at bounding box center [542, 38] width 15 height 18
click at [543, 42] on span at bounding box center [542, 38] width 15 height 18
click at [543, 41] on span at bounding box center [542, 38] width 15 height 18
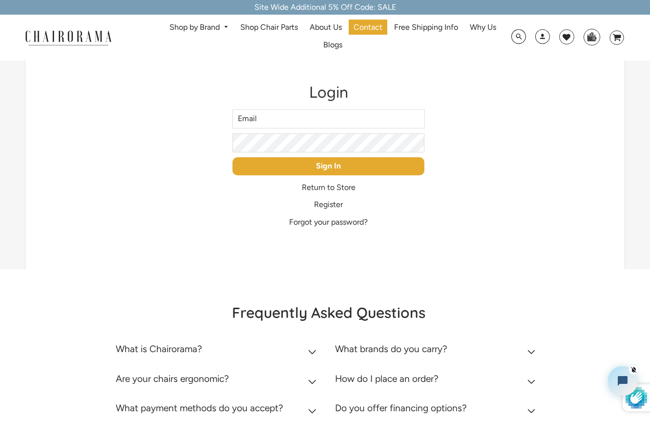
click at [543, 37] on span at bounding box center [542, 38] width 15 height 18
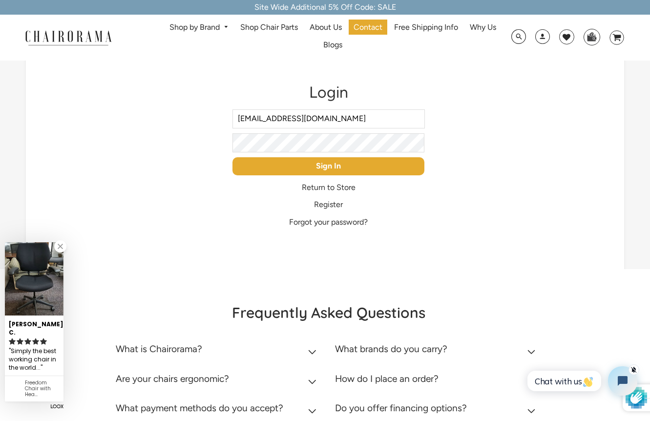
click at [376, 168] on input "Sign In" at bounding box center [328, 166] width 192 height 18
click at [383, 164] on input "Sign In" at bounding box center [328, 166] width 192 height 18
click at [385, 165] on input "Sign In" at bounding box center [328, 166] width 192 height 18
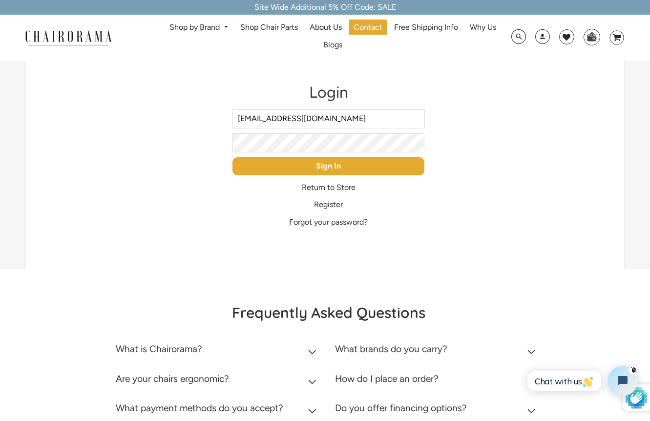
click at [386, 166] on input "Sign In" at bounding box center [328, 166] width 192 height 18
click at [385, 170] on input "Sign In" at bounding box center [328, 166] width 192 height 18
click at [385, 168] on input "Sign In" at bounding box center [328, 166] width 192 height 18
click at [385, 167] on input "Sign In" at bounding box center [328, 166] width 192 height 18
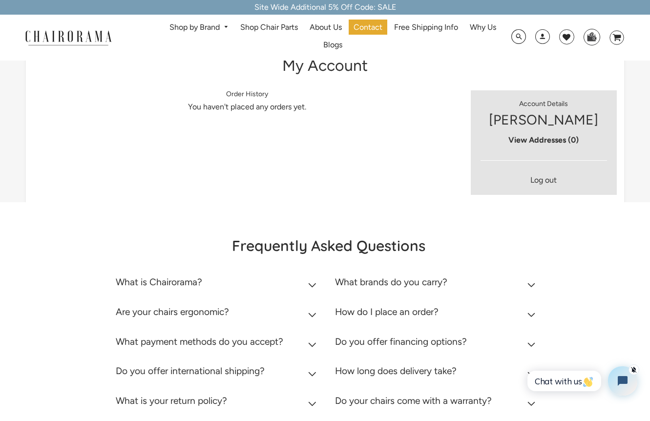
click at [546, 175] on link "Log out" at bounding box center [543, 179] width 26 height 9
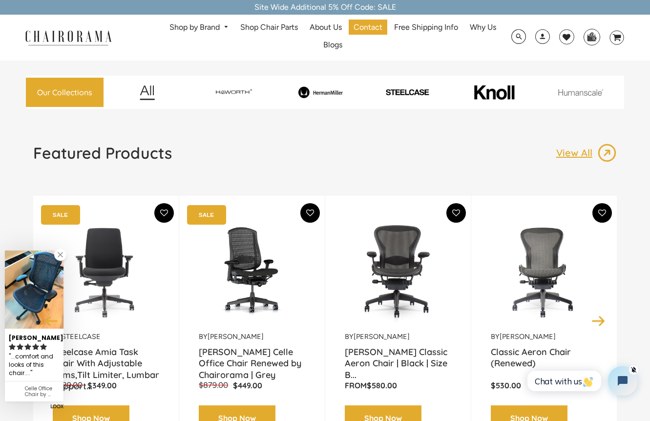
click at [329, 421] on div "by Herman Miller Herman Miller Classic Aeron Chair | Black | Size B... From $58…" at bounding box center [398, 320] width 146 height 251
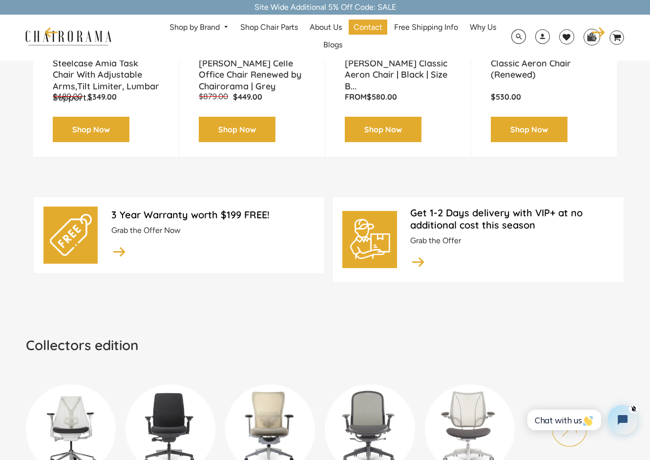
scroll to position [290, 0]
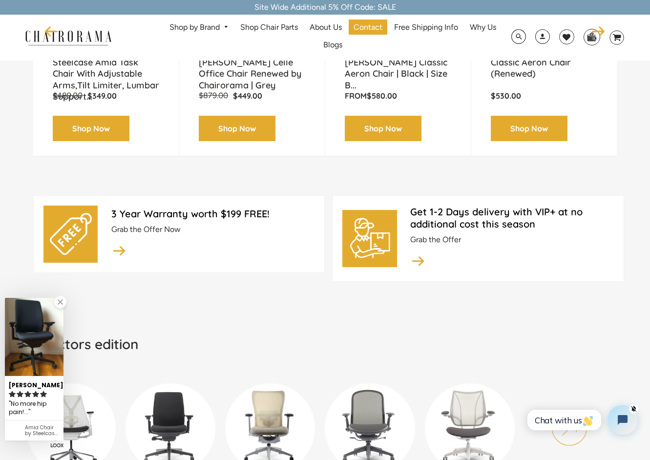
click at [314, 421] on link "Haworth" at bounding box center [270, 440] width 90 height 146
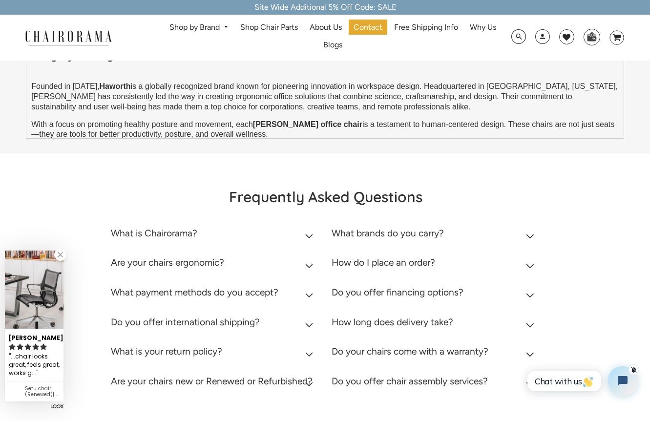
scroll to position [1777, 0]
